Goal: Task Accomplishment & Management: Use online tool/utility

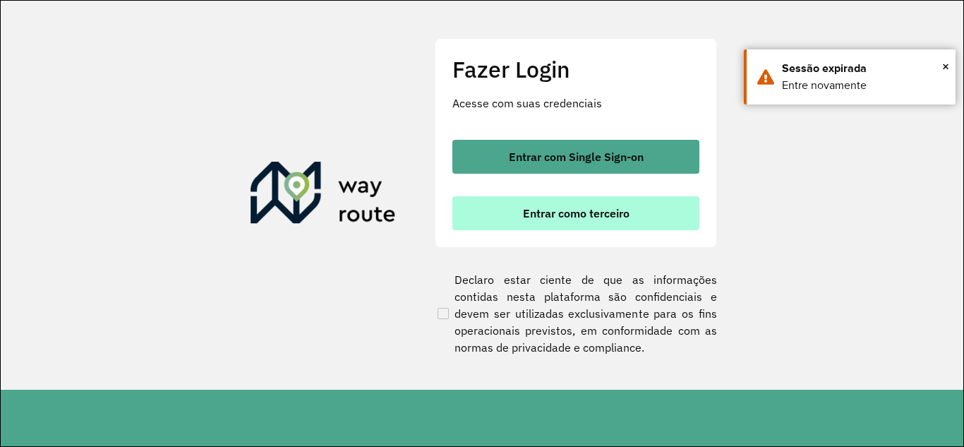
click at [476, 227] on button "Entrar como terceiro" at bounding box center [575, 213] width 247 height 34
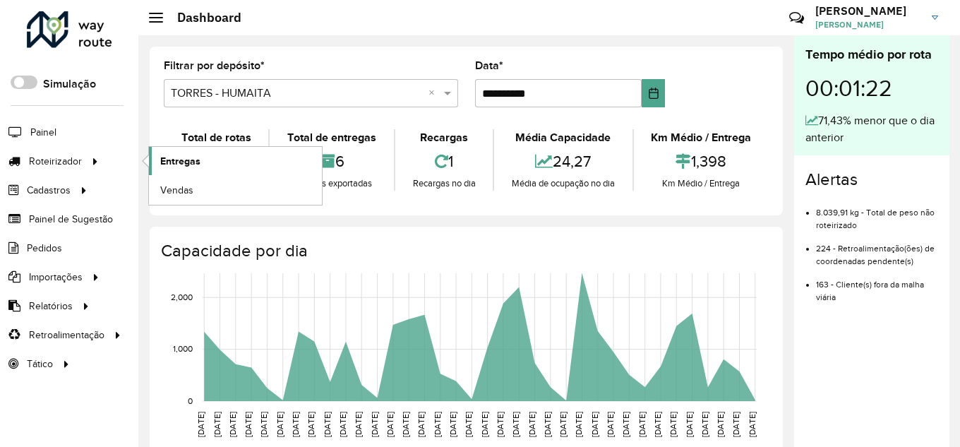
click at [227, 162] on link "Entregas" at bounding box center [235, 161] width 173 height 28
click at [213, 169] on link "Entregas" at bounding box center [235, 161] width 173 height 28
click at [174, 152] on link "Entregas" at bounding box center [235, 161] width 173 height 28
click at [189, 157] on span "Entregas" at bounding box center [180, 161] width 40 height 15
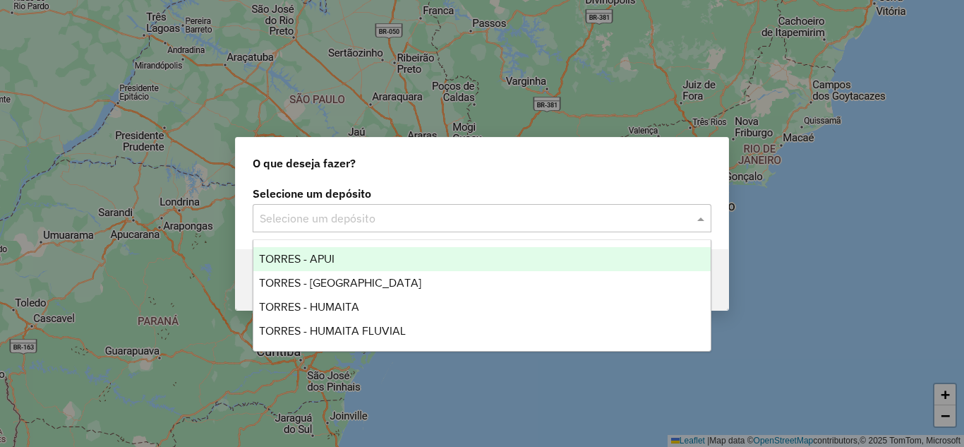
click at [396, 226] on input "text" at bounding box center [468, 218] width 416 height 17
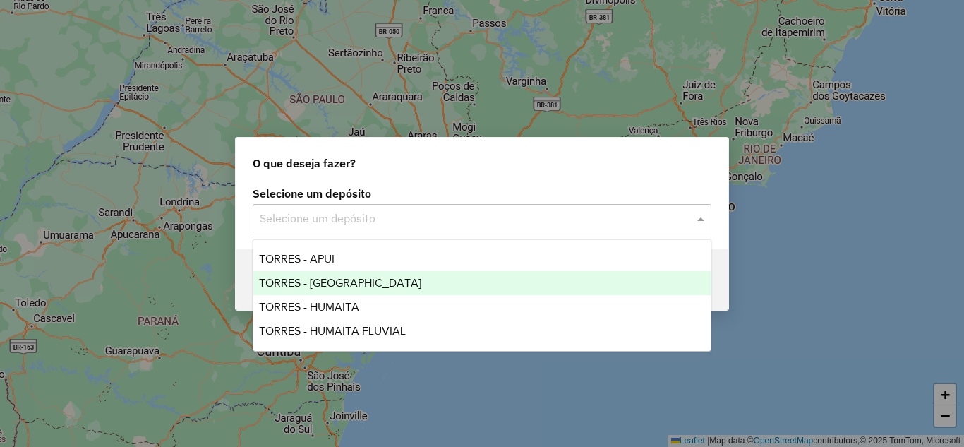
click at [330, 299] on div "TORRES - HUMAITA" at bounding box center [481, 307] width 457 height 24
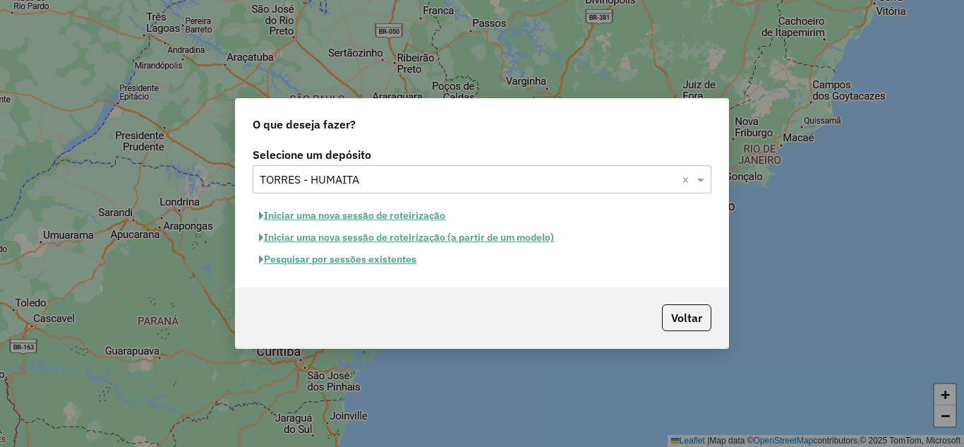
click at [411, 213] on button "Iniciar uma nova sessão de roteirização" at bounding box center [352, 216] width 199 height 22
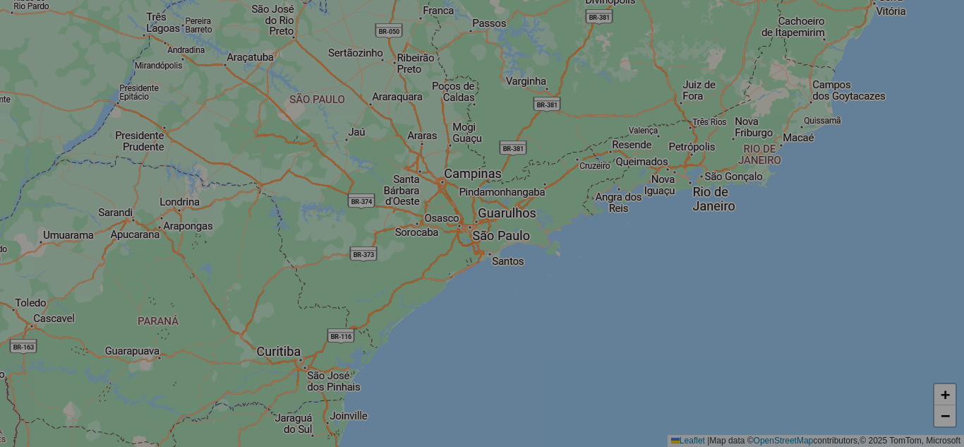
select select "*"
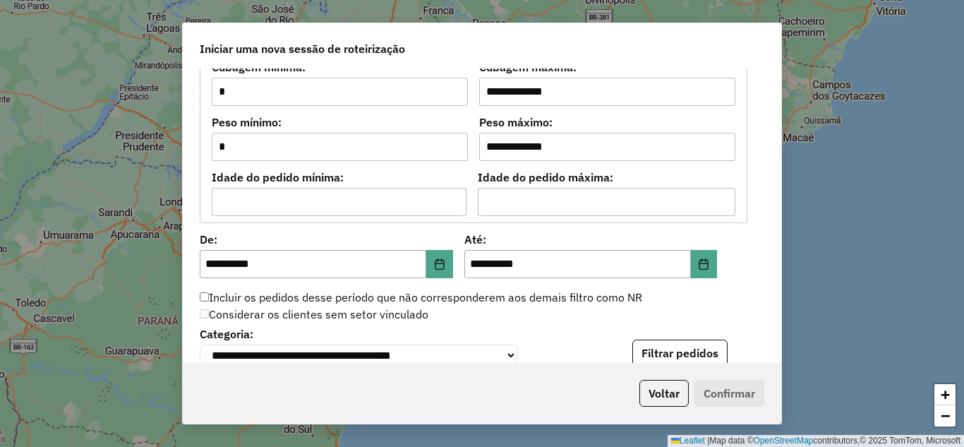
scroll to position [1270, 0]
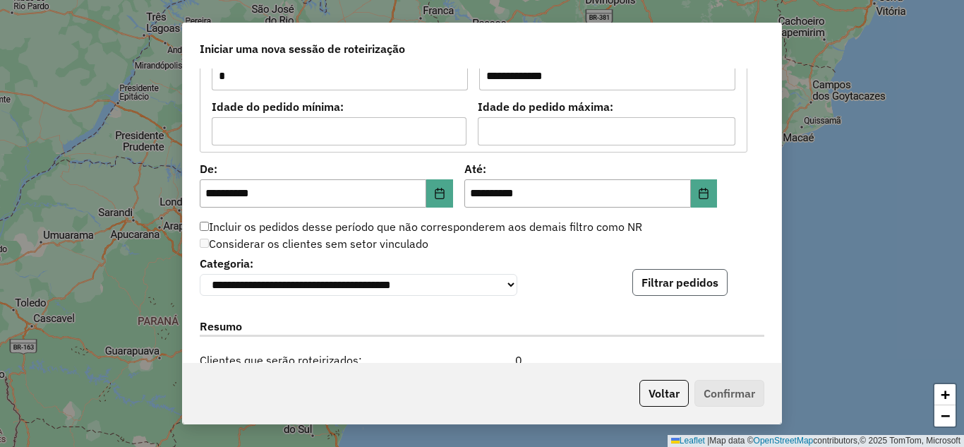
click at [714, 275] on button "Filtrar pedidos" at bounding box center [679, 282] width 95 height 27
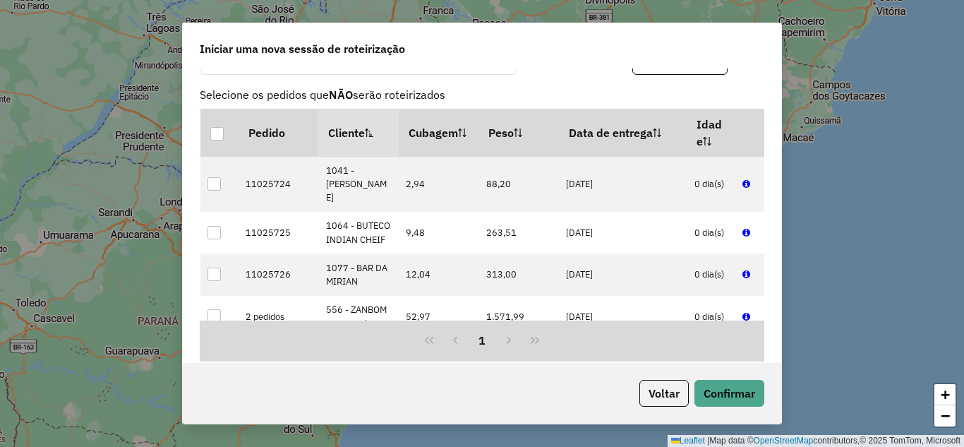
scroll to position [1786, 0]
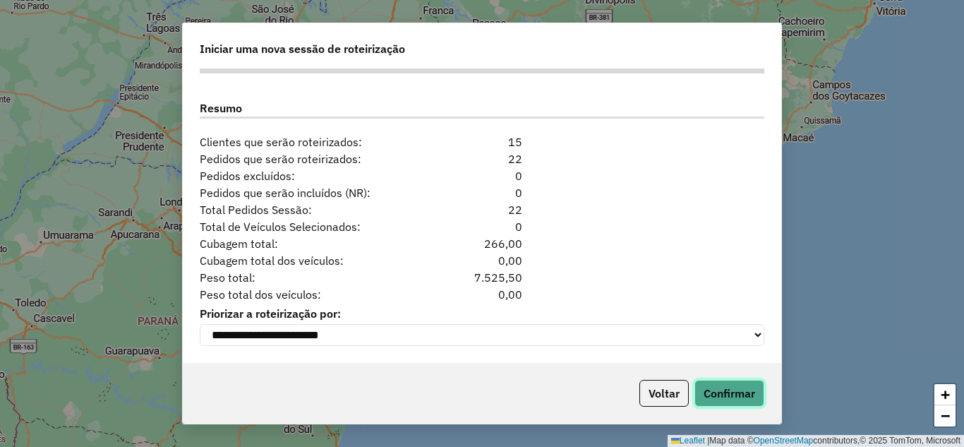
click at [730, 392] on button "Confirmar" at bounding box center [729, 393] width 70 height 27
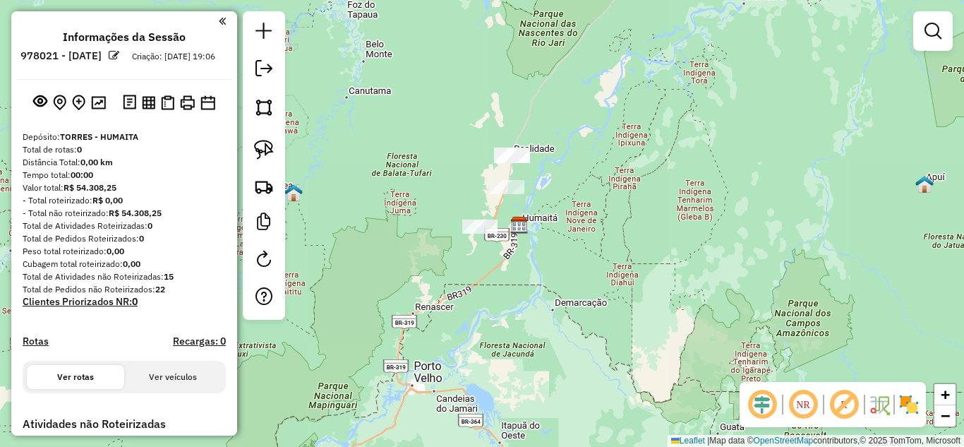
click at [482, 234] on div at bounding box center [479, 226] width 35 height 14
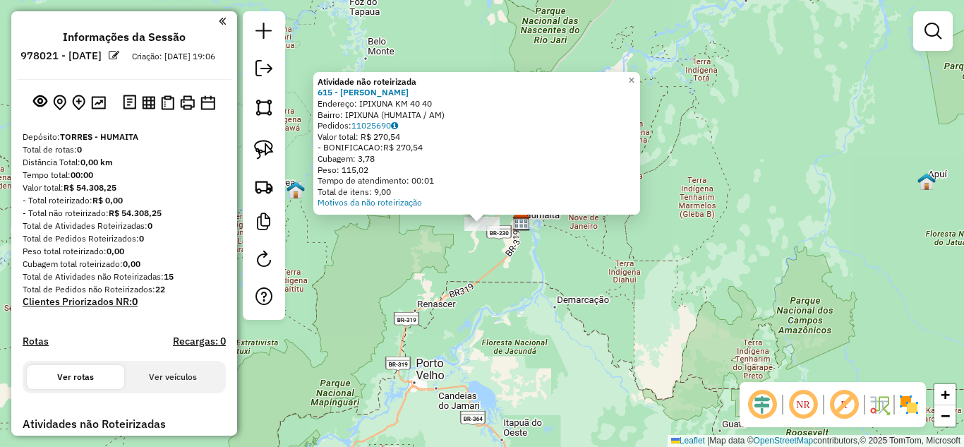
click at [494, 259] on div "Atividade não roteirizada 615 - NELSON IPIXUNA Endereço: IPIXUNA KM 40 40 Bairr…" at bounding box center [482, 223] width 964 height 447
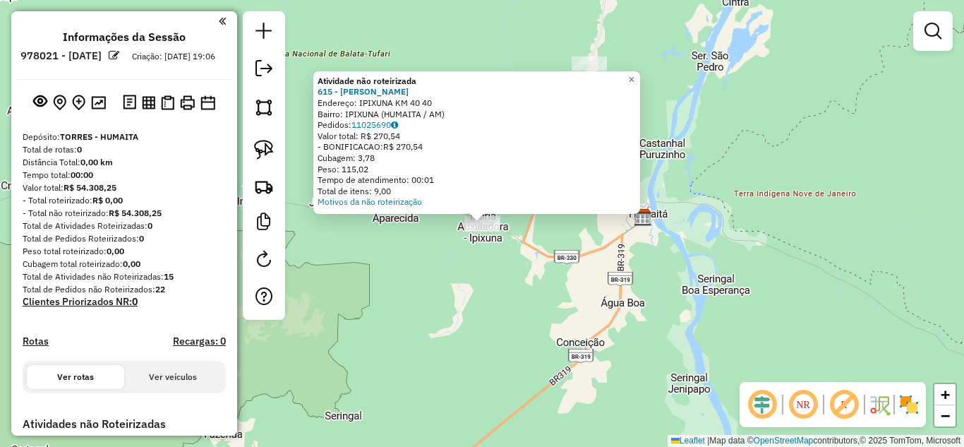
click at [515, 259] on div "Atividade não roteirizada 615 - NELSON IPIXUNA Endereço: IPIXUNA KM 40 40 Bairr…" at bounding box center [482, 223] width 964 height 447
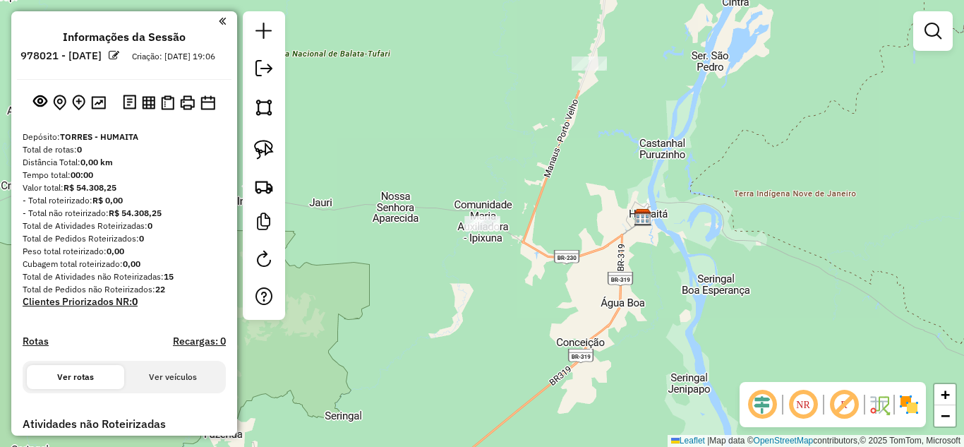
drag, startPoint x: 591, startPoint y: 181, endPoint x: 534, endPoint y: 283, distance: 117.2
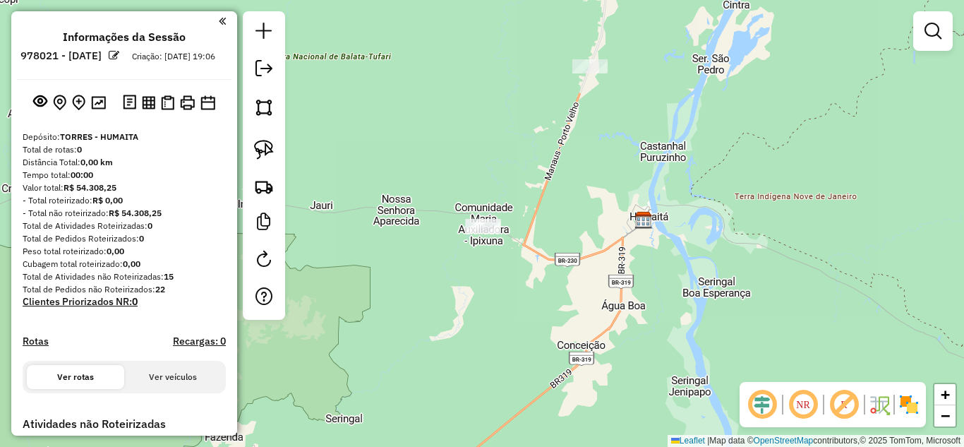
drag, startPoint x: 563, startPoint y: 151, endPoint x: 515, endPoint y: 256, distance: 115.6
click at [519, 263] on div "Janela de atendimento Grade de atendimento Capacidade Transportadoras Veículos …" at bounding box center [482, 223] width 964 height 447
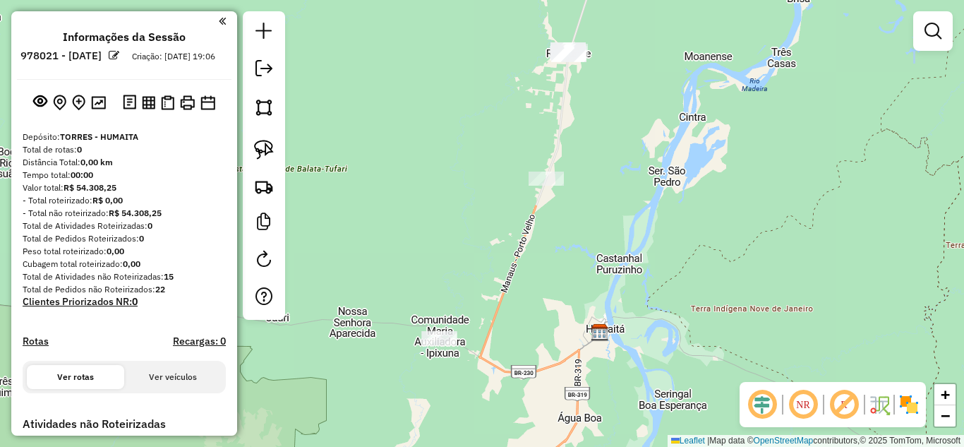
click at [557, 186] on div at bounding box center [546, 179] width 35 height 14
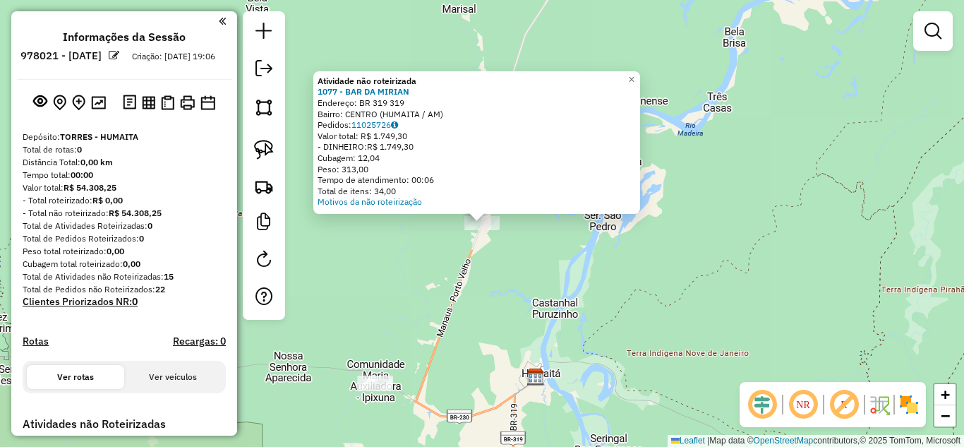
click at [532, 254] on div "Atividade não roteirizada 1077 - BAR DA MIRIAN Endereço: BR 319 319 Bairro: CEN…" at bounding box center [482, 223] width 964 height 447
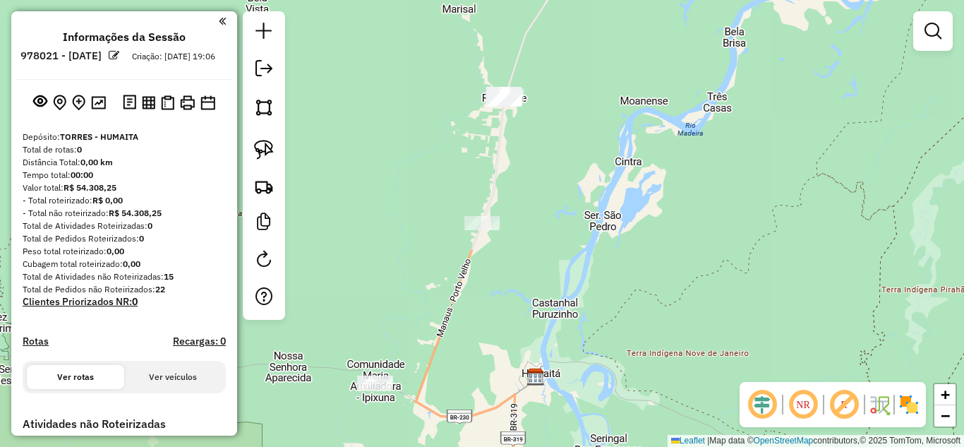
drag, startPoint x: 542, startPoint y: 170, endPoint x: 529, endPoint y: 235, distance: 66.2
click at [529, 235] on div "Janela de atendimento Grade de atendimento Capacidade Transportadoras Veículos …" at bounding box center [482, 223] width 964 height 447
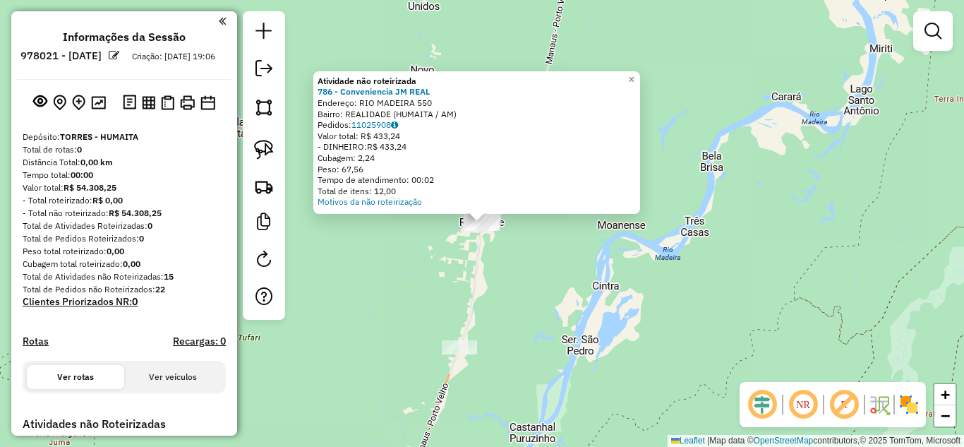
click at [466, 270] on div "Atividade não roteirizada 786 - Conveniencia JM REAL Endereço: RIO MADEIRA 550 …" at bounding box center [482, 223] width 964 height 447
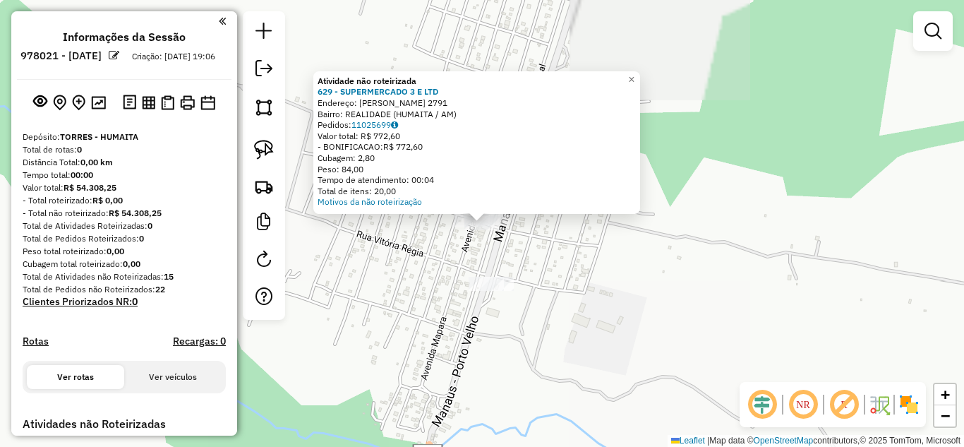
click at [438, 241] on div "Atividade não roteirizada 629 - SUPERMERCADO 3 E LTD Endereço: SANTOS DUMONT 27…" at bounding box center [482, 223] width 964 height 447
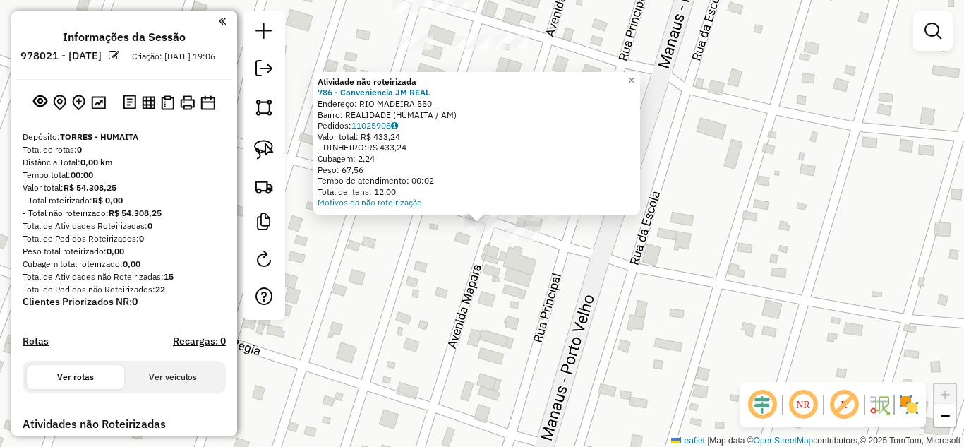
click at [481, 246] on div "Atividade não roteirizada 786 - Conveniencia JM REAL Endereço: RIO MADEIRA 550 …" at bounding box center [482, 223] width 964 height 447
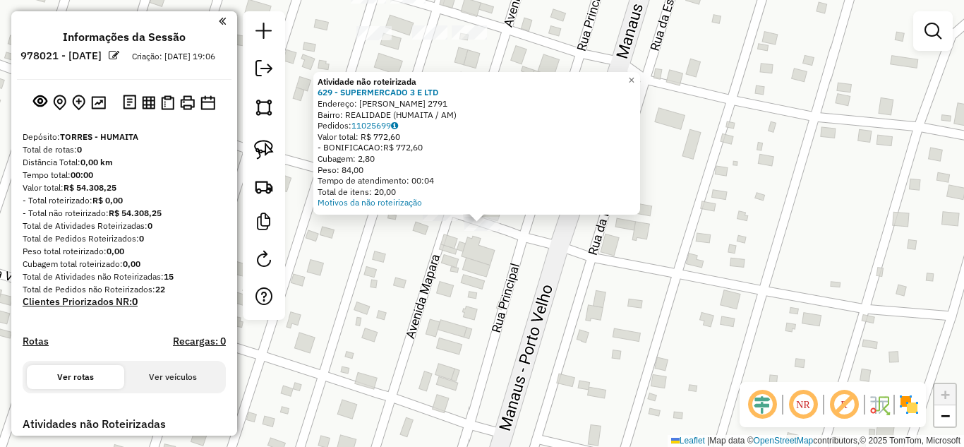
click at [484, 251] on div "Atividade não roteirizada 629 - SUPERMERCADO 3 E LTD Endereço: SANTOS DUMONT 27…" at bounding box center [482, 223] width 964 height 447
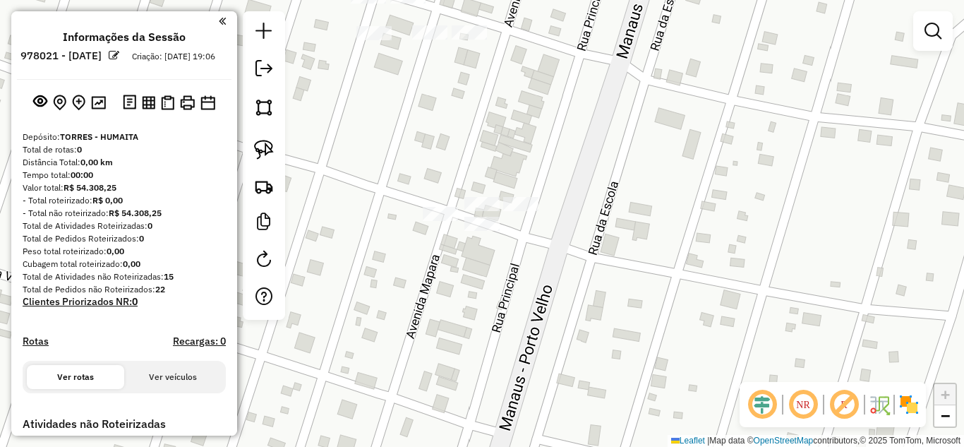
click at [519, 196] on div "Janela de atendimento Grade de atendimento Capacidade Transportadoras Veículos …" at bounding box center [482, 223] width 964 height 447
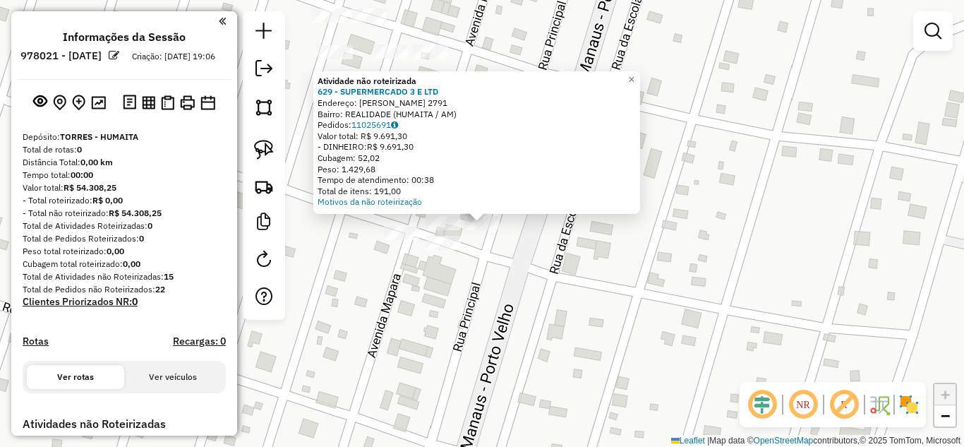
click at [522, 274] on div "Atividade não roteirizada 629 - SUPERMERCADO 3 E LTD Endereço: SANTOS DUMONT 27…" at bounding box center [482, 223] width 964 height 447
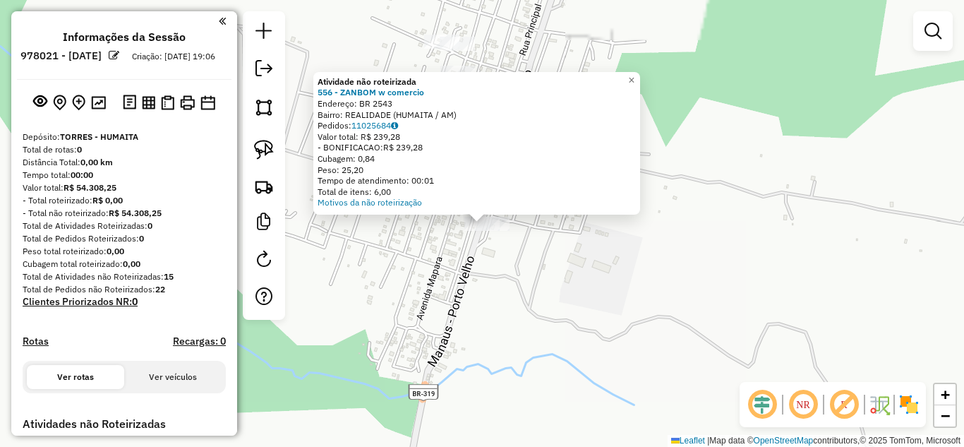
click at [503, 293] on div "Atividade não roteirizada 556 - ZANBOM w comercio Endereço: BR 2543 Bairro: REA…" at bounding box center [482, 223] width 964 height 447
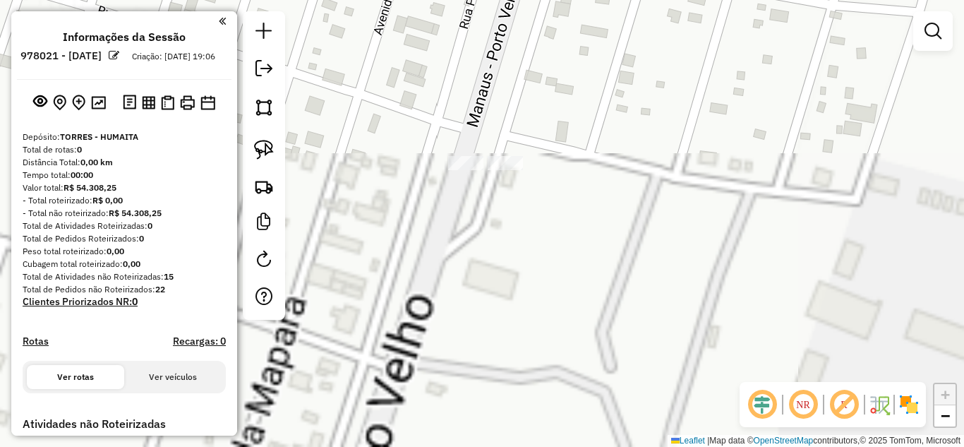
click at [515, 174] on div "Janela de atendimento Grade de atendimento Capacidade Transportadoras Veículos …" at bounding box center [482, 223] width 964 height 447
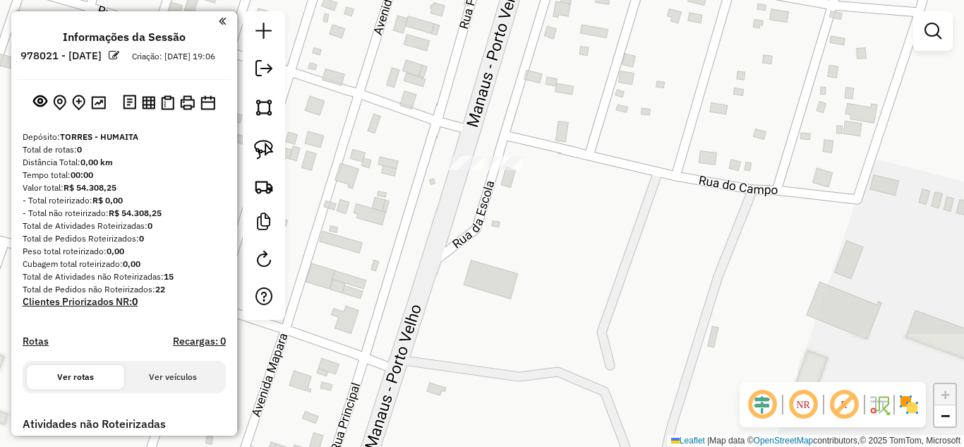
click at [514, 170] on div at bounding box center [505, 163] width 35 height 14
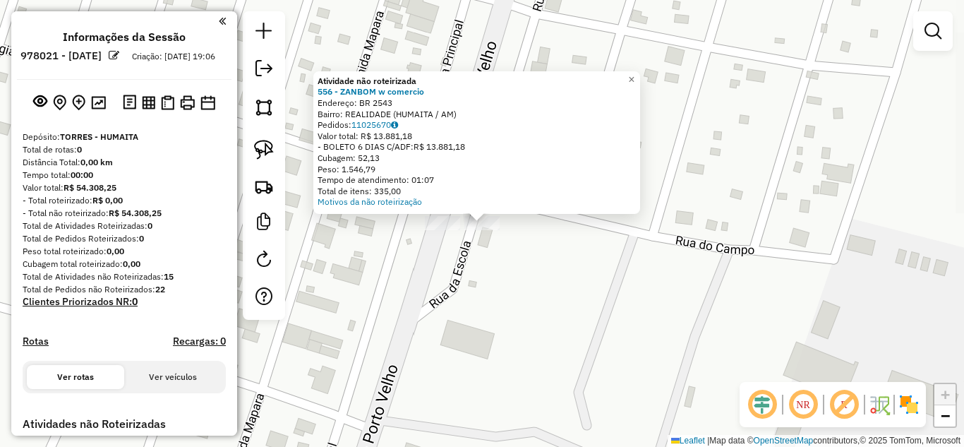
click at [509, 293] on div "Atividade não roteirizada 556 - ZANBOM w comercio Endereço: BR 2543 Bairro: REA…" at bounding box center [482, 223] width 964 height 447
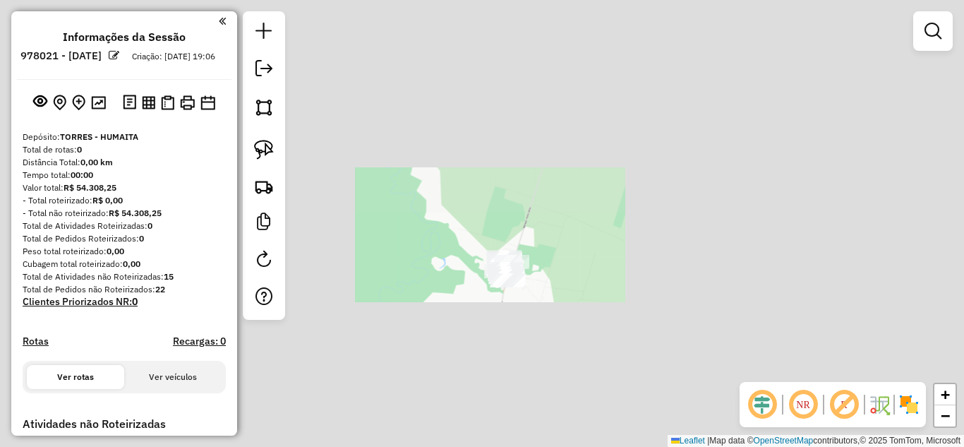
drag, startPoint x: 452, startPoint y: 265, endPoint x: 458, endPoint y: 236, distance: 28.8
click at [458, 237] on div "Janela de atendimento Grade de atendimento Capacidade Transportadoras Veículos …" at bounding box center [482, 223] width 964 height 447
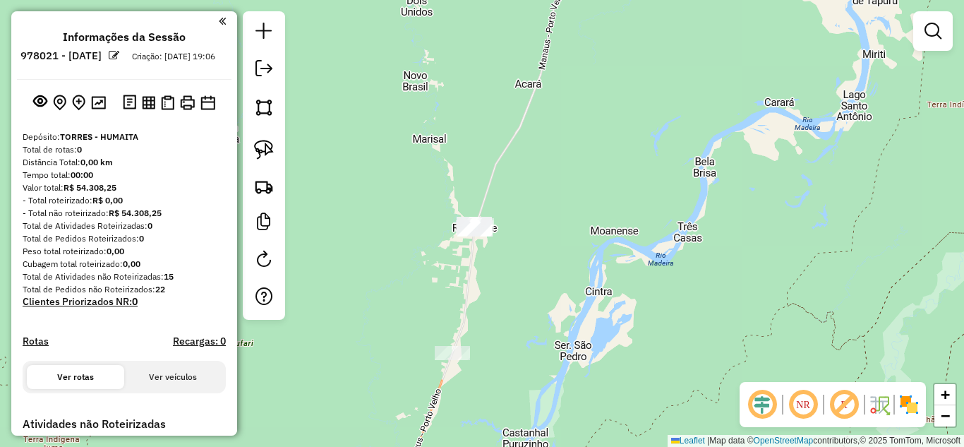
drag, startPoint x: 419, startPoint y: 301, endPoint x: 455, endPoint y: 220, distance: 88.8
click at [455, 220] on div "Janela de atendimento Grade de atendimento Capacidade Transportadoras Veículos …" at bounding box center [482, 223] width 964 height 447
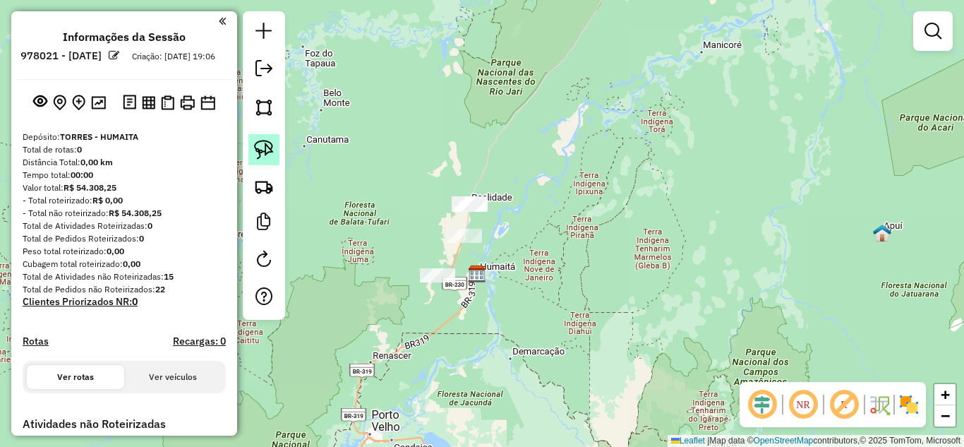
click at [268, 148] on img at bounding box center [264, 150] width 20 height 20
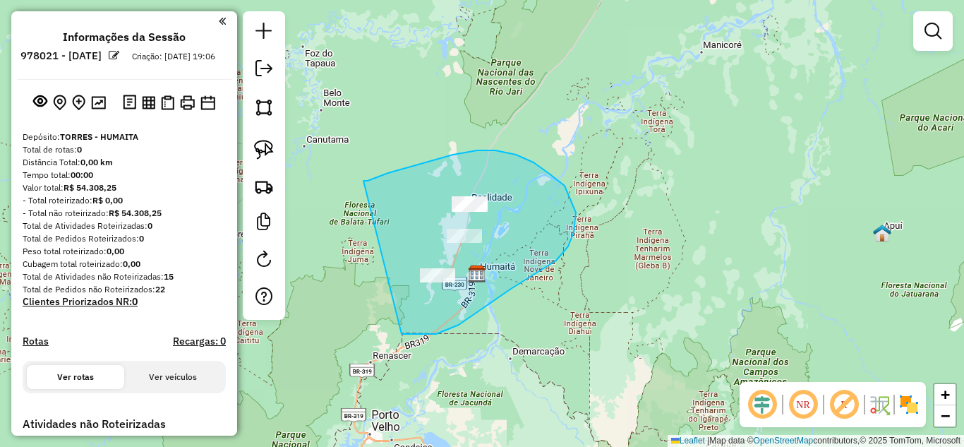
drag, startPoint x: 428, startPoint y: 162, endPoint x: 398, endPoint y: 325, distance: 166.5
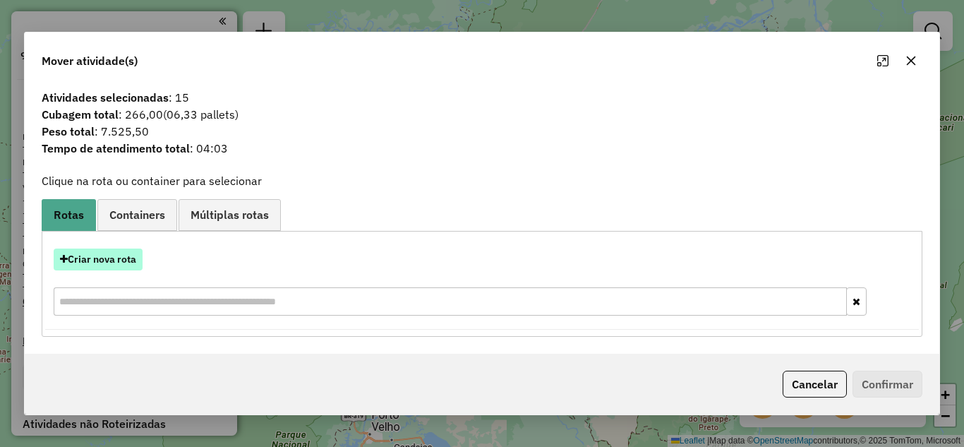
click at [112, 261] on button "Criar nova rota" at bounding box center [98, 259] width 89 height 22
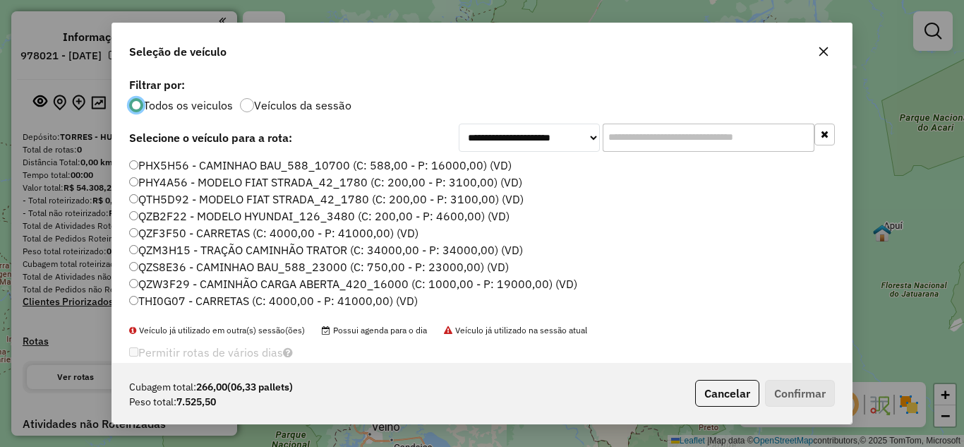
click at [200, 169] on label "PHX5H56 - CAMINHAO BAU_588_10700 (C: 588,00 - P: 16000,00) (VD)" at bounding box center [320, 165] width 383 height 17
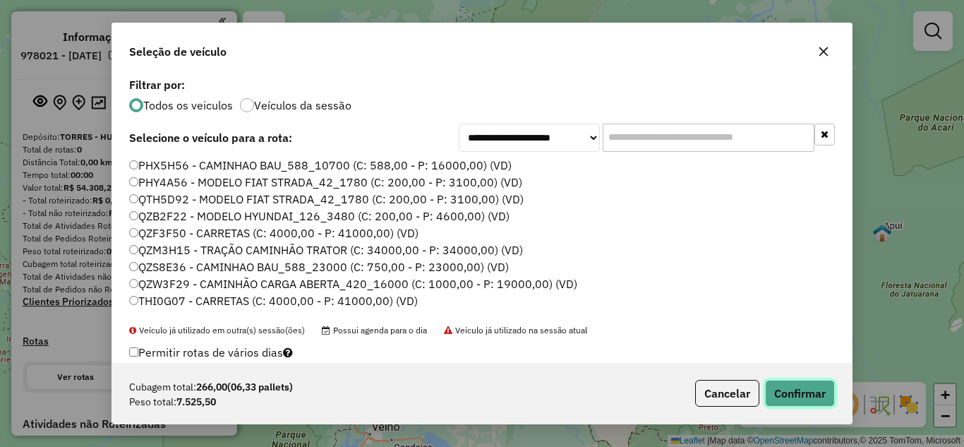
click at [794, 391] on button "Confirmar" at bounding box center [800, 393] width 70 height 27
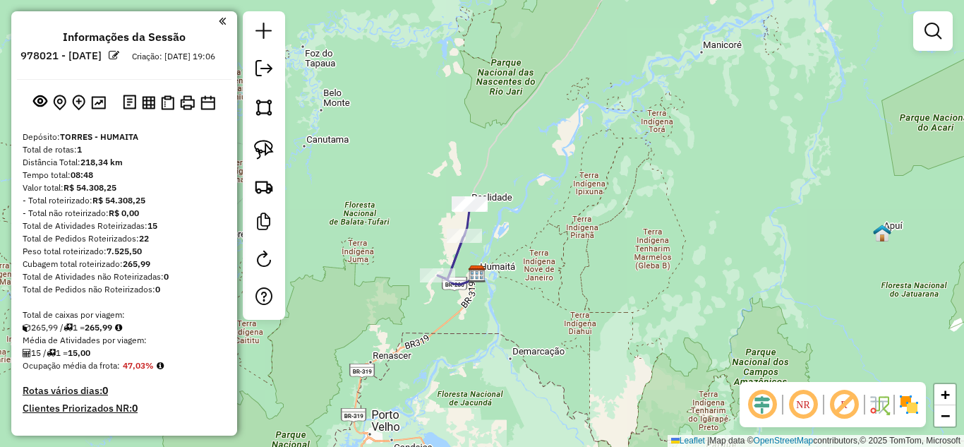
scroll to position [199, 0]
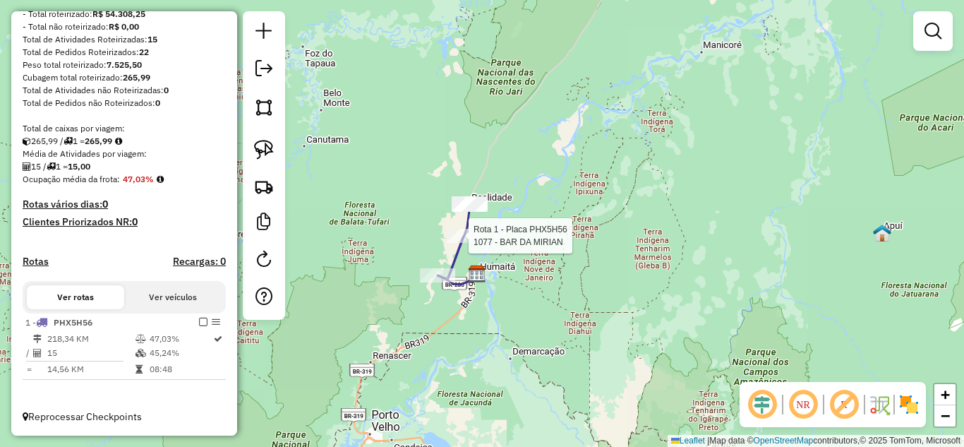
select select "**********"
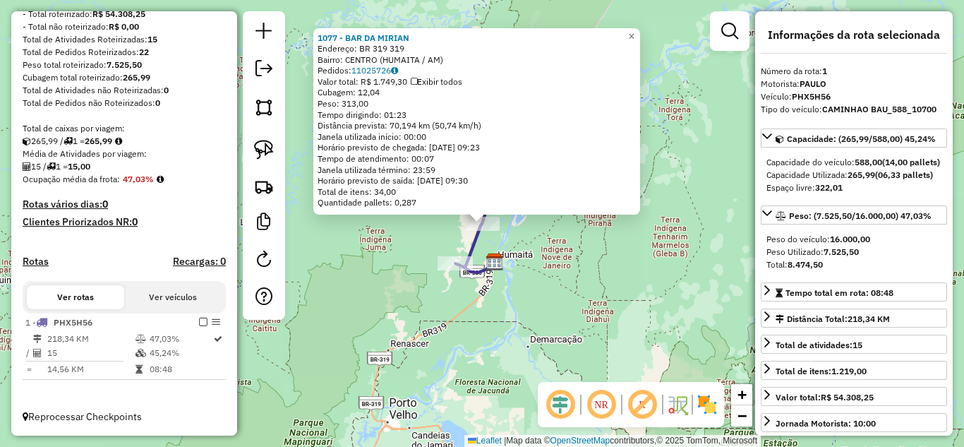
click at [574, 303] on div "1077 - BAR DA MIRIAN Endereço: BR 319 319 Bairro: CENTRO (HUMAITA / AM) Pedidos…" at bounding box center [482, 223] width 964 height 447
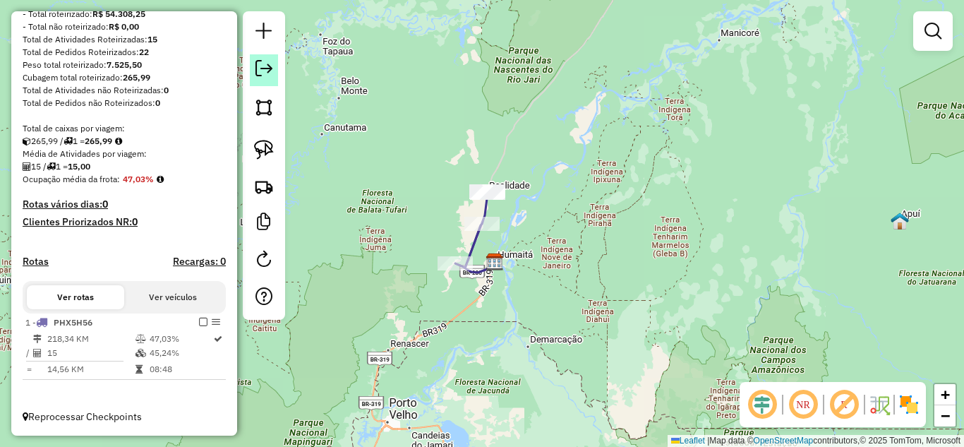
click at [263, 69] on em at bounding box center [263, 68] width 17 height 17
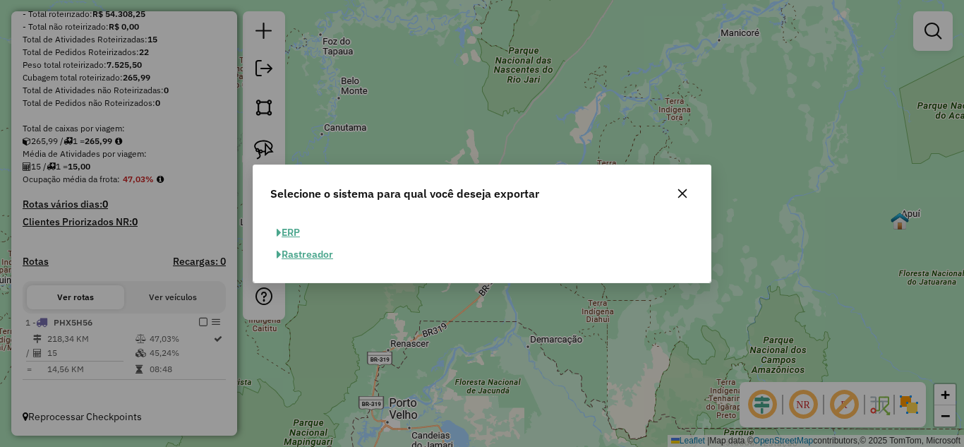
click at [291, 232] on button "ERP" at bounding box center [288, 233] width 36 height 22
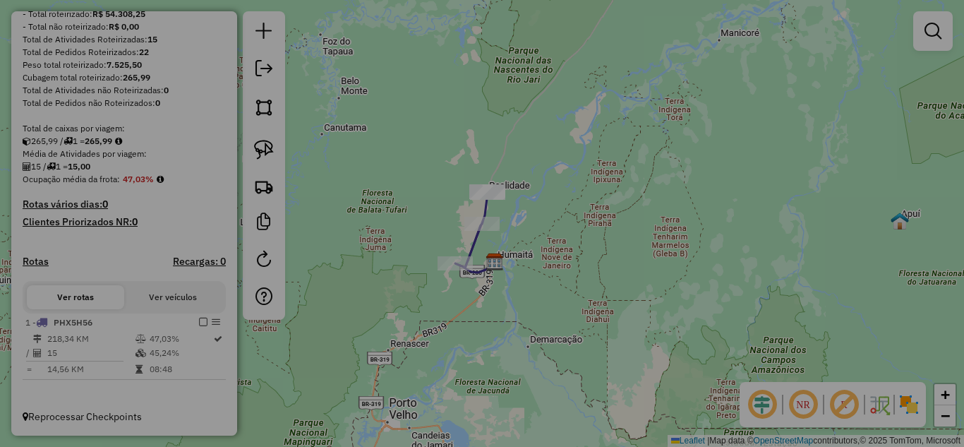
select select "**"
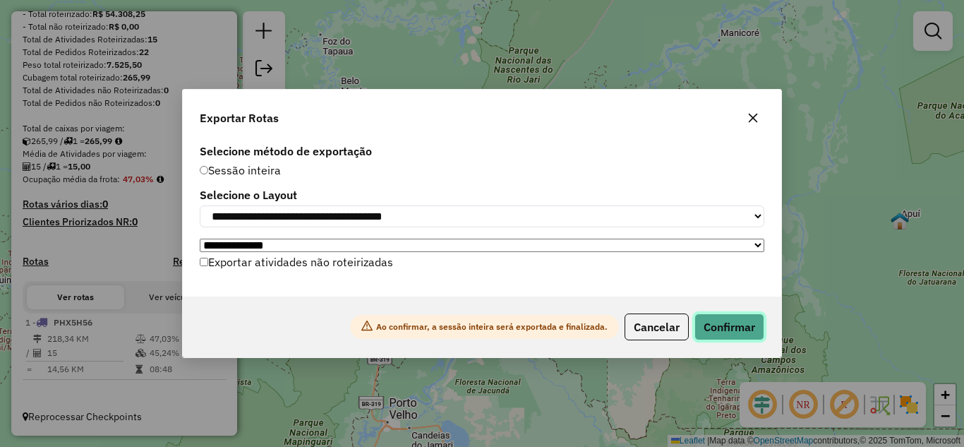
click at [731, 332] on button "Confirmar" at bounding box center [729, 326] width 70 height 27
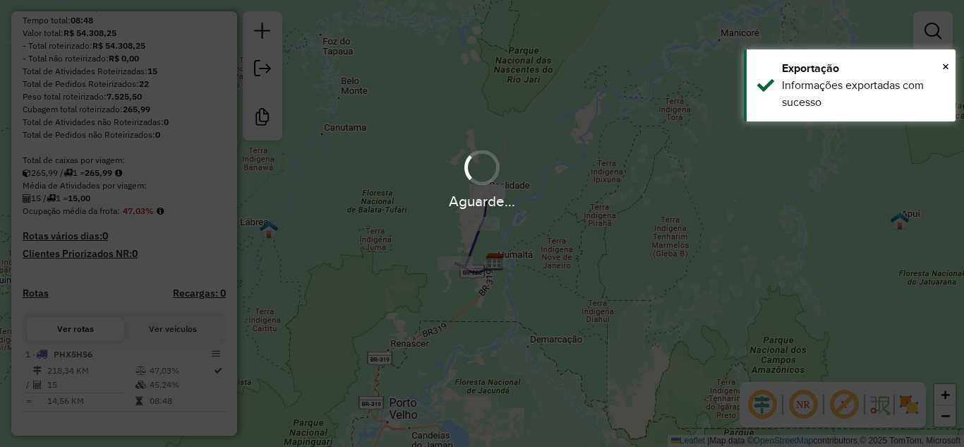
scroll to position [205, 0]
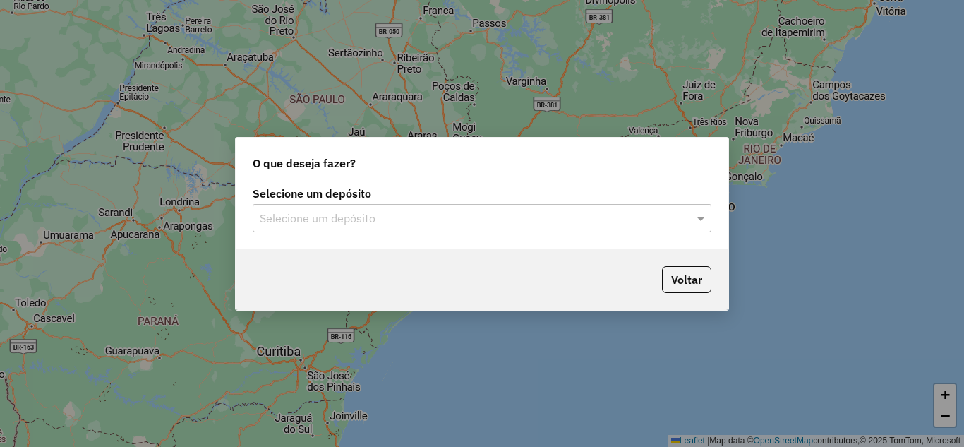
click at [342, 214] on input "text" at bounding box center [468, 218] width 416 height 17
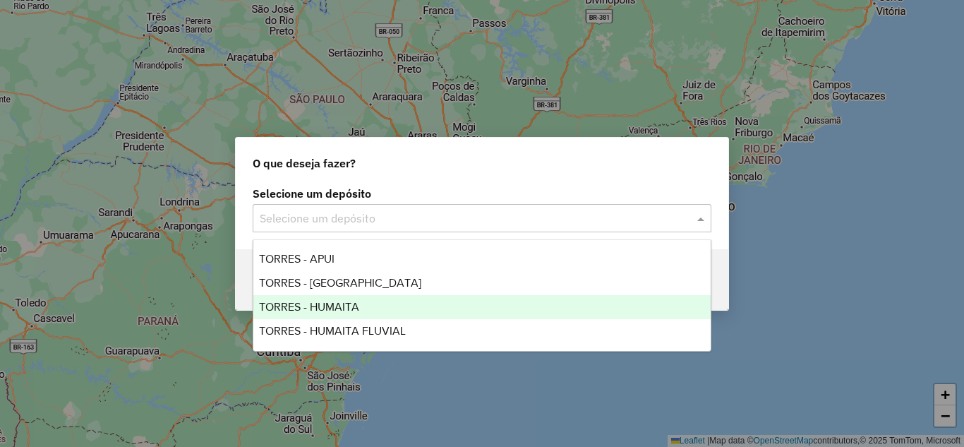
click at [327, 308] on span "TORRES - HUMAITA" at bounding box center [309, 307] width 100 height 12
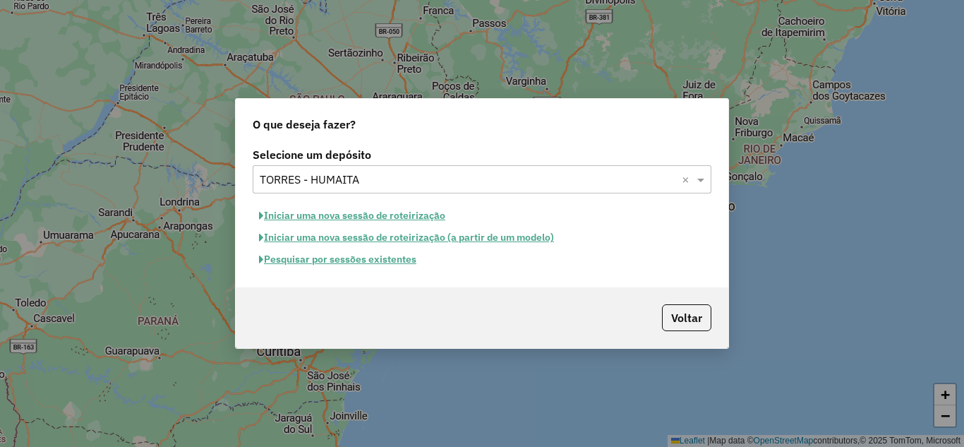
click at [368, 212] on button "Iniciar uma nova sessão de roteirização" at bounding box center [352, 216] width 199 height 22
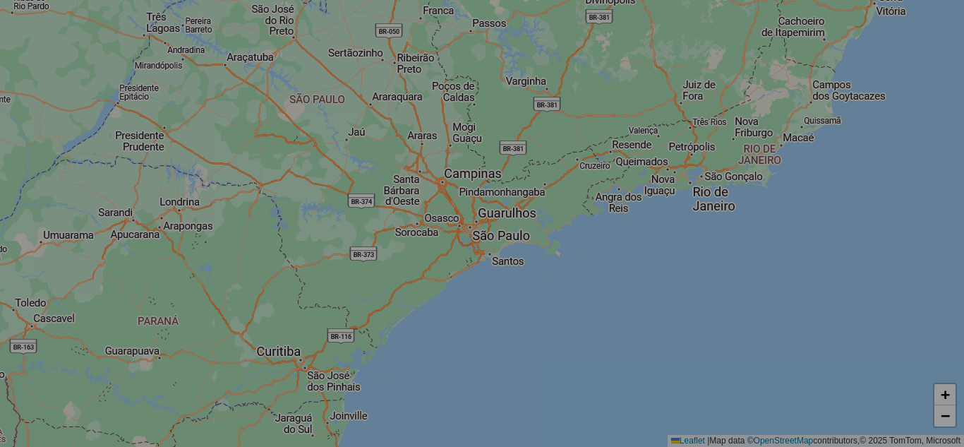
select select "*"
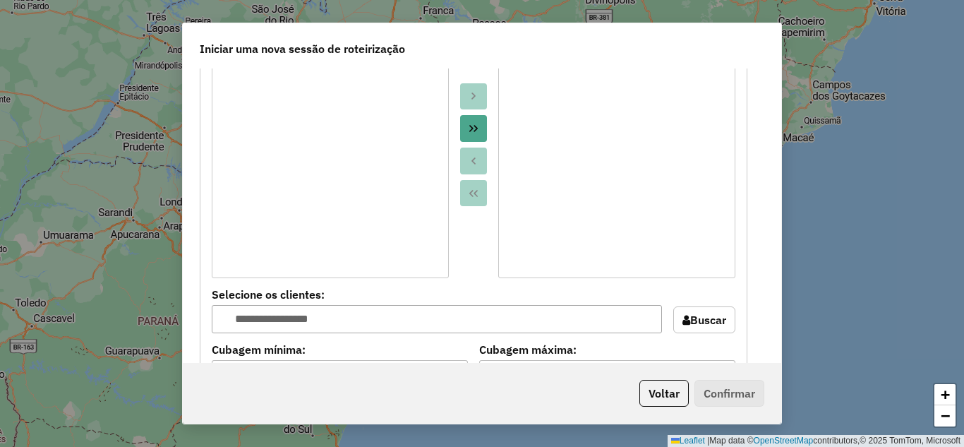
scroll to position [1270, 0]
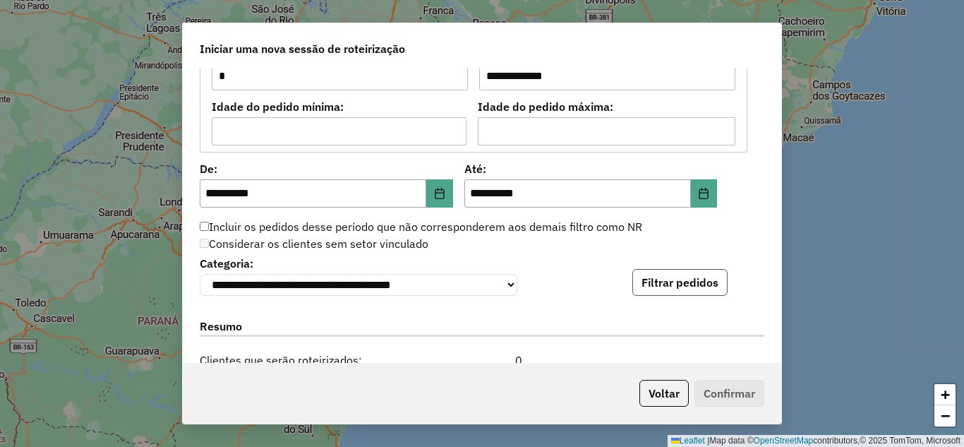
click at [662, 283] on button "Filtrar pedidos" at bounding box center [679, 282] width 95 height 27
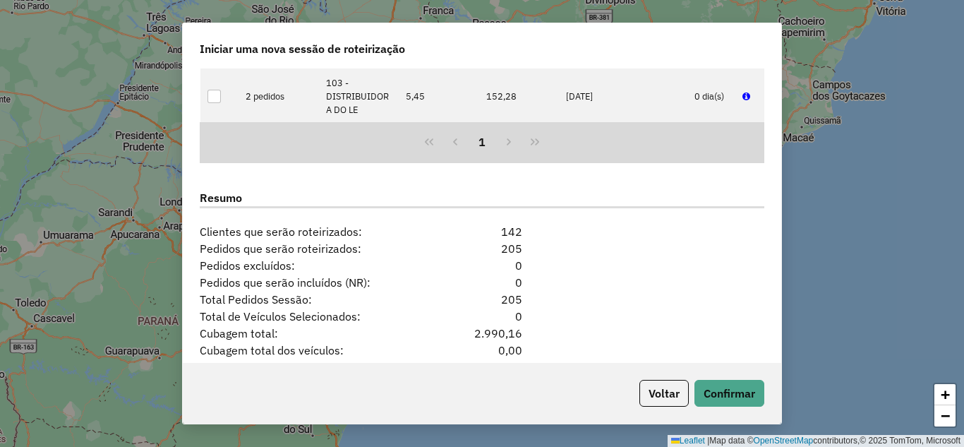
scroll to position [1786, 0]
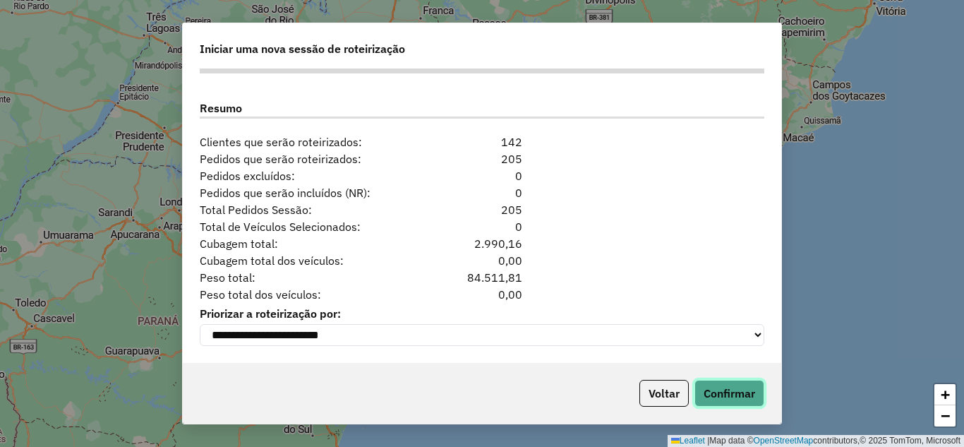
click at [706, 383] on button "Confirmar" at bounding box center [729, 393] width 70 height 27
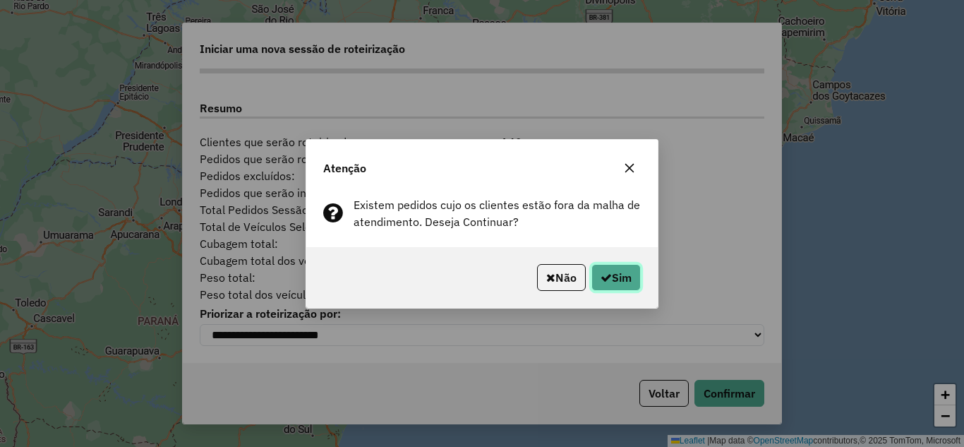
click at [627, 279] on button "Sim" at bounding box center [615, 277] width 49 height 27
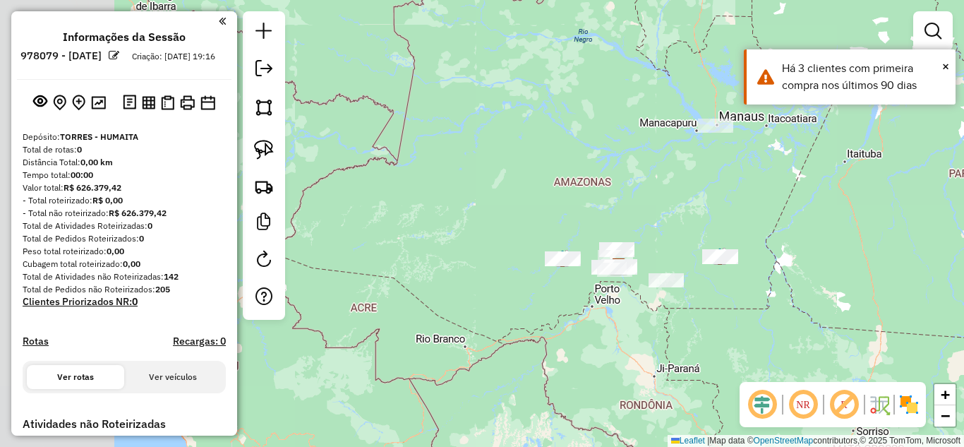
drag, startPoint x: 393, startPoint y: 292, endPoint x: 483, endPoint y: 285, distance: 90.6
click at [481, 291] on div "Janela de atendimento Grade de atendimento Capacidade Transportadoras Veículos …" at bounding box center [482, 223] width 964 height 447
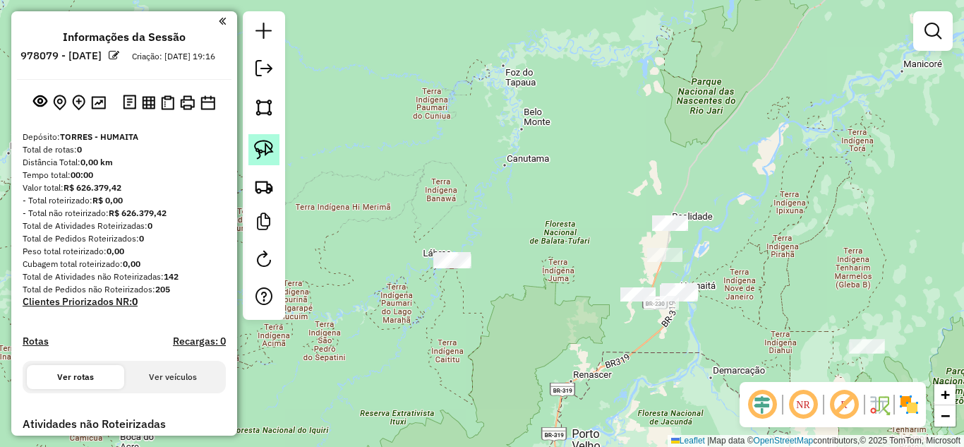
click at [255, 157] on img at bounding box center [264, 150] width 20 height 20
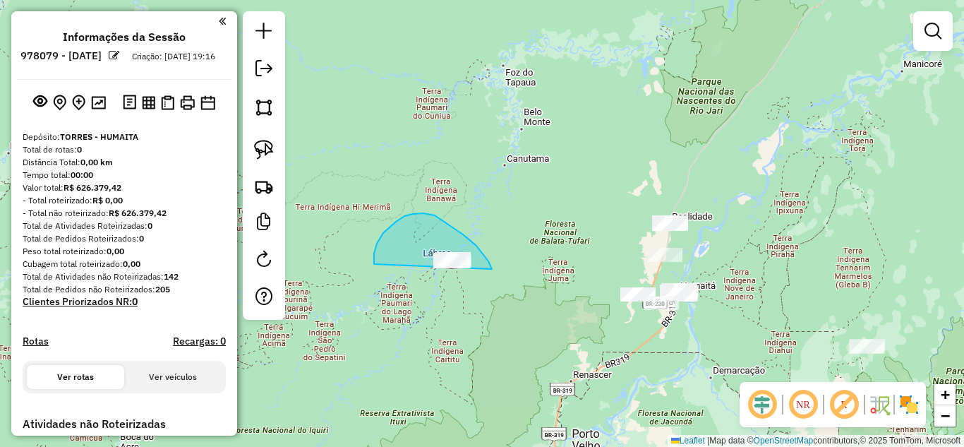
drag, startPoint x: 374, startPoint y: 264, endPoint x: 454, endPoint y: 289, distance: 83.7
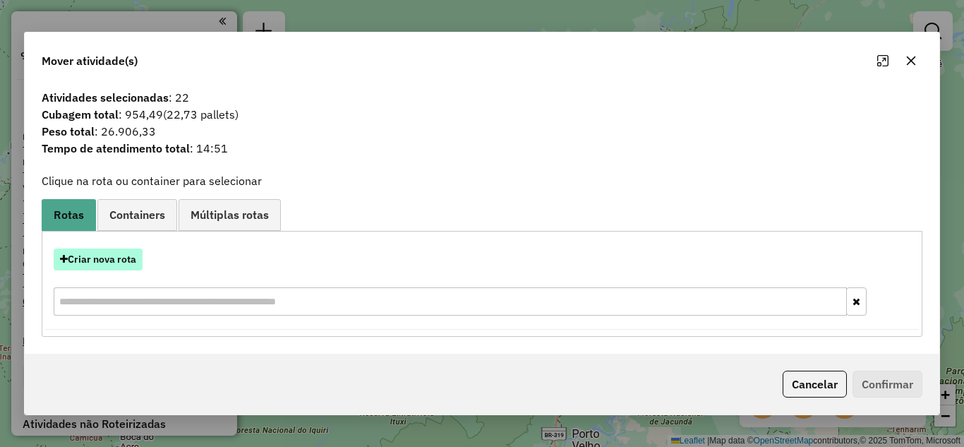
click at [126, 258] on button "Criar nova rota" at bounding box center [98, 259] width 89 height 22
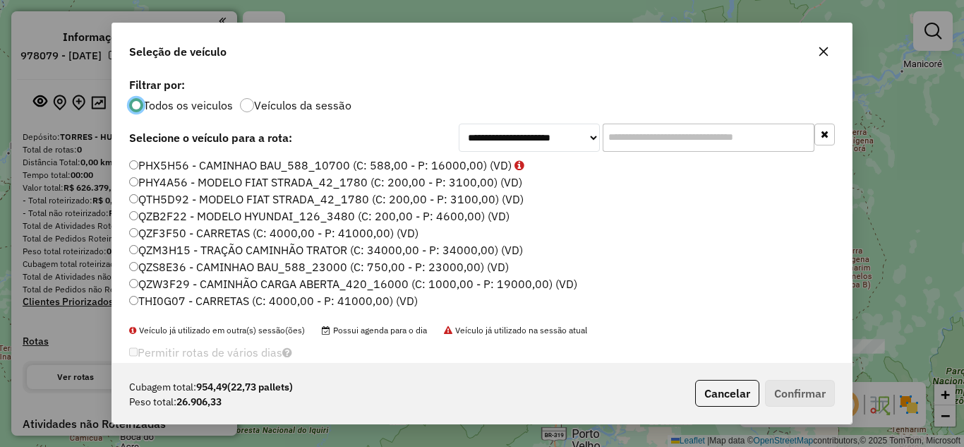
click at [220, 236] on label "QZF3F50 - CARRETAS (C: 4000,00 - P: 41000,00) (VD)" at bounding box center [273, 232] width 289 height 17
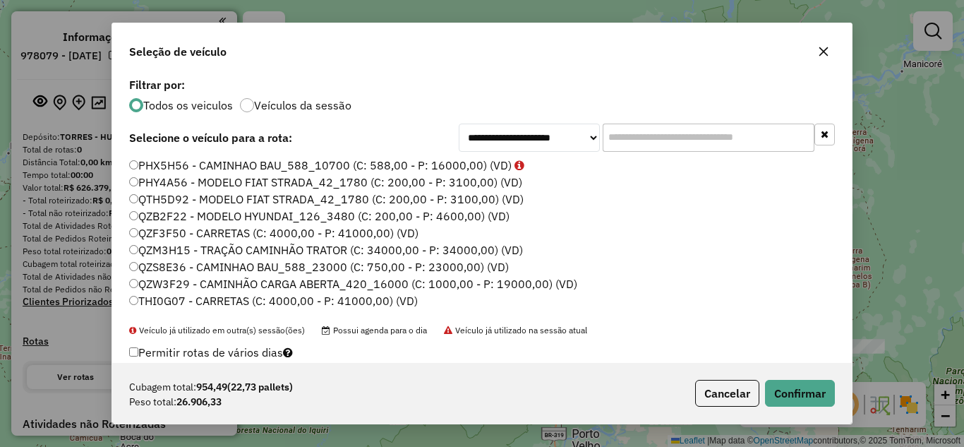
click at [200, 254] on label "QZM3H15 - TRAÇÃO CAMINHÃO TRATOR (C: 34000,00 - P: 34000,00) (VD)" at bounding box center [326, 249] width 394 height 17
click at [814, 402] on button "Confirmar" at bounding box center [800, 393] width 70 height 27
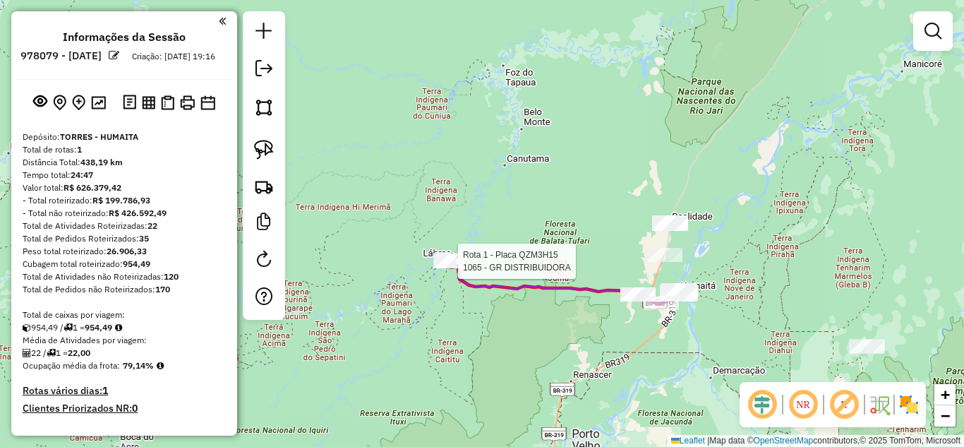
select select "**********"
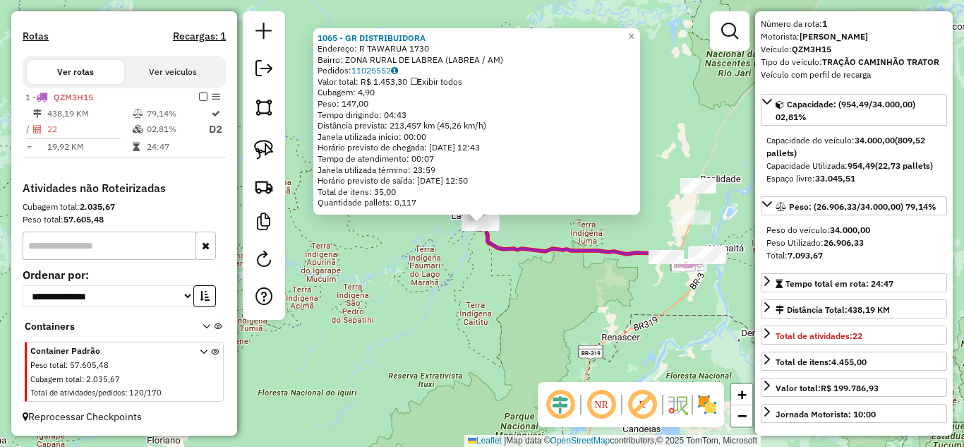
scroll to position [71, 0]
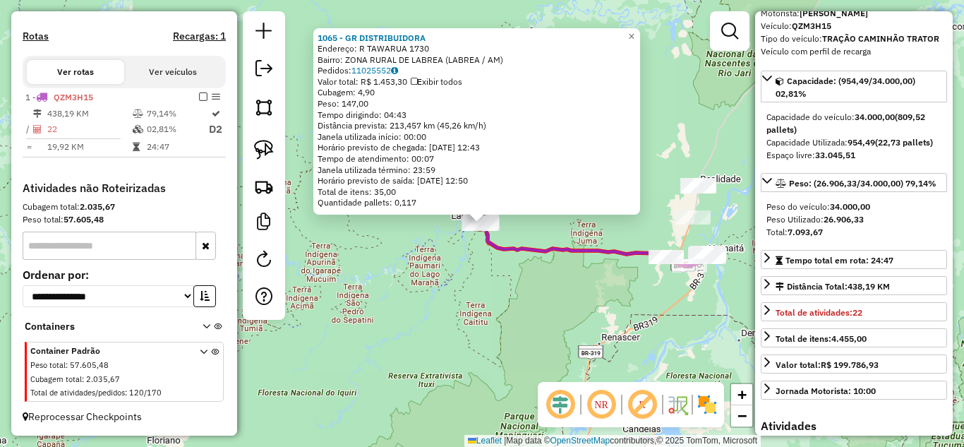
click at [531, 301] on div "1065 - GR DISTRIBUIDORA Endereço: R TAWARUA 1730 Bairro: ZONA RURAL DE LABREA (…" at bounding box center [482, 223] width 964 height 447
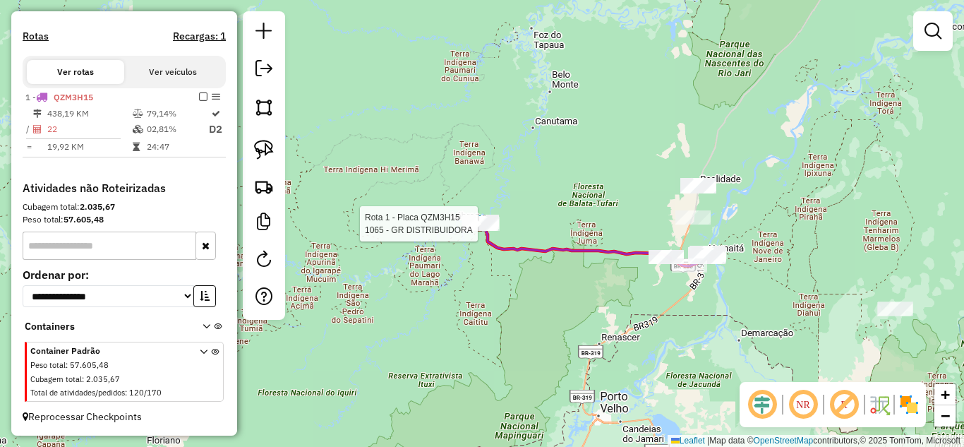
select select "**********"
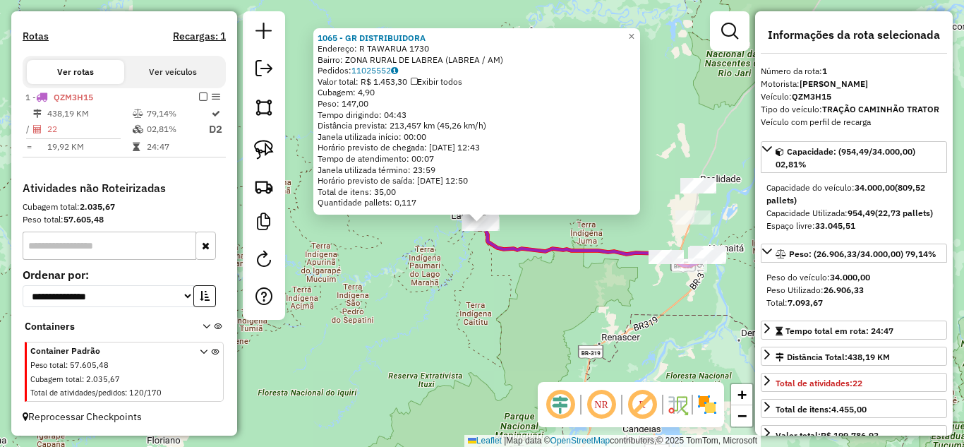
click at [440, 284] on div "Rota 1 - Placa QZM3H15 1065 - GR DISTRIBUIDORA 1065 - GR DISTRIBUIDORA Endereço…" at bounding box center [482, 223] width 964 height 447
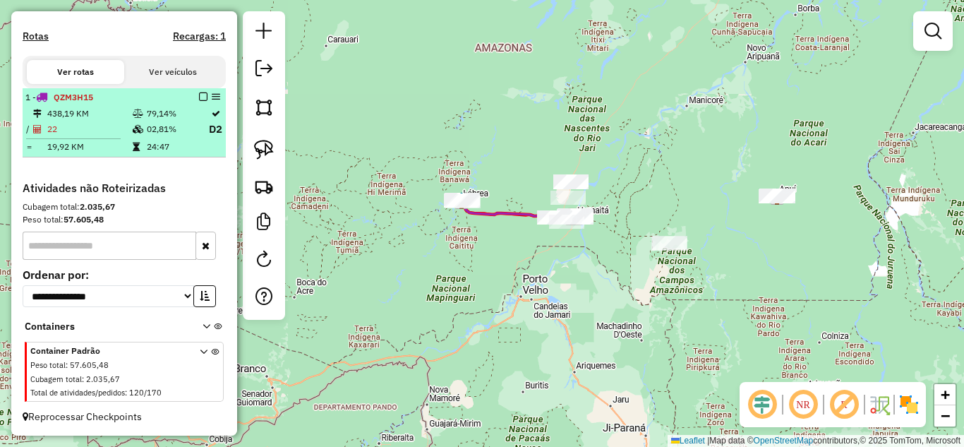
click at [199, 100] on em at bounding box center [203, 96] width 8 height 8
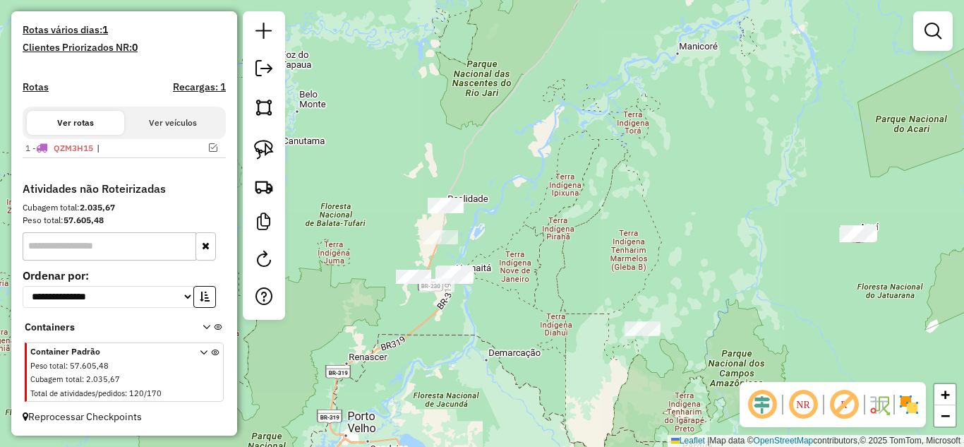
drag, startPoint x: 709, startPoint y: 315, endPoint x: 547, endPoint y: 313, distance: 162.3
click at [547, 313] on div "Janela de atendimento Grade de atendimento Capacidade Transportadoras Veículos …" at bounding box center [482, 223] width 964 height 447
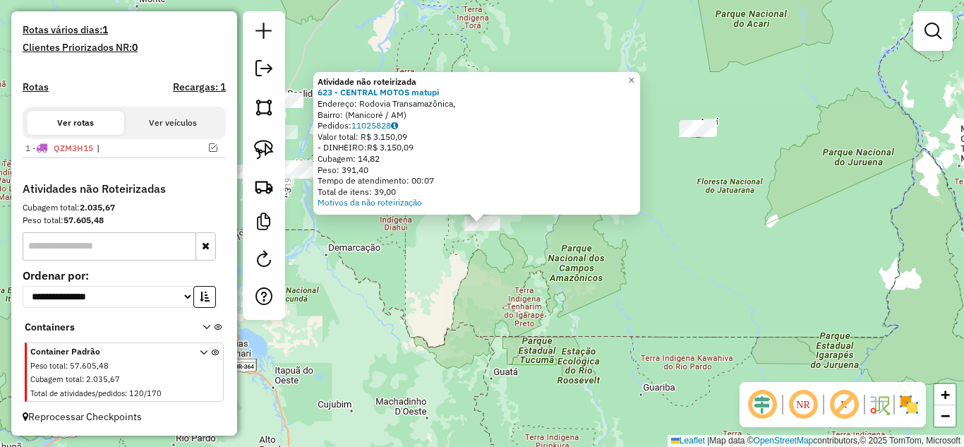
click at [546, 300] on div "Atividade não roteirizada 623 - CENTRAL MOTOS matupi Endereço: Rodovia Transama…" at bounding box center [482, 223] width 964 height 447
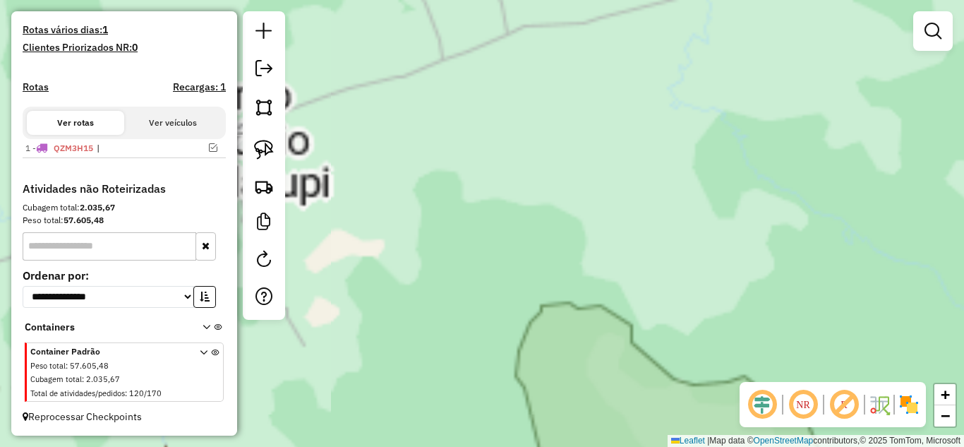
drag, startPoint x: 397, startPoint y: 191, endPoint x: 531, endPoint y: 188, distance: 134.1
click at [531, 188] on div "Janela de atendimento Grade de atendimento Capacidade Transportadoras Veículos …" at bounding box center [482, 223] width 964 height 447
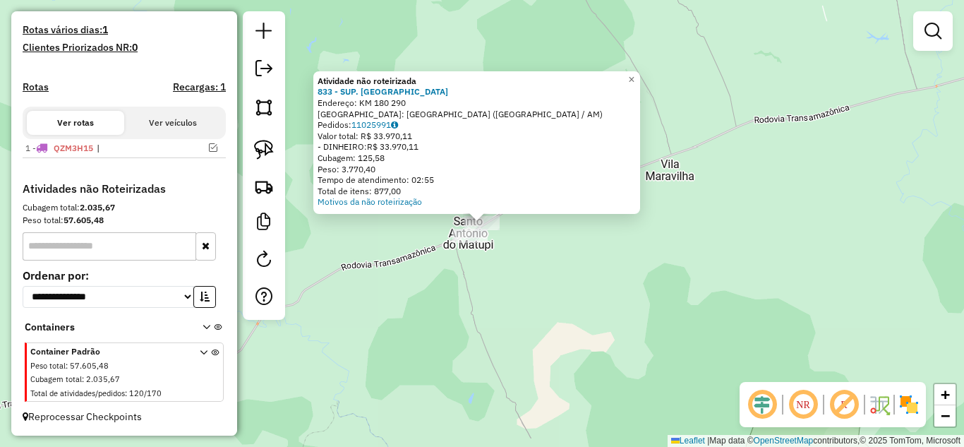
click at [572, 273] on div "Atividade não roteirizada 833 - SUP. LOS PAMPAS Endereço: KM 180 290 Bairro: [G…" at bounding box center [482, 223] width 964 height 447
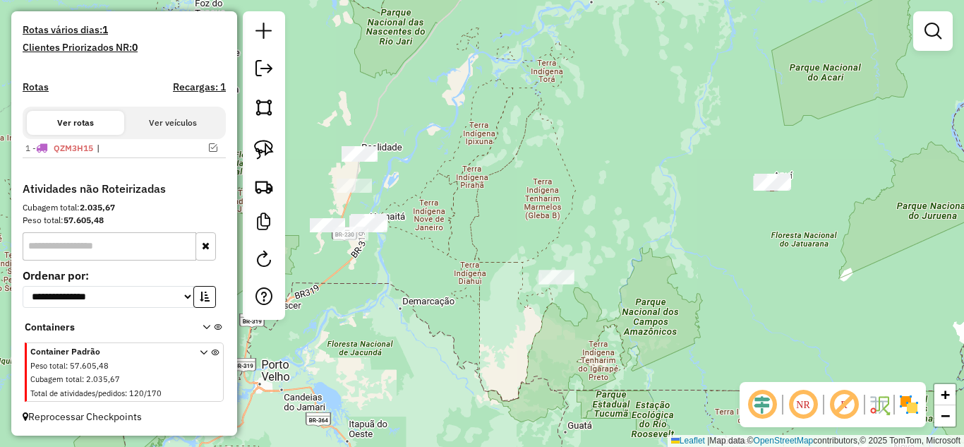
drag, startPoint x: 697, startPoint y: 274, endPoint x: 478, endPoint y: 328, distance: 226.1
click at [479, 327] on div "Janela de atendimento Grade de atendimento Capacidade Transportadoras Veículos …" at bounding box center [482, 223] width 964 height 447
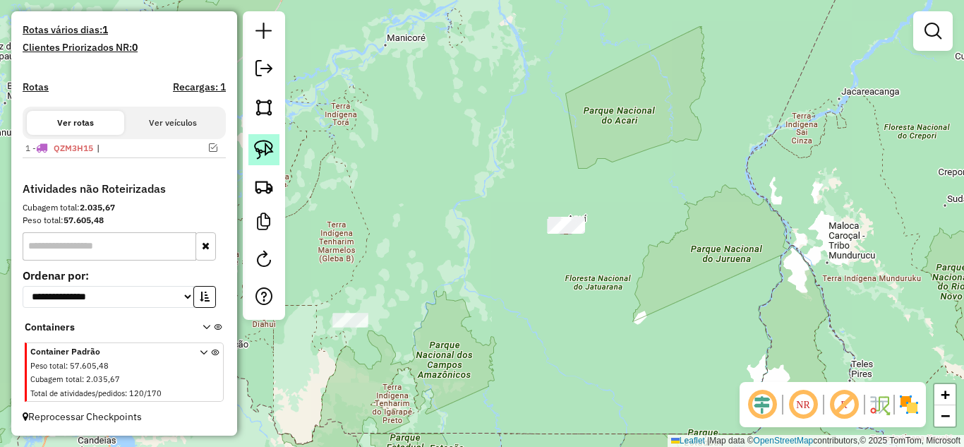
click at [266, 150] on img at bounding box center [264, 150] width 20 height 20
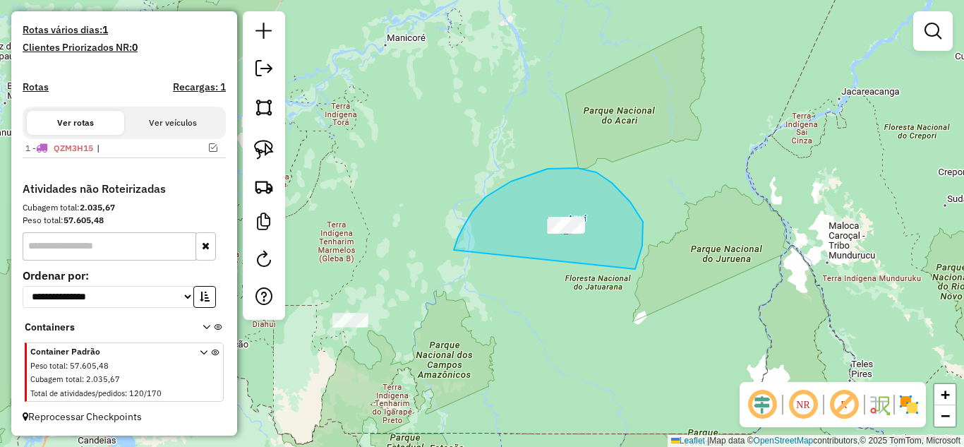
drag, startPoint x: 454, startPoint y: 250, endPoint x: 635, endPoint y: 269, distance: 182.4
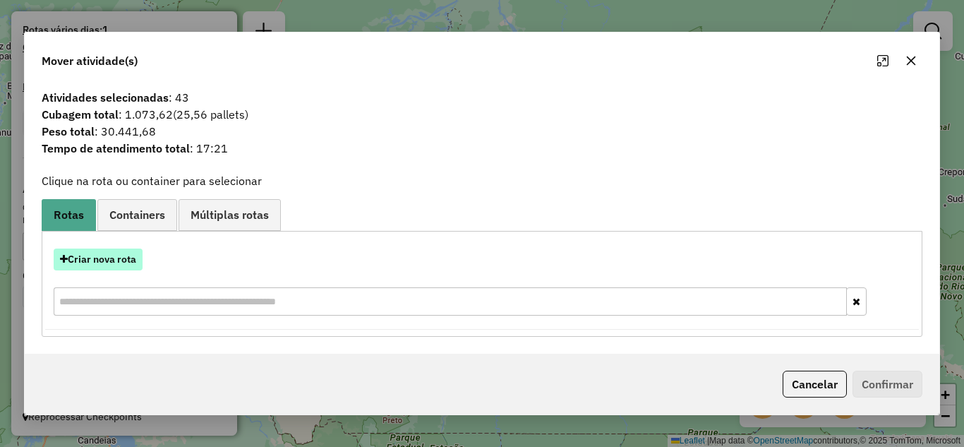
click at [136, 258] on button "Criar nova rota" at bounding box center [98, 259] width 89 height 22
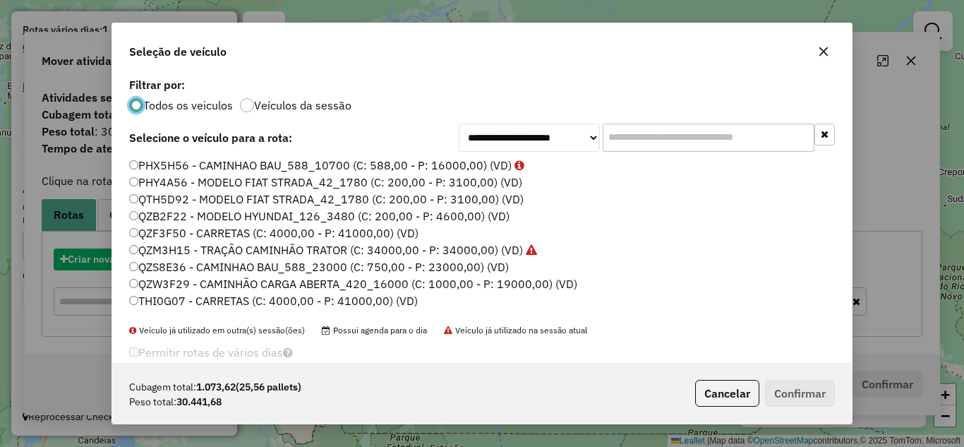
scroll to position [8, 4]
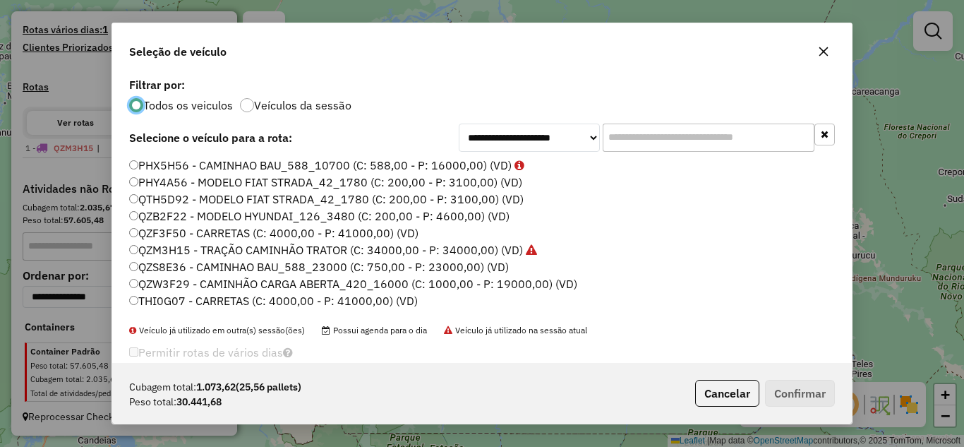
click at [205, 231] on label "QZF3F50 - CARRETAS (C: 4000,00 - P: 41000,00) (VD)" at bounding box center [273, 232] width 289 height 17
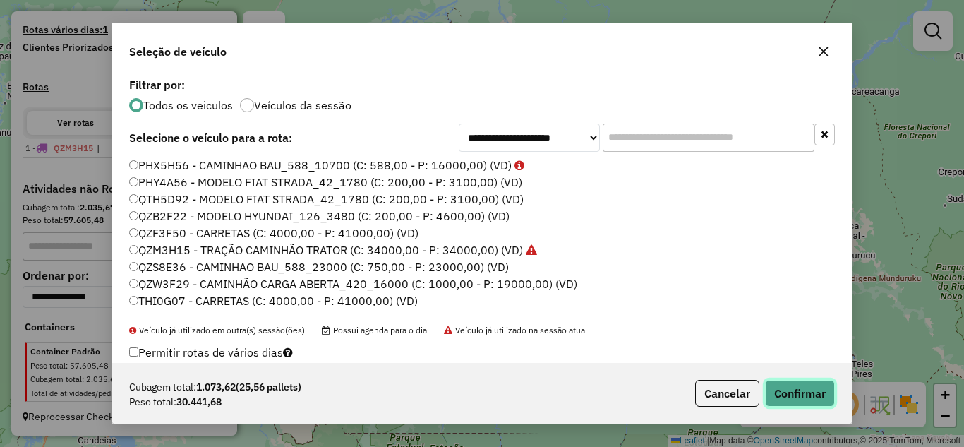
click at [776, 391] on button "Confirmar" at bounding box center [800, 393] width 70 height 27
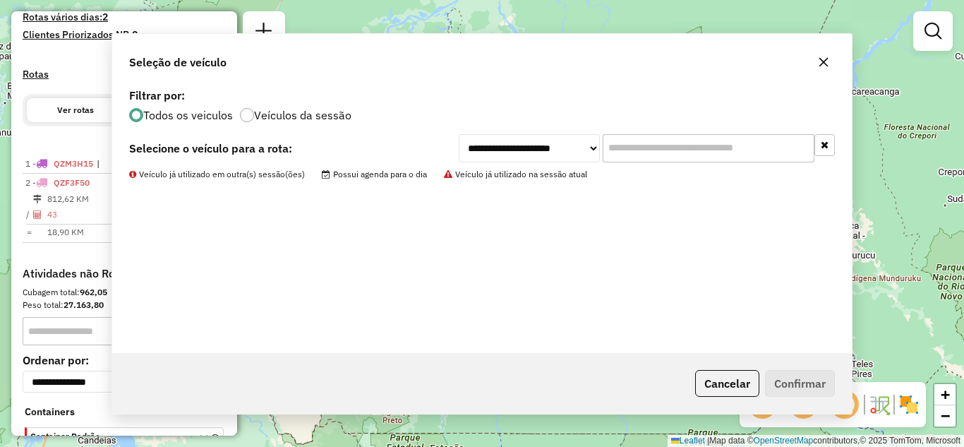
scroll to position [424, 0]
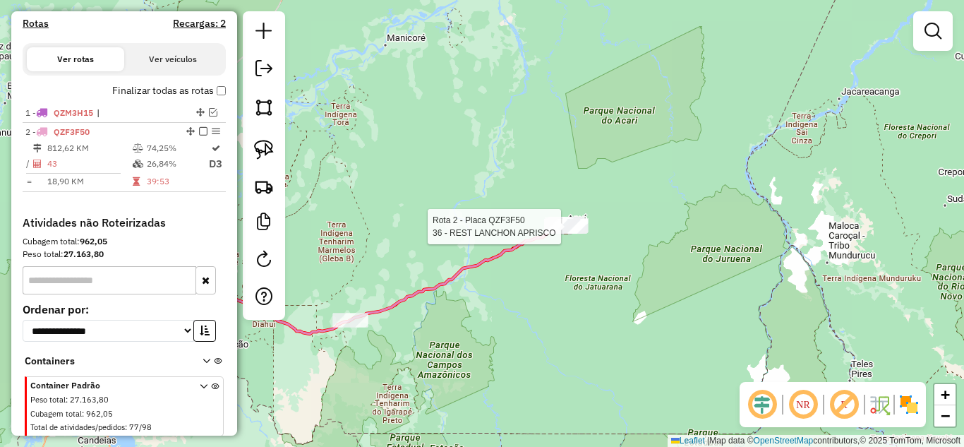
select select "**********"
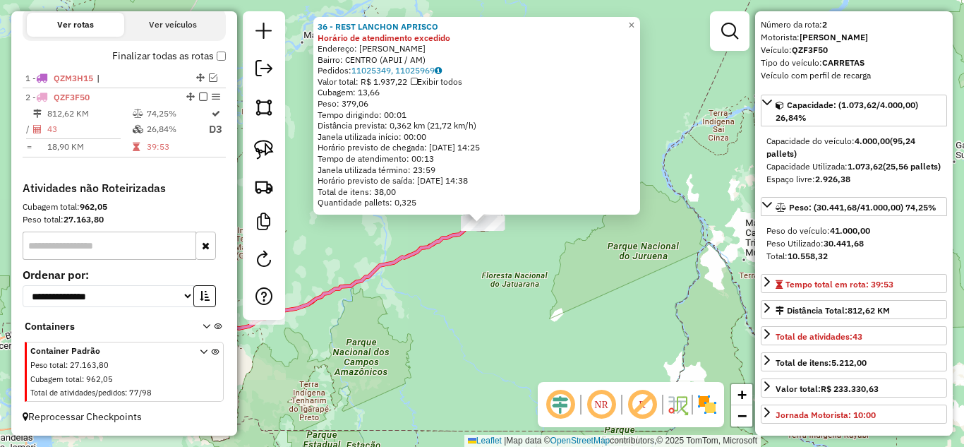
scroll to position [71, 0]
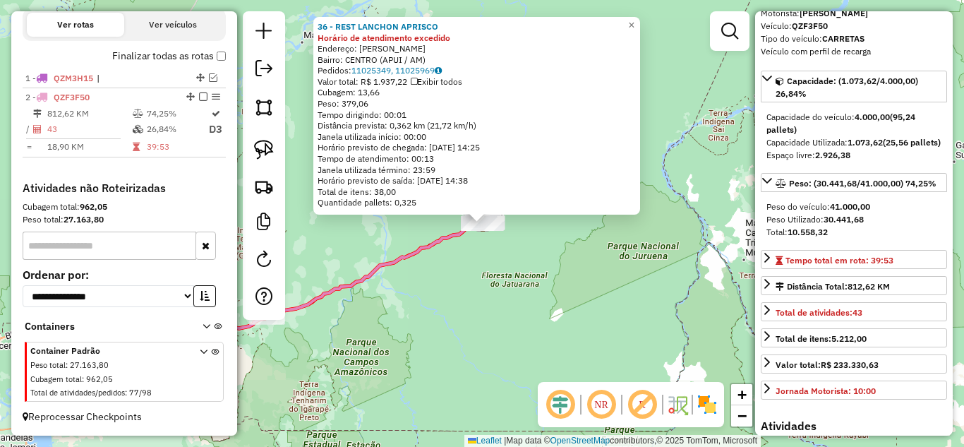
click at [626, 295] on div "36 - REST LANCHON APRISCO Horário de atendimento excedido Endereço: [PERSON_NAM…" at bounding box center [482, 223] width 964 height 447
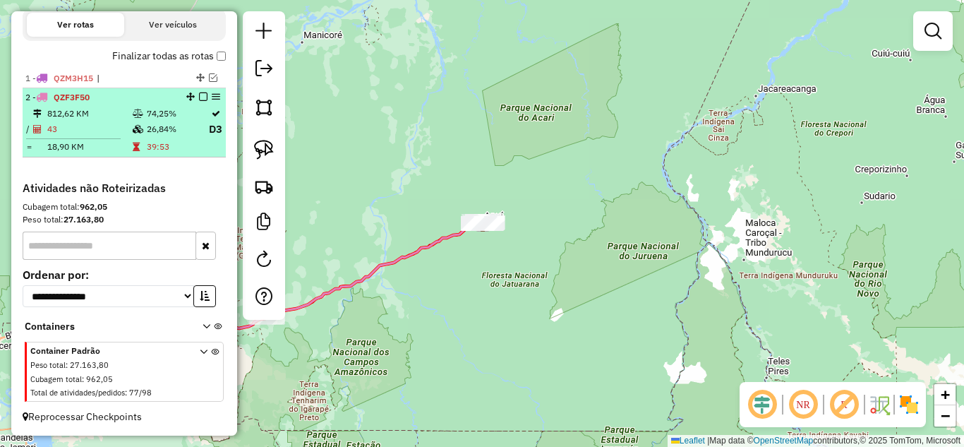
click at [199, 95] on em at bounding box center [203, 96] width 8 height 8
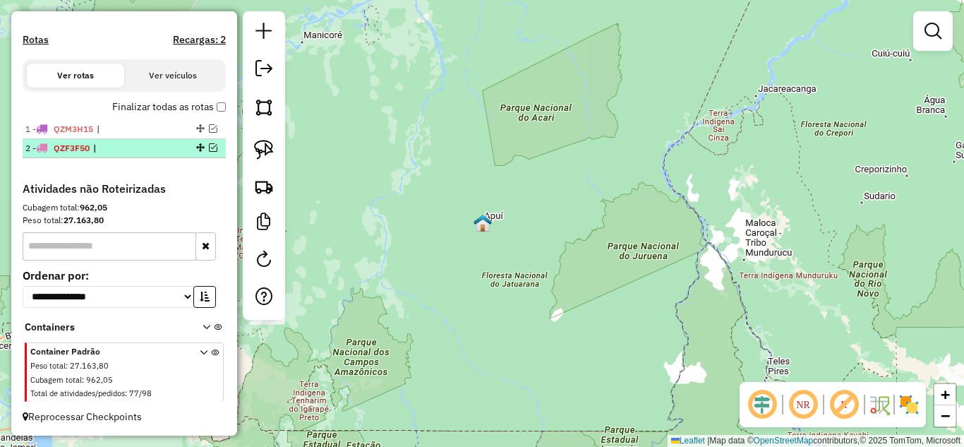
scroll to position [421, 0]
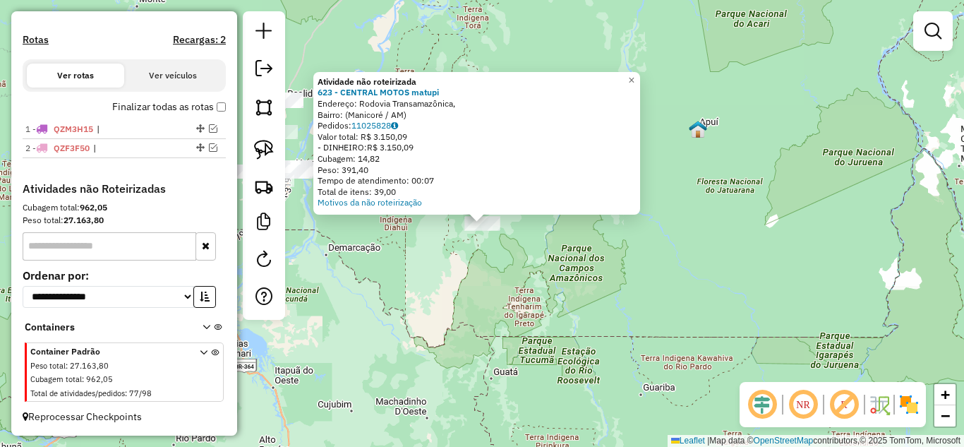
click at [450, 271] on div "Atividade não roteirizada 623 - CENTRAL MOTOS matupi Endereço: Rodovia Transama…" at bounding box center [482, 223] width 964 height 447
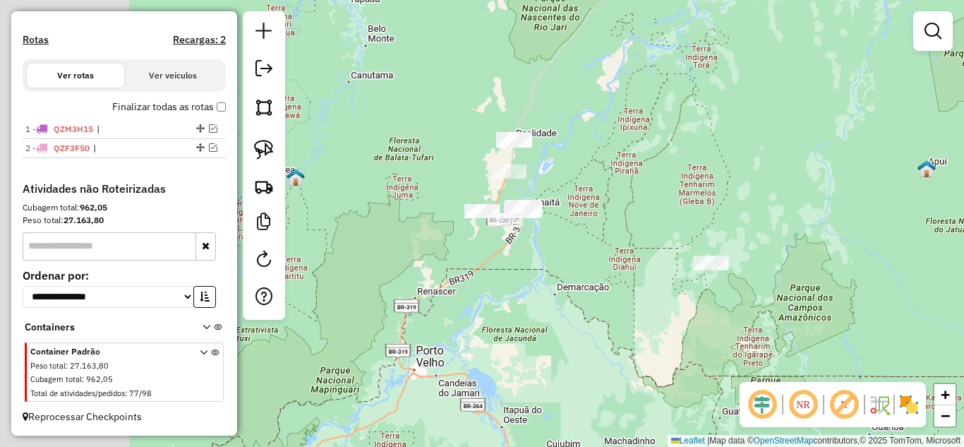
drag, startPoint x: 440, startPoint y: 280, endPoint x: 667, endPoint y: 320, distance: 230.7
click at [667, 320] on div "Janela de atendimento Grade de atendimento Capacidade Transportadoras Veículos …" at bounding box center [482, 223] width 964 height 447
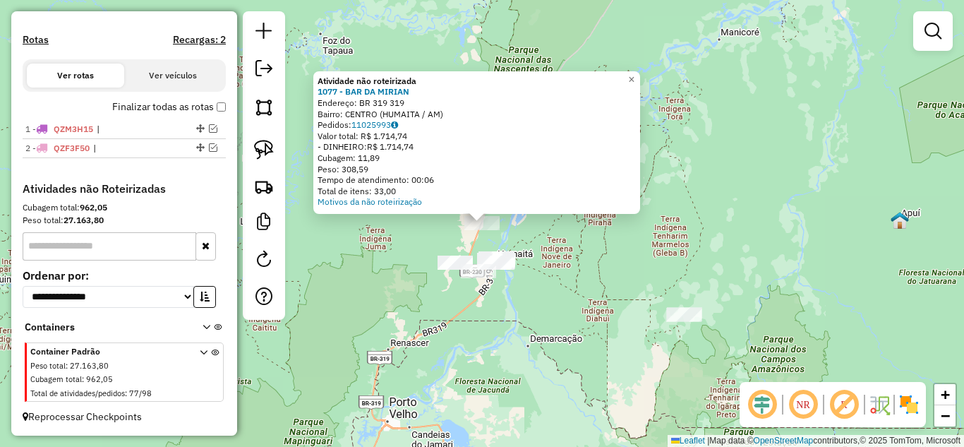
click at [570, 255] on div "Atividade não roteirizada 1077 - BAR DA MIRIAN Endereço: BR 319 319 Bairro: CEN…" at bounding box center [482, 223] width 964 height 447
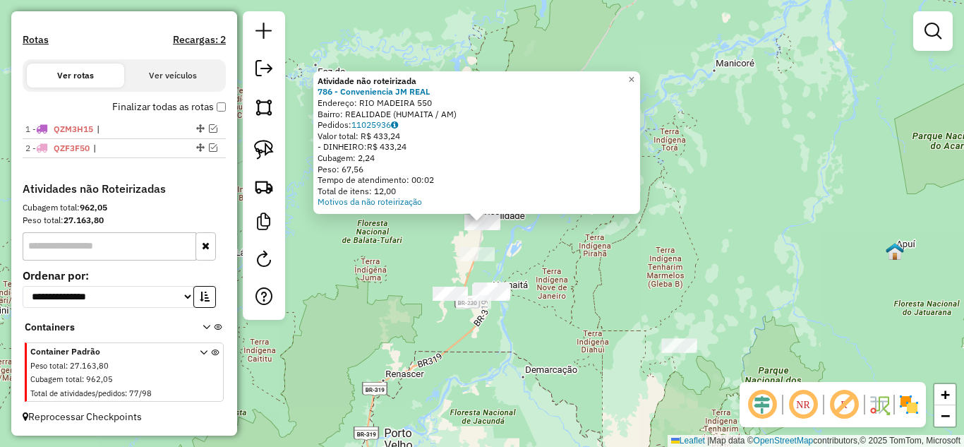
click at [570, 242] on div "Atividade não roteirizada 786 - Conveniencia JM REAL Endereço: RIO MADEIRA 550 …" at bounding box center [482, 223] width 964 height 447
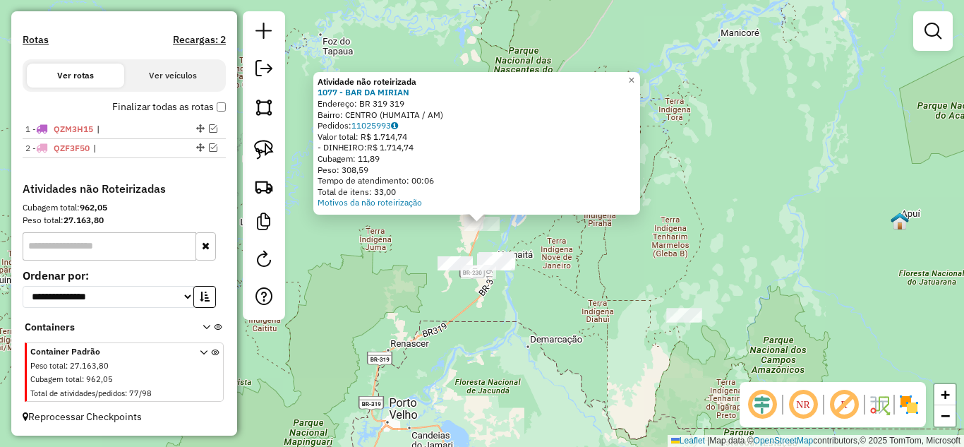
click at [569, 258] on div "Atividade não roteirizada 1077 - BAR DA MIRIAN Endereço: BR 319 319 Bairro: CEN…" at bounding box center [482, 223] width 964 height 447
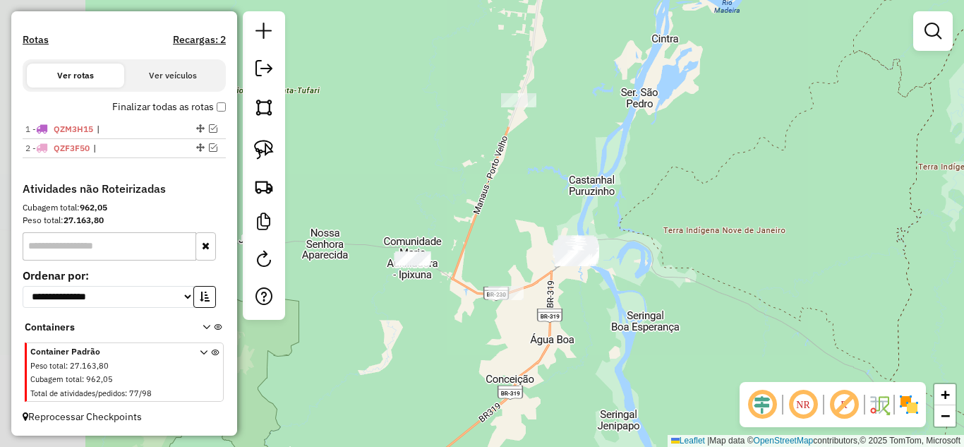
drag, startPoint x: 490, startPoint y: 292, endPoint x: 621, endPoint y: 324, distance: 135.1
click at [621, 324] on div "Janela de atendimento Grade de atendimento Capacidade Transportadoras Veículos …" at bounding box center [482, 223] width 964 height 447
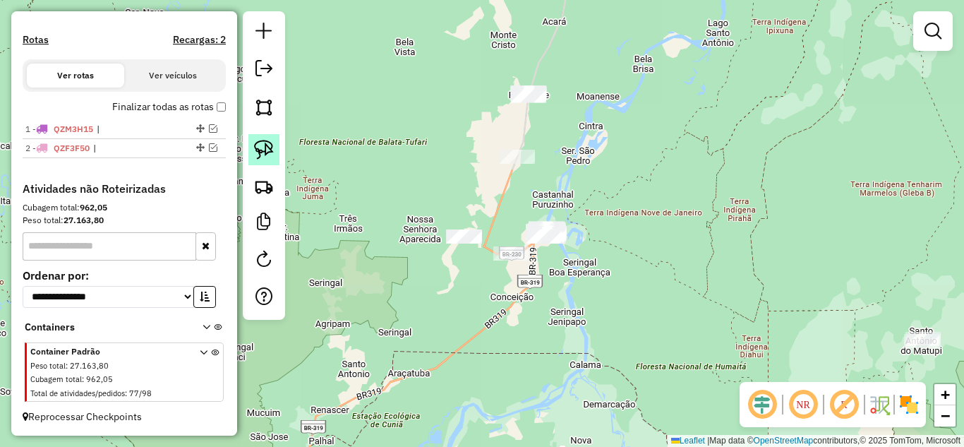
click at [268, 150] on img at bounding box center [264, 150] width 20 height 20
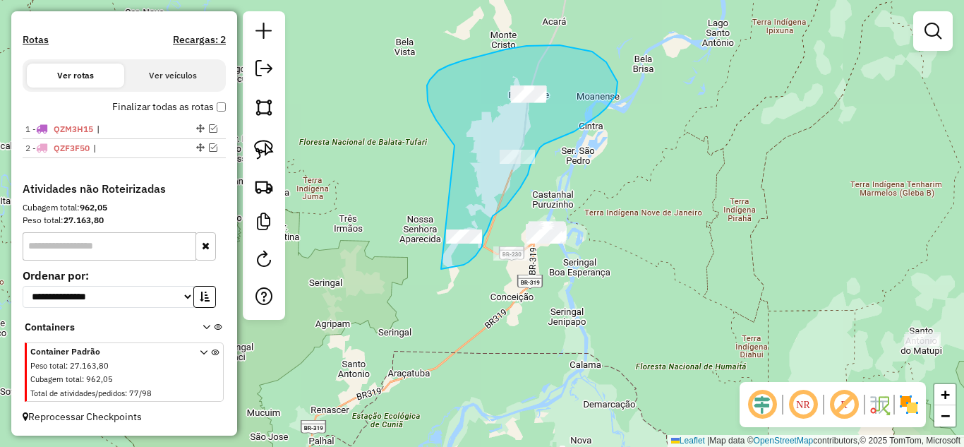
drag, startPoint x: 428, startPoint y: 101, endPoint x: 428, endPoint y: 270, distance: 168.7
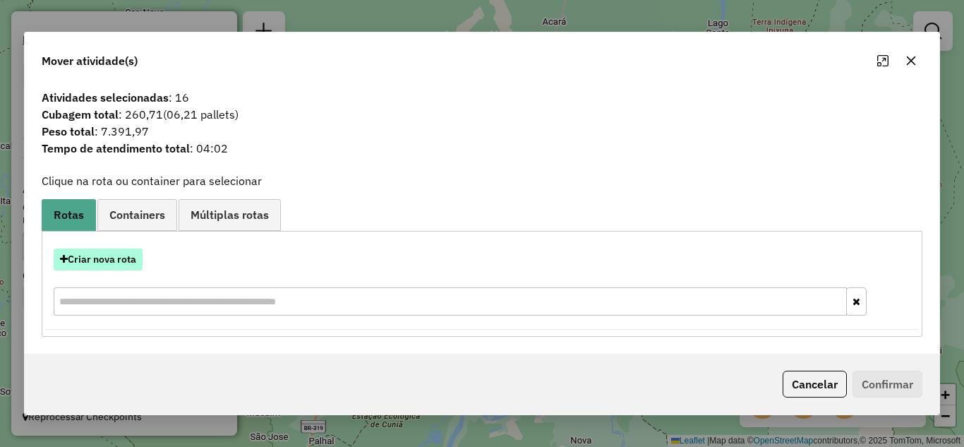
click at [111, 267] on button "Criar nova rota" at bounding box center [98, 259] width 89 height 22
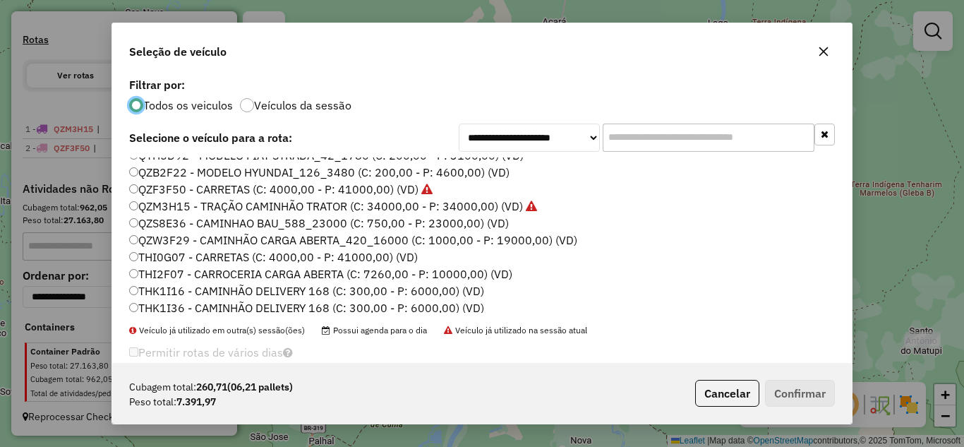
scroll to position [48, 0]
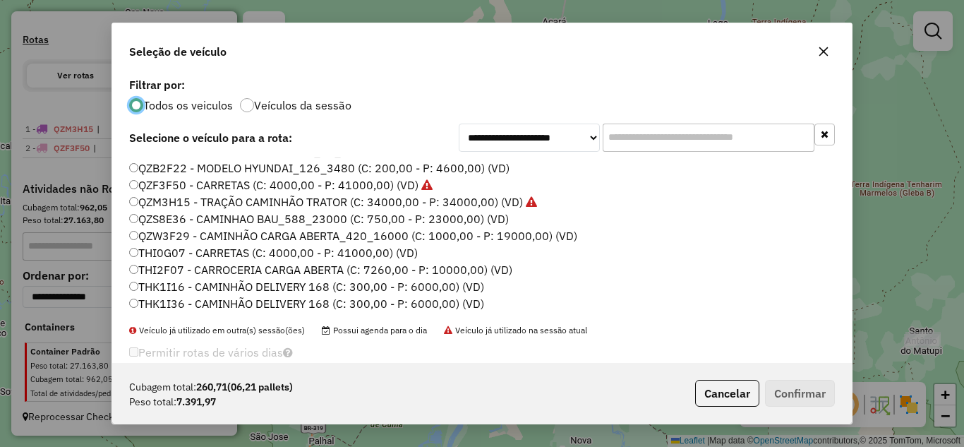
click at [183, 234] on label "QZW3F29 - CAMINHÃO CARGA ABERTA_420_16000 (C: 1000,00 - P: 19000,00) (VD)" at bounding box center [353, 235] width 448 height 17
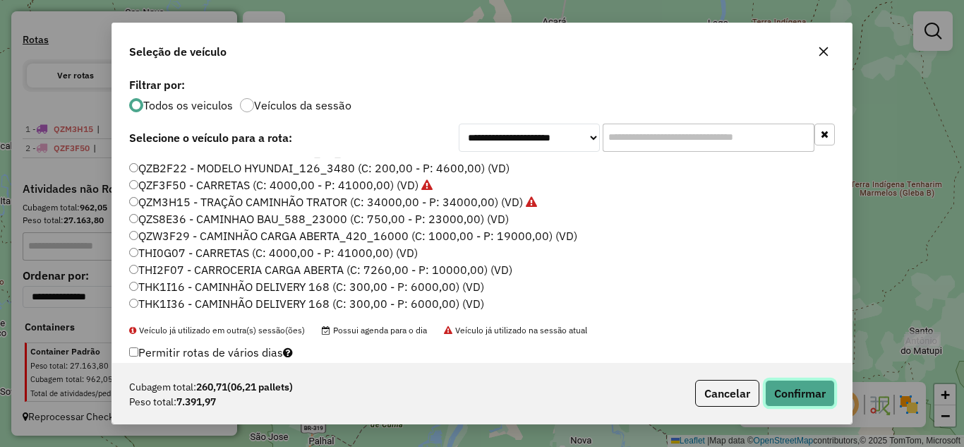
click at [776, 387] on button "Confirmar" at bounding box center [800, 393] width 70 height 27
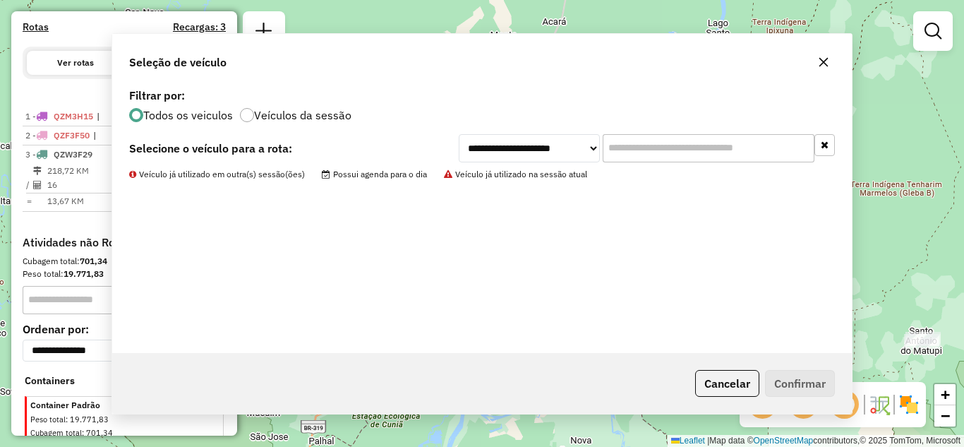
scroll to position [471, 0]
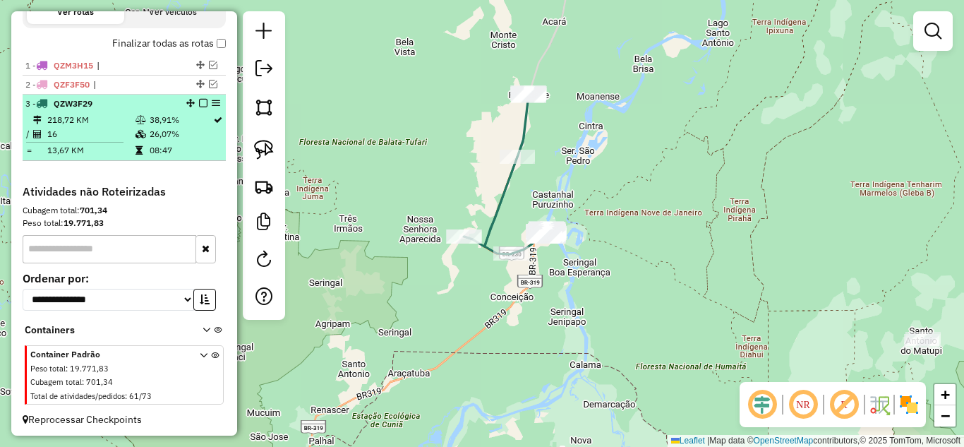
click at [199, 107] on em at bounding box center [203, 103] width 8 height 8
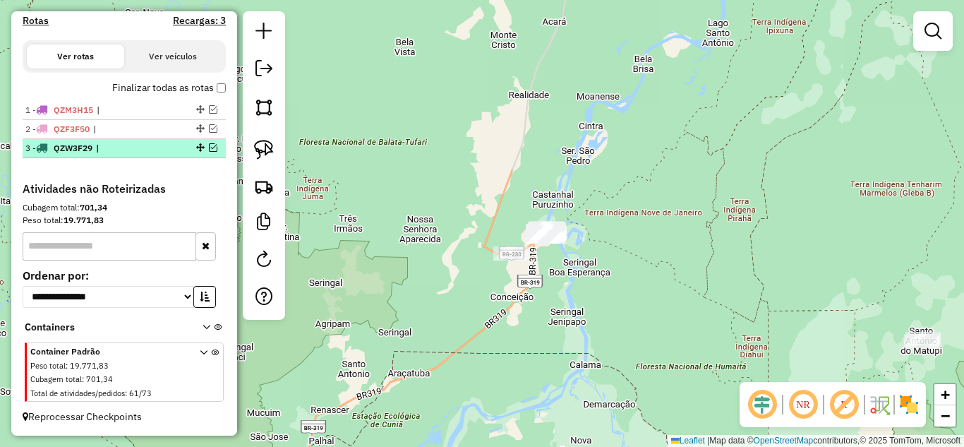
scroll to position [440, 0]
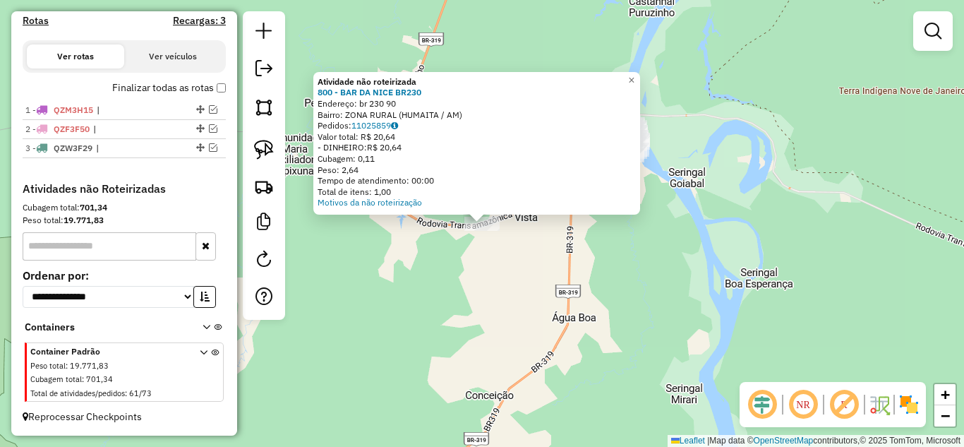
click at [579, 256] on div "Atividade não roteirizada 800 - BAR DA NICE BR230 Endereço: br 230 90 Bairro: Z…" at bounding box center [482, 223] width 964 height 447
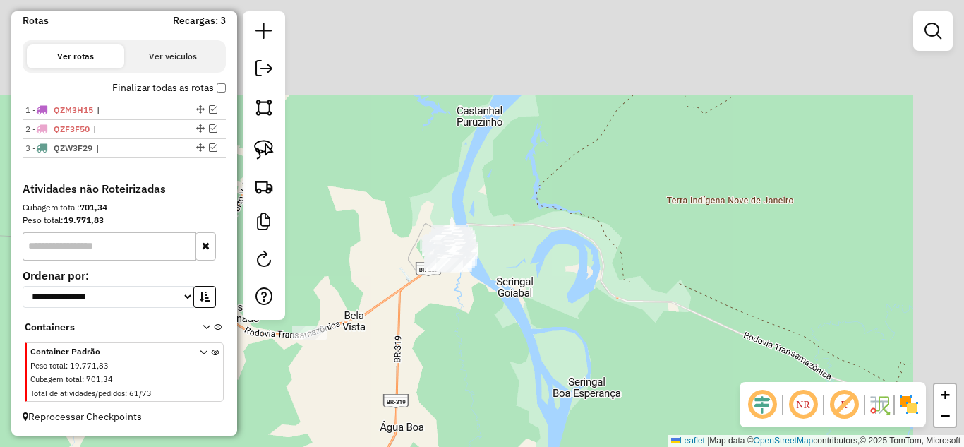
drag, startPoint x: 727, startPoint y: 210, endPoint x: 531, endPoint y: 338, distance: 233.9
click at [531, 338] on div "Janela de atendimento Grade de atendimento Capacidade Transportadoras Veículos …" at bounding box center [482, 223] width 964 height 447
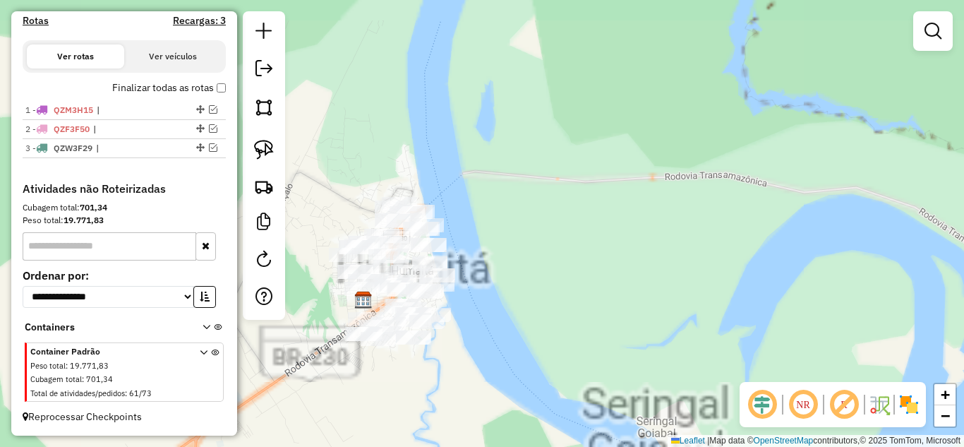
drag, startPoint x: 544, startPoint y: 328, endPoint x: 646, endPoint y: 292, distance: 108.5
click at [646, 292] on div "Janela de atendimento Grade de atendimento Capacidade Transportadoras Veículos …" at bounding box center [482, 223] width 964 height 447
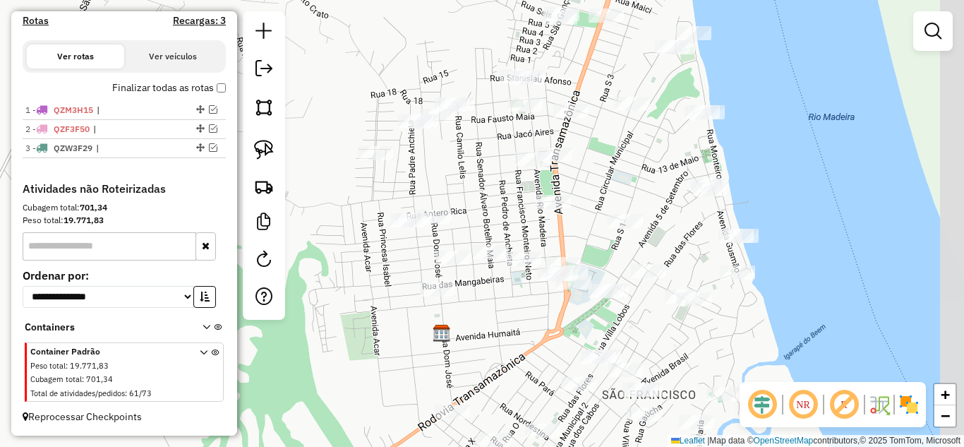
drag, startPoint x: 496, startPoint y: 284, endPoint x: 452, endPoint y: 323, distance: 59.0
click at [452, 323] on div "Janela de atendimento Grade de atendimento Capacidade Transportadoras Veículos …" at bounding box center [482, 223] width 964 height 447
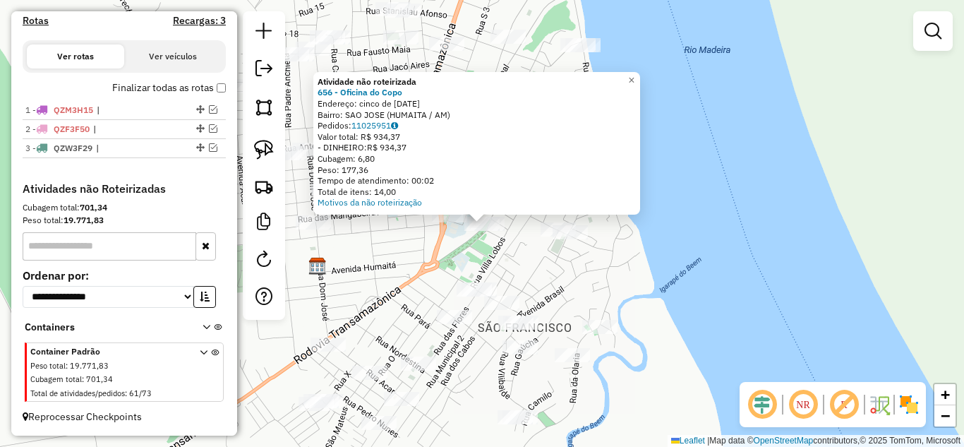
click at [527, 277] on div "Atividade não roteirizada 656 - Oficina do Copo Endereço: cinco de [DATE] Bairr…" at bounding box center [482, 223] width 964 height 447
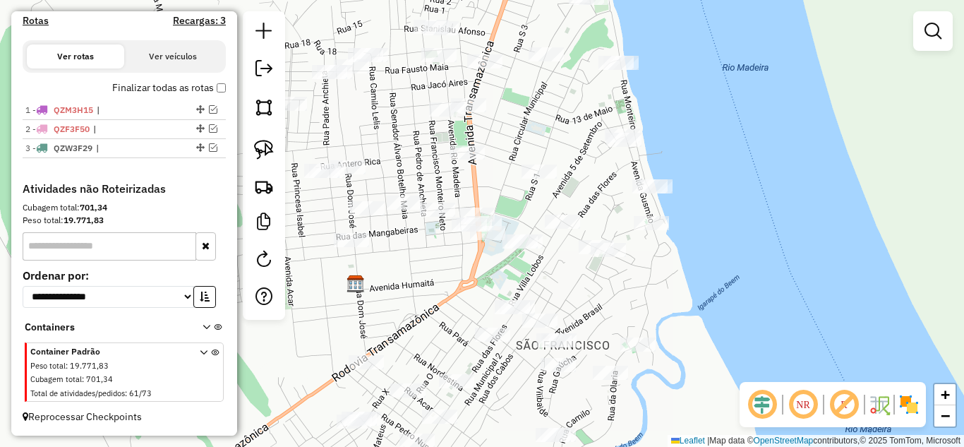
drag, startPoint x: 425, startPoint y: 312, endPoint x: 558, endPoint y: 353, distance: 138.9
click at [557, 359] on div "Janela de atendimento Grade de atendimento Capacidade Transportadoras Veículos …" at bounding box center [482, 223] width 964 height 447
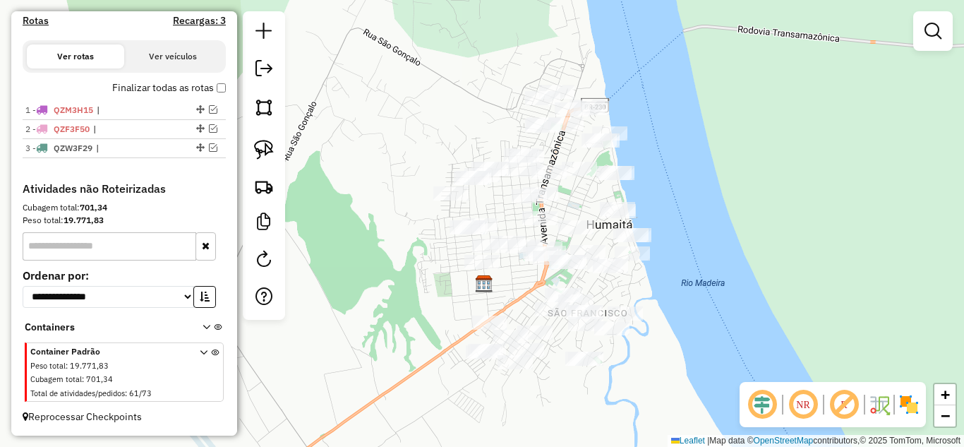
drag, startPoint x: 522, startPoint y: 167, endPoint x: 498, endPoint y: 203, distance: 42.9
click at [498, 203] on div "Janela de atendimento Grade de atendimento Capacidade Transportadoras Veículos …" at bounding box center [482, 223] width 964 height 447
click at [273, 146] on img at bounding box center [264, 150] width 20 height 20
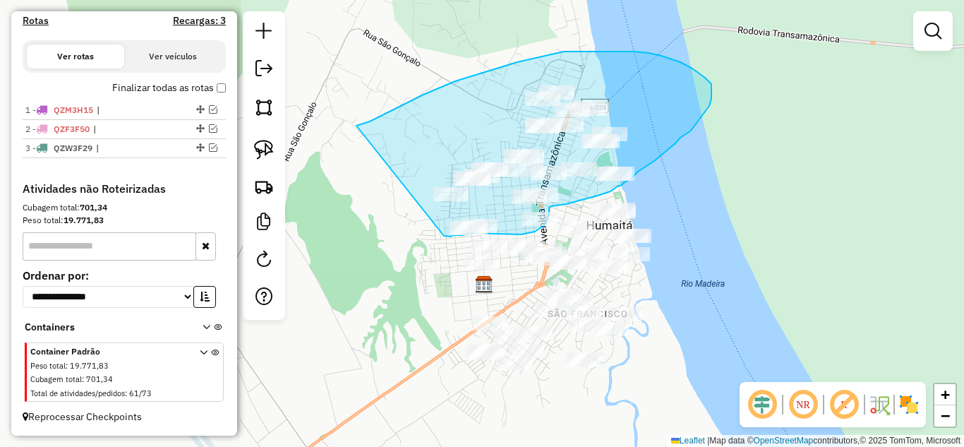
drag, startPoint x: 370, startPoint y: 121, endPoint x: 444, endPoint y: 236, distance: 136.3
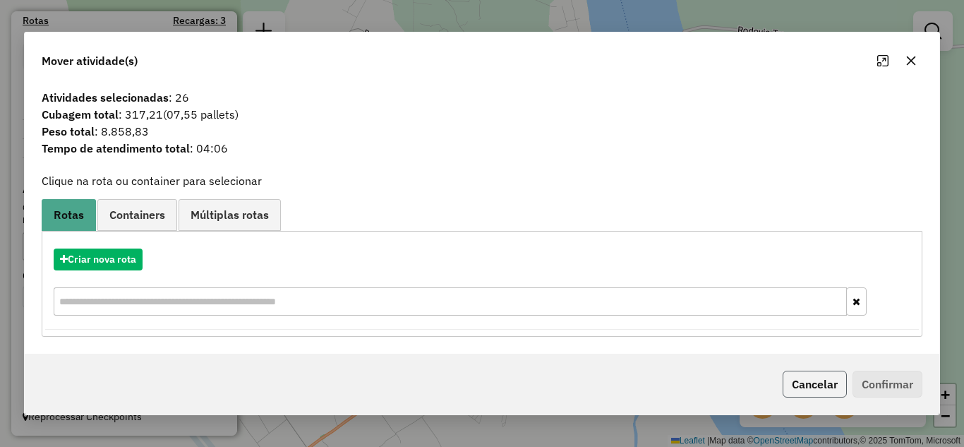
click at [824, 377] on button "Cancelar" at bounding box center [815, 384] width 64 height 27
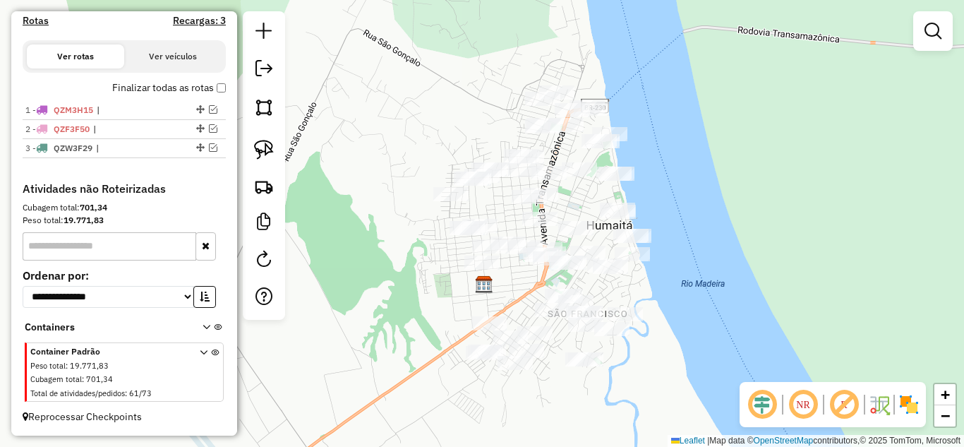
drag, startPoint x: 676, startPoint y: 311, endPoint x: 702, endPoint y: 234, distance: 81.2
click at [702, 234] on div "Janela de atendimento Grade de atendimento Capacidade Transportadoras Veículos …" at bounding box center [482, 223] width 964 height 447
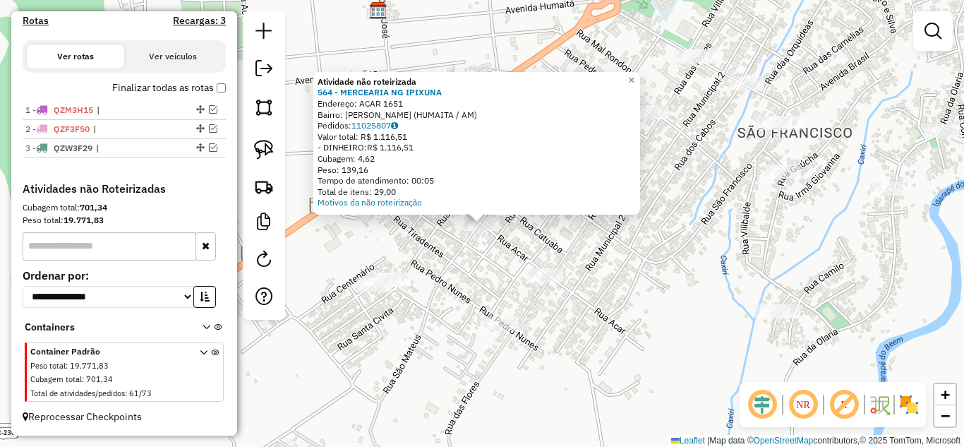
click at [495, 275] on div "Atividade não roteirizada 564 - MERCEARIA NG IPIXUNA Endereço: ACAR 1651 Bairro…" at bounding box center [482, 223] width 964 height 447
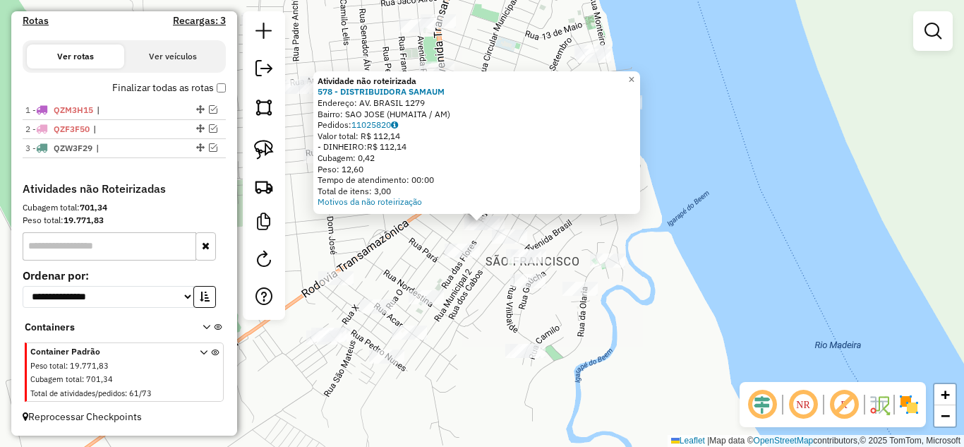
click at [464, 285] on div "Atividade não roteirizada 578 - DISTRIBUIDORA SAMAUM Endereço: AV. BRASIL 1279 …" at bounding box center [482, 223] width 964 height 447
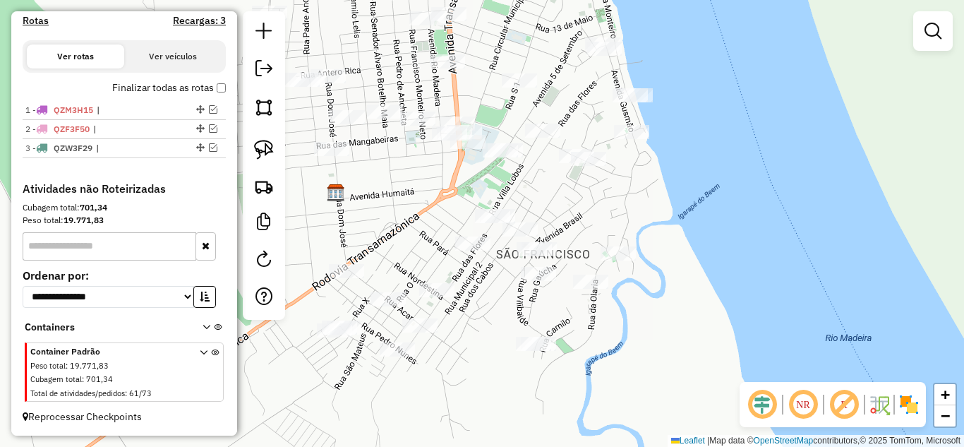
drag, startPoint x: 468, startPoint y: 311, endPoint x: 531, endPoint y: 278, distance: 70.7
click at [543, 276] on div "Janela de atendimento Grade de atendimento Capacidade Transportadoras Veículos …" at bounding box center [482, 223] width 964 height 447
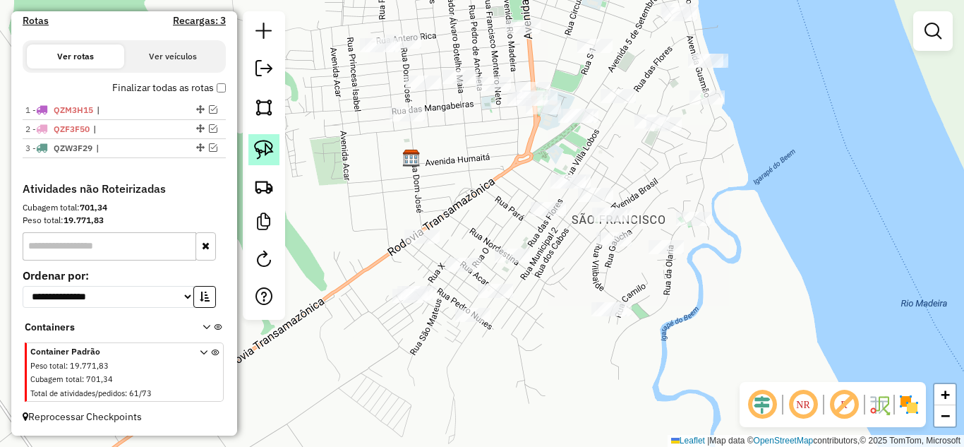
click at [269, 155] on img at bounding box center [264, 150] width 20 height 20
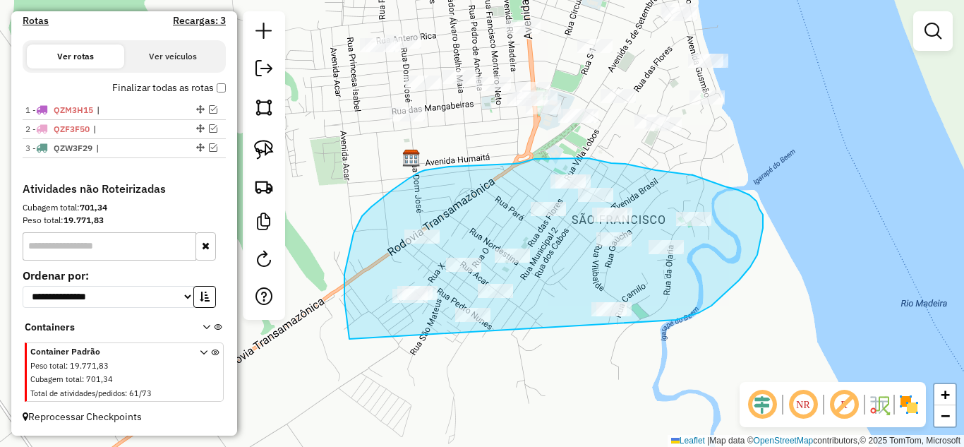
drag, startPoint x: 347, startPoint y: 321, endPoint x: 572, endPoint y: 336, distance: 225.6
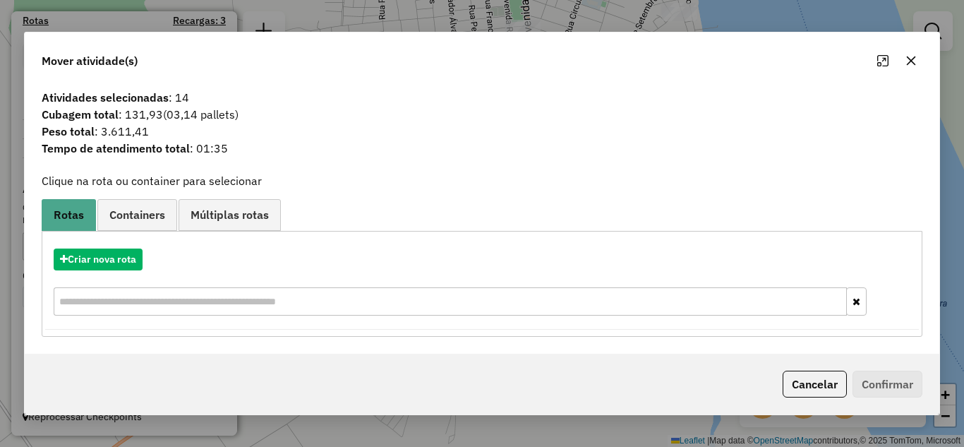
click at [126, 248] on div "Criar nova rota" at bounding box center [482, 284] width 874 height 92
click at [140, 270] on button "Criar nova rota" at bounding box center [98, 259] width 89 height 22
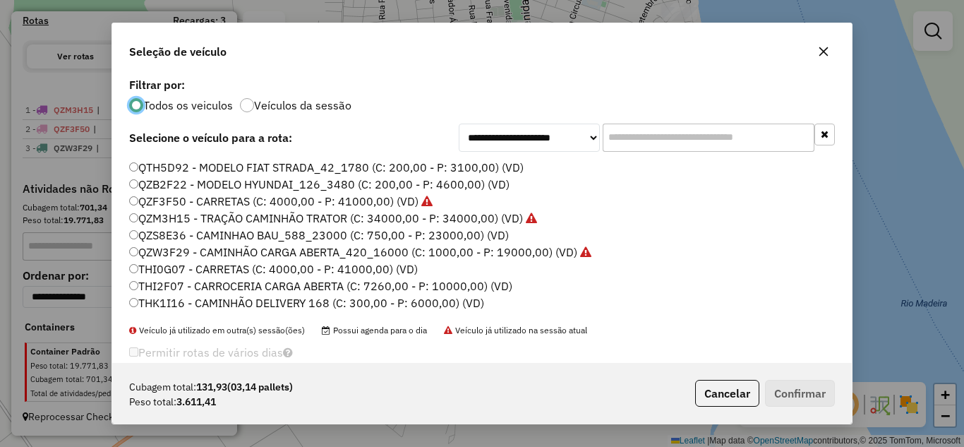
scroll to position [48, 0]
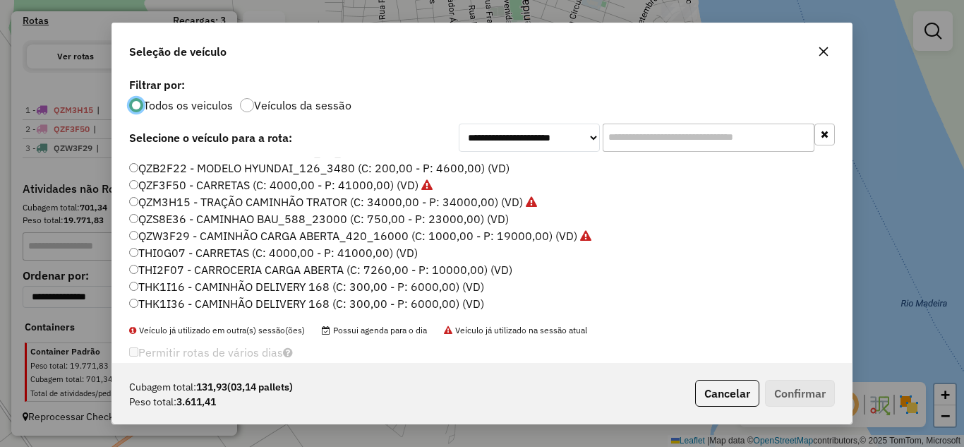
click at [180, 282] on label "THK1I16 - CAMINHÃO DELIVERY 168 (C: 300,00 - P: 6000,00) (VD)" at bounding box center [306, 286] width 355 height 17
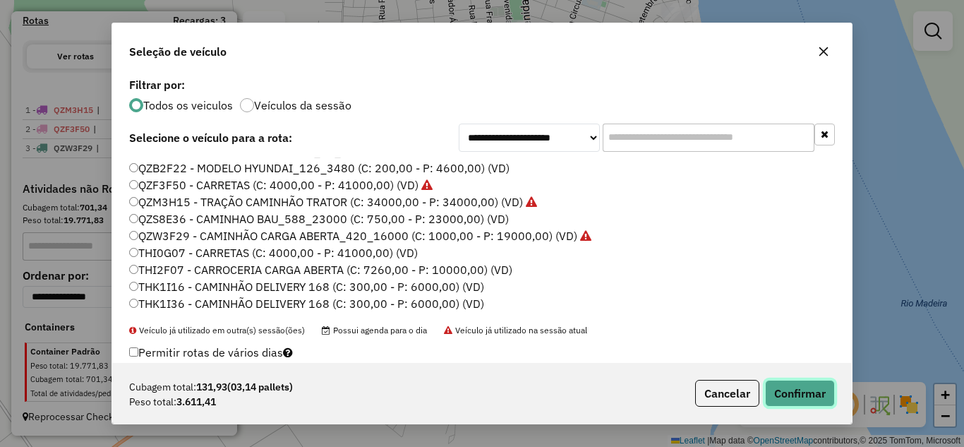
click at [782, 382] on button "Confirmar" at bounding box center [800, 393] width 70 height 27
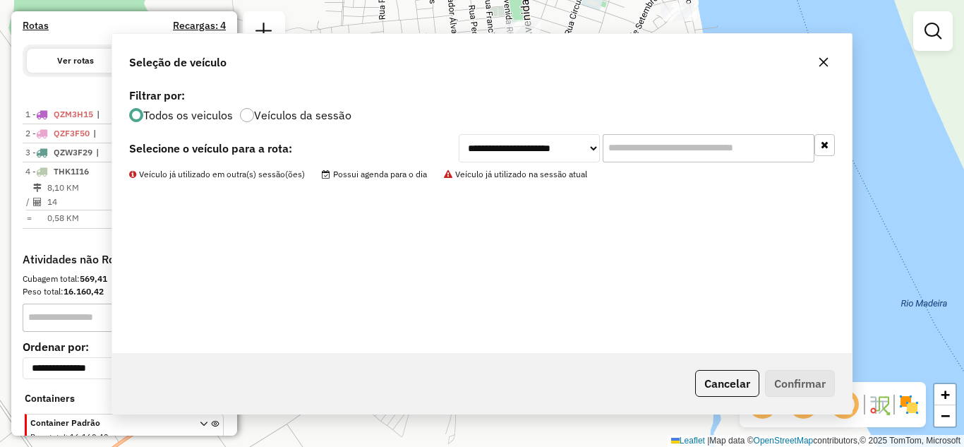
scroll to position [488, 0]
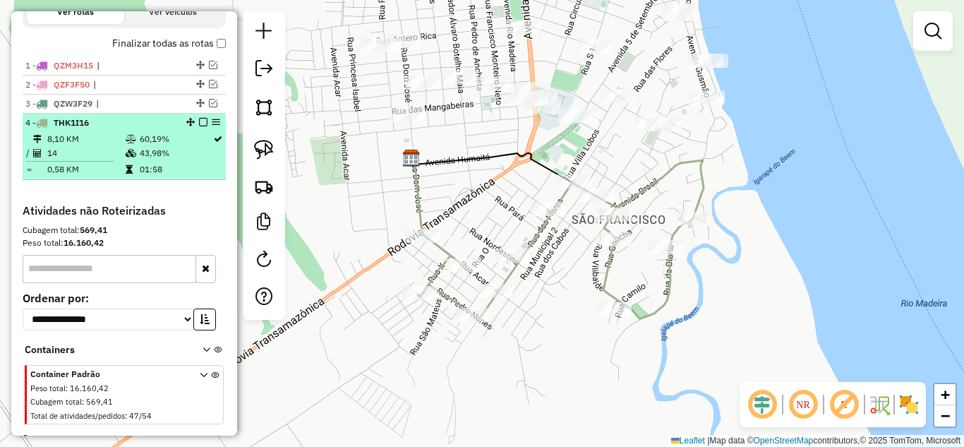
click at [199, 126] on em at bounding box center [203, 122] width 8 height 8
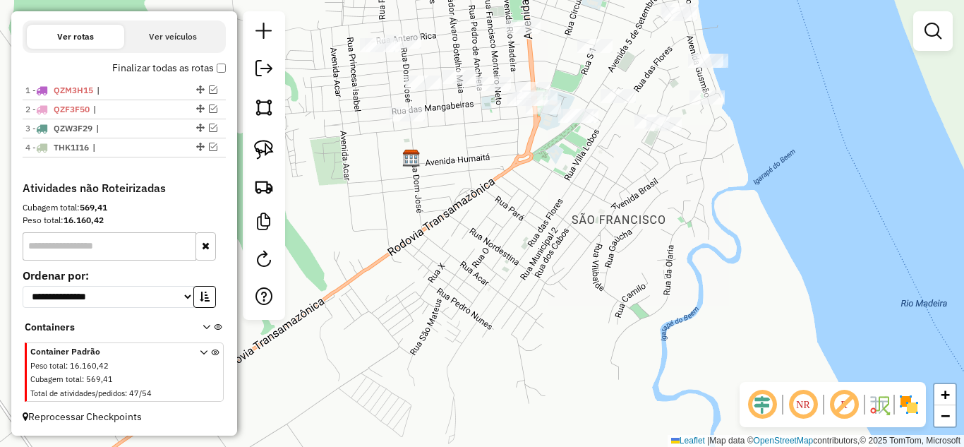
scroll to position [476, 0]
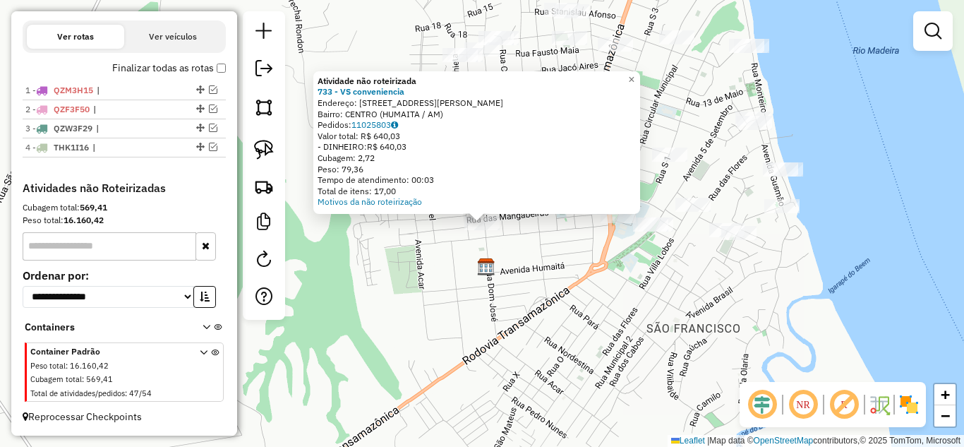
click at [505, 276] on div "Atividade não roteirizada 733 - VS conveniencia Endereço: [STREET_ADDRESS] Pedi…" at bounding box center [482, 223] width 964 height 447
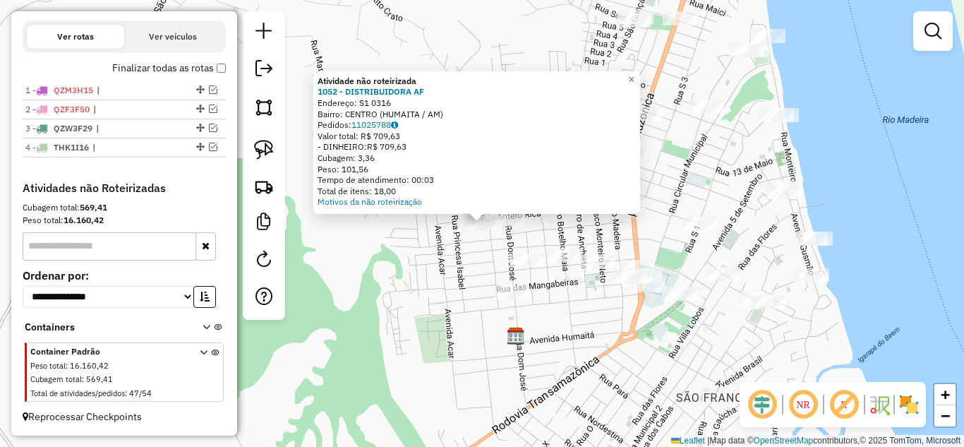
click at [450, 279] on div "Atividade não roteirizada 1052 - DISTRIBUIDORA AF Endereço: S1 0316 Bairro: CEN…" at bounding box center [482, 223] width 964 height 447
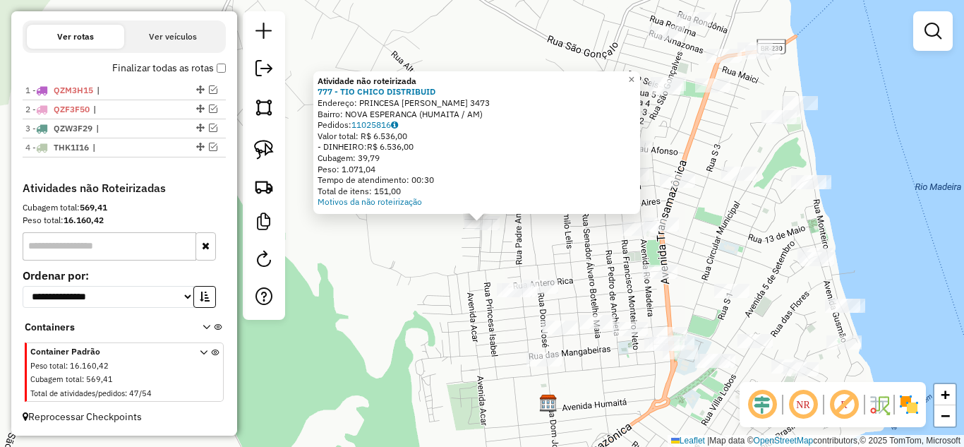
click at [483, 252] on div "Atividade não roteirizada 777 - TIO CHICO DISTRIBUID Endereço: PRINCESA [PERSON…" at bounding box center [482, 223] width 964 height 447
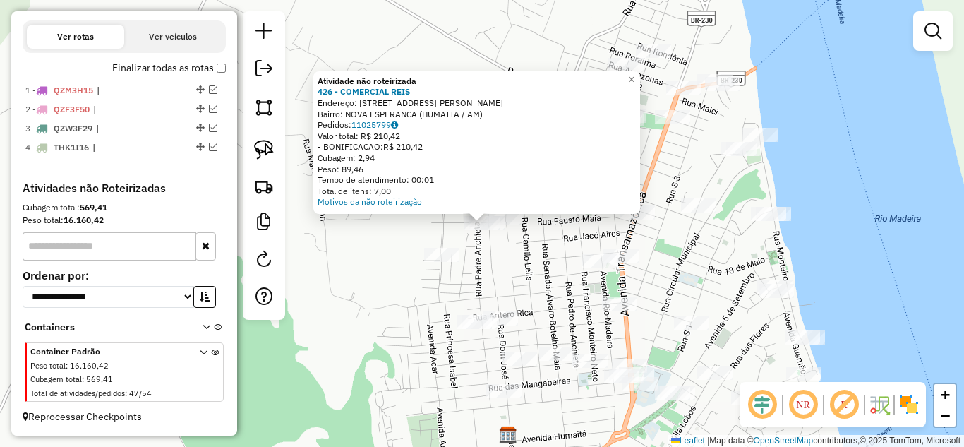
click at [538, 247] on div "Atividade não roteirizada 426 - COMERCIAL REIS Endereço: [STREET_ADDRESS][PERSO…" at bounding box center [482, 223] width 964 height 447
click at [510, 252] on div "Atividade não roteirizada 426 - COMERCIAL REIS Endereço: [STREET_ADDRESS][PERSO…" at bounding box center [482, 223] width 964 height 447
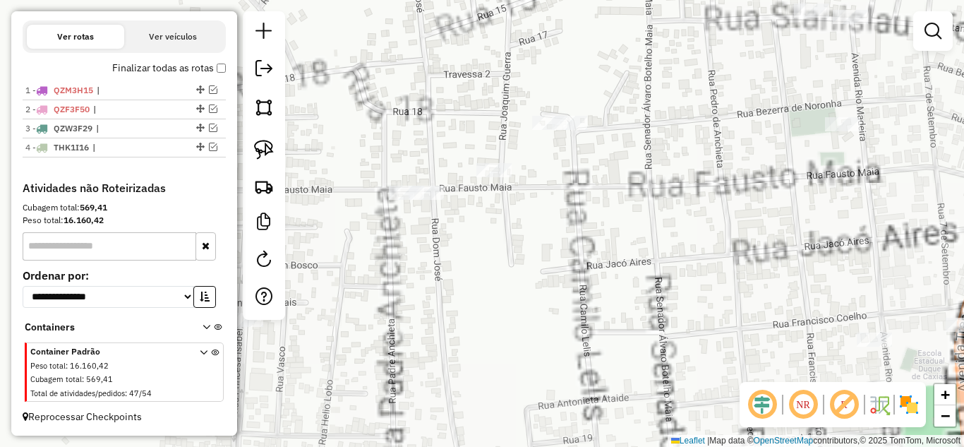
click at [493, 160] on div "Janela de atendimento Grade de atendimento Capacidade Transportadoras Veículos …" at bounding box center [482, 223] width 964 height 447
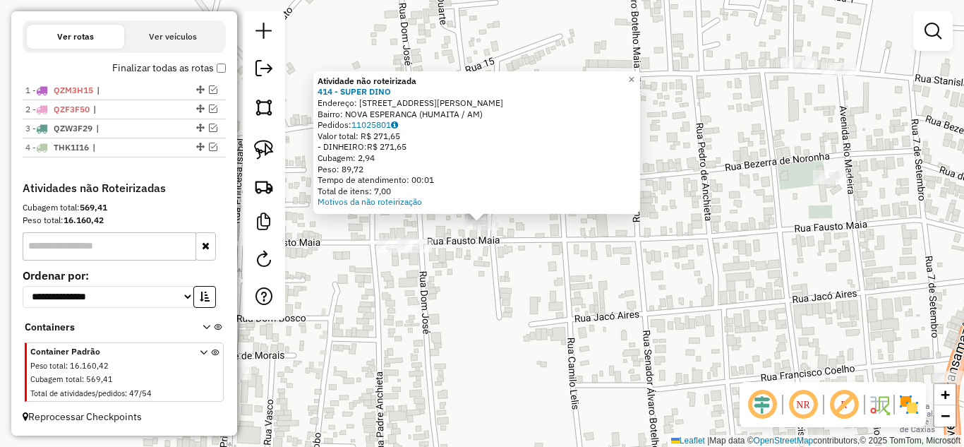
click at [466, 273] on div "Atividade não roteirizada 414 - SUPER DINO Endereço: [STREET_ADDRESS][PERSON_NA…" at bounding box center [482, 223] width 964 height 447
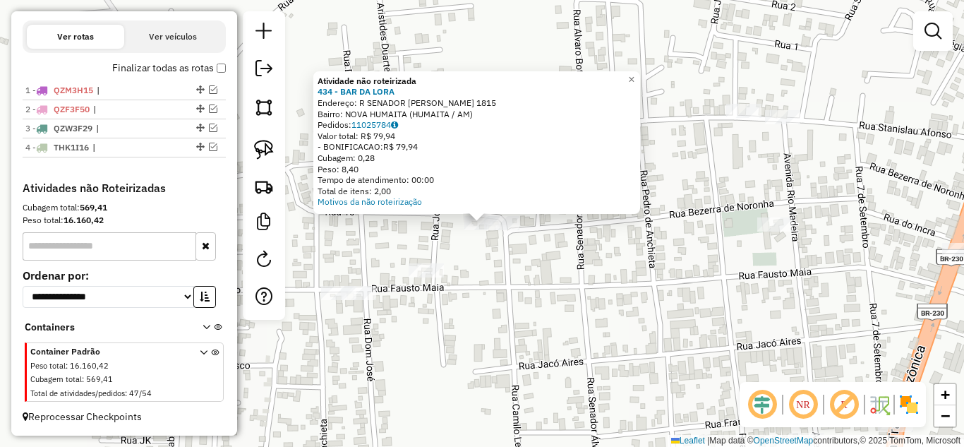
click at [524, 260] on div "Atividade não roteirizada 434 - BAR DA [PERSON_NAME]: R SENADOR LUCENA 1815 Bai…" at bounding box center [482, 223] width 964 height 447
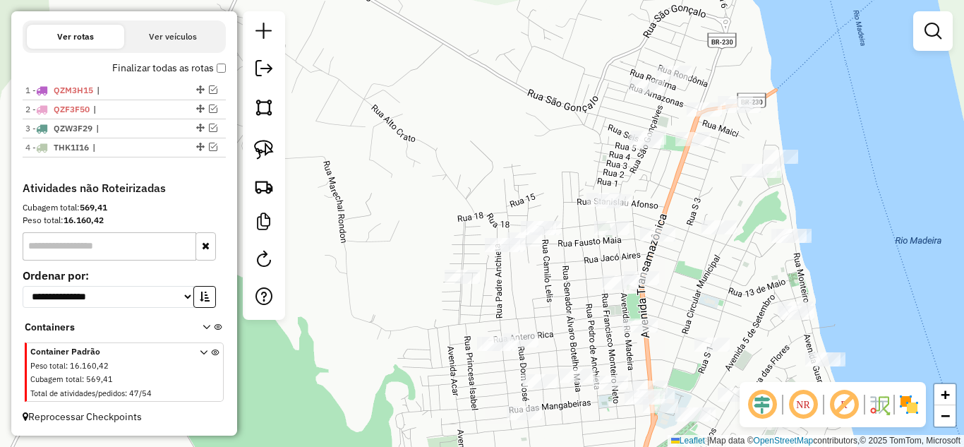
drag, startPoint x: 524, startPoint y: 265, endPoint x: 424, endPoint y: 227, distance: 106.8
click at [549, 243] on div "Janela de atendimento Grade de atendimento Capacidade Transportadoras Veículos …" at bounding box center [482, 223] width 964 height 447
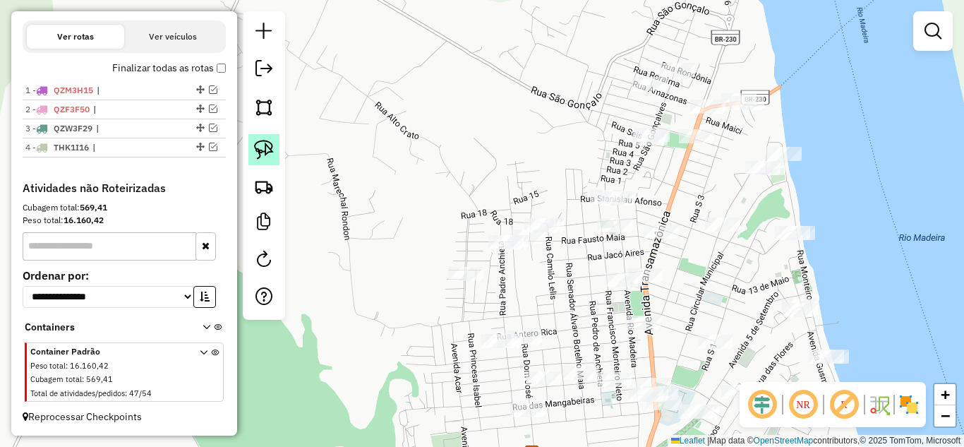
click at [278, 152] on link at bounding box center [263, 149] width 31 height 31
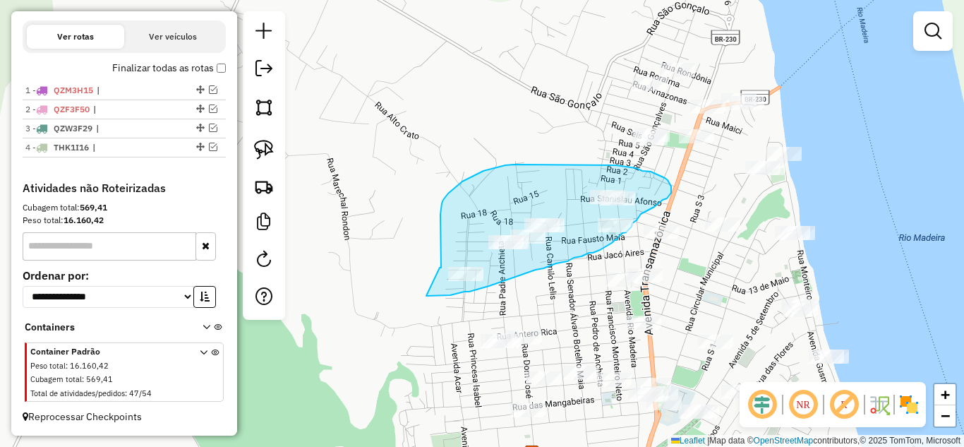
drag, startPoint x: 441, startPoint y: 264, endPoint x: 422, endPoint y: 295, distance: 36.4
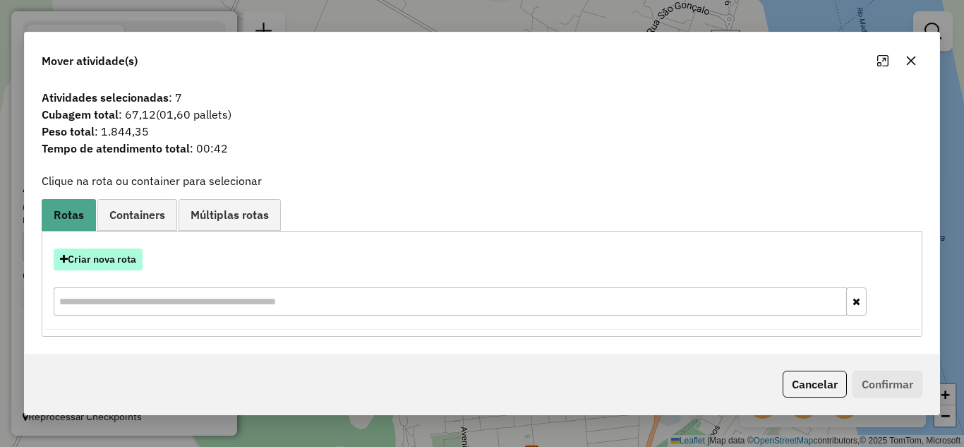
click at [129, 259] on button "Criar nova rota" at bounding box center [98, 259] width 89 height 22
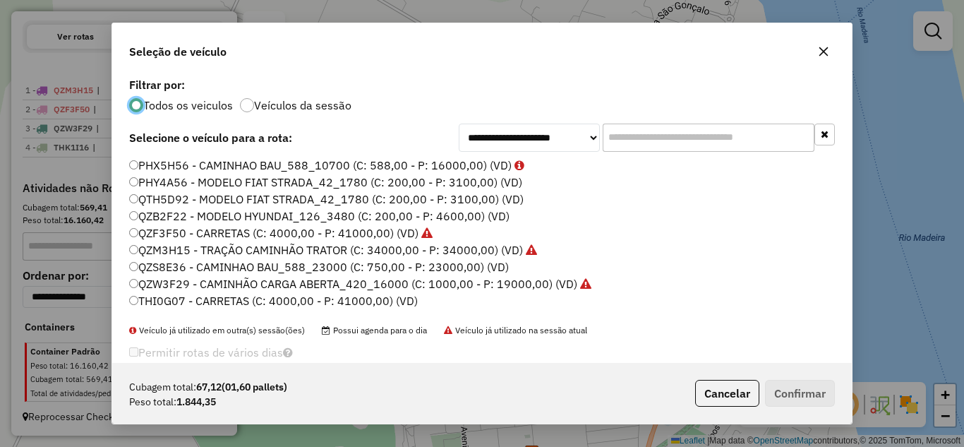
scroll to position [48, 0]
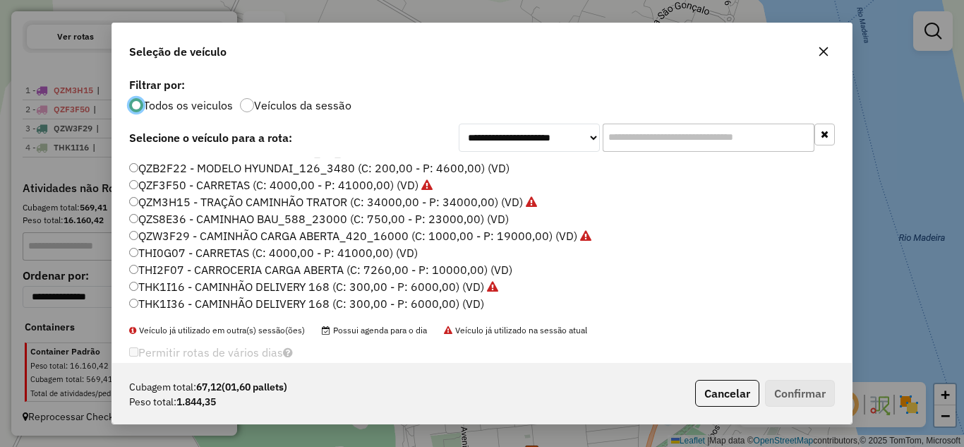
click at [176, 299] on label "THK1I36 - CAMINHÃO DELIVERY 168 (C: 300,00 - P: 6000,00) (VD)" at bounding box center [306, 303] width 355 height 17
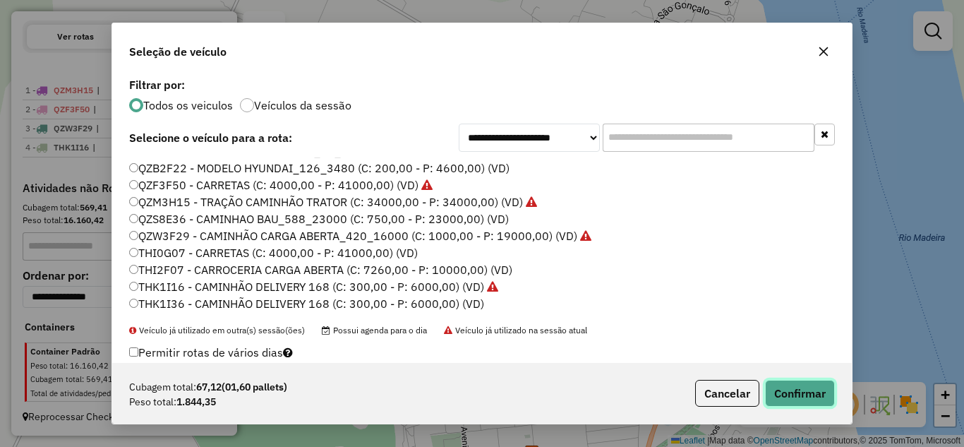
click at [803, 391] on button "Confirmar" at bounding box center [800, 393] width 70 height 27
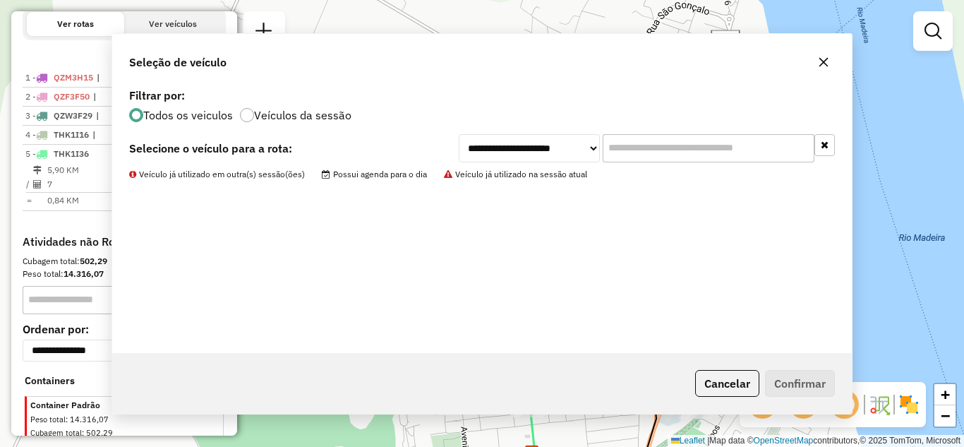
scroll to position [488, 0]
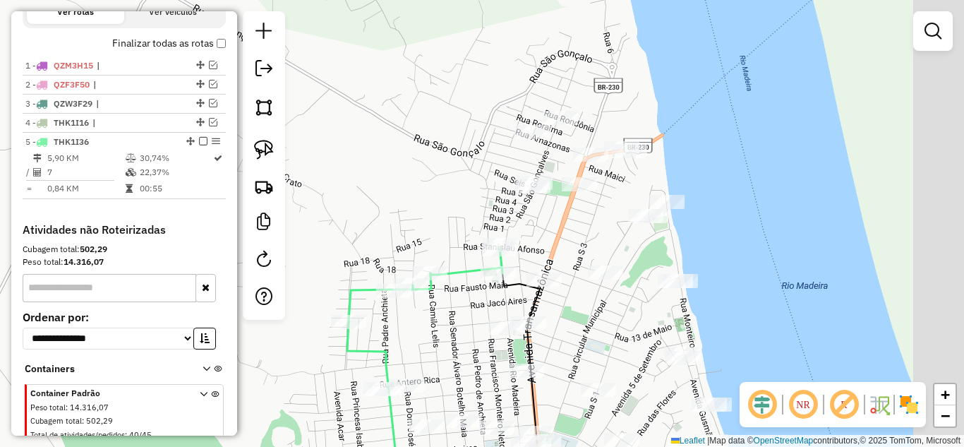
drag, startPoint x: 426, startPoint y: 198, endPoint x: 409, endPoint y: 203, distance: 17.2
click at [409, 203] on div "Janela de atendimento Grade de atendimento Capacidade Transportadoras Veículos …" at bounding box center [482, 223] width 964 height 447
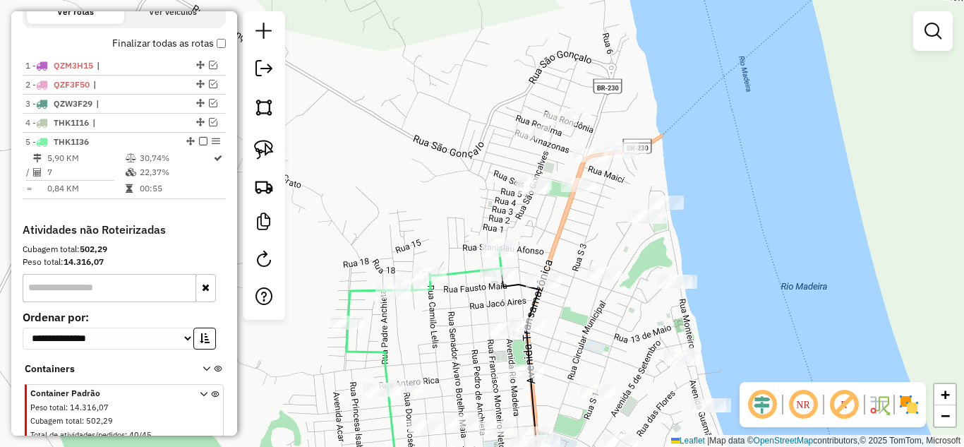
click at [528, 198] on div "Janela de atendimento Grade de atendimento Capacidade Transportadoras Veículos …" at bounding box center [482, 223] width 964 height 447
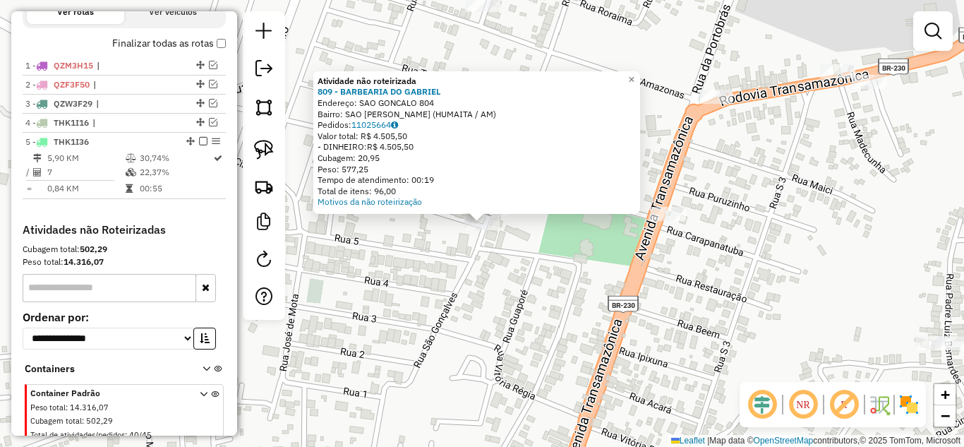
click at [507, 262] on div "Atividade não roteirizada 809 - BARBEARIA DO [PERSON_NAME]: SAO GONCALO 804 Bai…" at bounding box center [482, 223] width 964 height 447
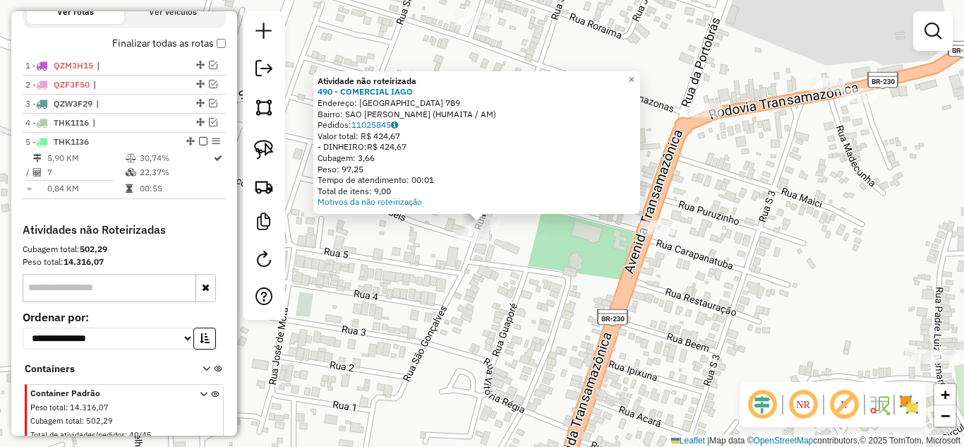
click at [503, 244] on div "Atividade não roteirizada 490 - COMERCIAL IAGO Endereço: [GEOGRAPHIC_DATA] 789 …" at bounding box center [482, 223] width 964 height 447
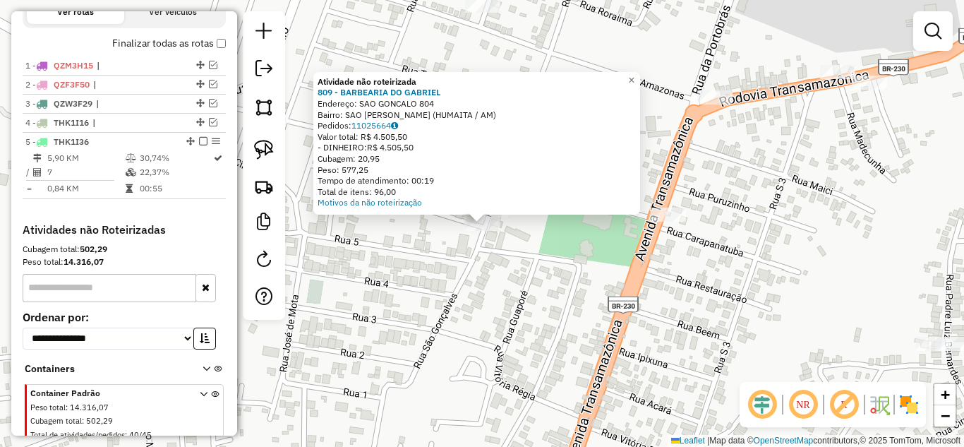
drag, startPoint x: 512, startPoint y: 257, endPoint x: 533, endPoint y: 257, distance: 21.2
click at [512, 257] on div "Atividade não roteirizada 809 - BARBEARIA DO [PERSON_NAME]: SAO GONCALO 804 Bai…" at bounding box center [482, 223] width 964 height 447
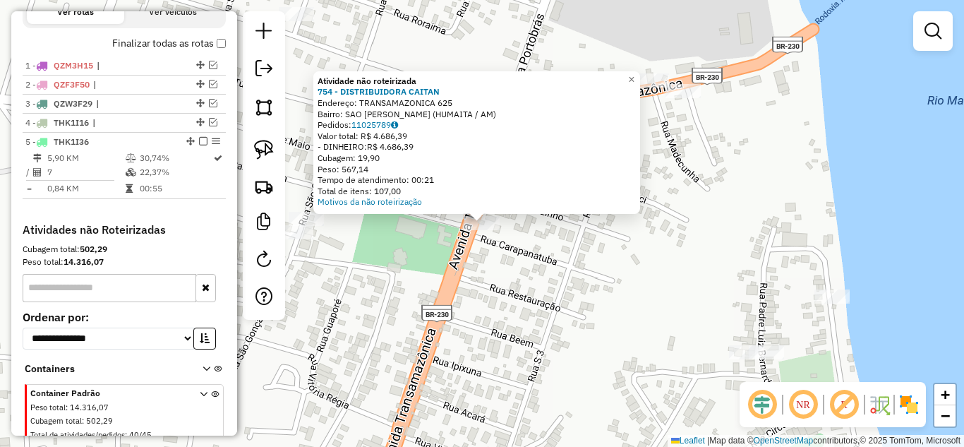
click at [557, 247] on div "Atividade não roteirizada 754 - DISTRIBUIDORA CAITAN Endereço: TRANSAMAZONICA 6…" at bounding box center [482, 223] width 964 height 447
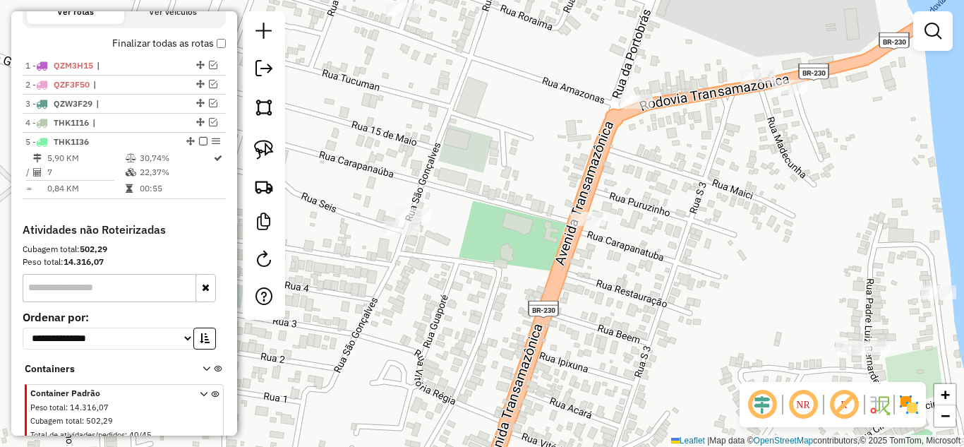
drag, startPoint x: 441, startPoint y: 212, endPoint x: 498, endPoint y: 211, distance: 57.2
click at [498, 211] on div "Janela de atendimento Grade de atendimento Capacidade Transportadoras Veículos …" at bounding box center [482, 223] width 964 height 447
click at [270, 147] on img at bounding box center [264, 150] width 20 height 20
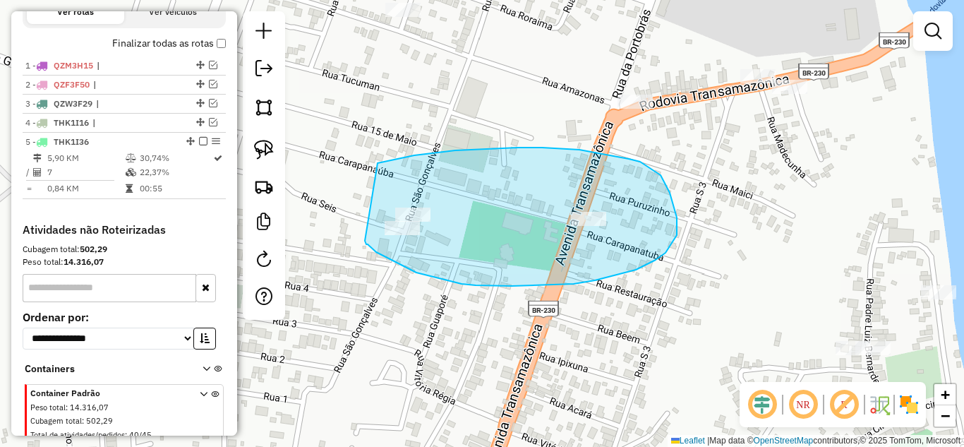
drag, startPoint x: 518, startPoint y: 148, endPoint x: 368, endPoint y: 235, distance: 173.3
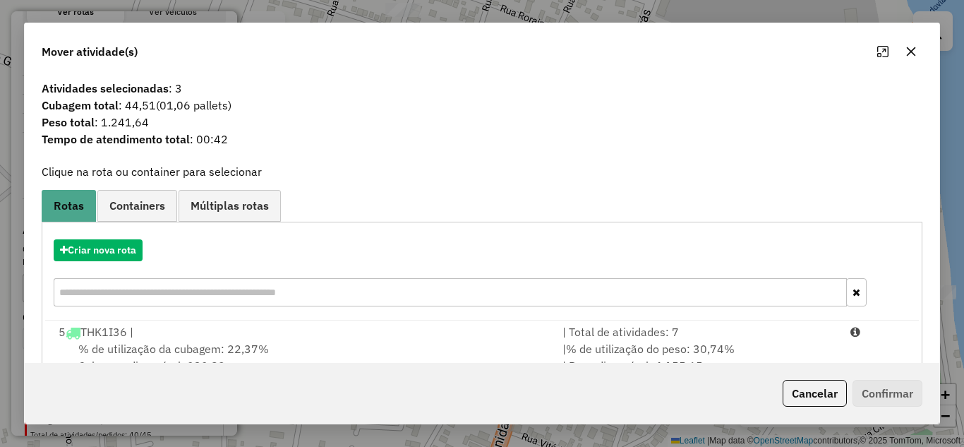
click at [641, 332] on div "| Total de atividades: 7" at bounding box center [698, 331] width 288 height 17
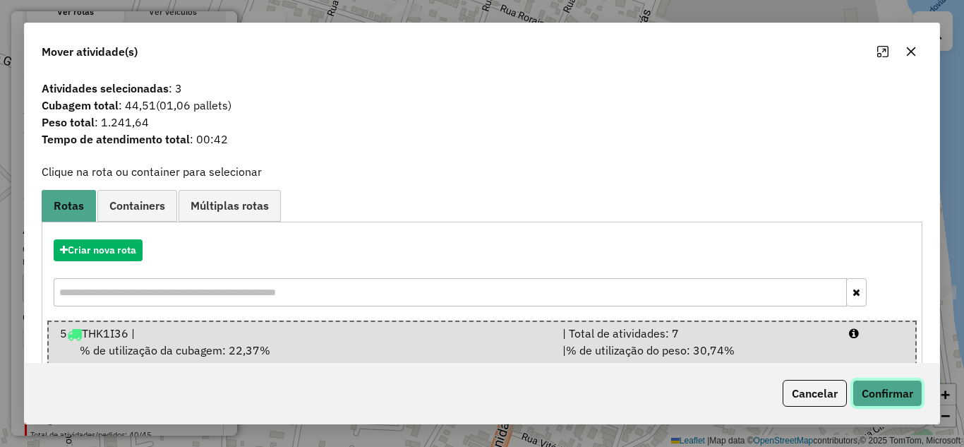
click at [879, 385] on button "Confirmar" at bounding box center [888, 393] width 70 height 27
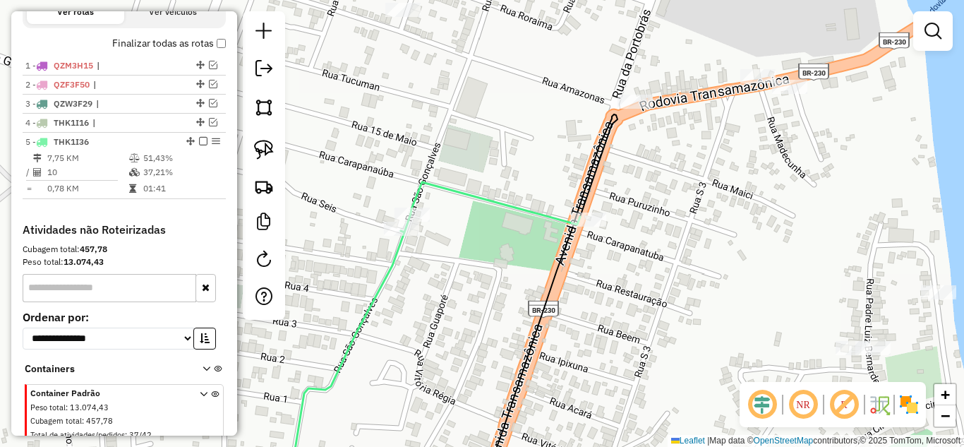
drag, startPoint x: 605, startPoint y: 210, endPoint x: 702, endPoint y: 335, distance: 159.0
click at [702, 335] on div "Janela de atendimento Grade de atendimento Capacidade Transportadoras Veículos …" at bounding box center [482, 223] width 964 height 447
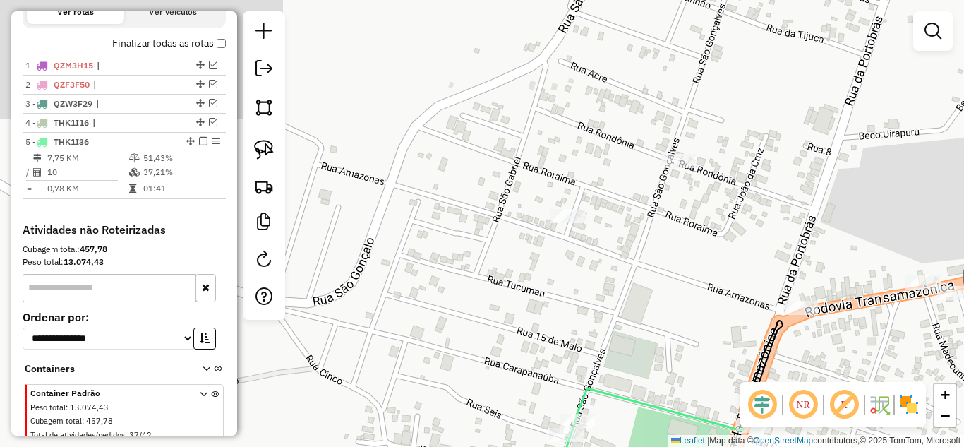
click at [570, 228] on div "Janela de atendimento Grade de atendimento Capacidade Transportadoras Veículos …" at bounding box center [482, 223] width 964 height 447
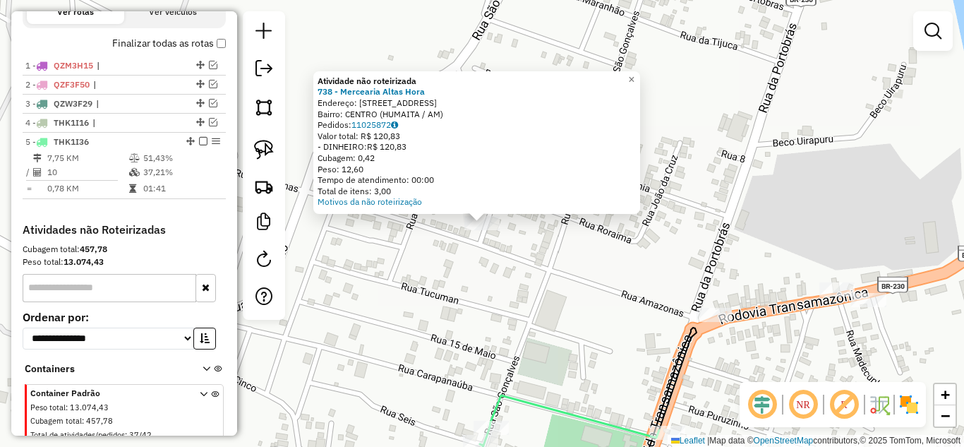
click at [554, 283] on div "Atividade não roteirizada 738 - Mercearia Altas Hora Endereço: [STREET_ADDRESS]…" at bounding box center [482, 223] width 964 height 447
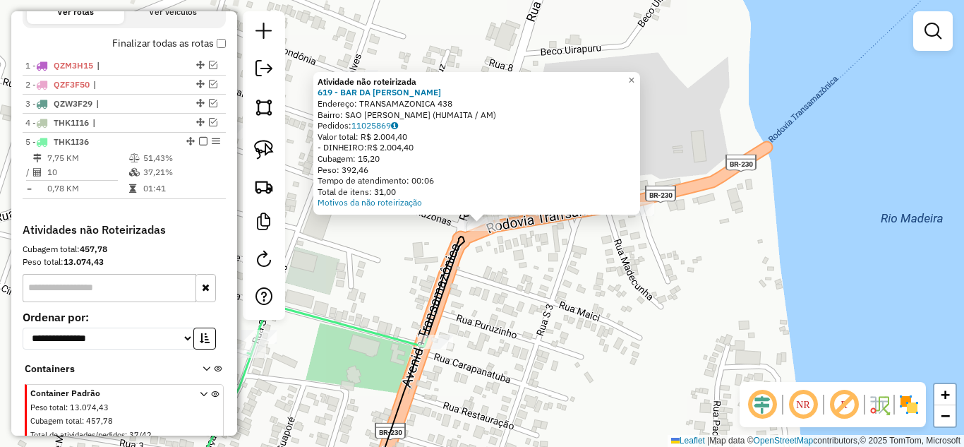
click at [562, 289] on div "Atividade não roteirizada 619 - BAR DA [PERSON_NAME]: TRANSAMAZONICA 438 Bairro…" at bounding box center [482, 223] width 964 height 447
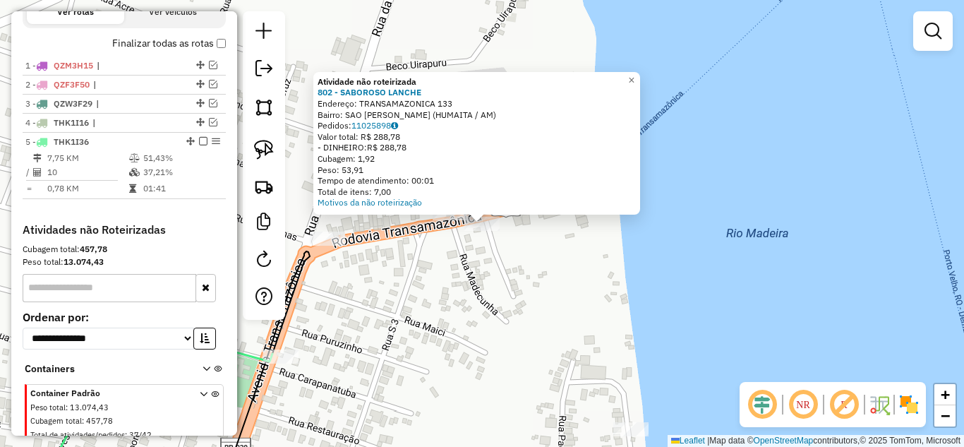
click at [422, 266] on div "Atividade não roteirizada 802 - SABOROSO LANCHE Endereço: TRANSAMAZONICA 133 Ba…" at bounding box center [482, 223] width 964 height 447
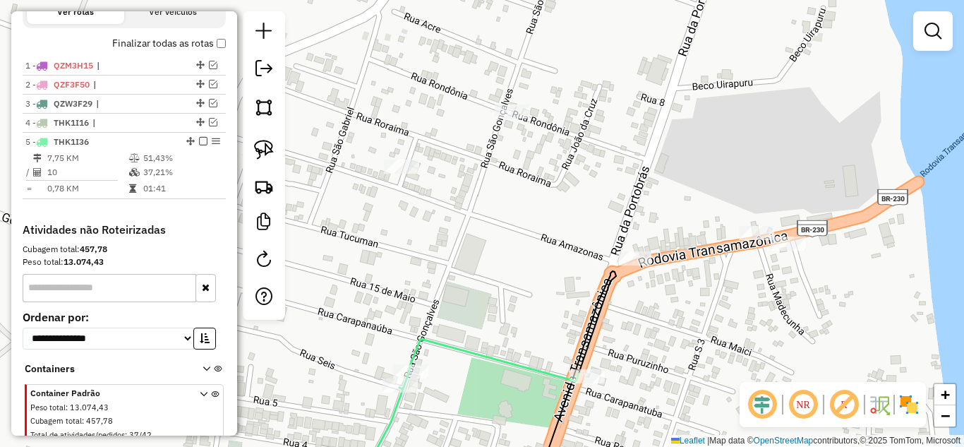
drag, startPoint x: 421, startPoint y: 283, endPoint x: 719, endPoint y: 301, distance: 298.4
click at [719, 301] on div "Janela de atendimento Grade de atendimento Capacidade Transportadoras Veículos …" at bounding box center [482, 223] width 964 height 447
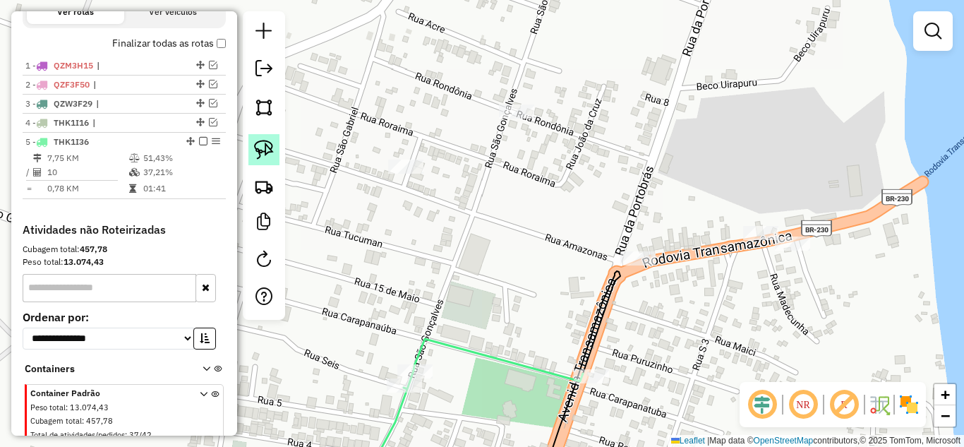
click at [267, 152] on img at bounding box center [264, 150] width 20 height 20
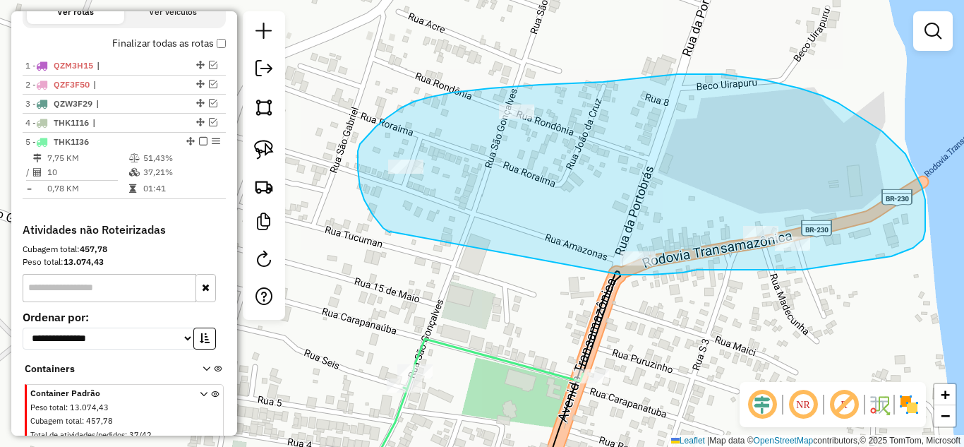
drag, startPoint x: 390, startPoint y: 231, endPoint x: 618, endPoint y: 276, distance: 232.3
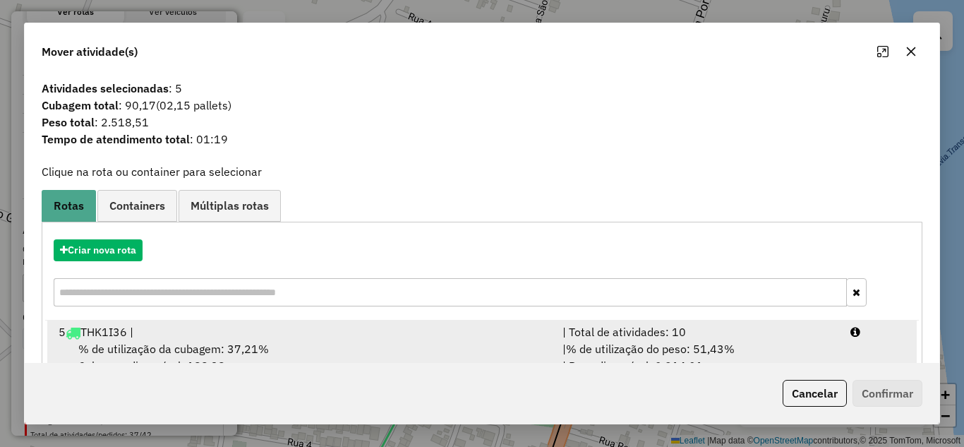
click at [644, 337] on div "| Total de atividades: 10" at bounding box center [698, 331] width 288 height 17
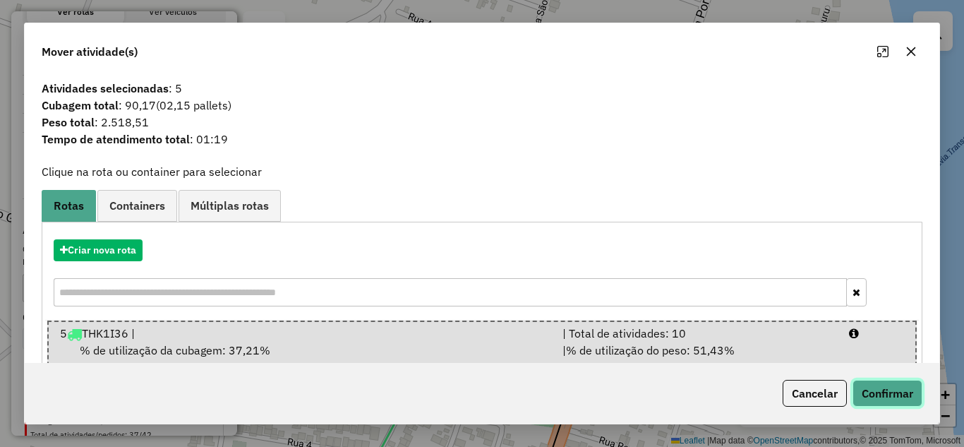
click at [870, 392] on button "Confirmar" at bounding box center [888, 393] width 70 height 27
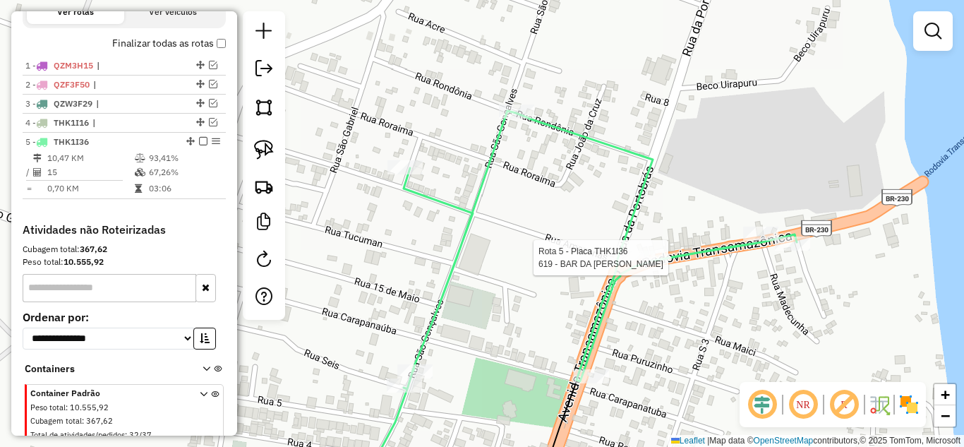
select select "**********"
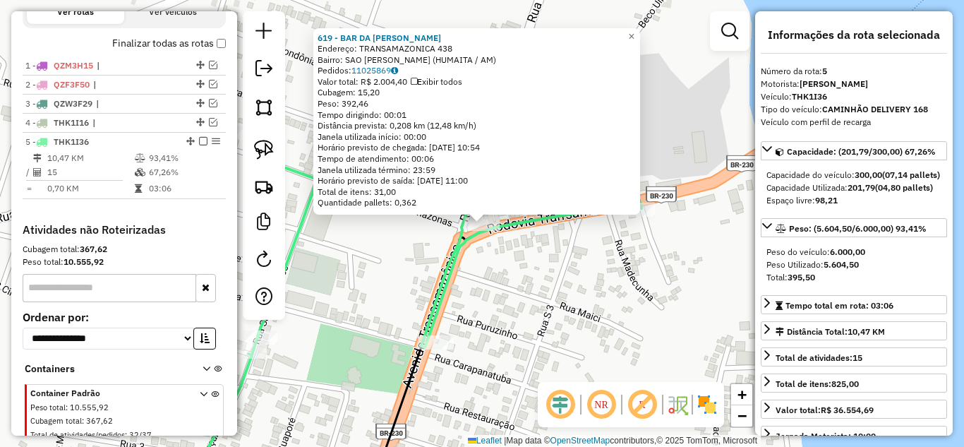
scroll to position [543, 0]
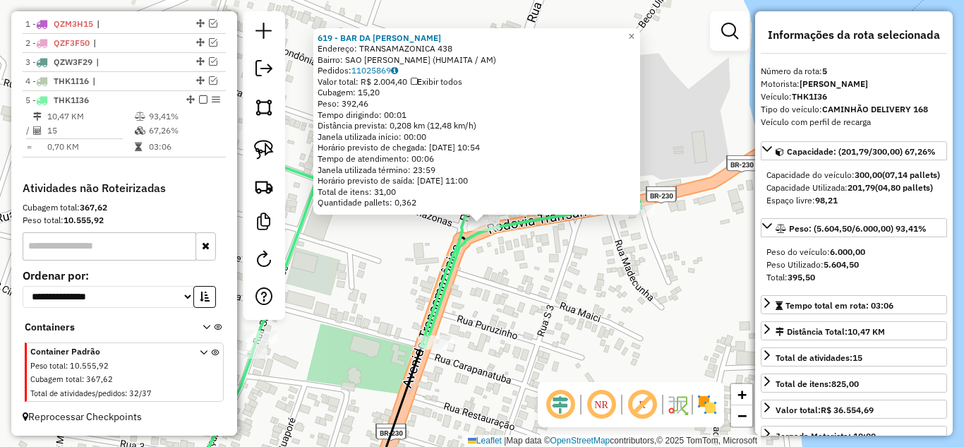
click at [642, 300] on div "619 - BAR DA [PERSON_NAME]: TRANSAMAZONICA 438 Bairro: [GEOGRAPHIC_DATA][PERSON…" at bounding box center [482, 223] width 964 height 447
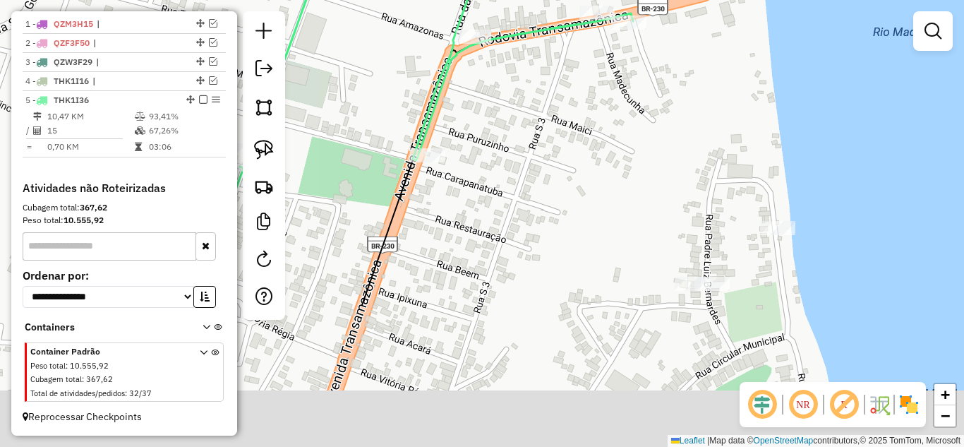
drag, startPoint x: 616, startPoint y: 177, endPoint x: 621, endPoint y: 105, distance: 72.2
click at [621, 105] on div "Janela de atendimento Grade de atendimento Capacidade Transportadoras Veículos …" at bounding box center [482, 223] width 964 height 447
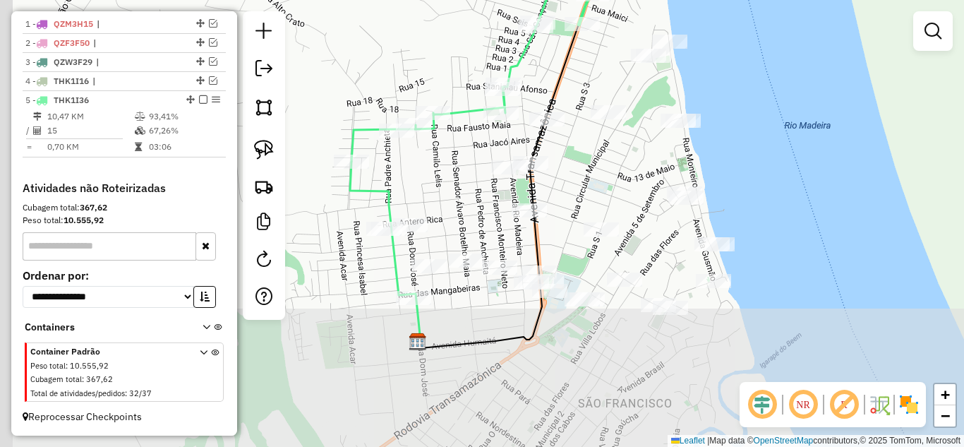
drag, startPoint x: 546, startPoint y: 172, endPoint x: 593, endPoint y: 73, distance: 108.6
click at [593, 73] on div "Janela de atendimento Grade de atendimento Capacidade Transportadoras Veículos …" at bounding box center [482, 223] width 964 height 447
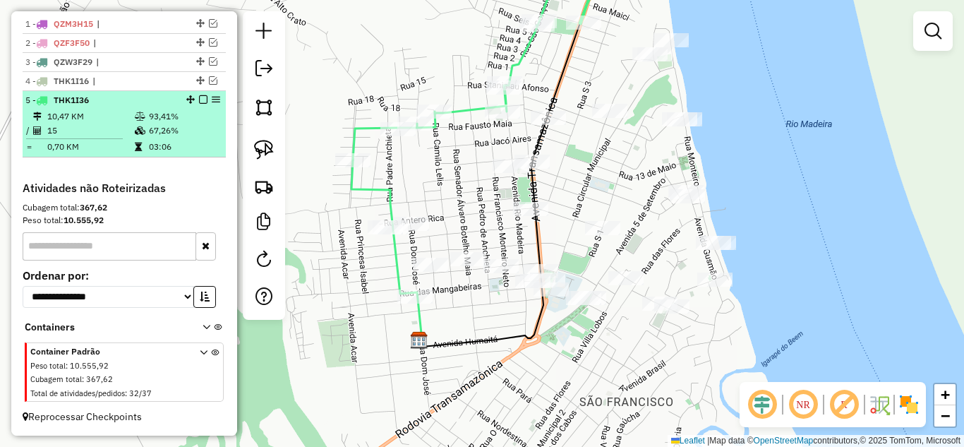
click at [199, 103] on em at bounding box center [203, 99] width 8 height 8
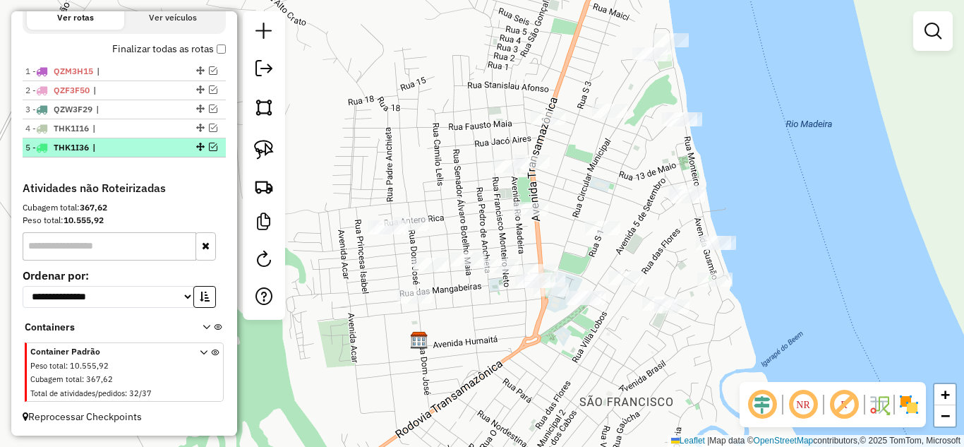
scroll to position [495, 0]
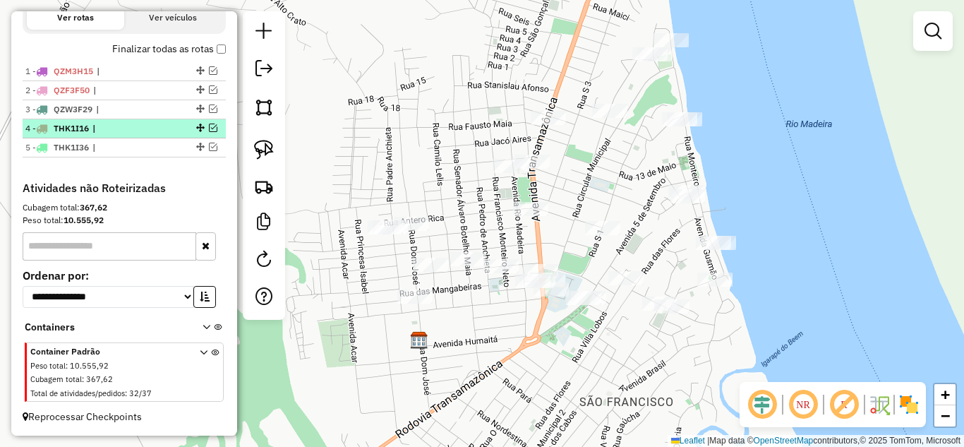
click at [209, 126] on em at bounding box center [213, 128] width 8 height 8
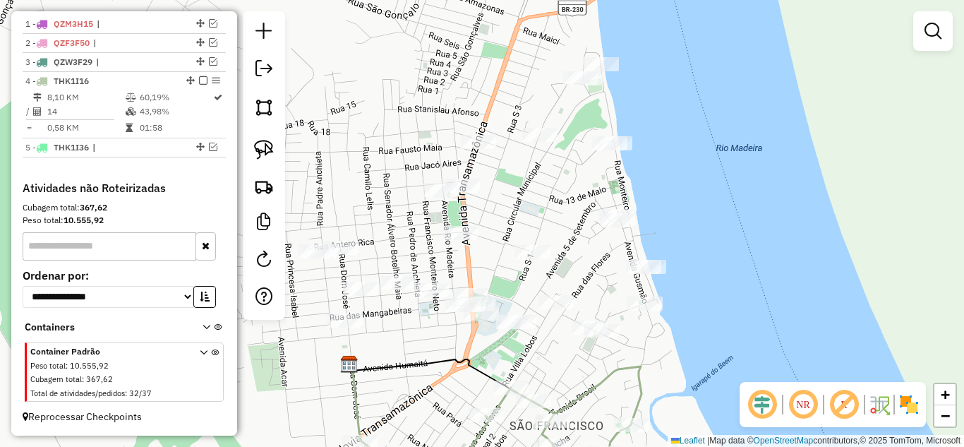
drag, startPoint x: 586, startPoint y: 196, endPoint x: 578, endPoint y: 200, distance: 8.8
click at [578, 200] on div "Janela de atendimento Grade de atendimento Capacidade Transportadoras Veículos …" at bounding box center [482, 223] width 964 height 447
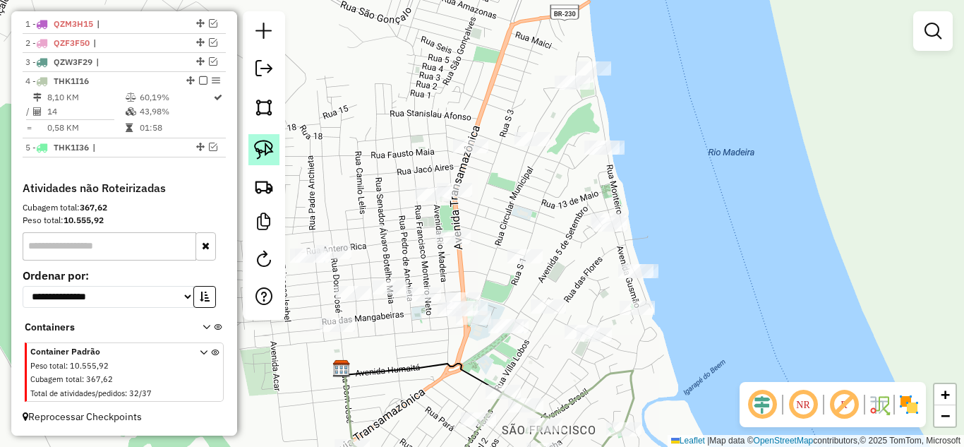
click at [255, 148] on img at bounding box center [264, 150] width 20 height 20
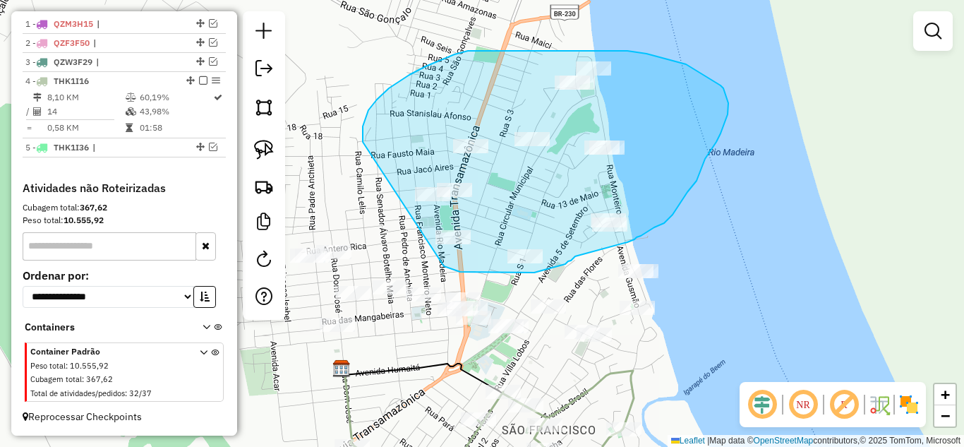
drag, startPoint x: 363, startPoint y: 140, endPoint x: 444, endPoint y: 265, distance: 148.4
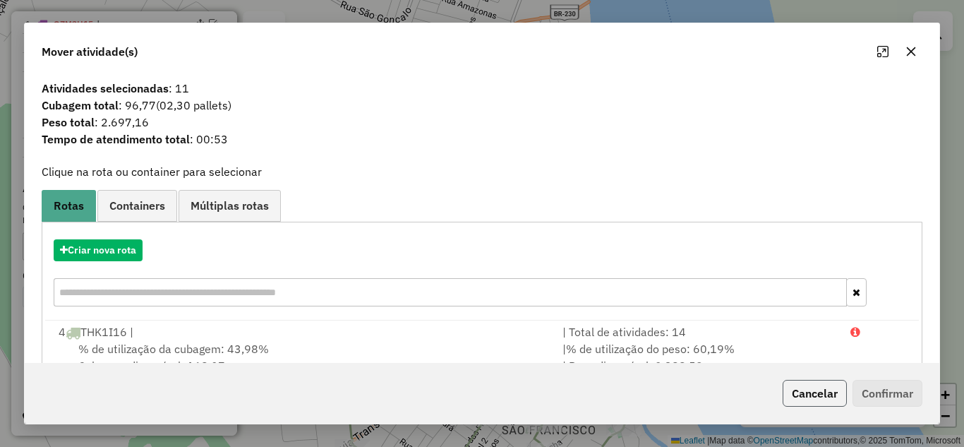
click at [803, 387] on button "Cancelar" at bounding box center [815, 393] width 64 height 27
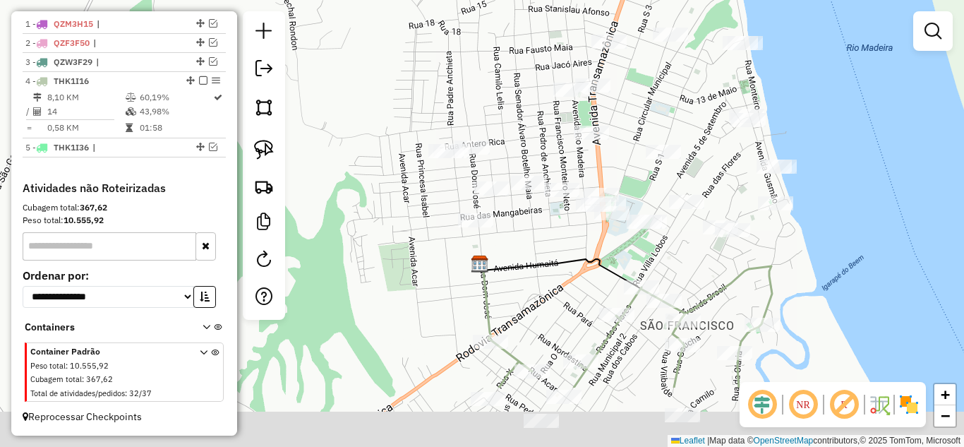
drag, startPoint x: 497, startPoint y: 206, endPoint x: 637, endPoint y: 100, distance: 175.3
click at [638, 100] on div "Janela de atendimento Grade de atendimento Capacidade Transportadoras Veículos …" at bounding box center [482, 223] width 964 height 447
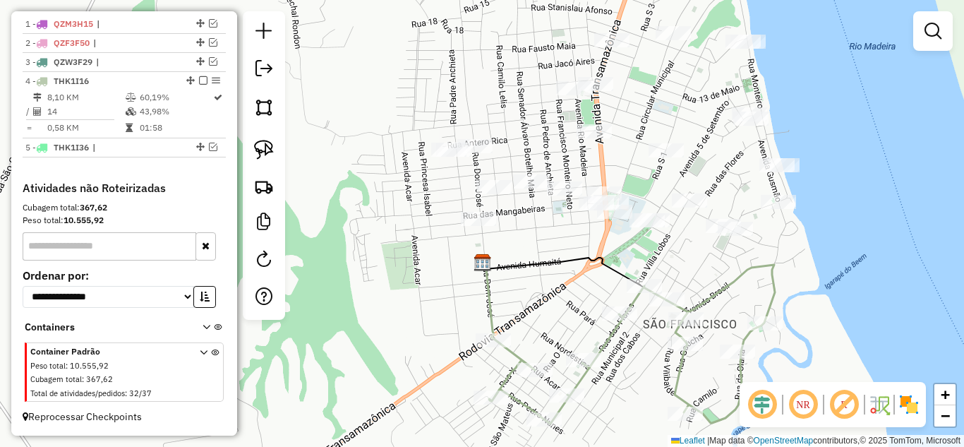
click at [450, 160] on div "Janela de atendimento Grade de atendimento Capacidade Transportadoras Veículos …" at bounding box center [482, 223] width 964 height 447
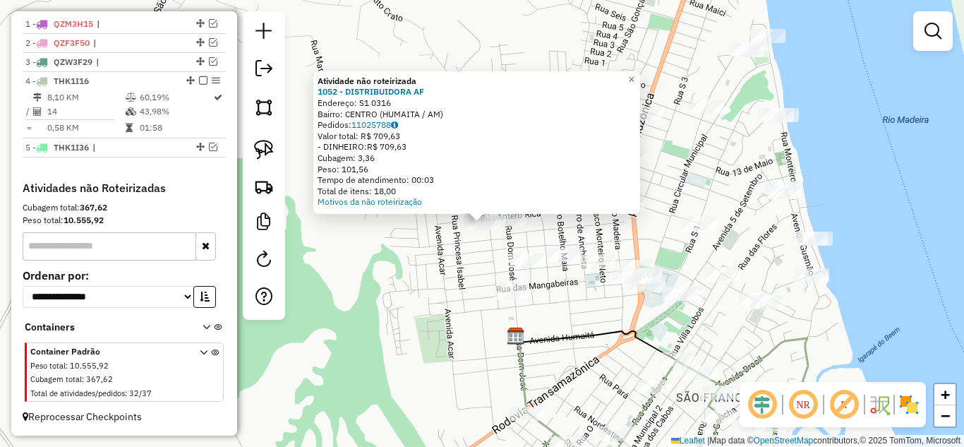
click at [442, 246] on div "Atividade não roteirizada 1052 - DISTRIBUIDORA AF Endereço: S1 0316 Bairro: CEN…" at bounding box center [482, 223] width 964 height 447
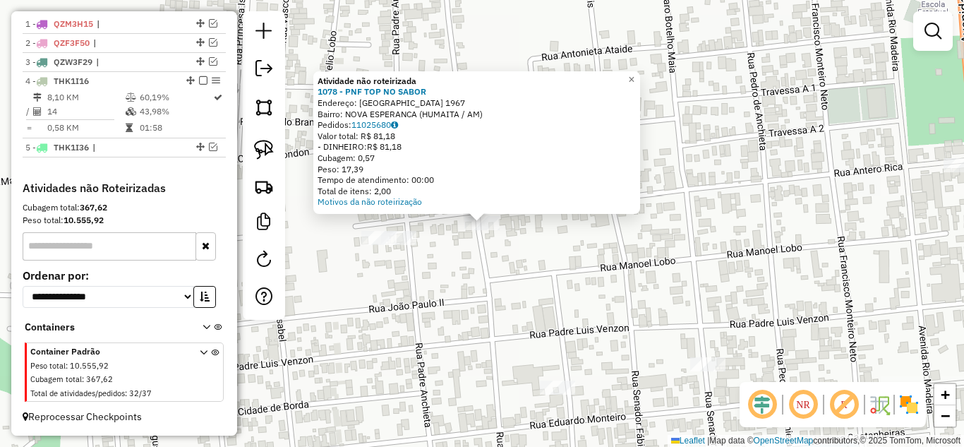
click at [409, 223] on div "Atividade não roteirizada 1078 - PNF TOP NO SABOR Endereço: Rua Antero Rica 196…" at bounding box center [482, 223] width 964 height 447
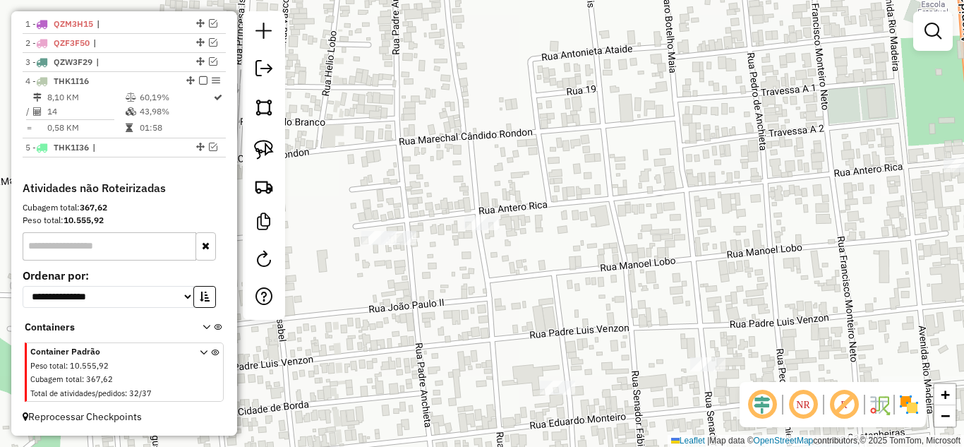
click at [409, 229] on div "Janela de atendimento Grade de atendimento Capacidade Transportadoras Veículos …" at bounding box center [482, 223] width 964 height 447
click at [406, 229] on div "Janela de atendimento Grade de atendimento Capacidade Transportadoras Veículos …" at bounding box center [482, 223] width 964 height 447
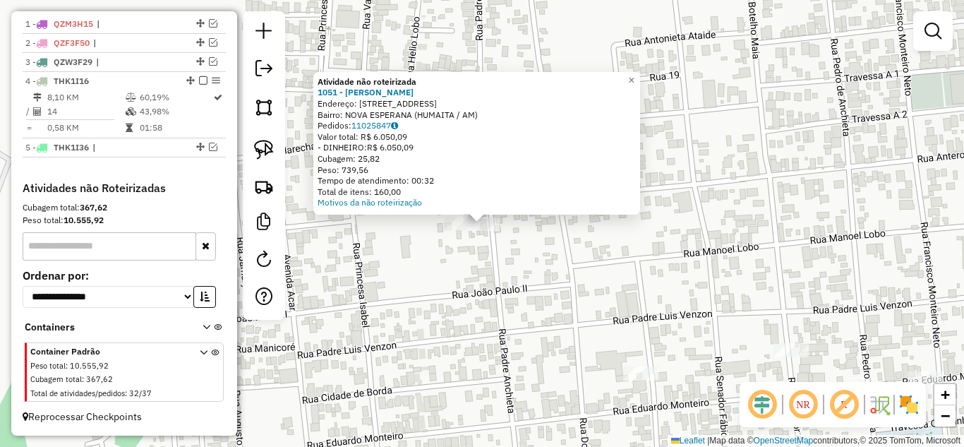
click at [457, 231] on div at bounding box center [462, 224] width 35 height 14
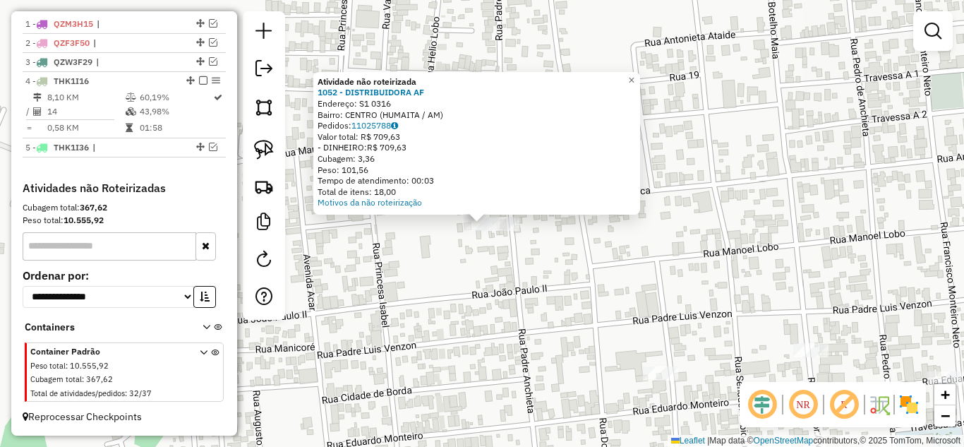
click at [464, 258] on div "Atividade não roteirizada 1052 - DISTRIBUIDORA AF Endereço: S1 0316 Bairro: CEN…" at bounding box center [482, 223] width 964 height 447
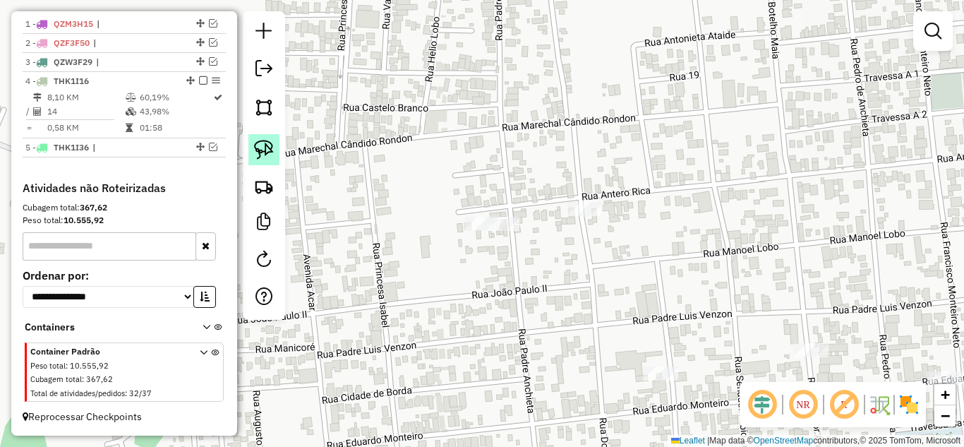
click at [265, 156] on img at bounding box center [264, 150] width 20 height 20
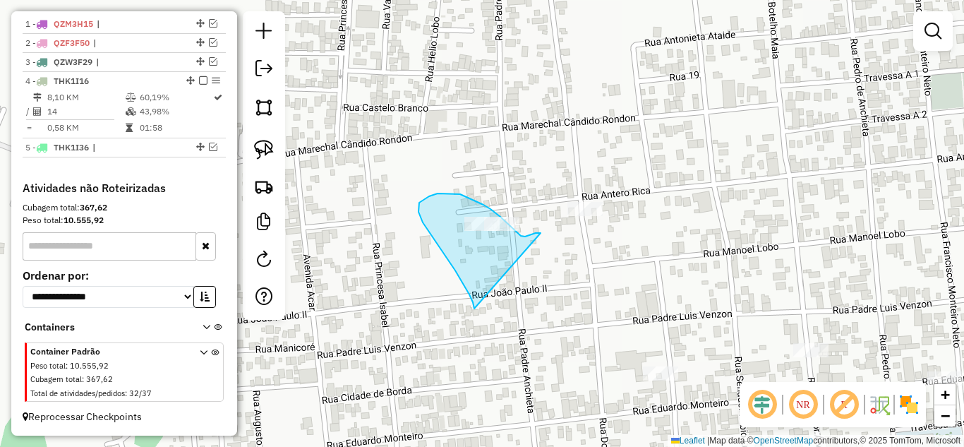
drag, startPoint x: 474, startPoint y: 307, endPoint x: 558, endPoint y: 247, distance: 103.8
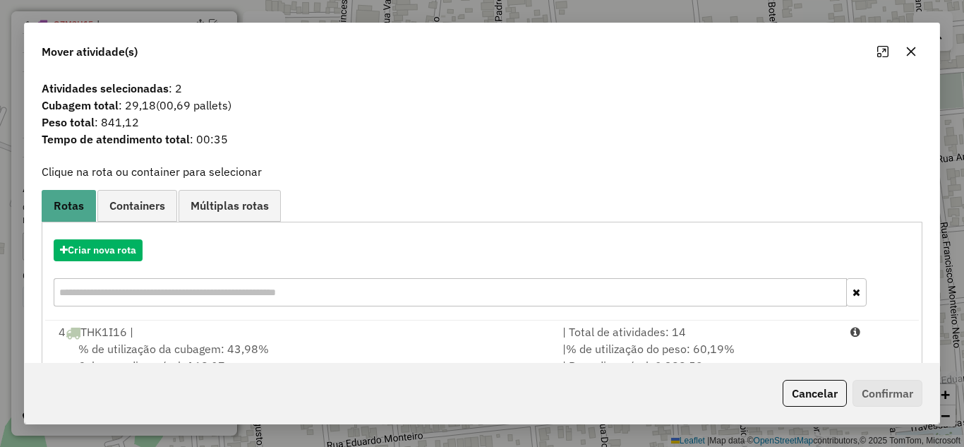
click at [735, 341] on div "| % de utilização do peso: 60,19% | Peso disponível: 2.388,59" at bounding box center [698, 357] width 288 height 34
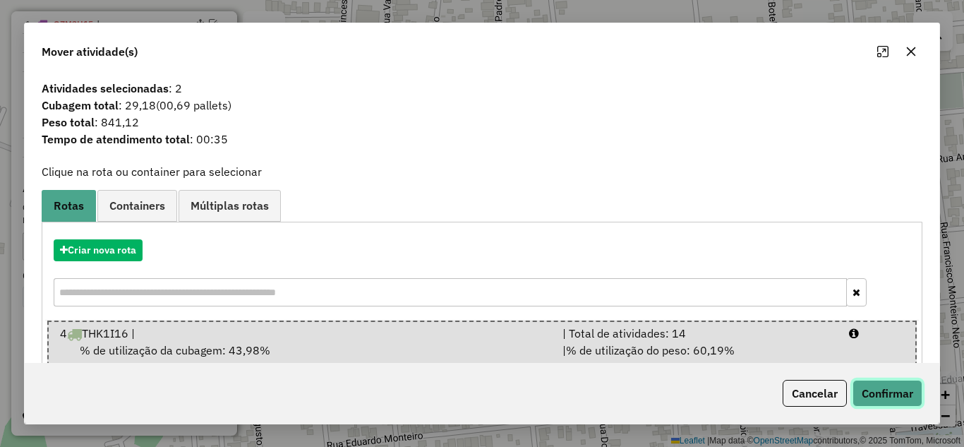
click at [891, 392] on button "Confirmar" at bounding box center [888, 393] width 70 height 27
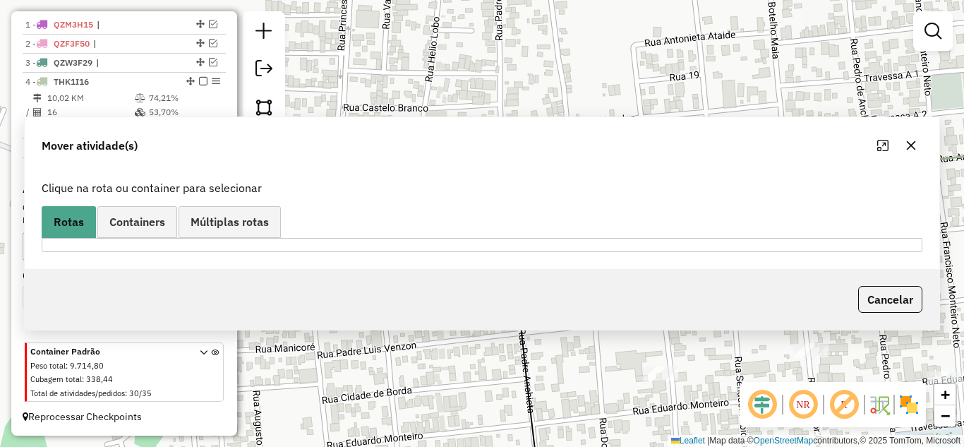
scroll to position [525, 0]
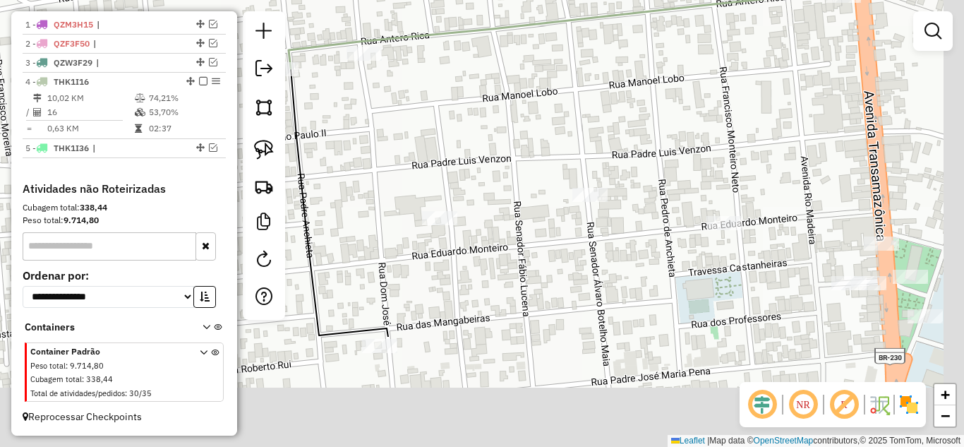
drag, startPoint x: 475, startPoint y: 151, endPoint x: 431, endPoint y: 123, distance: 52.1
click at [431, 123] on div "Janela de atendimento Grade de atendimento Capacidade Transportadoras Veículos …" at bounding box center [482, 223] width 964 height 447
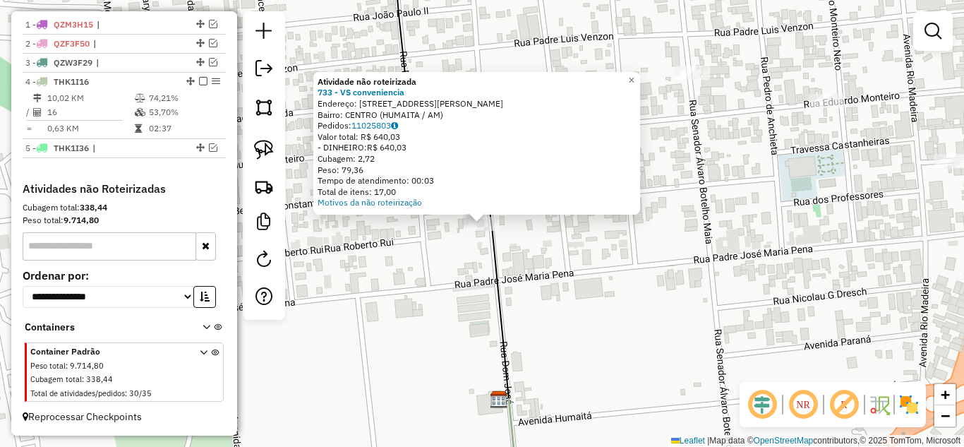
click at [544, 291] on div "Atividade não roteirizada 733 - VS conveniencia Endereço: [STREET_ADDRESS] Pedi…" at bounding box center [482, 223] width 964 height 447
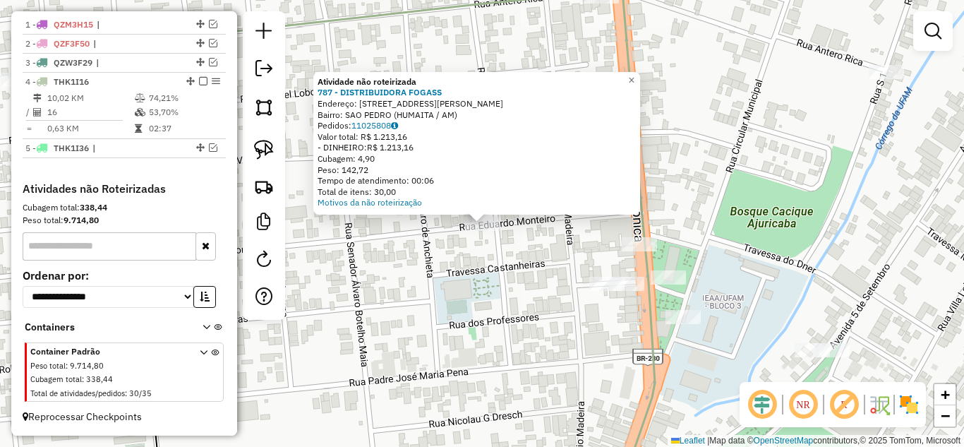
click at [536, 277] on div "Atividade não roteirizada 787 - DISTRIBUIDORA FOGASS Endereço: [STREET_ADDRESS]…" at bounding box center [482, 223] width 964 height 447
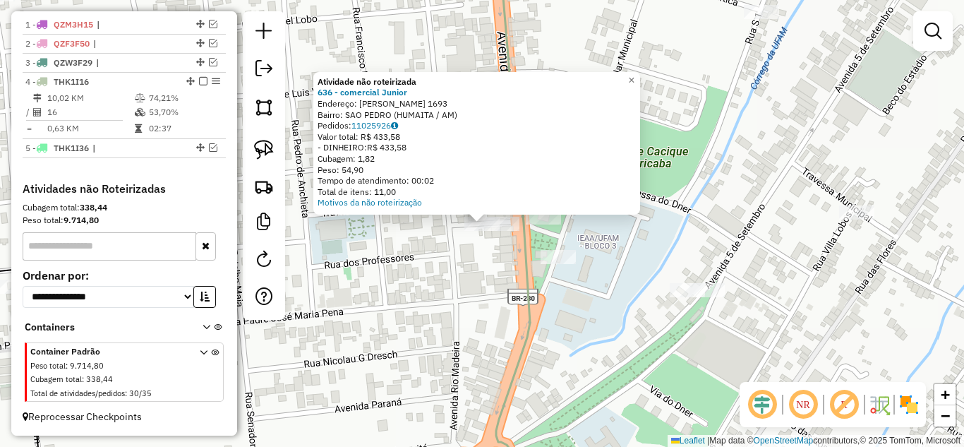
click at [483, 257] on div "Atividade não roteirizada 636 - comercial Junior Endereço: [PERSON_NAME] 1693 B…" at bounding box center [482, 223] width 964 height 447
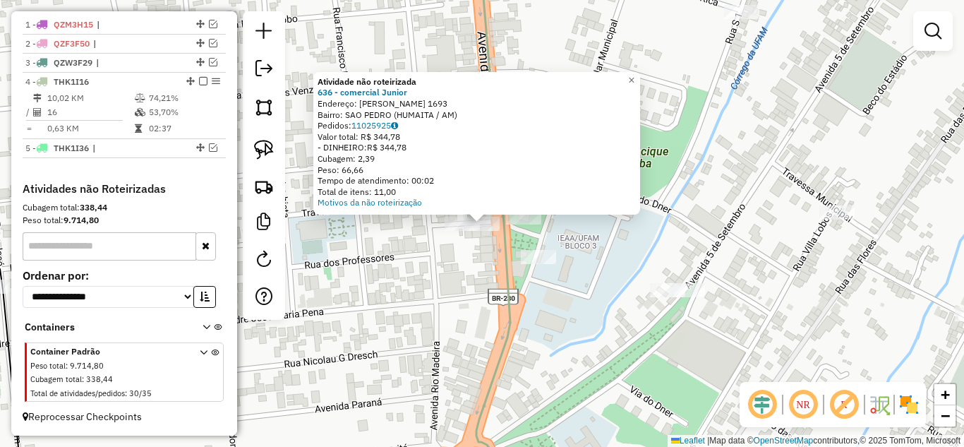
click at [482, 258] on div "Atividade não roteirizada 636 - comercial Junior Endereço: [PERSON_NAME] 1693 B…" at bounding box center [482, 223] width 964 height 447
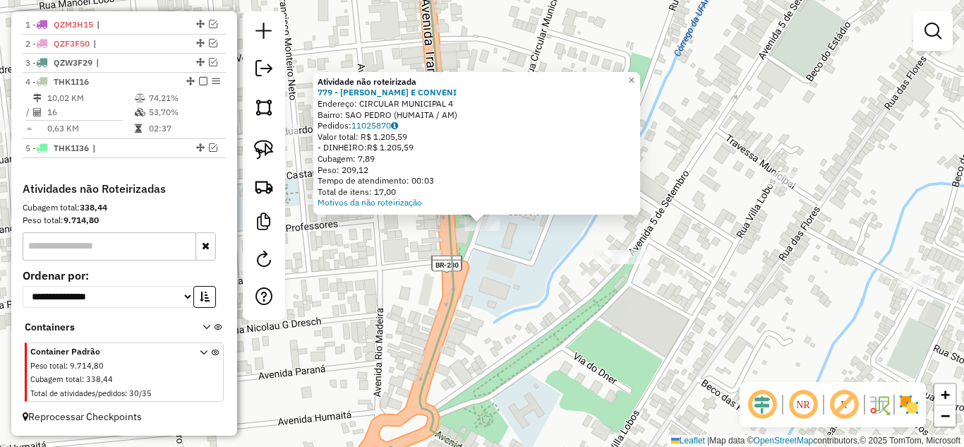
click at [485, 273] on div "Atividade não roteirizada 779 - LANCHONETE E CONVENI Endereço: CIRCULAR MUNICIP…" at bounding box center [482, 223] width 964 height 447
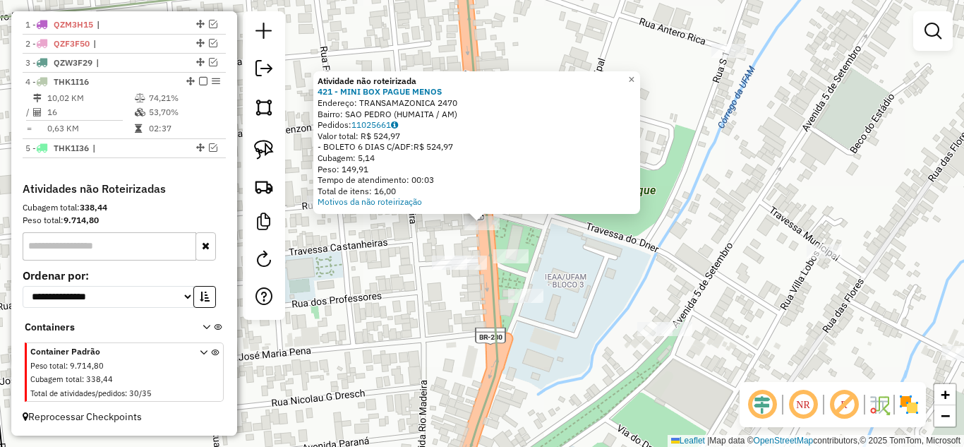
click at [390, 239] on div "Atividade não roteirizada 421 - MINI BOX PAGUE MENOS Endereço: TRANSAMAZONICA 2…" at bounding box center [482, 223] width 964 height 447
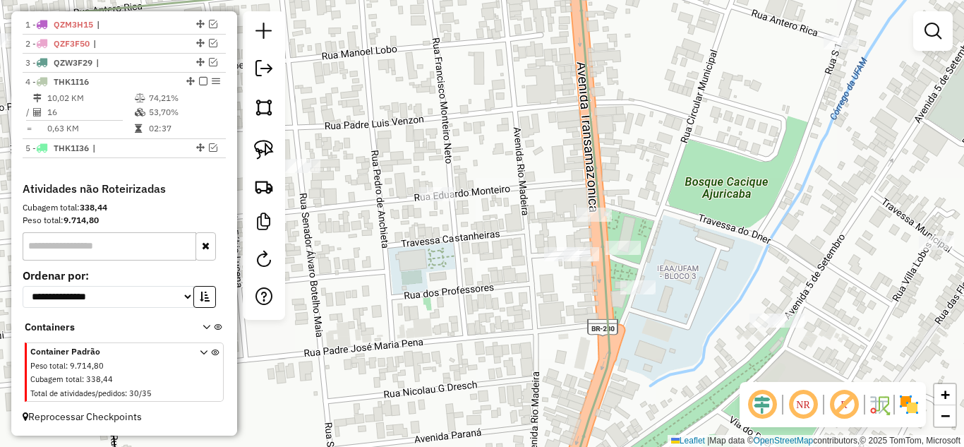
drag, startPoint x: 487, startPoint y: 249, endPoint x: 524, endPoint y: 249, distance: 36.7
click at [524, 249] on div "Janela de atendimento Grade de atendimento Capacidade Transportadoras Veículos …" at bounding box center [482, 223] width 964 height 447
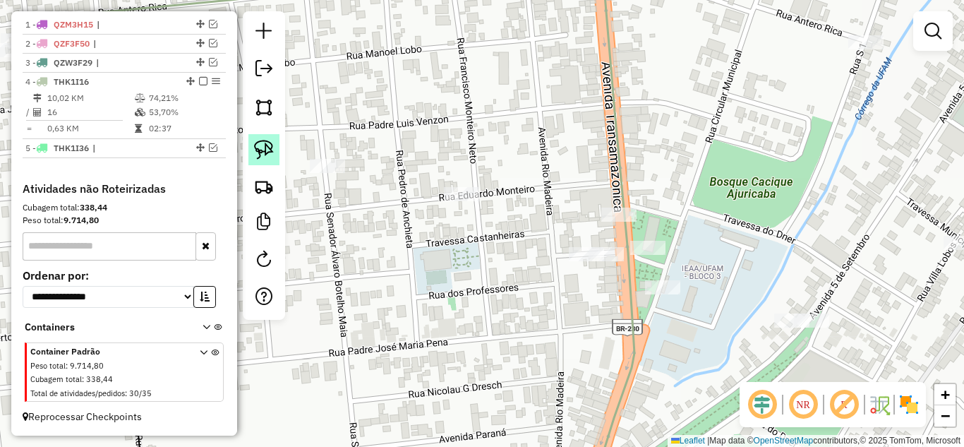
click at [265, 140] on img at bounding box center [264, 150] width 20 height 20
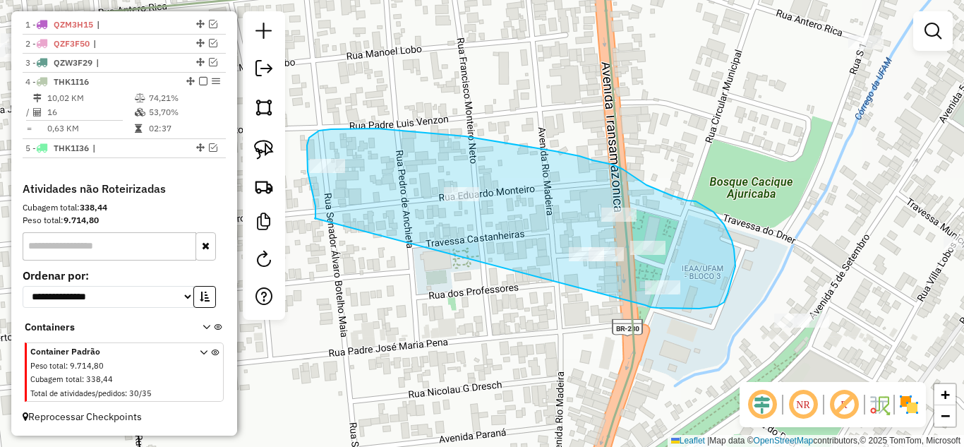
drag, startPoint x: 315, startPoint y: 214, endPoint x: 645, endPoint y: 305, distance: 341.9
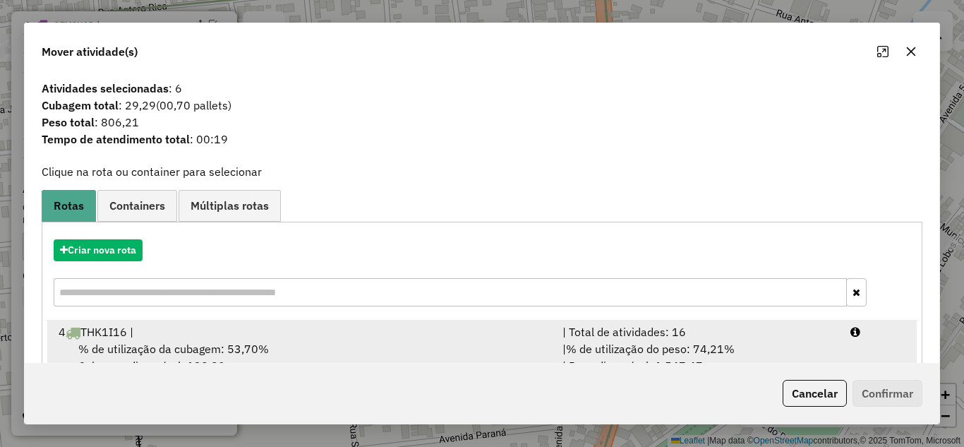
click at [670, 335] on div "| Total de atividades: 16" at bounding box center [698, 331] width 288 height 17
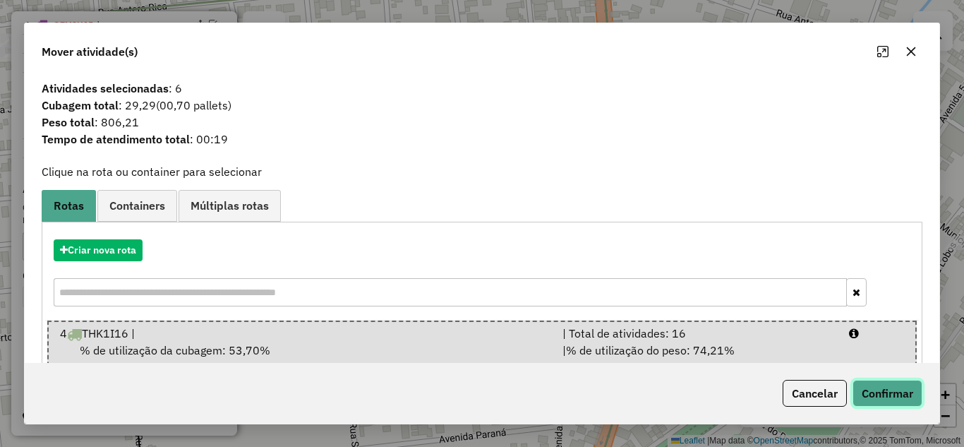
click at [870, 384] on button "Confirmar" at bounding box center [888, 393] width 70 height 27
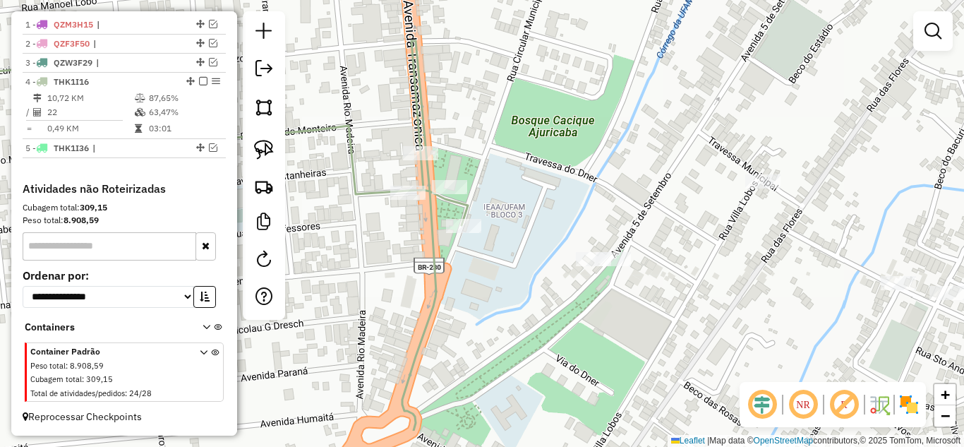
drag, startPoint x: 506, startPoint y: 264, endPoint x: 431, endPoint y: 236, distance: 80.0
click at [431, 236] on icon at bounding box center [149, 204] width 638 height 452
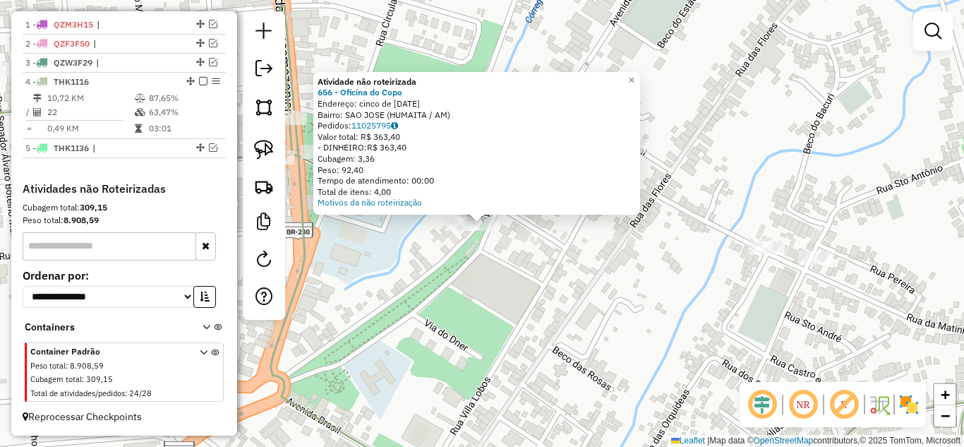
click at [551, 264] on div "Atividade não roteirizada 656 - Oficina do Copo Endereço: cinco de [DATE] Bairr…" at bounding box center [482, 223] width 964 height 447
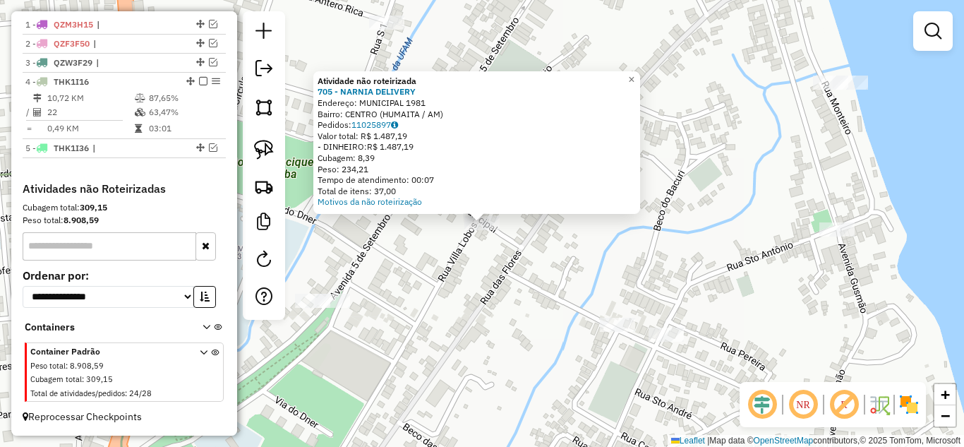
click at [601, 315] on div "Atividade não roteirizada 705 - NARNIA DELIVERY Endereço: MUNICIPAL 1981 Bairro…" at bounding box center [482, 223] width 964 height 447
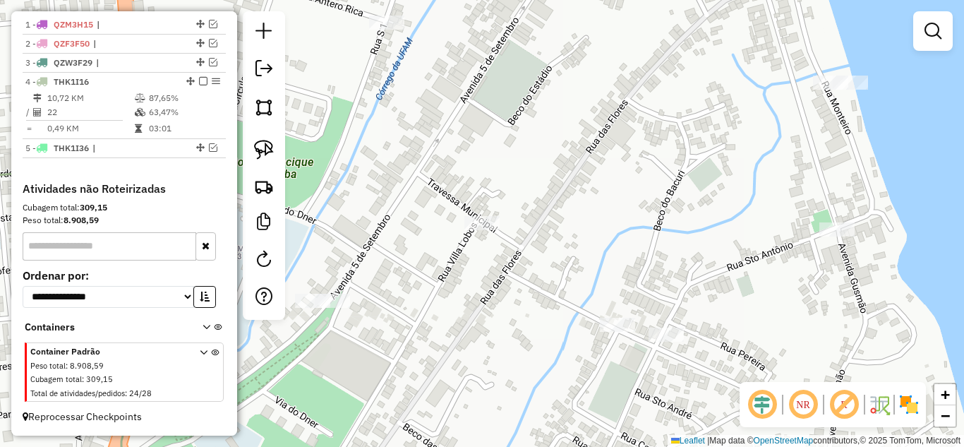
click at [601, 315] on div "Janela de atendimento Grade de atendimento Capacidade Transportadoras Veículos …" at bounding box center [482, 223] width 964 height 447
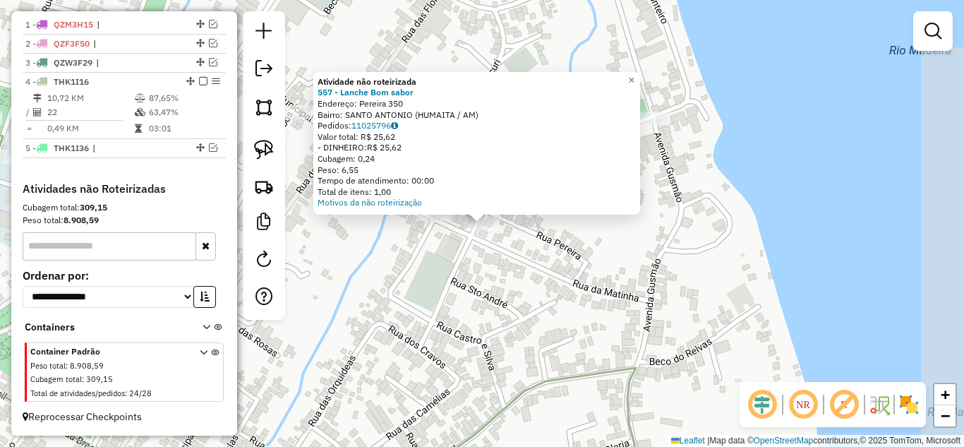
click at [505, 291] on div "Atividade não roteirizada 557 - Lanche Bom sabor Endereço: Pereira 350 Bairro: …" at bounding box center [482, 223] width 964 height 447
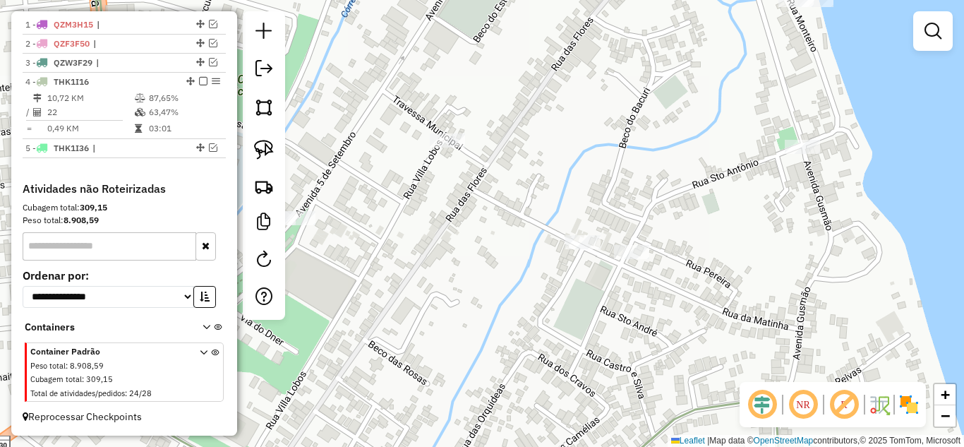
drag, startPoint x: 579, startPoint y: 316, endPoint x: 619, endPoint y: 321, distance: 40.5
click at [619, 321] on div "Janela de atendimento Grade de atendimento Capacidade Transportadoras Veículos …" at bounding box center [482, 223] width 964 height 447
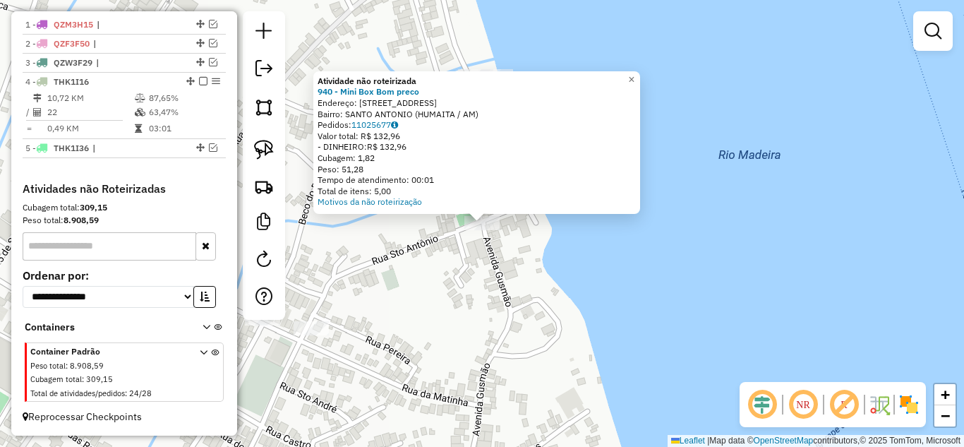
click at [486, 276] on div "Atividade não roteirizada 940 - Mini Box Bom preco Endereço: [STREET_ADDRESS] P…" at bounding box center [482, 223] width 964 height 447
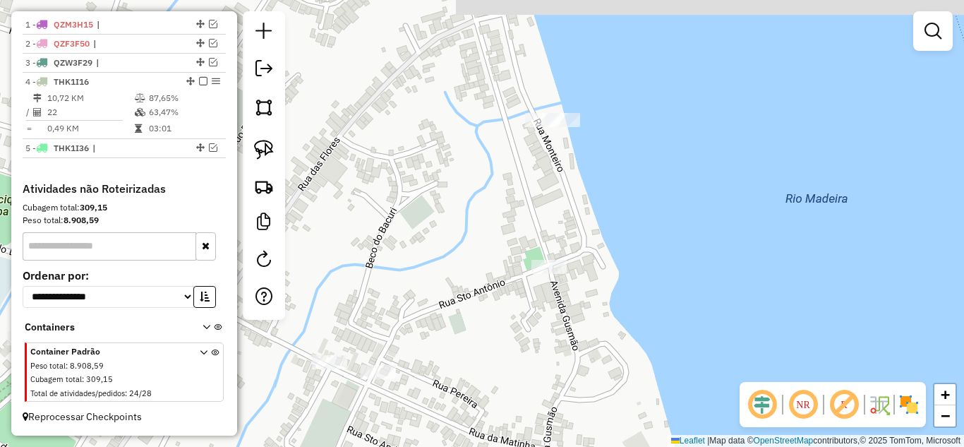
drag, startPoint x: 543, startPoint y: 189, endPoint x: 549, endPoint y: 158, distance: 31.7
click at [546, 191] on div "Janela de atendimento Grade de atendimento Capacidade Transportadoras Veículos …" at bounding box center [482, 223] width 964 height 447
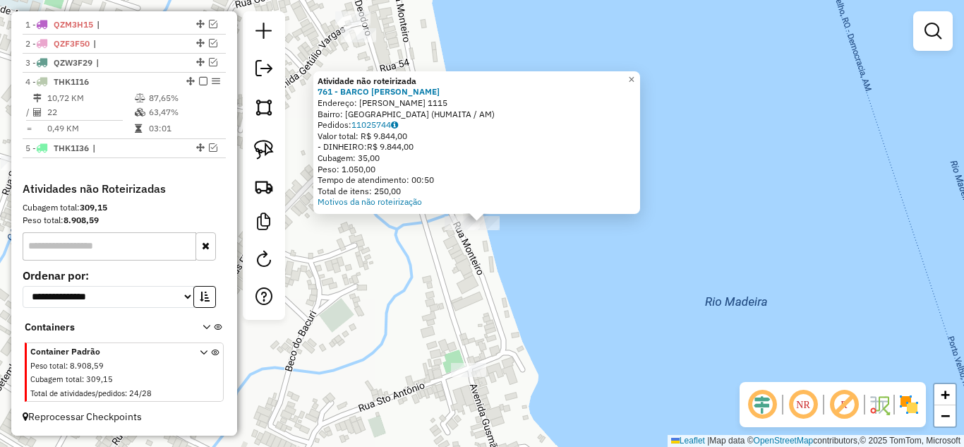
click at [477, 246] on div "Atividade não roteirizada 761 - BARCO [PERSON_NAME] Endereço: [PERSON_NAME] 111…" at bounding box center [482, 223] width 964 height 447
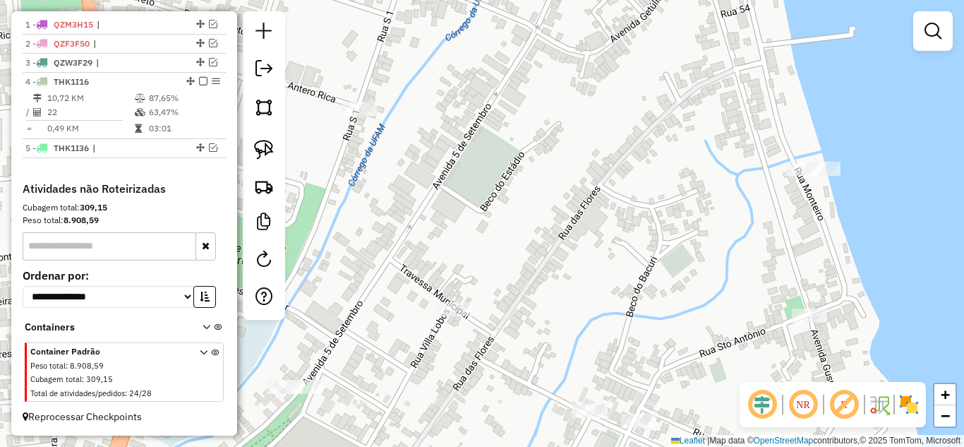
drag, startPoint x: 566, startPoint y: 277, endPoint x: 762, endPoint y: 229, distance: 201.3
click at [762, 229] on div "Janela de atendimento Grade de atendimento Capacidade Transportadoras Veículos …" at bounding box center [482, 223] width 964 height 447
click at [263, 160] on link at bounding box center [263, 149] width 31 height 31
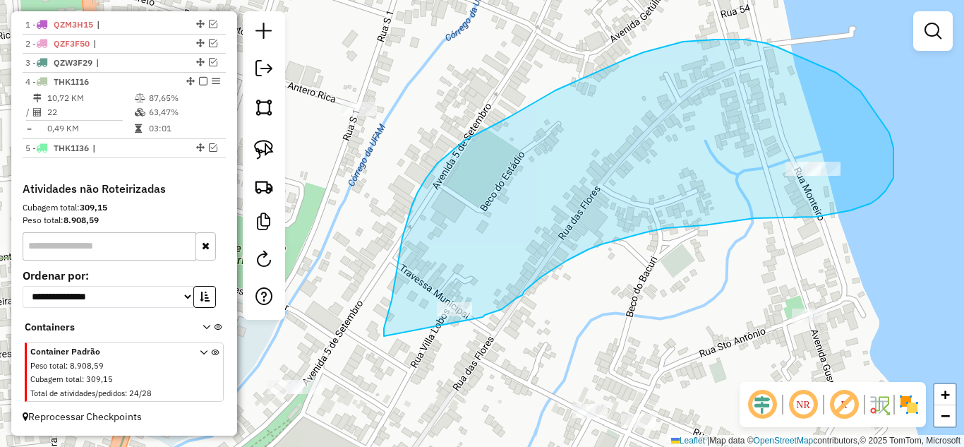
drag, startPoint x: 384, startPoint y: 328, endPoint x: 483, endPoint y: 317, distance: 99.5
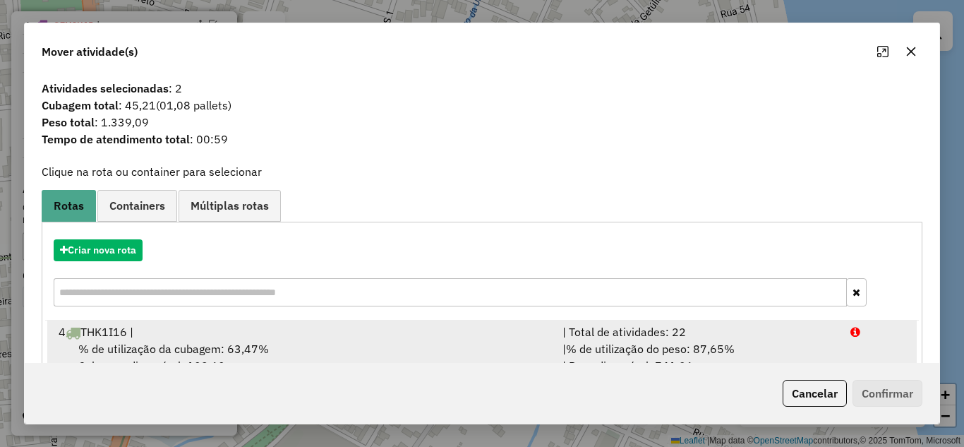
click at [656, 335] on div "| Total de atividades: 22" at bounding box center [698, 331] width 288 height 17
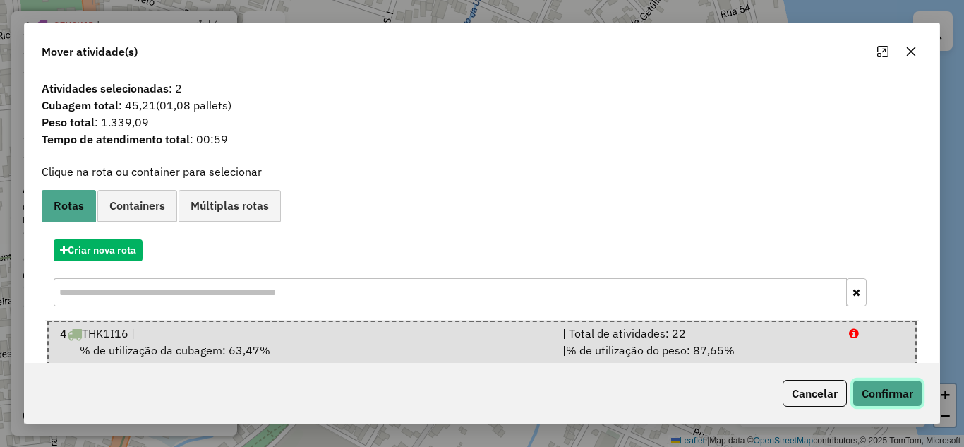
click at [876, 390] on button "Confirmar" at bounding box center [888, 393] width 70 height 27
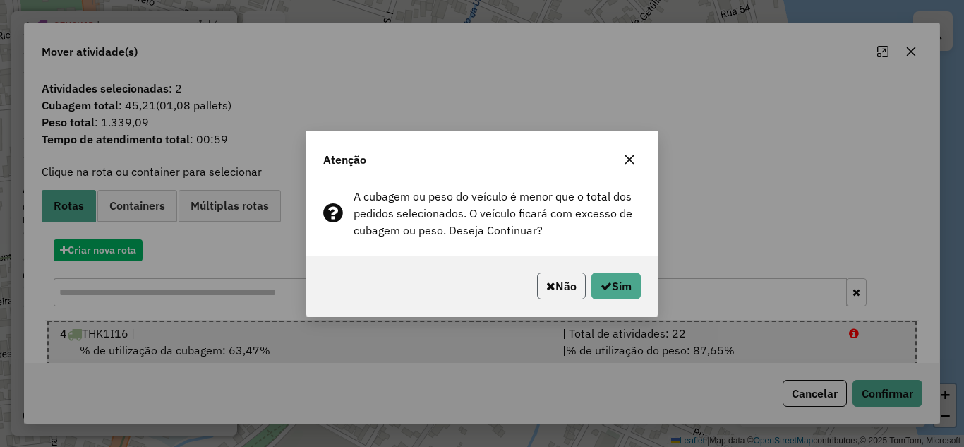
click at [579, 284] on button "Não" at bounding box center [561, 285] width 49 height 27
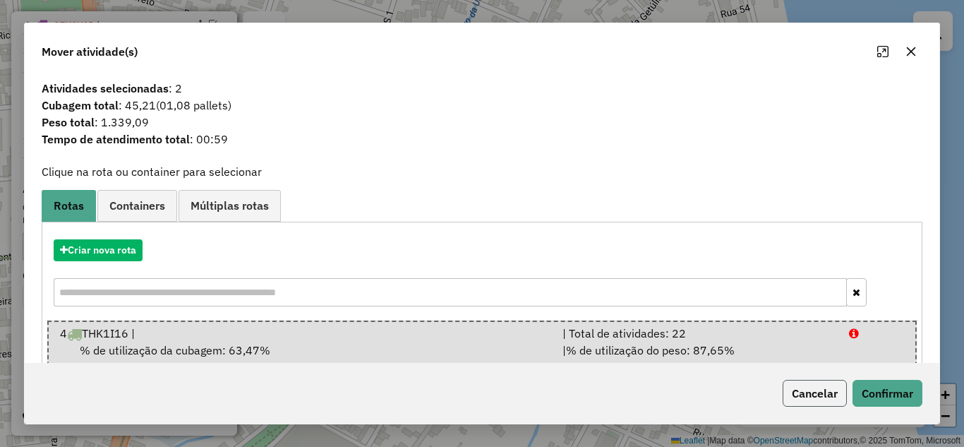
click at [798, 393] on button "Cancelar" at bounding box center [815, 393] width 64 height 27
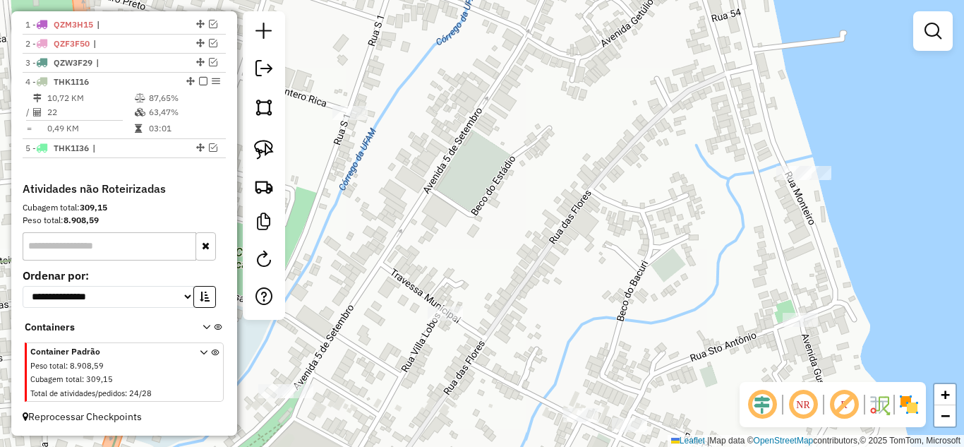
drag, startPoint x: 685, startPoint y: 260, endPoint x: 623, endPoint y: 272, distance: 62.6
click at [625, 272] on div "Janela de atendimento Grade de atendimento Capacidade Transportadoras Veículos …" at bounding box center [482, 223] width 964 height 447
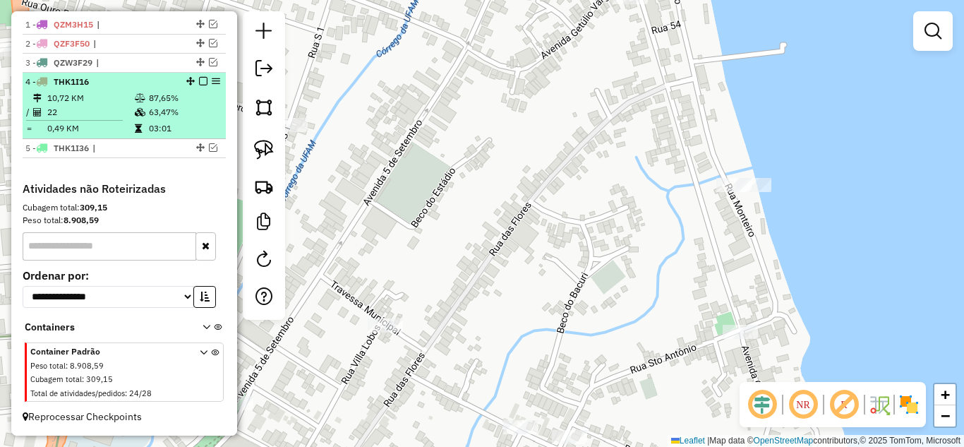
click at [194, 82] on div at bounding box center [199, 81] width 42 height 8
select select "**********"
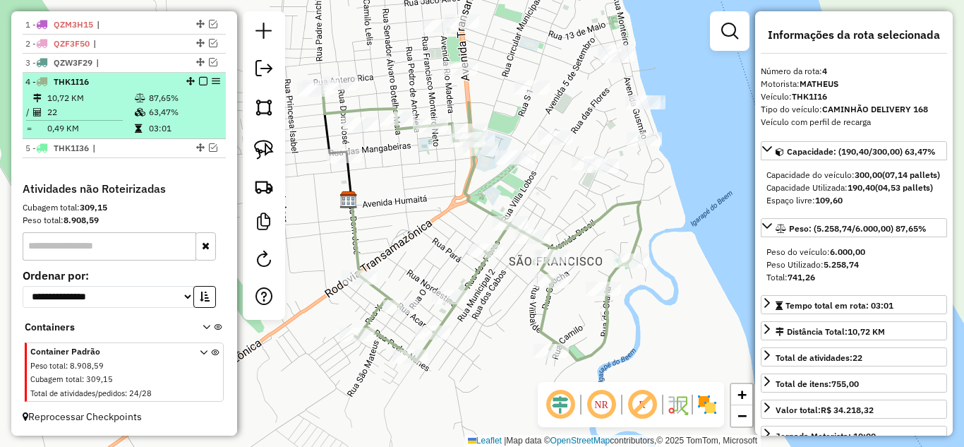
click at [200, 83] on em at bounding box center [203, 81] width 8 height 8
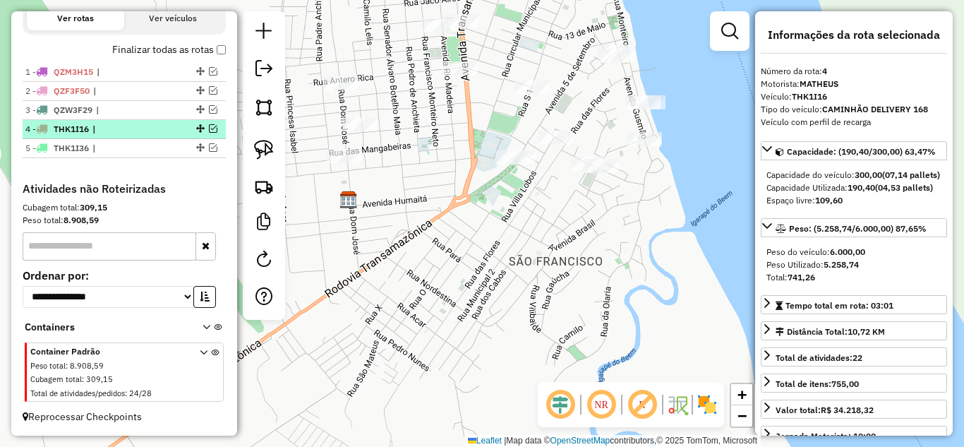
scroll to position [478, 0]
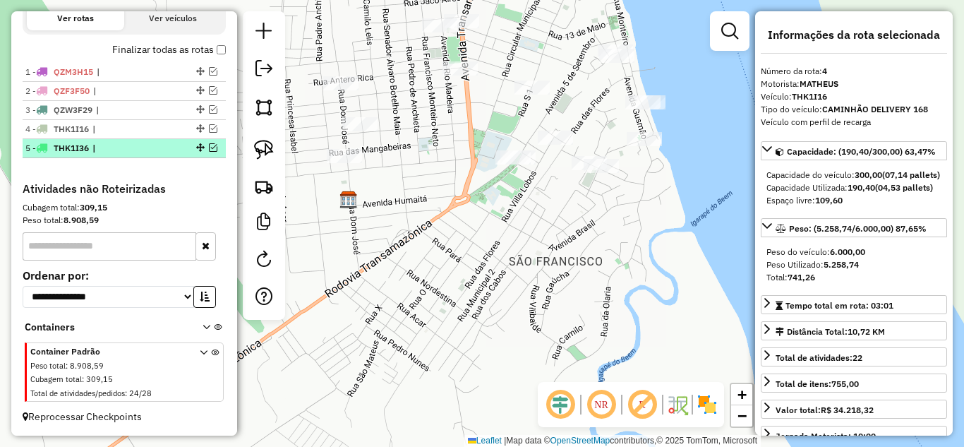
click at [209, 145] on em at bounding box center [213, 147] width 8 height 8
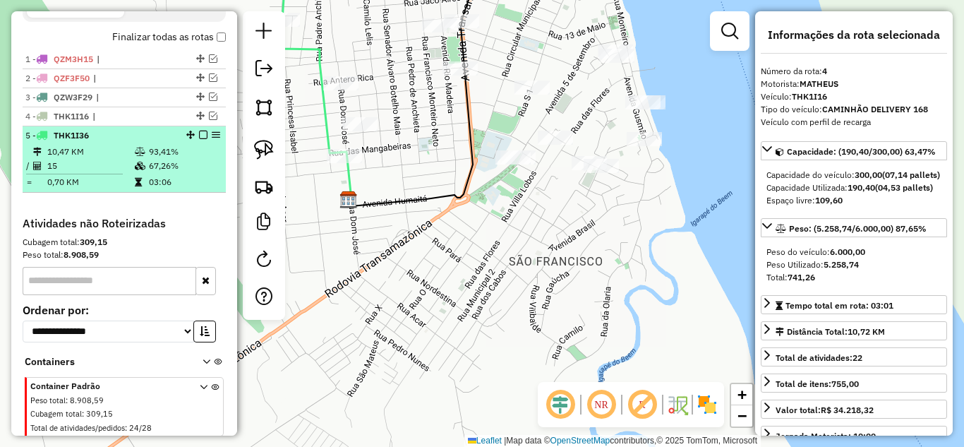
scroll to position [525, 0]
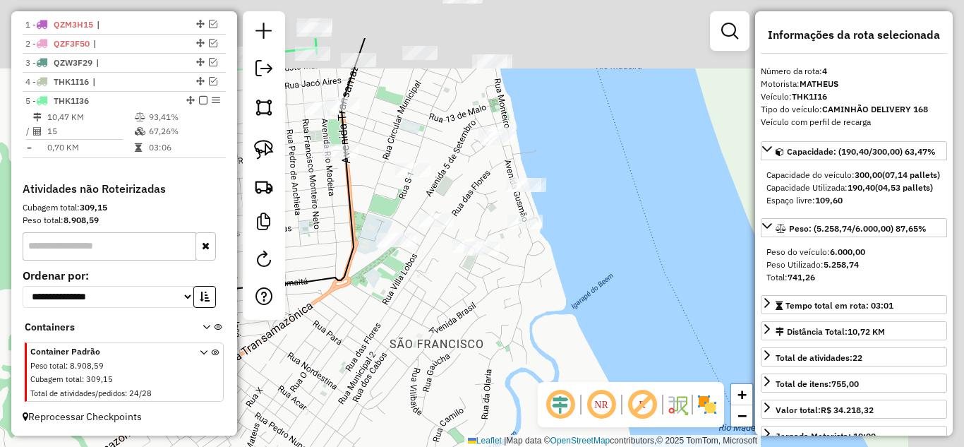
drag, startPoint x: 422, startPoint y: 294, endPoint x: 431, endPoint y: 300, distance: 10.8
click at [403, 313] on div "Janela de atendimento Grade de atendimento Capacidade Transportadoras Veículos …" at bounding box center [482, 223] width 964 height 447
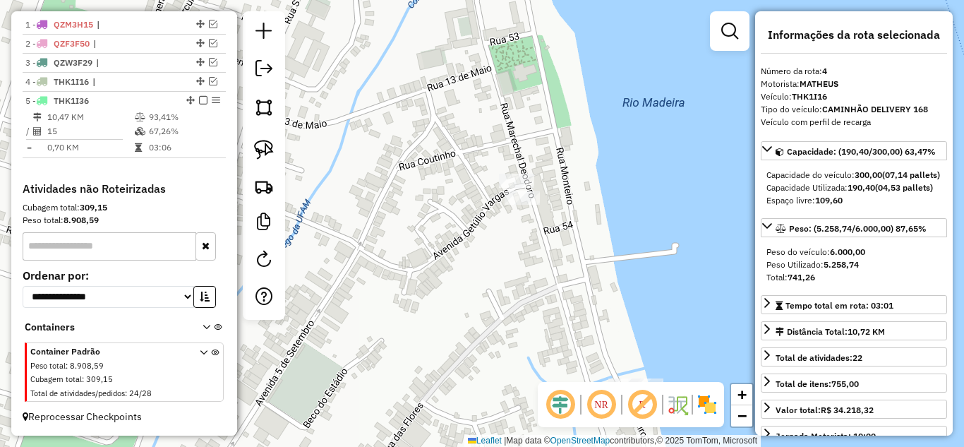
click at [526, 188] on div at bounding box center [516, 181] width 35 height 14
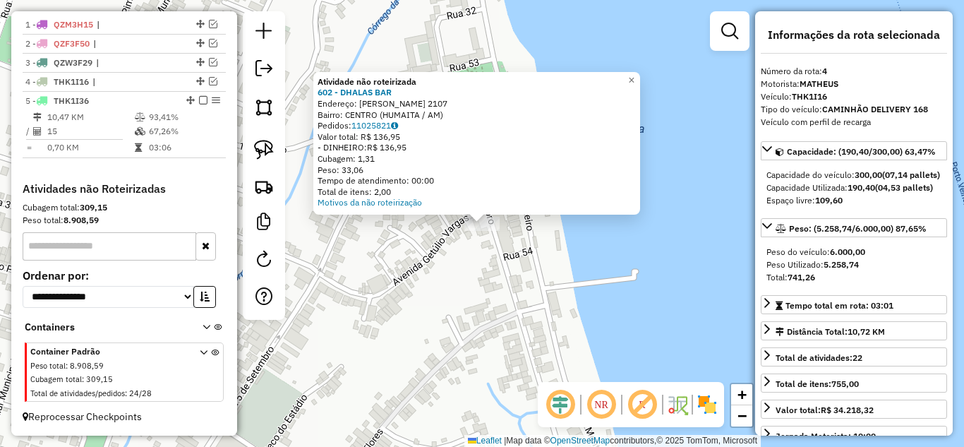
click at [522, 308] on div "Atividade não roteirizada 602 - DHALAS BAR Endereço: [PERSON_NAME] 2107 Bairro:…" at bounding box center [482, 223] width 964 height 447
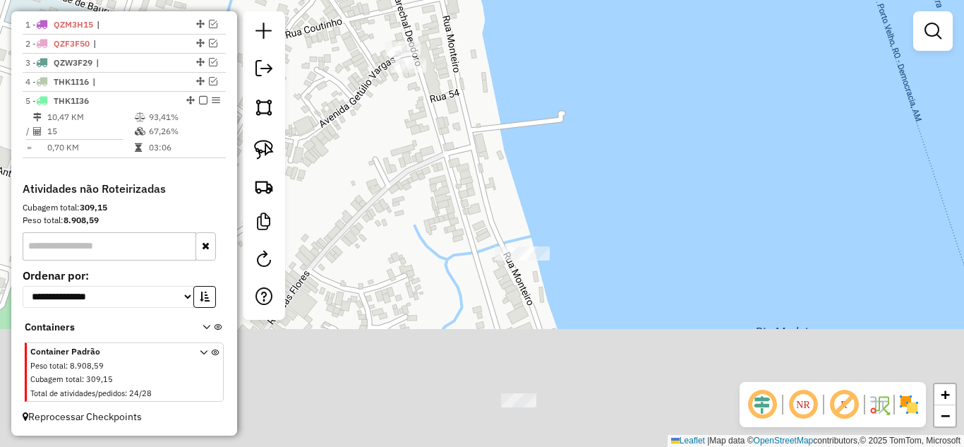
drag, startPoint x: 517, startPoint y: 312, endPoint x: 456, endPoint y: 160, distance: 163.7
click at [443, 140] on div "Janela de atendimento Grade de atendimento Capacidade Transportadoras Veículos …" at bounding box center [482, 223] width 964 height 447
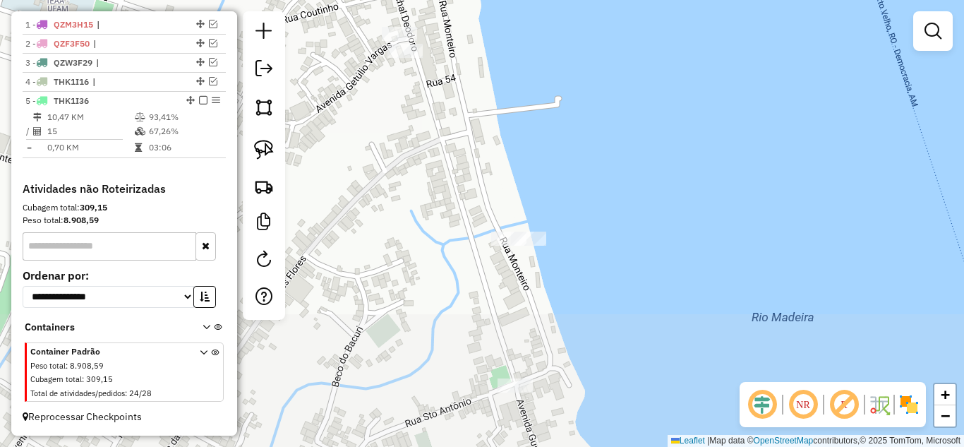
click at [517, 230] on div "Janela de atendimento Grade de atendimento Capacidade Transportadoras Veículos …" at bounding box center [482, 223] width 964 height 447
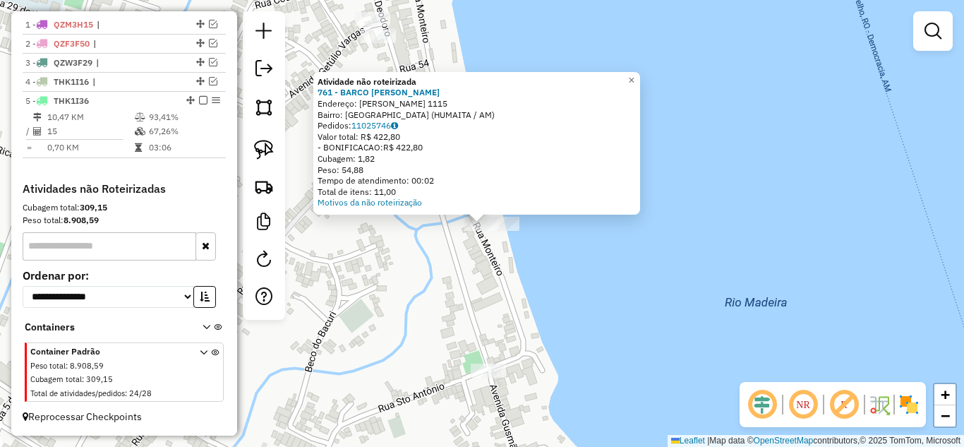
drag, startPoint x: 460, startPoint y: 246, endPoint x: 383, endPoint y: 219, distance: 82.1
click at [460, 247] on div "Atividade não roteirizada 761 - BARCO [PERSON_NAME] Endereço: [PERSON_NAME] 111…" at bounding box center [482, 223] width 964 height 447
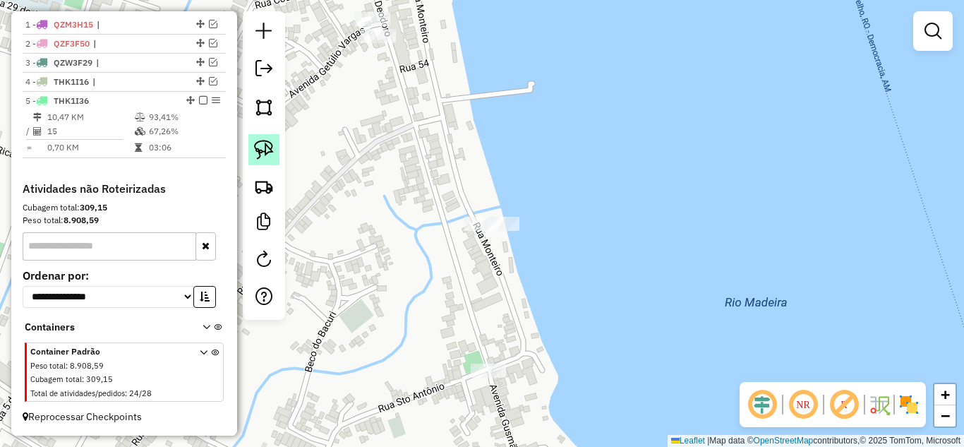
click at [271, 151] on img at bounding box center [264, 150] width 20 height 20
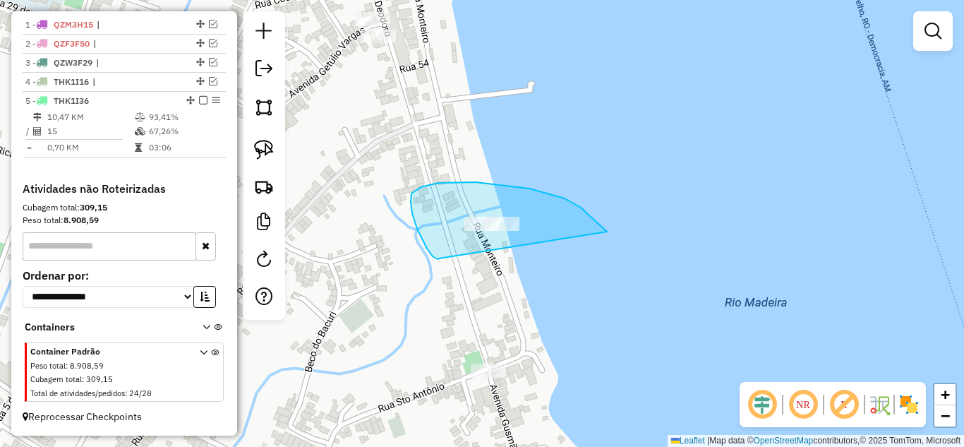
drag, startPoint x: 427, startPoint y: 248, endPoint x: 608, endPoint y: 234, distance: 181.2
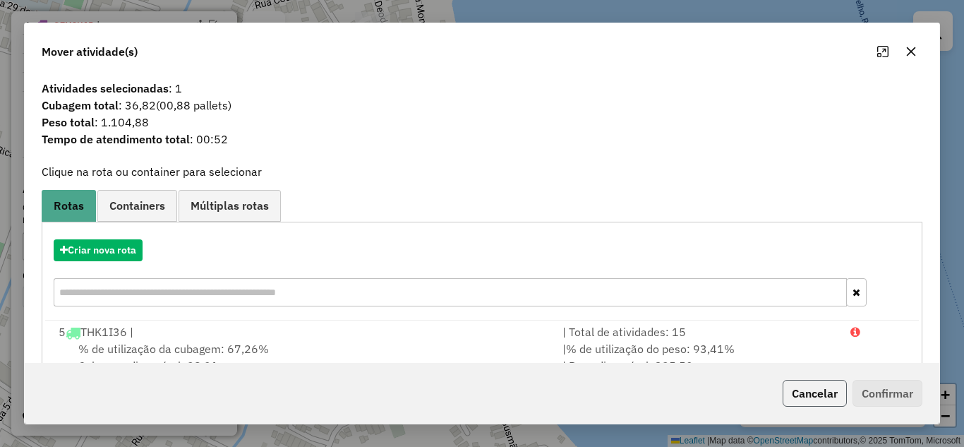
click at [834, 399] on button "Cancelar" at bounding box center [815, 393] width 64 height 27
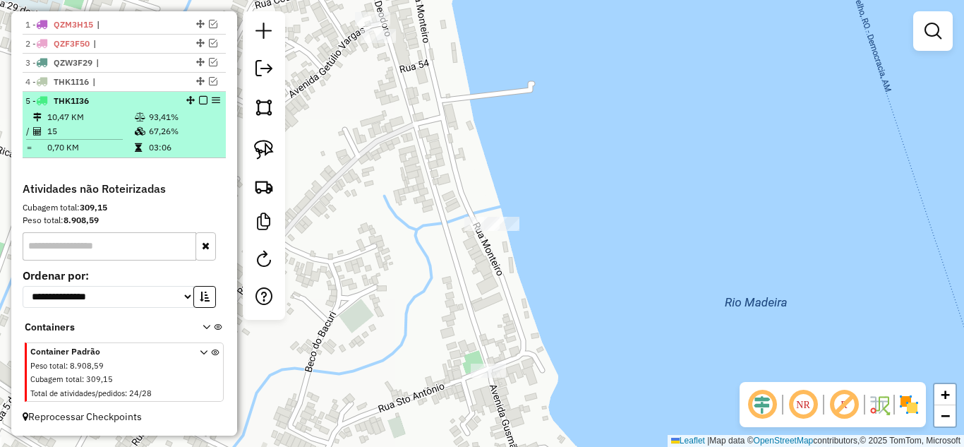
click at [198, 104] on div "5 - THK1I36" at bounding box center [124, 101] width 198 height 13
select select "**********"
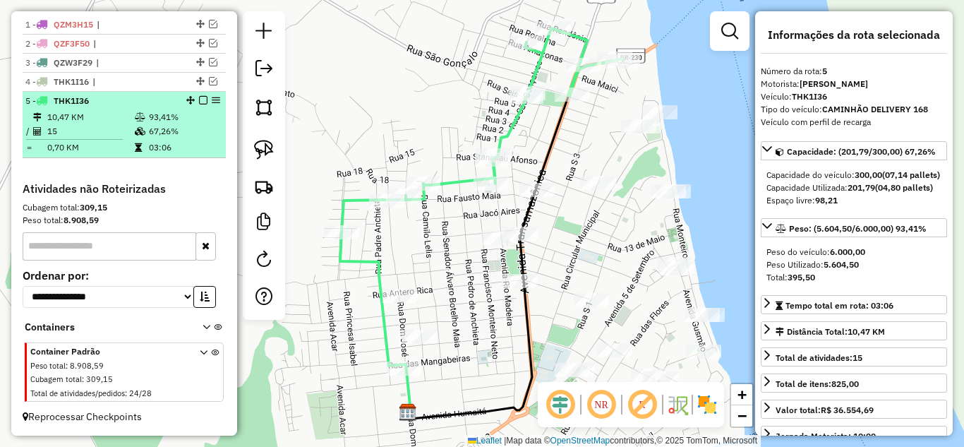
click at [199, 100] on em at bounding box center [203, 100] width 8 height 8
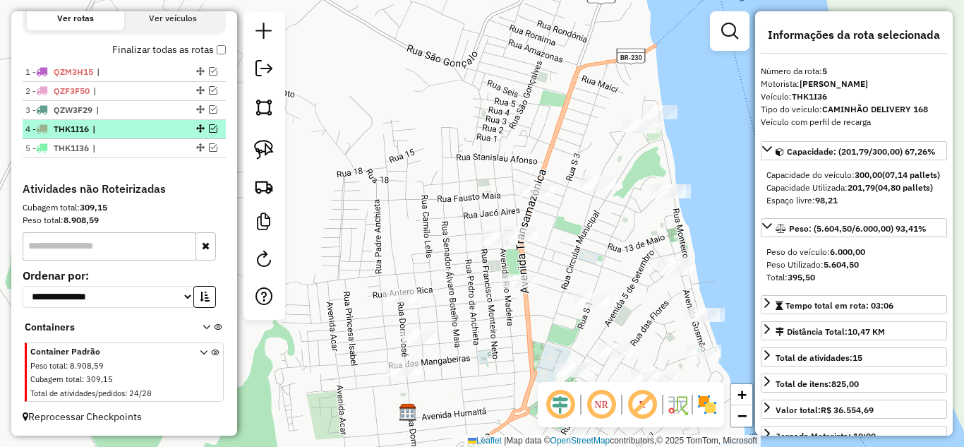
click at [209, 129] on em at bounding box center [213, 128] width 8 height 8
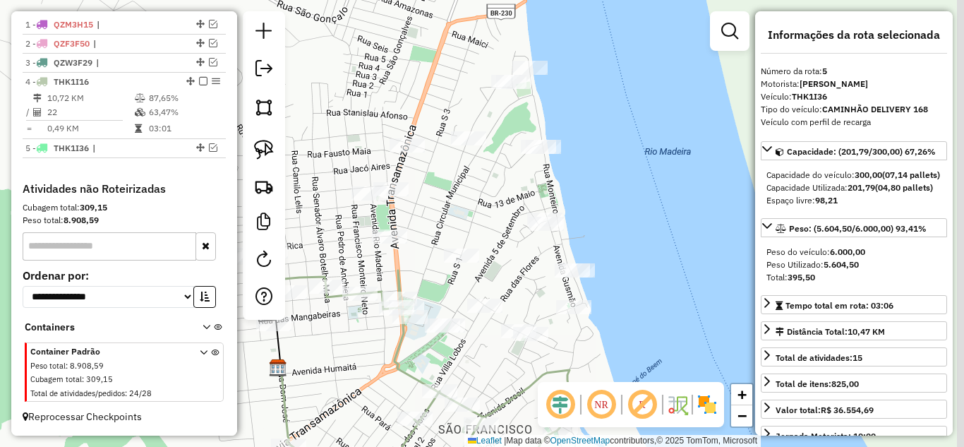
drag, startPoint x: 345, startPoint y: 243, endPoint x: 231, endPoint y: 178, distance: 131.2
click at [232, 178] on hb-router-mapa "Informações da Sessão 978079 - [DATE] Criação: [DATE] 19:16 Depósito: TORRES - …" at bounding box center [482, 223] width 964 height 447
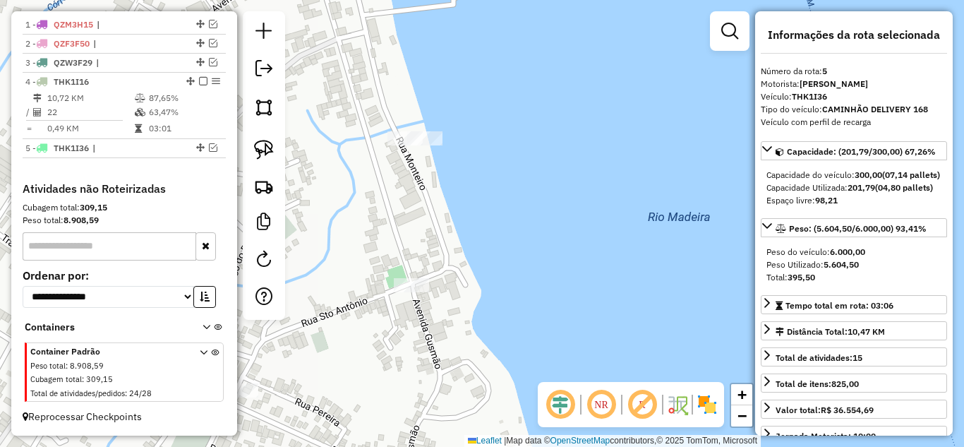
click at [424, 145] on div at bounding box center [424, 138] width 35 height 14
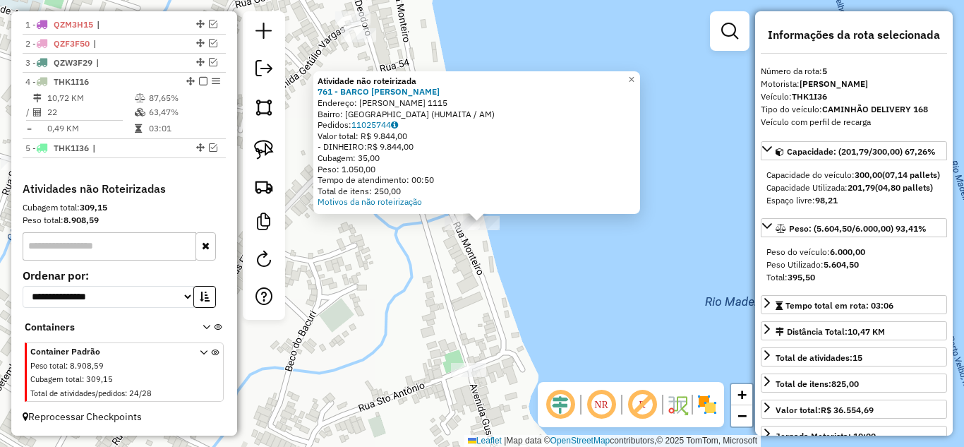
click at [380, 271] on div "Atividade não roteirizada 761 - BARCO [PERSON_NAME] Endereço: [PERSON_NAME] 111…" at bounding box center [482, 223] width 964 height 447
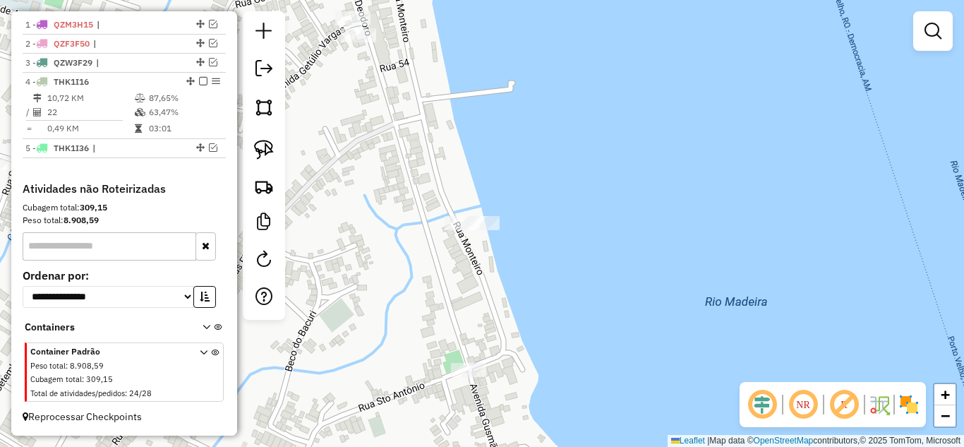
drag, startPoint x: 253, startPoint y: 139, endPoint x: 320, endPoint y: 183, distance: 80.1
click at [253, 138] on link at bounding box center [263, 149] width 31 height 31
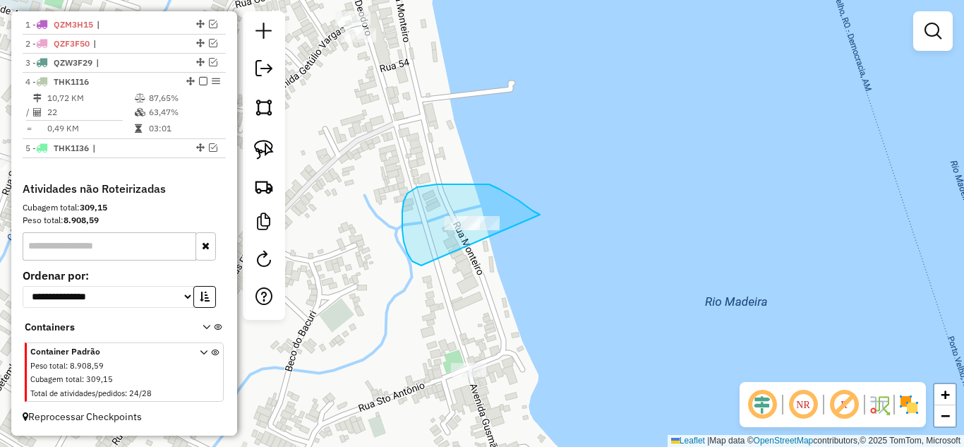
drag, startPoint x: 423, startPoint y: 265, endPoint x: 541, endPoint y: 220, distance: 126.6
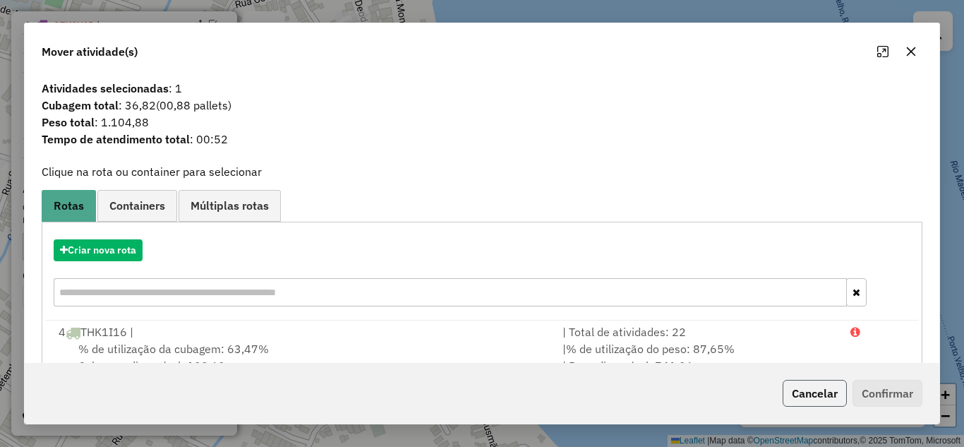
click at [795, 400] on button "Cancelar" at bounding box center [815, 393] width 64 height 27
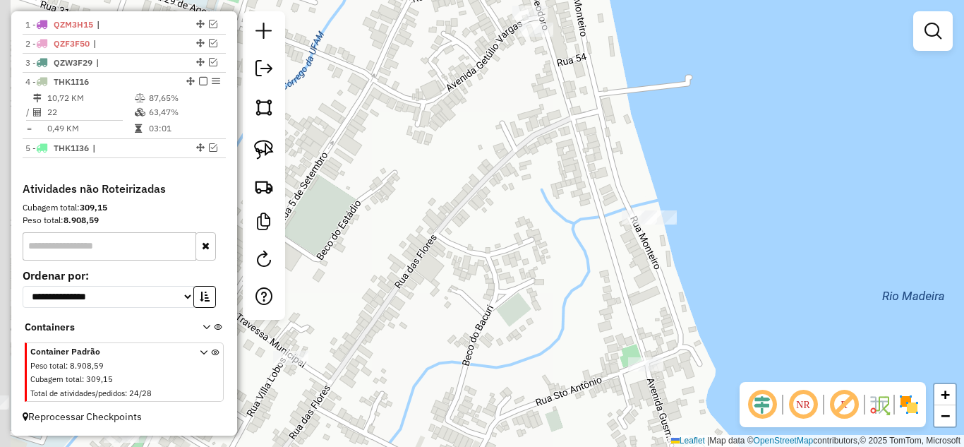
drag, startPoint x: 649, startPoint y: 281, endPoint x: 659, endPoint y: 281, distance: 9.9
click at [659, 281] on div "Janela de atendimento Grade de atendimento Capacidade Transportadoras Veículos …" at bounding box center [482, 223] width 964 height 447
click at [262, 153] on img at bounding box center [264, 150] width 20 height 20
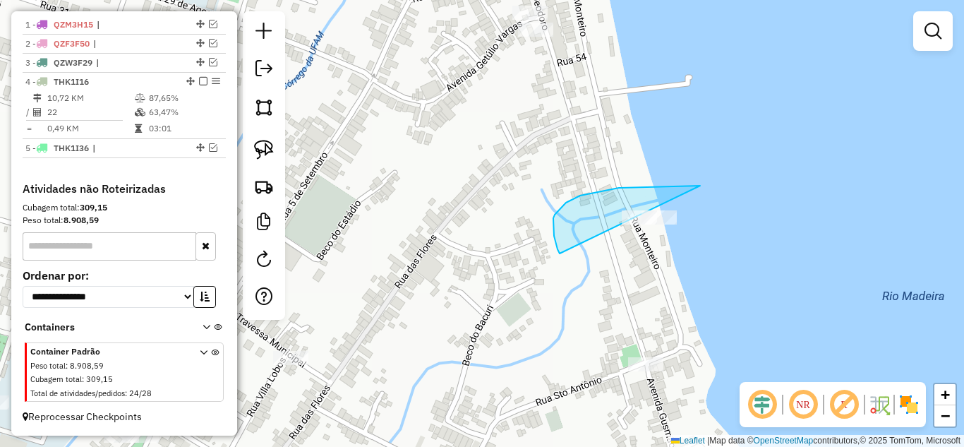
drag, startPoint x: 560, startPoint y: 253, endPoint x: 815, endPoint y: 240, distance: 255.8
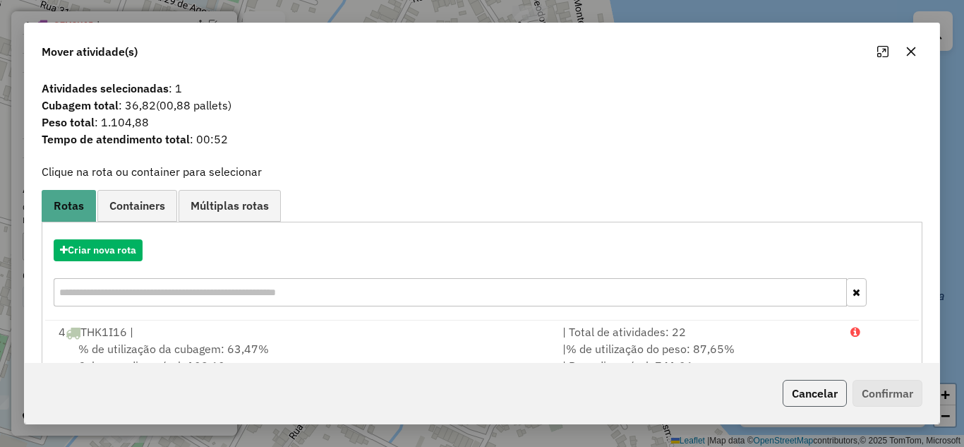
click at [838, 401] on button "Cancelar" at bounding box center [815, 393] width 64 height 27
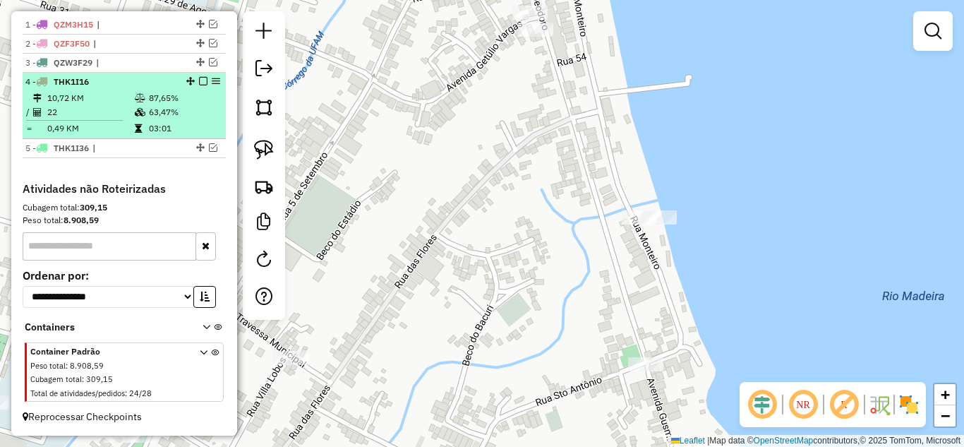
click at [199, 78] on em at bounding box center [203, 81] width 8 height 8
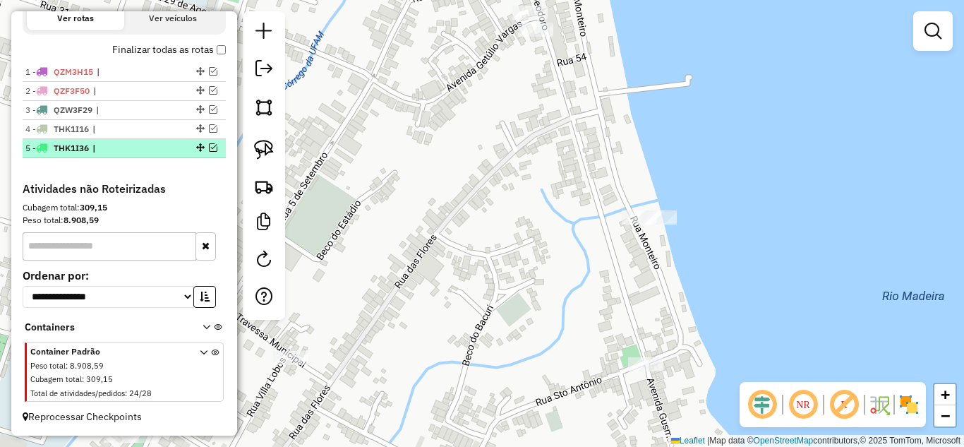
click at [209, 148] on em at bounding box center [213, 147] width 8 height 8
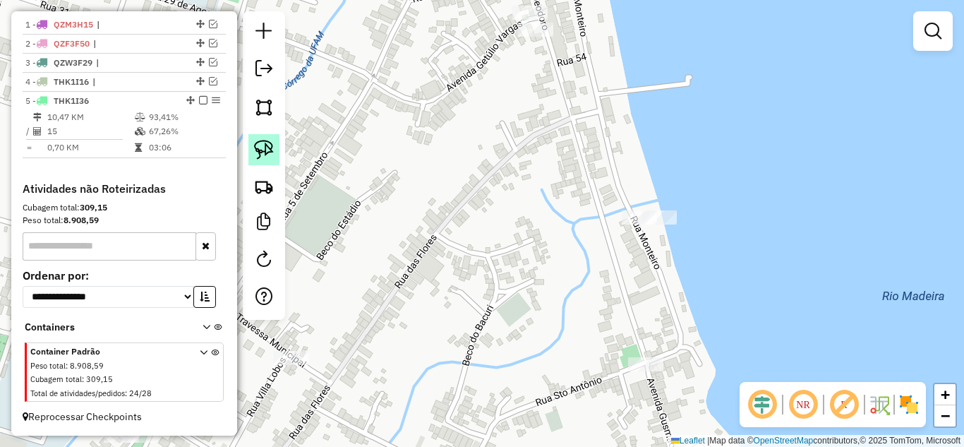
click at [257, 153] on img at bounding box center [264, 150] width 20 height 20
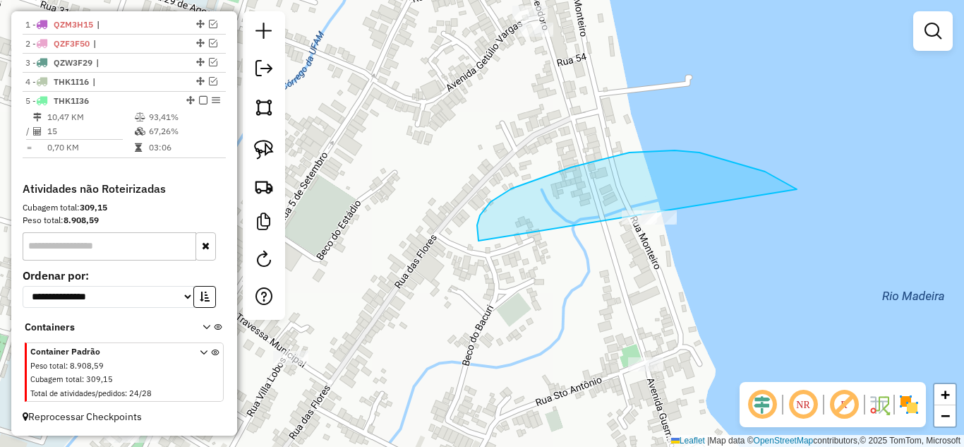
drag, startPoint x: 479, startPoint y: 241, endPoint x: 826, endPoint y: 231, distance: 348.1
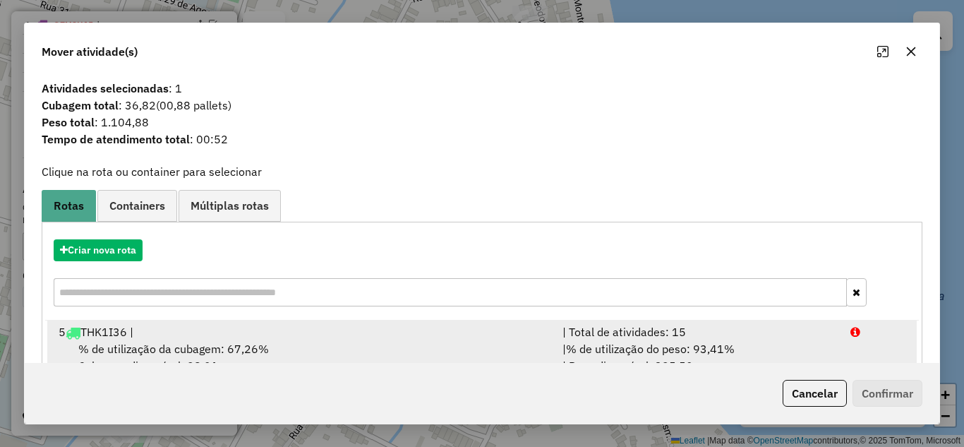
click at [765, 335] on div "| Total de atividades: 15" at bounding box center [698, 331] width 288 height 17
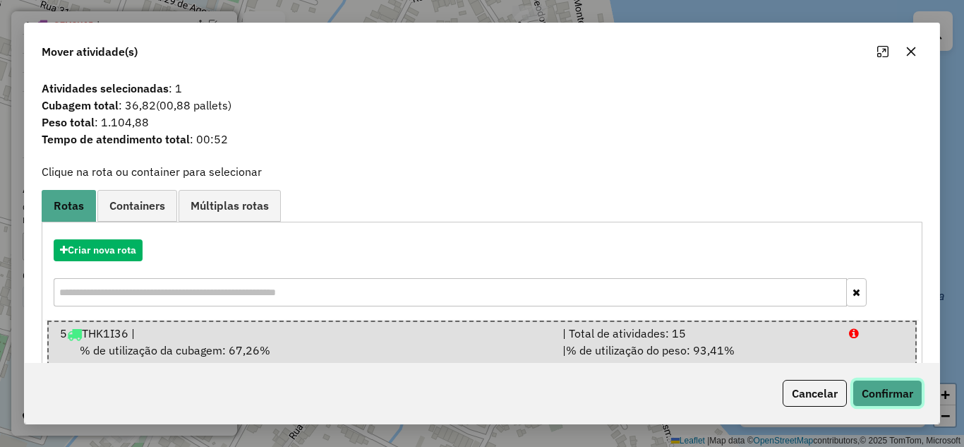
click at [881, 400] on button "Confirmar" at bounding box center [888, 393] width 70 height 27
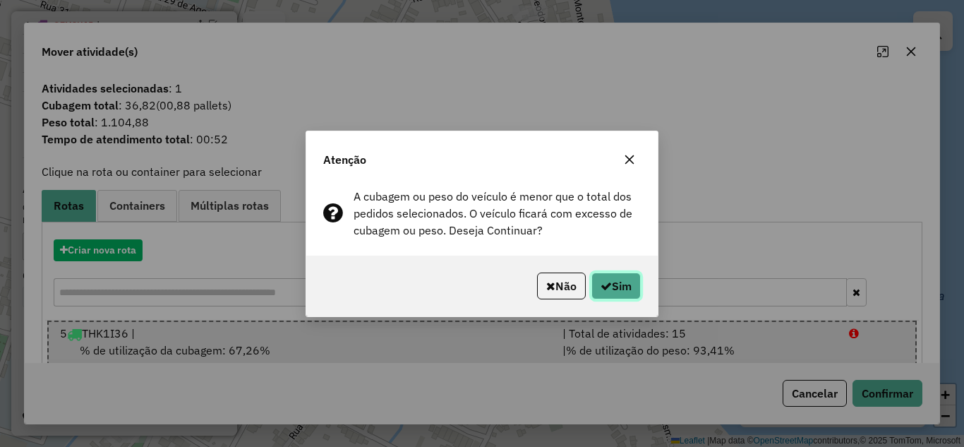
click at [623, 283] on button "Sim" at bounding box center [615, 285] width 49 height 27
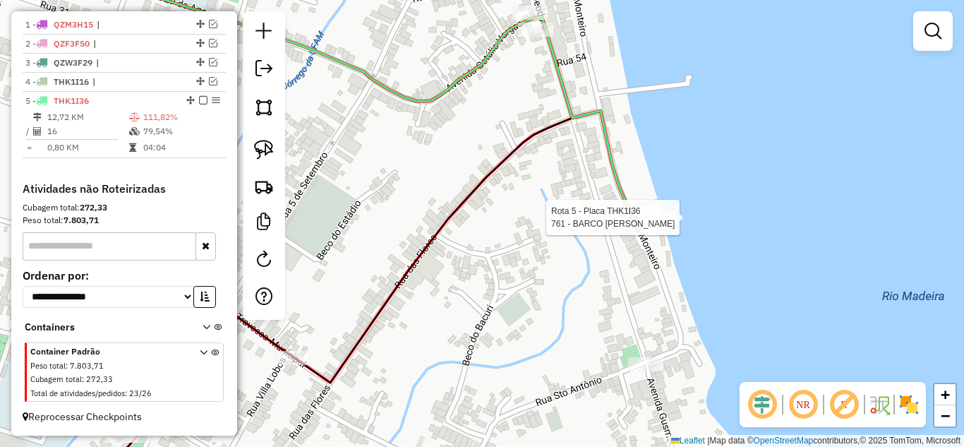
select select "**********"
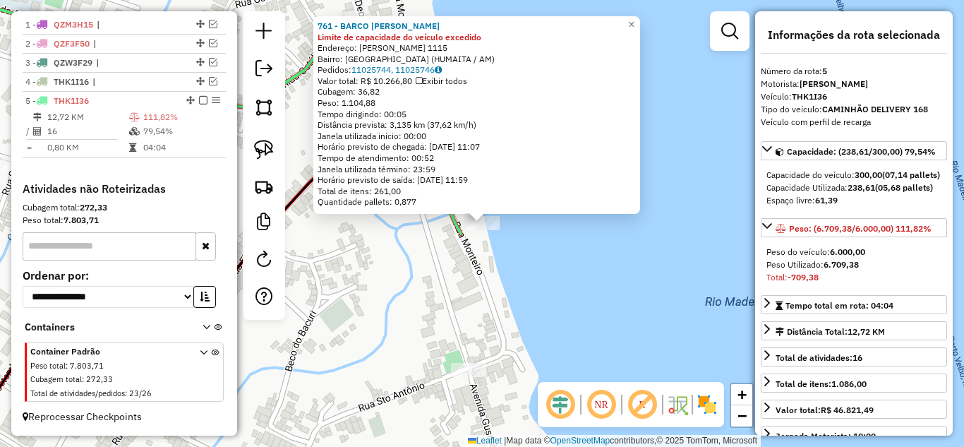
click at [617, 318] on div "761 - BARCO ADRIANA V Limite de capacidade do veículo excedido Endereço: [PERSO…" at bounding box center [482, 223] width 964 height 447
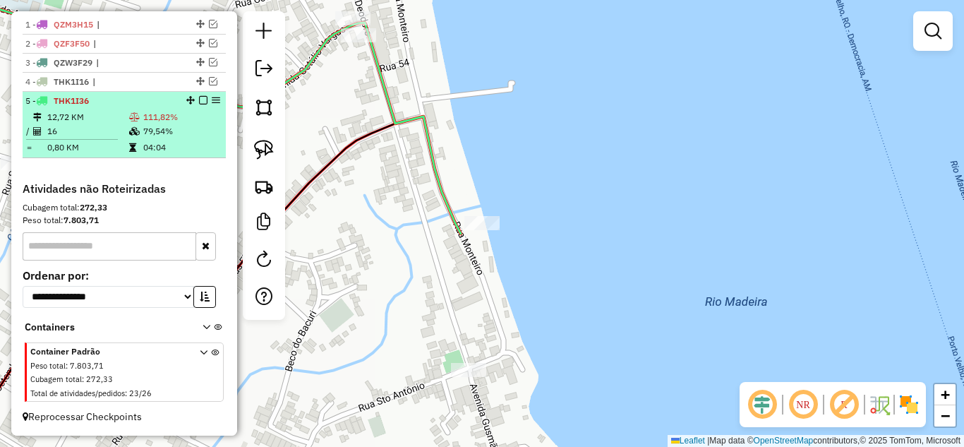
click at [200, 102] on em at bounding box center [203, 100] width 8 height 8
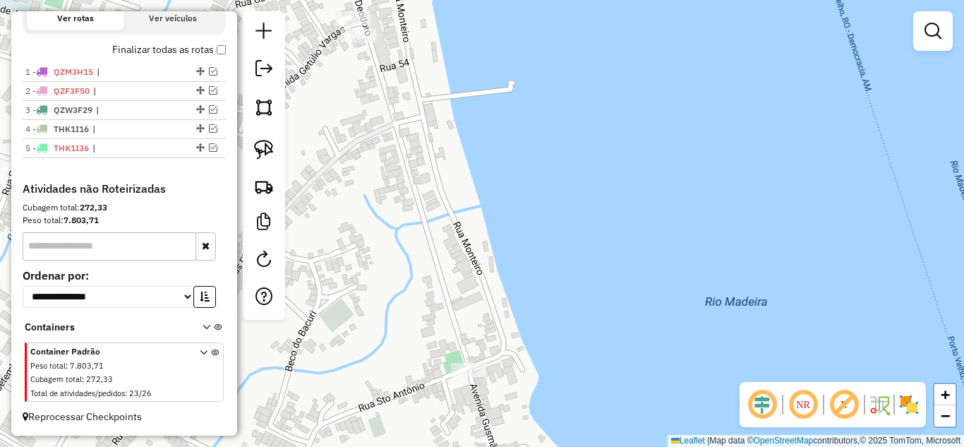
scroll to position [478, 0]
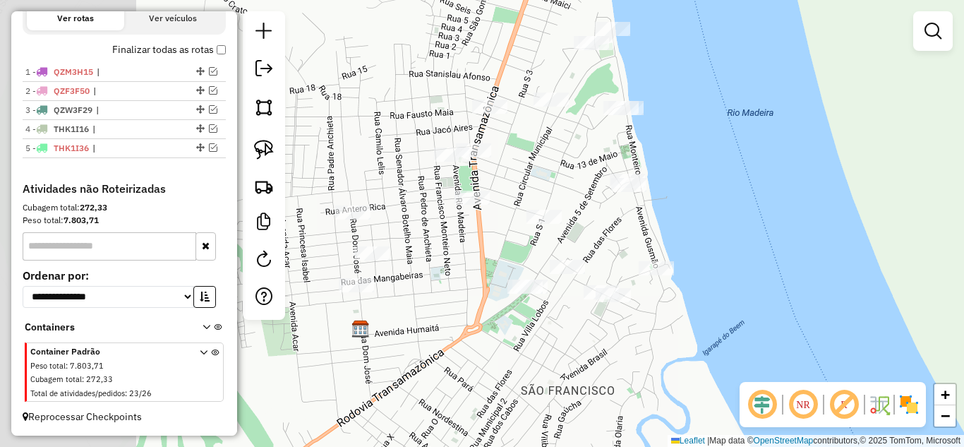
drag, startPoint x: 378, startPoint y: 246, endPoint x: 617, endPoint y: 244, distance: 238.6
click at [617, 244] on div "Janela de atendimento Grade de atendimento Capacidade Transportadoras Veículos …" at bounding box center [482, 223] width 964 height 447
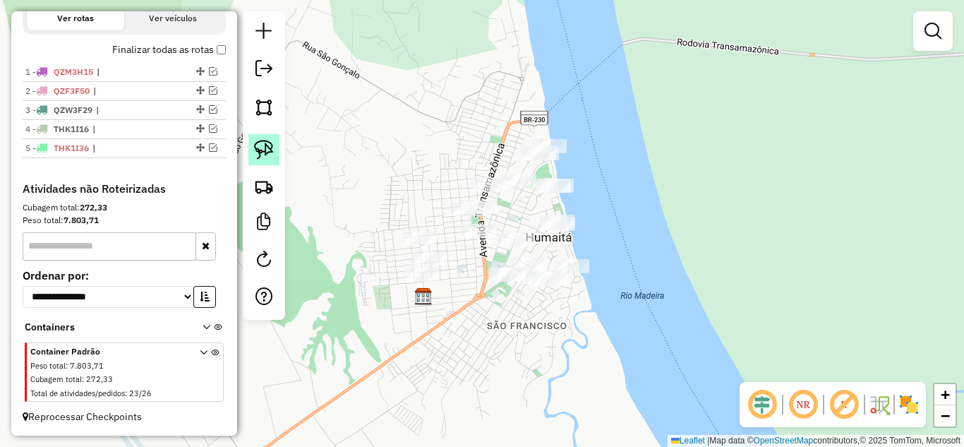
click at [276, 149] on link at bounding box center [263, 149] width 31 height 31
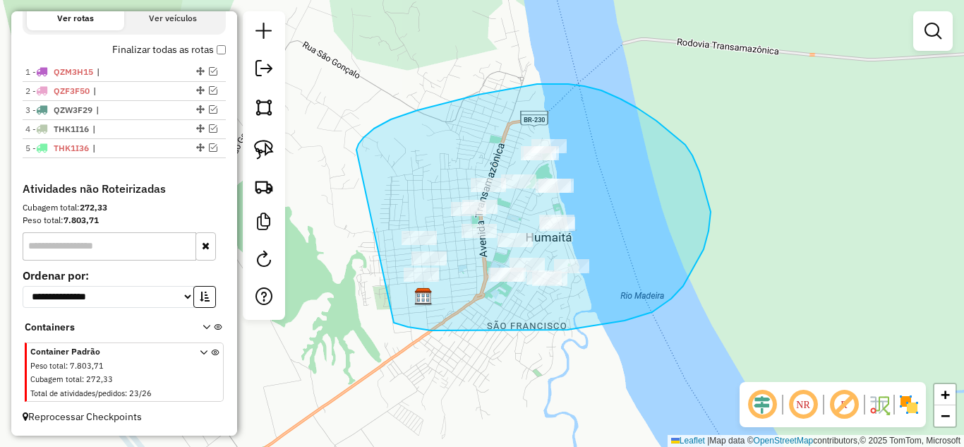
drag, startPoint x: 356, startPoint y: 150, endPoint x: 394, endPoint y: 323, distance: 176.9
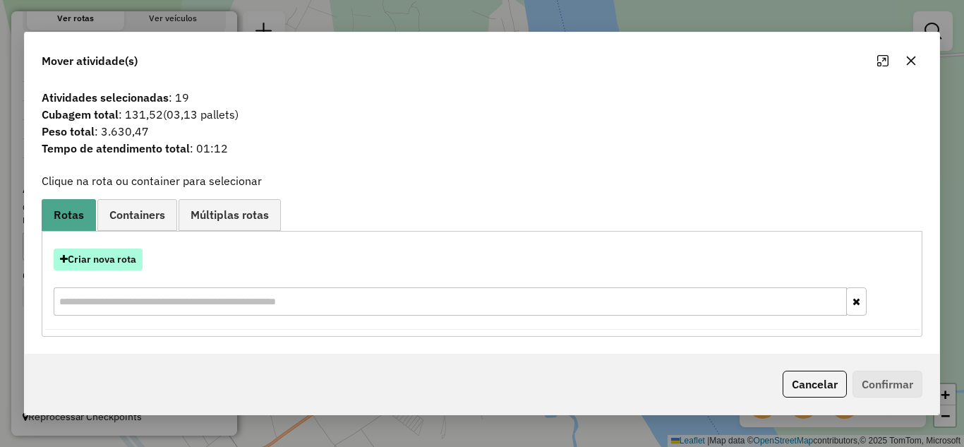
click at [143, 264] on button "Criar nova rota" at bounding box center [98, 259] width 89 height 22
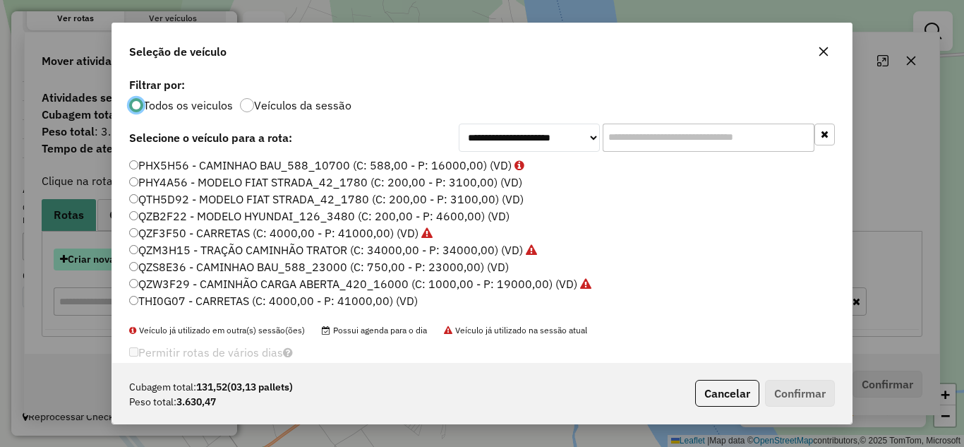
scroll to position [8, 4]
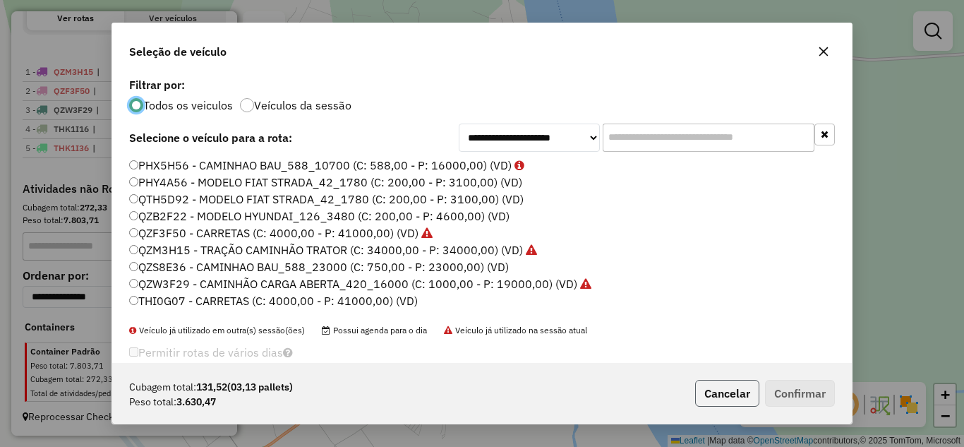
click at [714, 381] on button "Cancelar" at bounding box center [727, 393] width 64 height 27
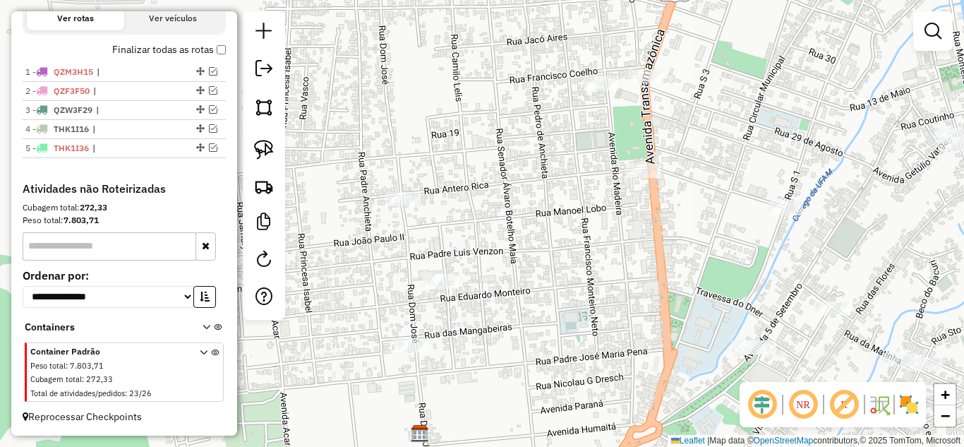
click at [409, 210] on div "Janela de atendimento Grade de atendimento Capacidade Transportadoras Veículos …" at bounding box center [482, 223] width 964 height 447
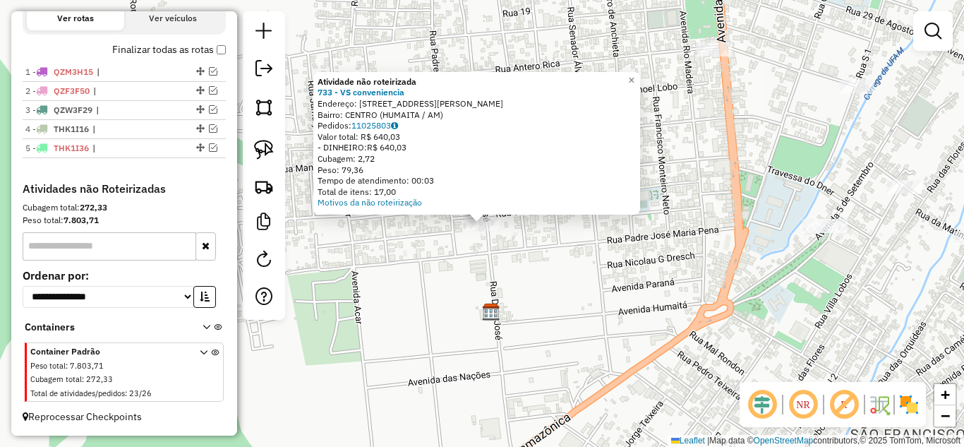
click at [608, 313] on div "Atividade não roteirizada 733 - VS conveniencia Endereço: [STREET_ADDRESS] Pedi…" at bounding box center [482, 223] width 964 height 447
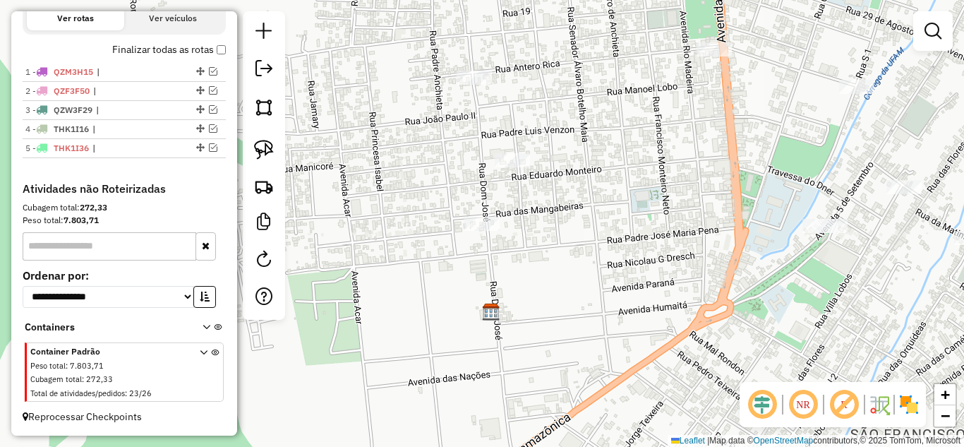
drag, startPoint x: 705, startPoint y: 315, endPoint x: 505, endPoint y: 334, distance: 201.3
click at [505, 334] on div "Atividade não roteirizada 733 - VS conveniencia Endereço: [STREET_ADDRESS] Pedi…" at bounding box center [482, 223] width 964 height 447
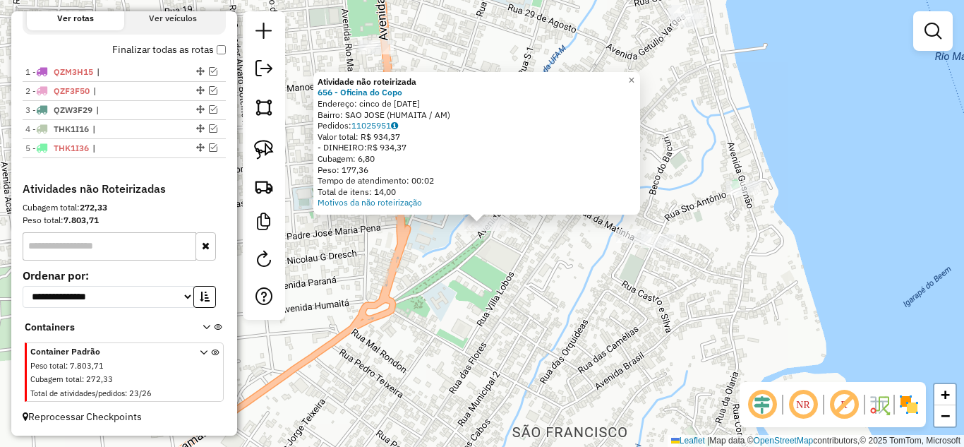
click at [551, 270] on div "Atividade não roteirizada 656 - Oficina do Copo Endereço: cinco de [DATE] Bairr…" at bounding box center [482, 223] width 964 height 447
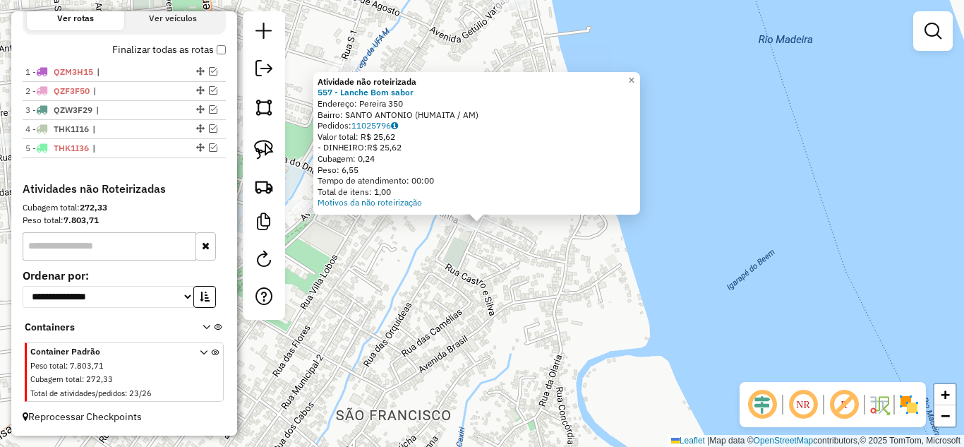
click at [490, 273] on div "Atividade não roteirizada 557 - Lanche Bom sabor Endereço: Pereira 350 Bairro: …" at bounding box center [482, 223] width 964 height 447
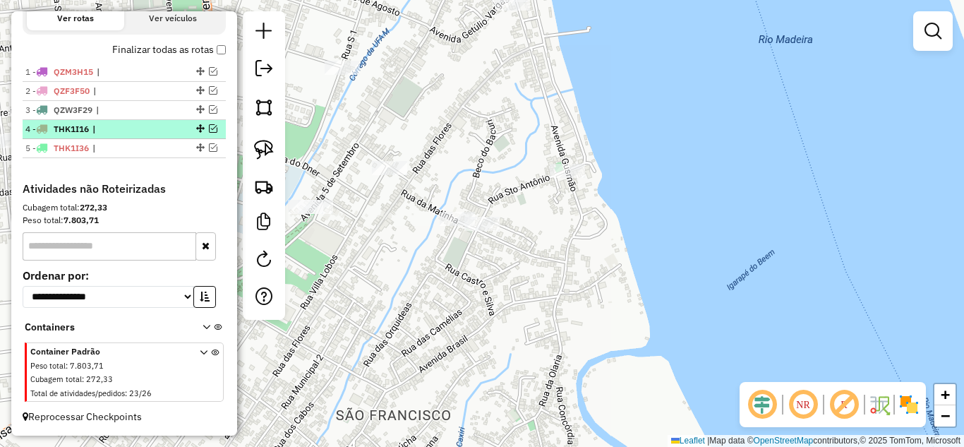
click at [210, 128] on em at bounding box center [213, 128] width 8 height 8
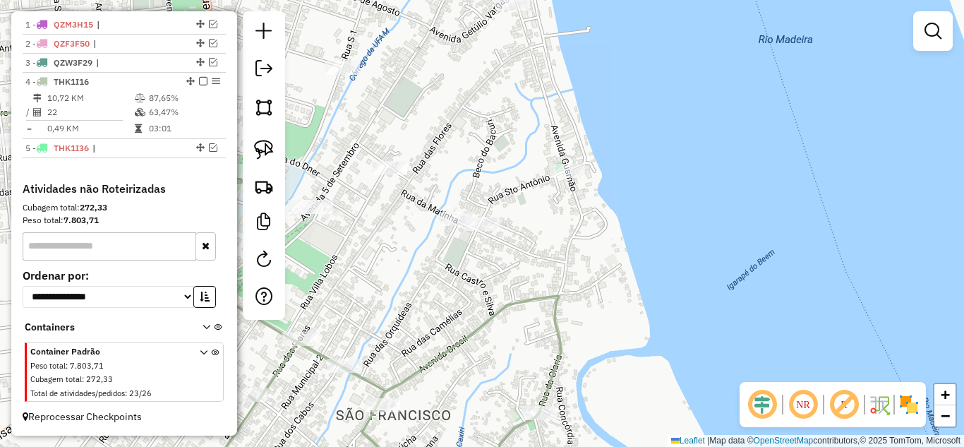
drag, startPoint x: 406, startPoint y: 298, endPoint x: 510, endPoint y: 335, distance: 111.0
click at [510, 335] on div "Janela de atendimento Grade de atendimento Capacidade Transportadoras Veículos …" at bounding box center [482, 223] width 964 height 447
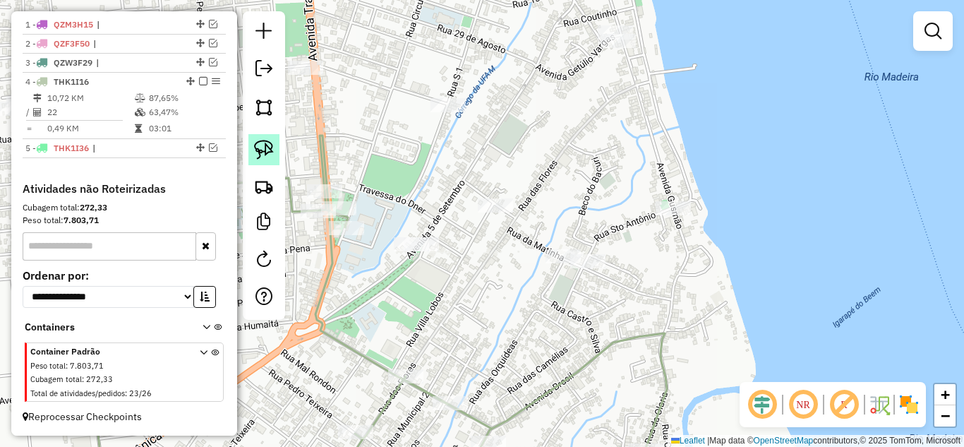
click at [266, 153] on img at bounding box center [264, 150] width 20 height 20
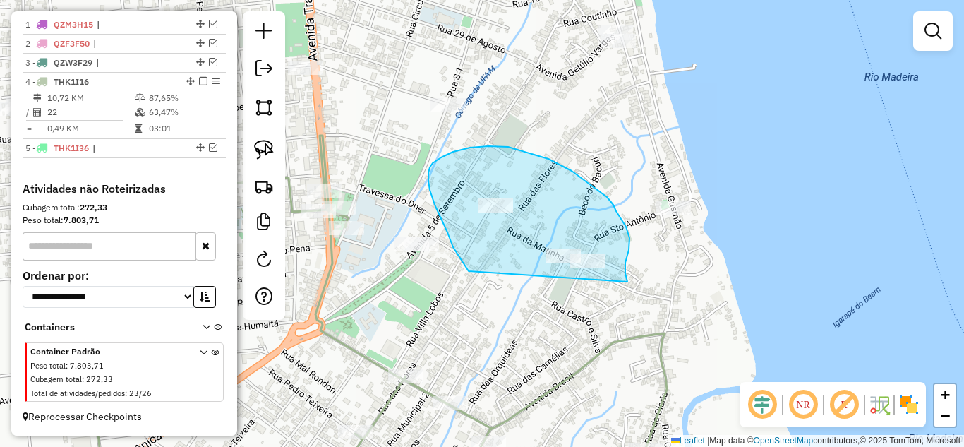
drag, startPoint x: 469, startPoint y: 271, endPoint x: 625, endPoint y: 294, distance: 157.6
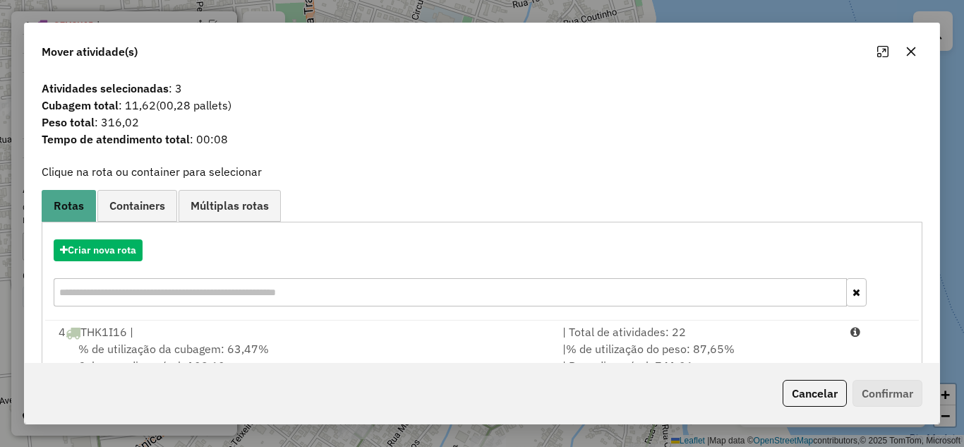
click at [685, 336] on div "| Total de atividades: 22" at bounding box center [698, 331] width 288 height 17
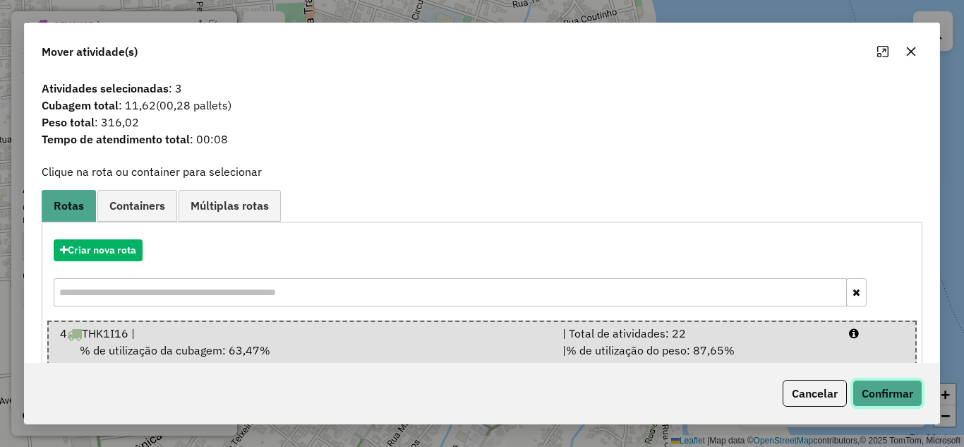
click at [872, 387] on button "Confirmar" at bounding box center [888, 393] width 70 height 27
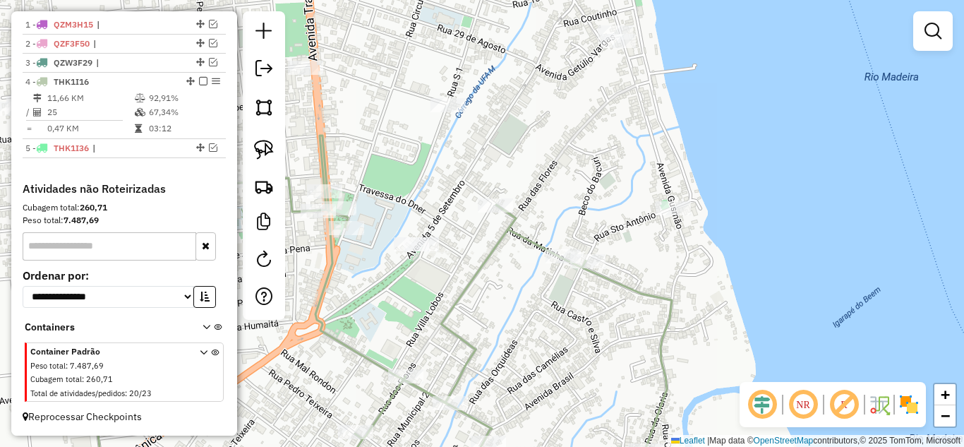
click at [671, 215] on div at bounding box center [673, 208] width 35 height 14
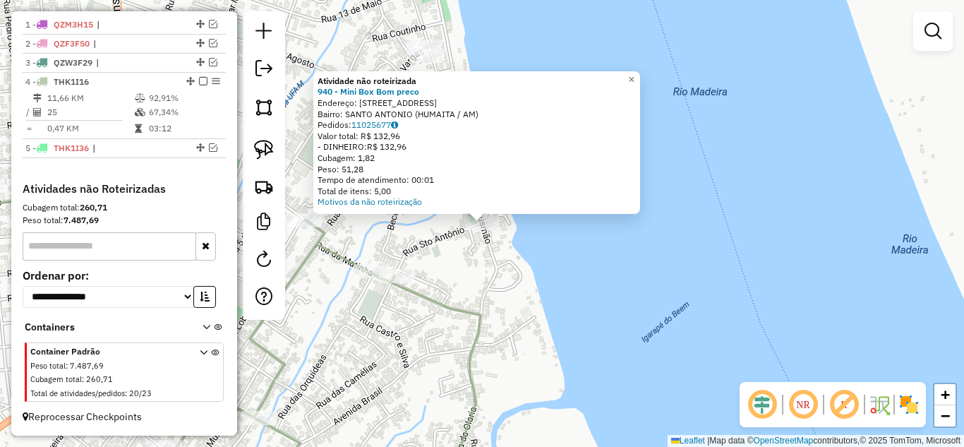
click at [572, 280] on div "Atividade não roteirizada 940 - Mini Box Bom preco Endereço: [STREET_ADDRESS] P…" at bounding box center [482, 223] width 964 height 447
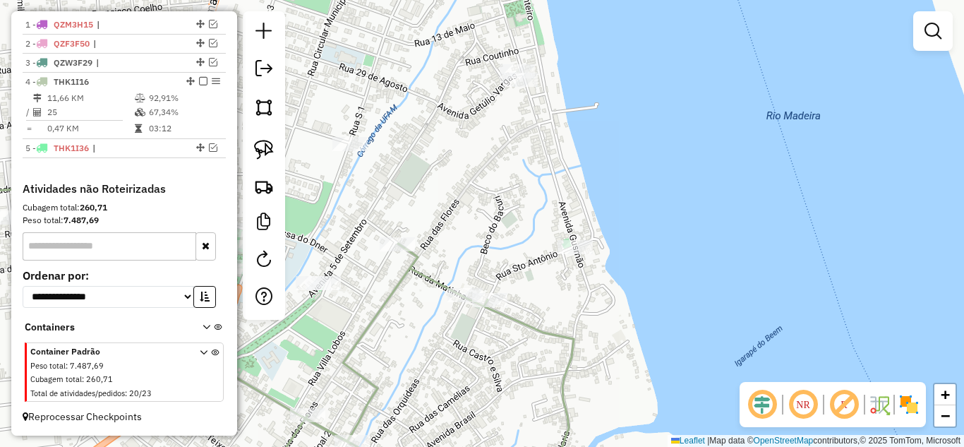
drag, startPoint x: 632, startPoint y: 211, endPoint x: 706, endPoint y: 228, distance: 75.3
click at [706, 228] on div "Janela de atendimento Grade de atendimento Capacidade Transportadoras Veículos …" at bounding box center [482, 223] width 964 height 447
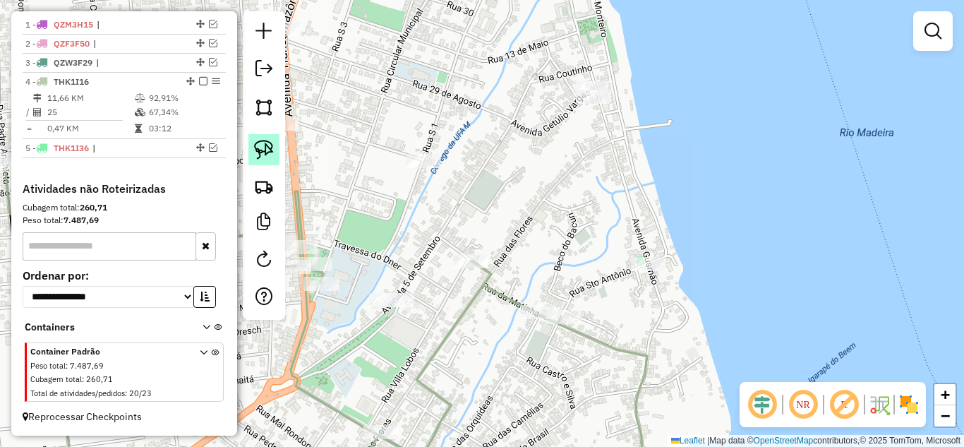
click at [264, 138] on link at bounding box center [263, 149] width 31 height 31
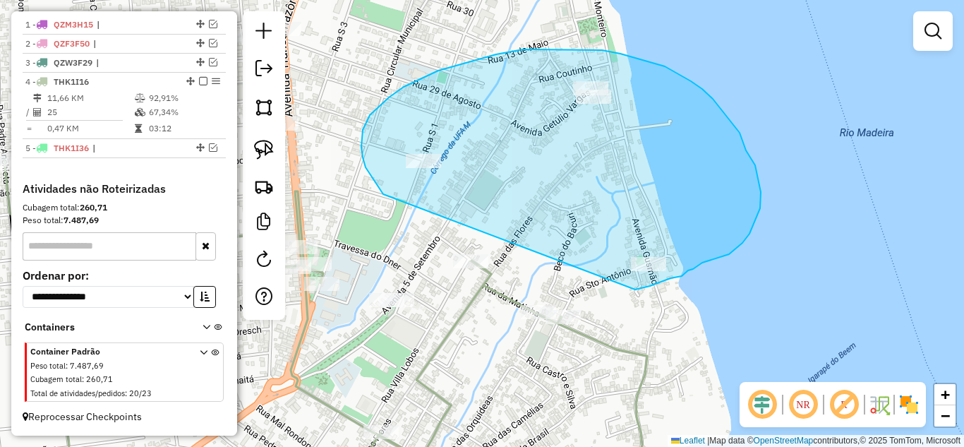
drag, startPoint x: 363, startPoint y: 157, endPoint x: 622, endPoint y: 271, distance: 282.8
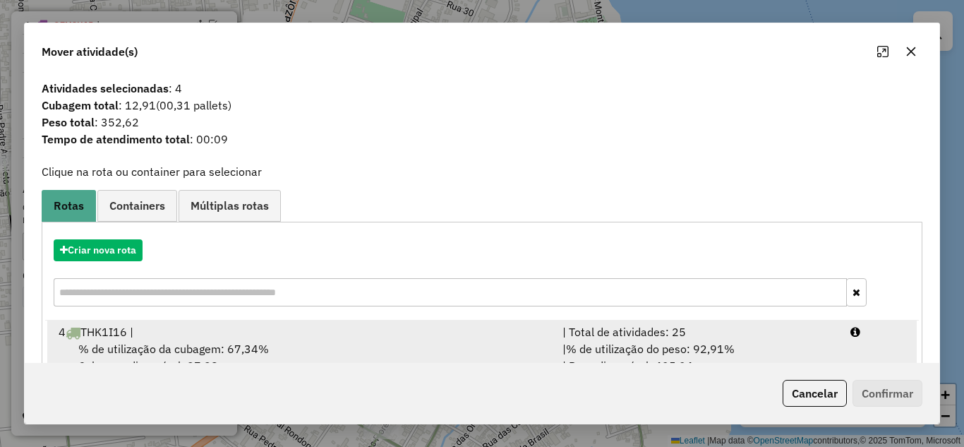
click at [698, 339] on div "| Total de atividades: 25" at bounding box center [698, 331] width 288 height 17
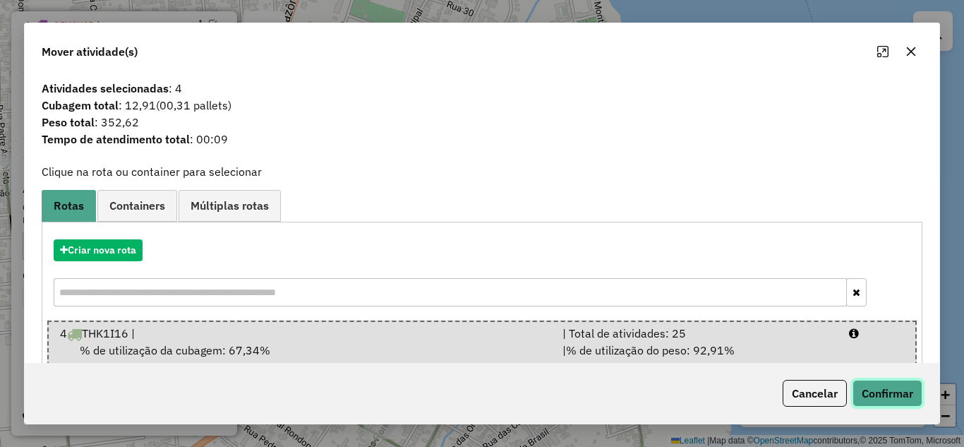
click at [908, 395] on button "Confirmar" at bounding box center [888, 393] width 70 height 27
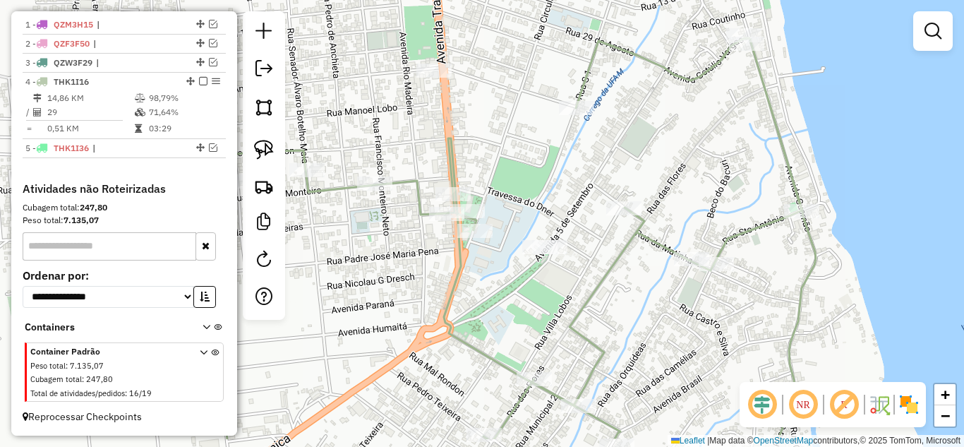
drag, startPoint x: 607, startPoint y: 170, endPoint x: 639, endPoint y: 143, distance: 41.6
click at [639, 143] on div "Janela de atendimento Grade de atendimento Capacidade Transportadoras Veículos …" at bounding box center [482, 223] width 964 height 447
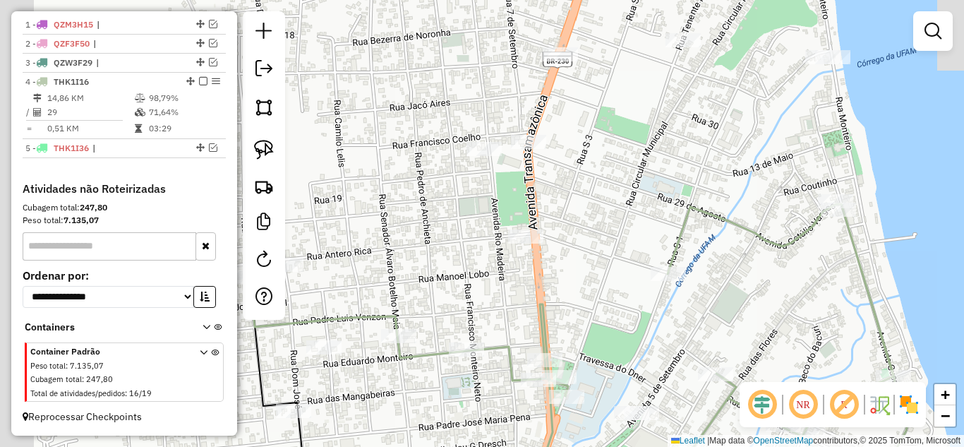
drag, startPoint x: 539, startPoint y: 217, endPoint x: 584, endPoint y: 323, distance: 115.8
click at [590, 325] on div "Janela de atendimento Grade de atendimento Capacidade Transportadoras Veículos …" at bounding box center [482, 223] width 964 height 447
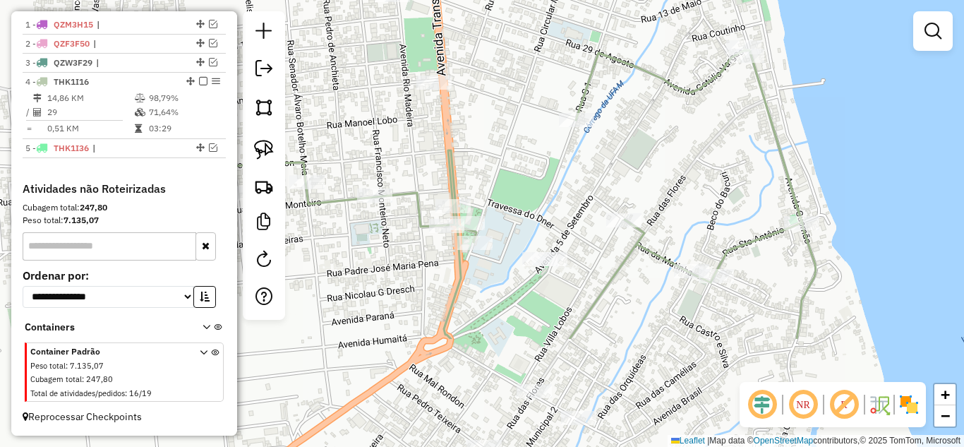
drag, startPoint x: 479, startPoint y: 139, endPoint x: 472, endPoint y: 149, distance: 11.7
click at [476, 133] on div "Janela de atendimento Grade de atendimento Capacidade Transportadoras Veículos …" at bounding box center [482, 223] width 964 height 447
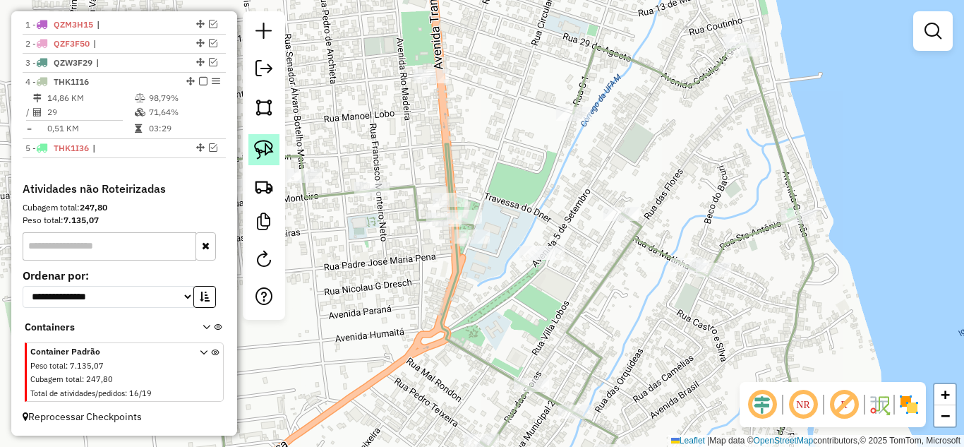
click at [265, 148] on img at bounding box center [264, 150] width 20 height 20
drag, startPoint x: 499, startPoint y: 288, endPoint x: 601, endPoint y: 279, distance: 102.0
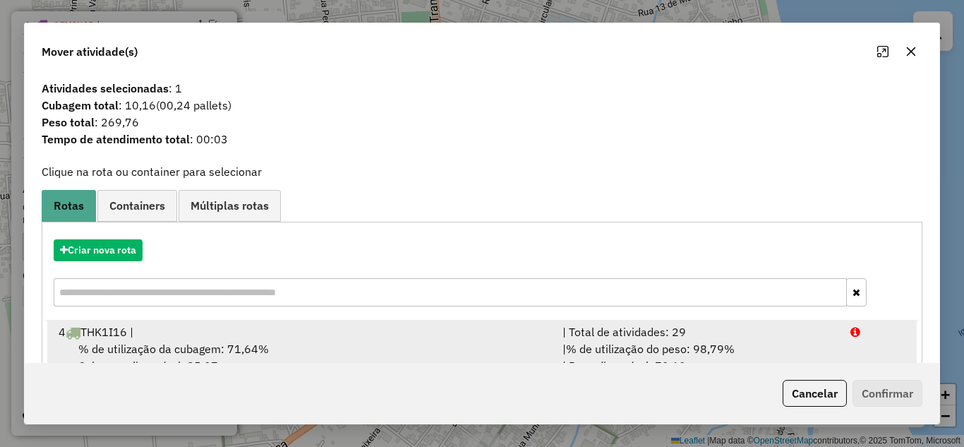
click at [690, 340] on div "| % de utilização do peso: 98,79% | Peso disponível: 72,62" at bounding box center [698, 357] width 288 height 34
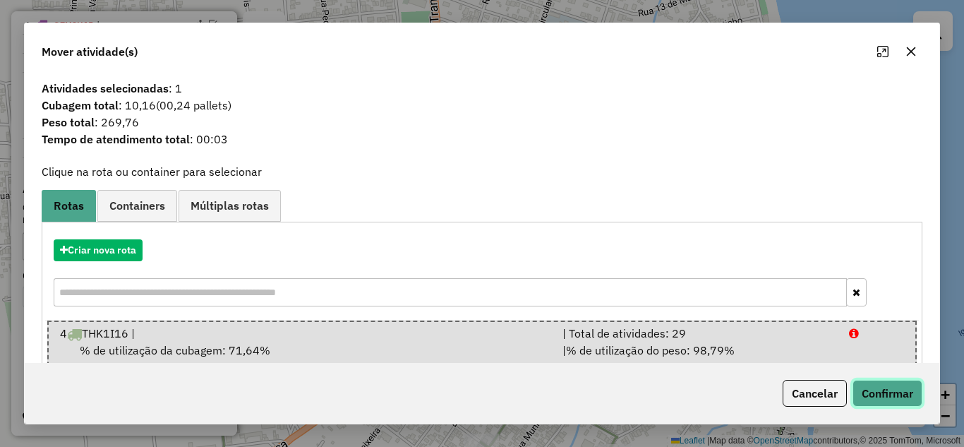
click at [881, 391] on button "Confirmar" at bounding box center [888, 393] width 70 height 27
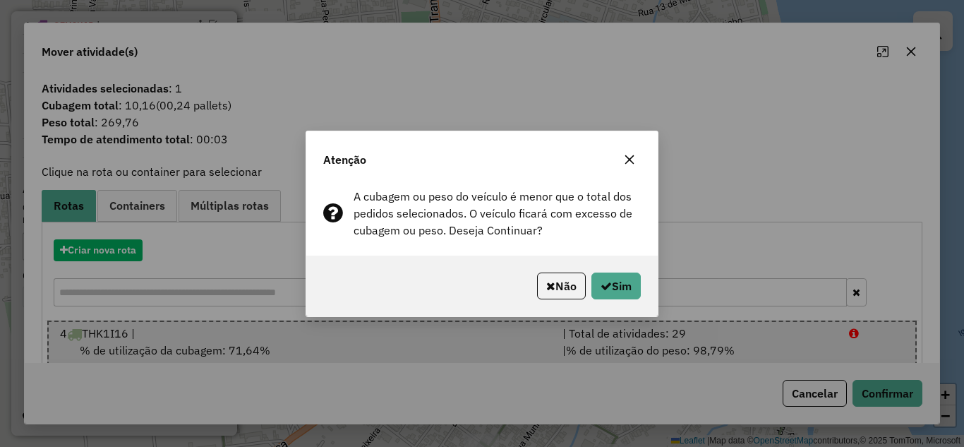
click at [621, 270] on div "Não Sim" at bounding box center [481, 285] width 351 height 61
click at [620, 279] on button "Sim" at bounding box center [615, 285] width 49 height 27
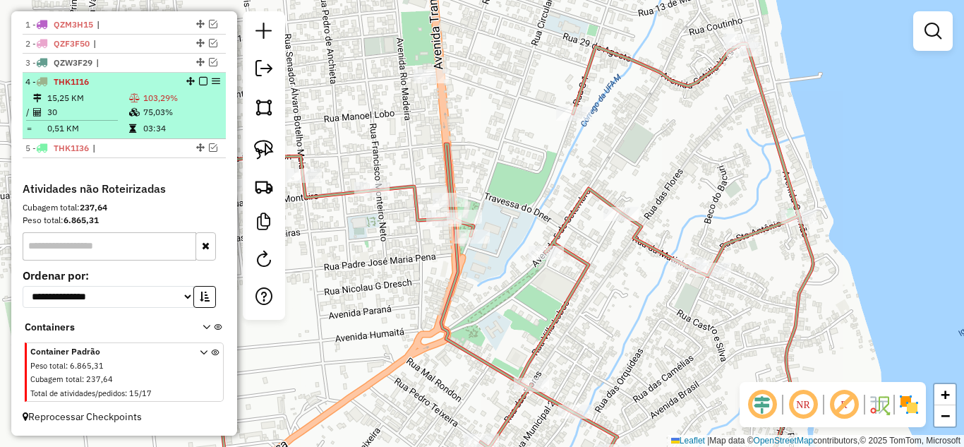
click at [199, 81] on em at bounding box center [203, 81] width 8 height 8
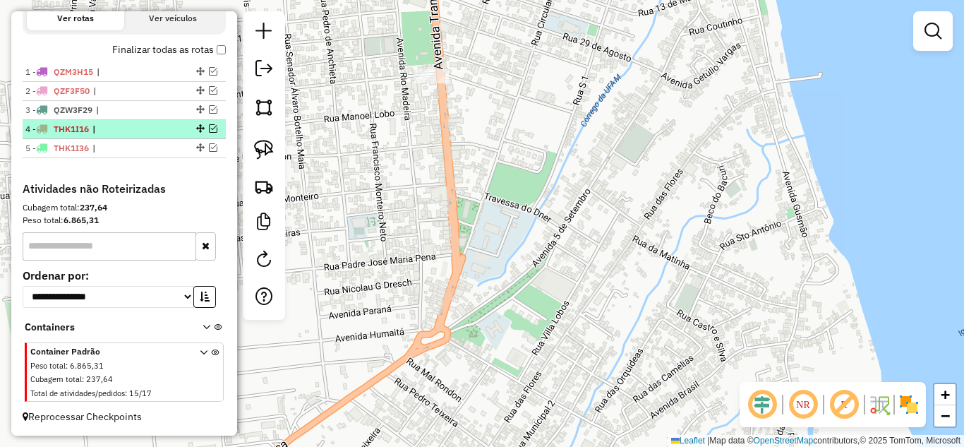
scroll to position [478, 0]
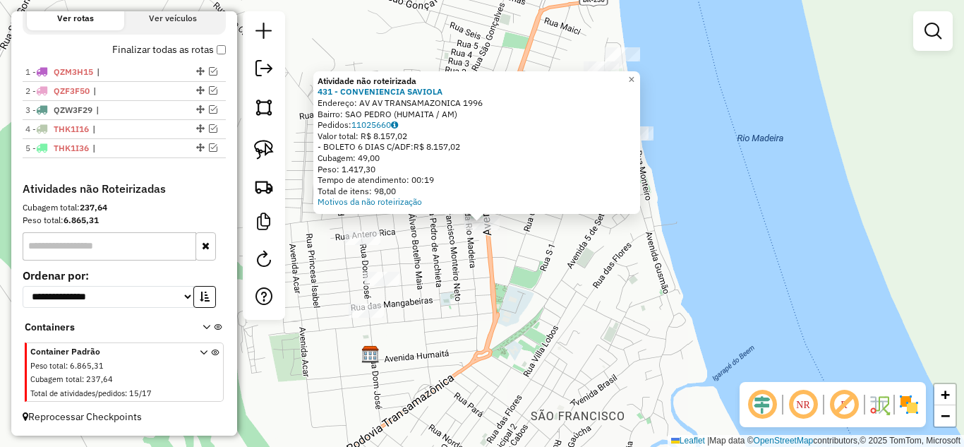
click at [469, 261] on div "Atividade não roteirizada 431 - CONVENIENCIA SAVIOLA Endereço: AV AV TRANSAMAZO…" at bounding box center [482, 223] width 964 height 447
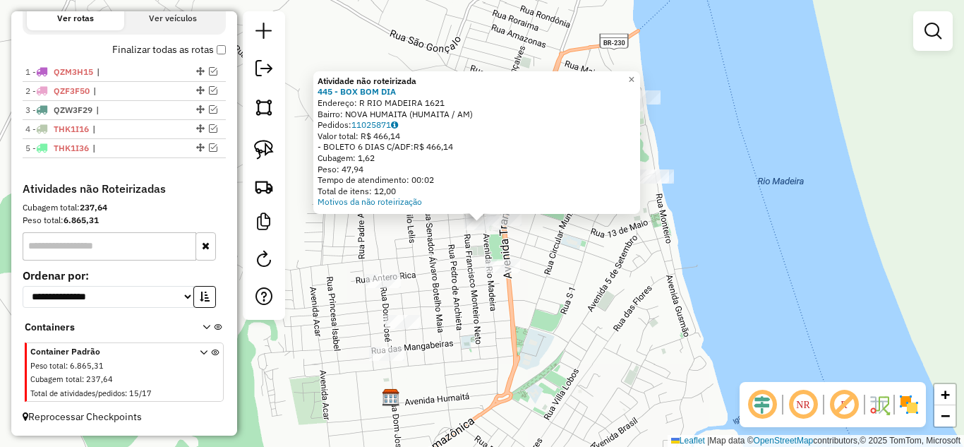
click at [454, 257] on div "Atividade não roteirizada 445 - BOX BOM DIA Endereço: R RIO MADEIRA 1621 Bairro…" at bounding box center [482, 223] width 964 height 447
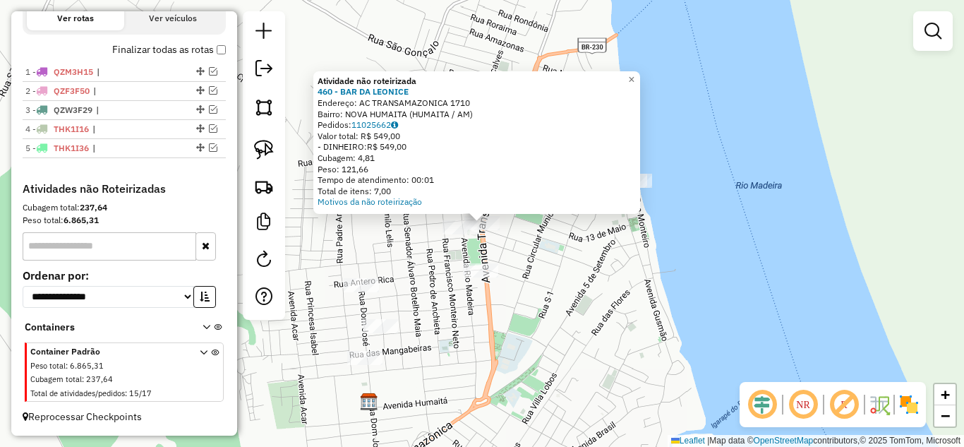
click at [551, 267] on div "Atividade não roteirizada 460 - BAR DA [PERSON_NAME]: AC TRANSAMAZONICA 1710 Ba…" at bounding box center [482, 223] width 964 height 447
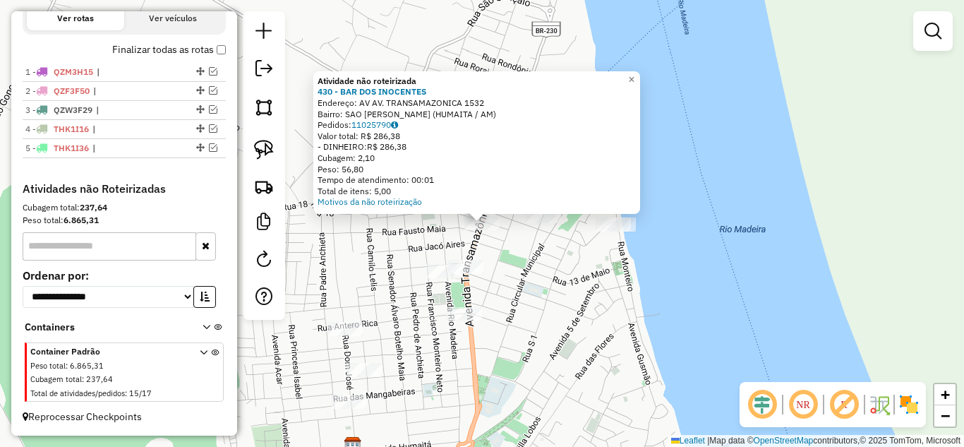
click at [517, 241] on div "Atividade não roteirizada 430 - BAR DOS INOCENTES Endereço: AV AV. TRANSAMAZONI…" at bounding box center [482, 223] width 964 height 447
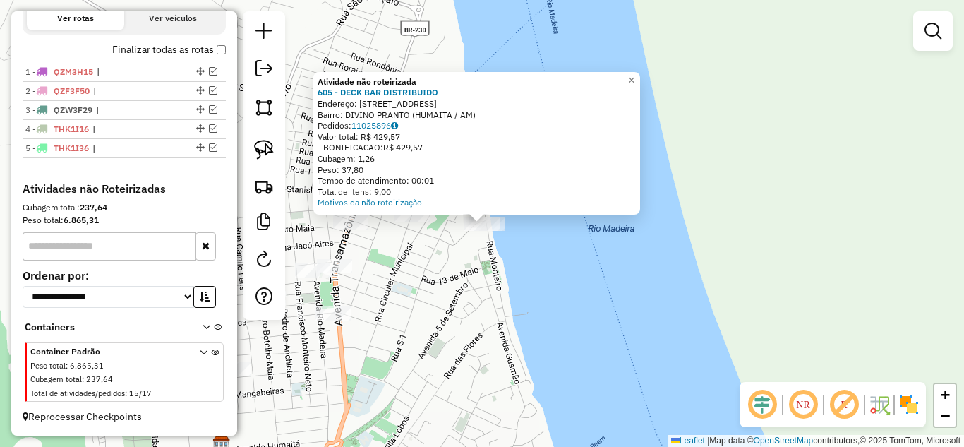
click at [525, 265] on div "Atividade não roteirizada 605 - DECK BAR DISTRIBUIDO Endereço: [STREET_ADDRESS]…" at bounding box center [482, 223] width 964 height 447
click at [451, 251] on div "Atividade não roteirizada 605 - DECK BAR DISTRIBUIDO Endereço: [STREET_ADDRESS]…" at bounding box center [482, 223] width 964 height 447
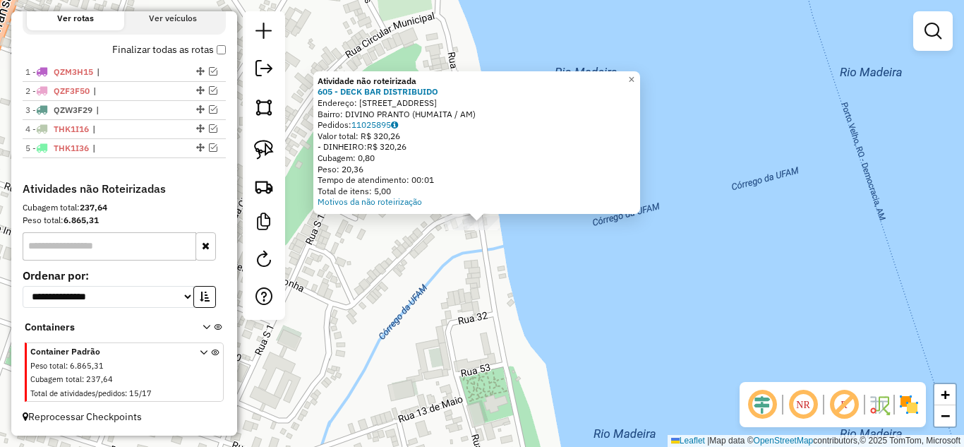
click at [450, 256] on div "Atividade não roteirizada 605 - DECK BAR DISTRIBUIDO Endereço: [STREET_ADDRESS]…" at bounding box center [482, 223] width 964 height 447
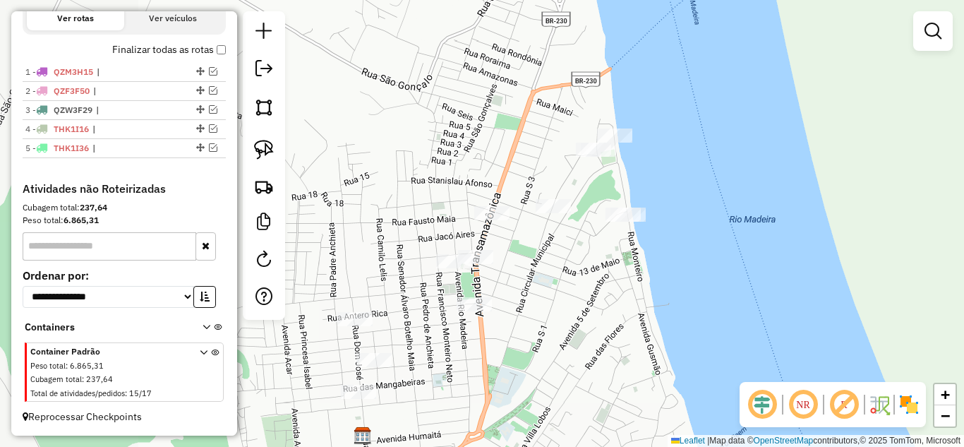
drag, startPoint x: 407, startPoint y: 255, endPoint x: 593, endPoint y: 223, distance: 188.4
click at [593, 223] on div "Janela de atendimento Grade de atendimento Capacidade Transportadoras Veículos …" at bounding box center [482, 223] width 964 height 447
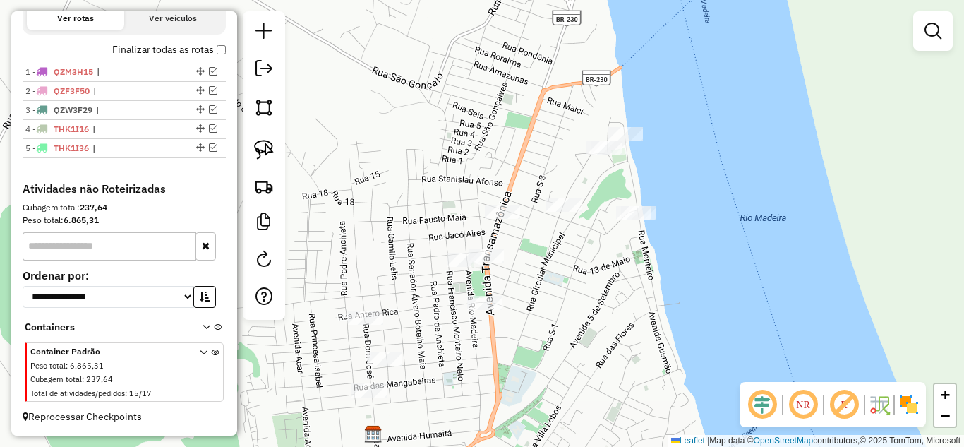
click at [481, 295] on div "Janela de atendimento Grade de atendimento Capacidade Transportadoras Veículos …" at bounding box center [482, 223] width 964 height 447
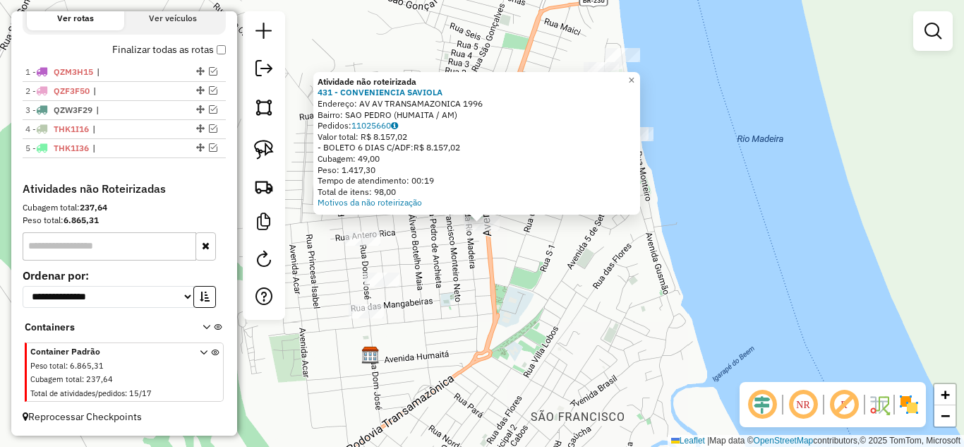
click at [531, 286] on div "Atividade não roteirizada 431 - CONVENIENCIA SAVIOLA Endereço: AV AV TRANSAMAZO…" at bounding box center [482, 223] width 964 height 447
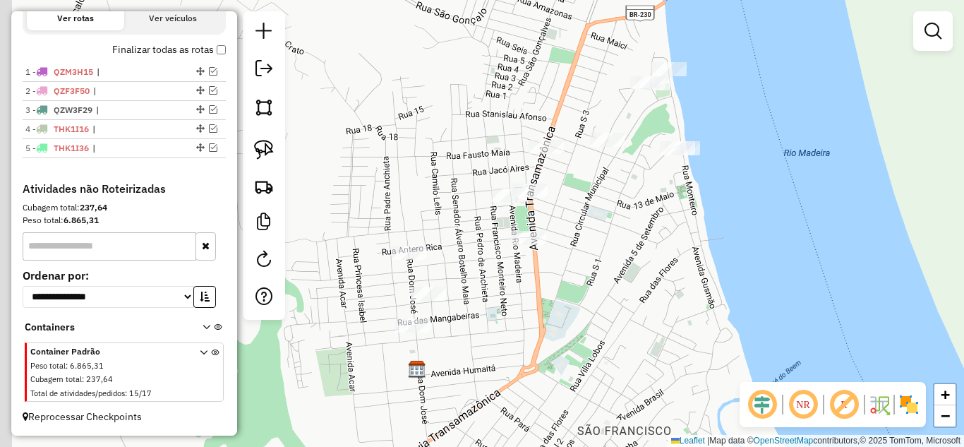
drag, startPoint x: 488, startPoint y: 279, endPoint x: 558, endPoint y: 304, distance: 74.3
click at [563, 305] on div "Janela de atendimento Grade de atendimento Capacidade Transportadoras Veículos …" at bounding box center [482, 223] width 964 height 447
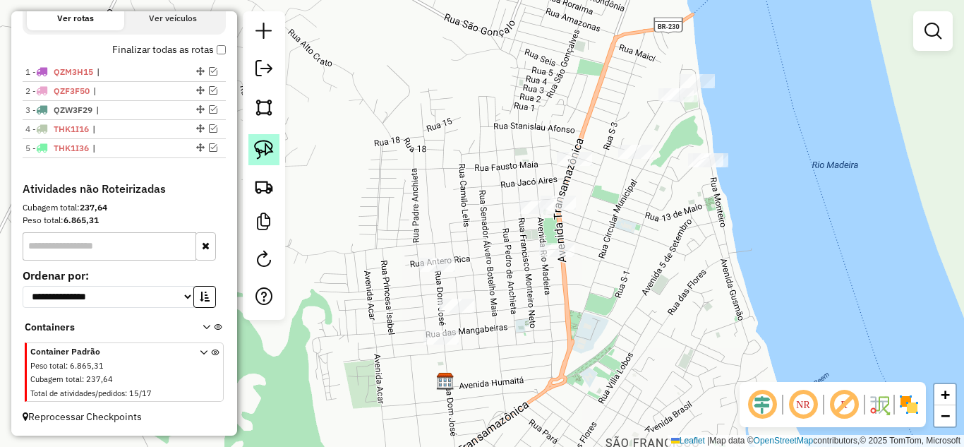
click at [262, 152] on img at bounding box center [264, 150] width 20 height 20
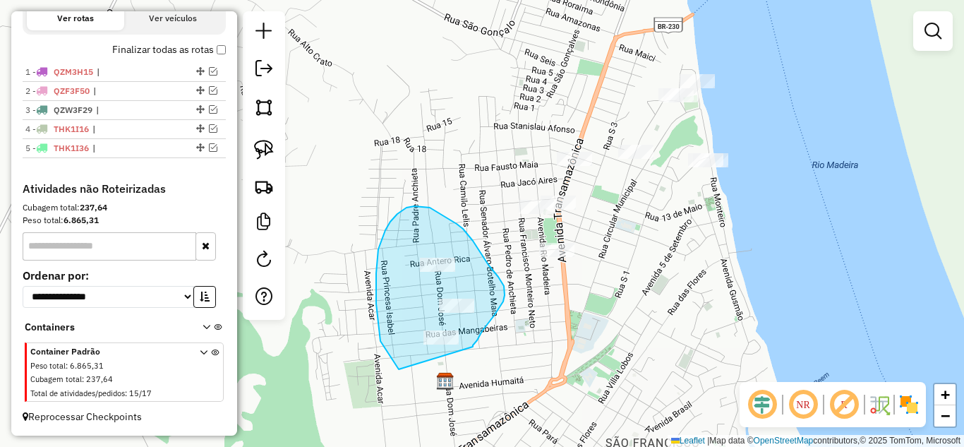
drag, startPoint x: 399, startPoint y: 369, endPoint x: 473, endPoint y: 347, distance: 77.5
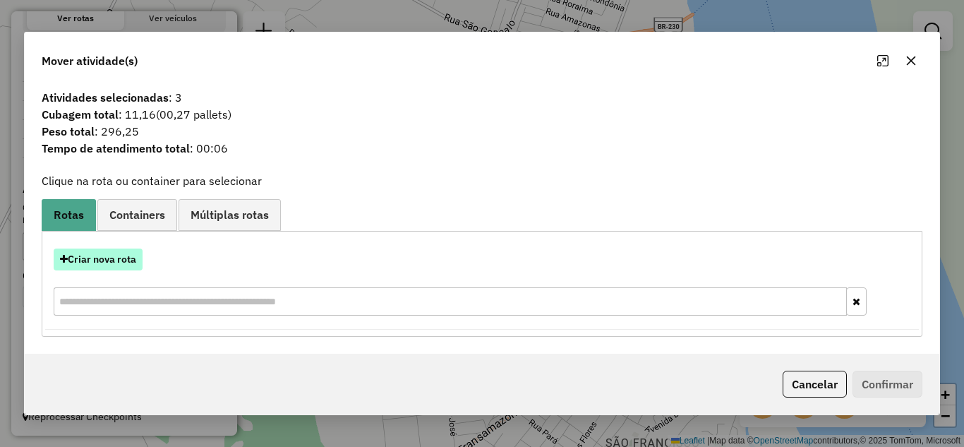
click at [125, 257] on button "Criar nova rota" at bounding box center [98, 259] width 89 height 22
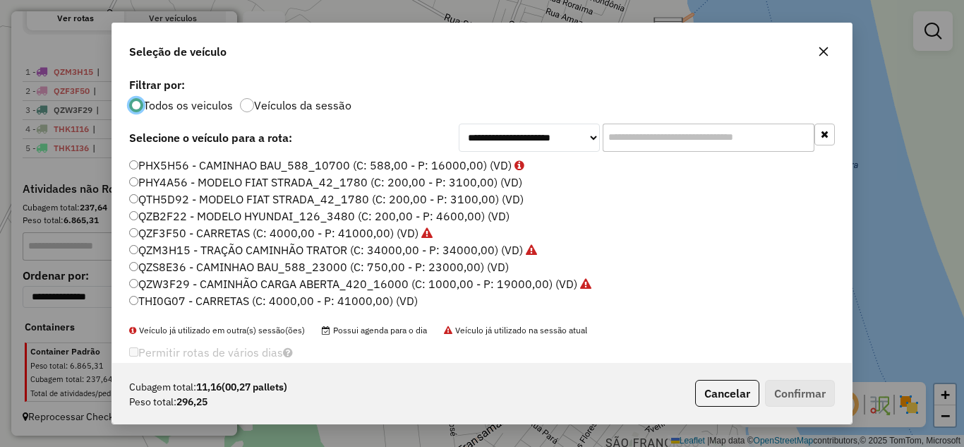
scroll to position [8, 4]
click at [198, 197] on label "QTH5D92 - MODELO FIAT STRADA_42_1780 (C: 200,00 - P: 3100,00) (VD)" at bounding box center [326, 199] width 395 height 17
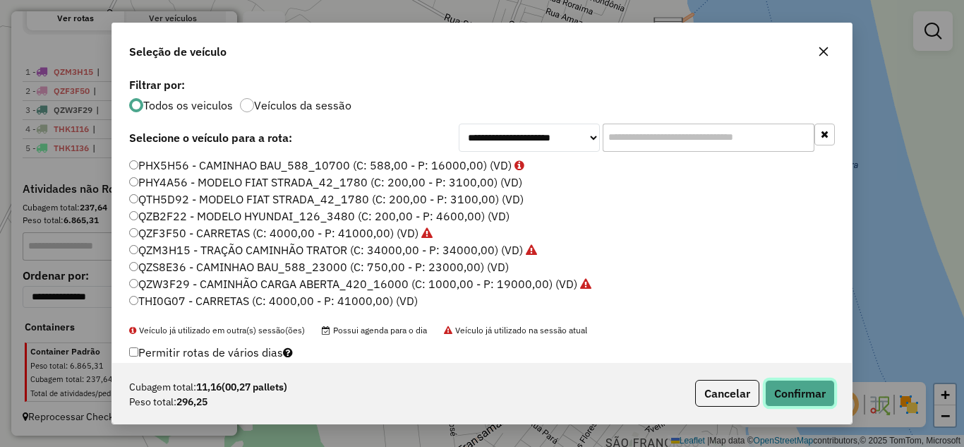
click at [786, 394] on button "Confirmar" at bounding box center [800, 393] width 70 height 27
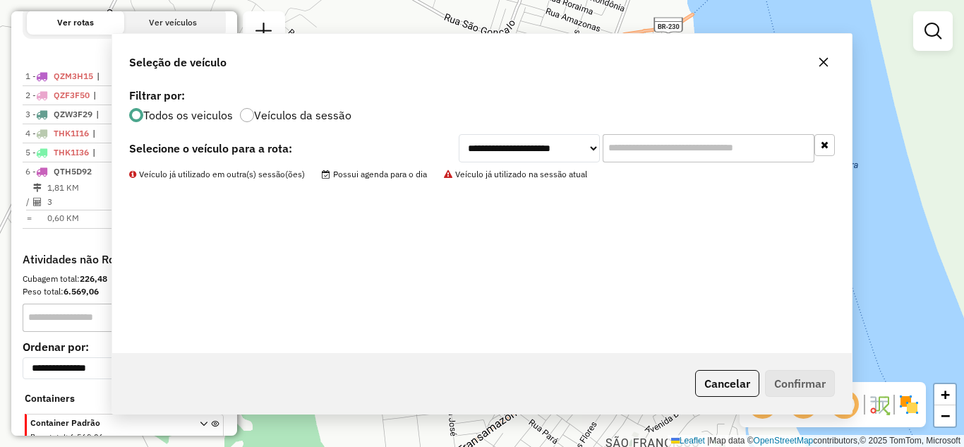
scroll to position [543, 0]
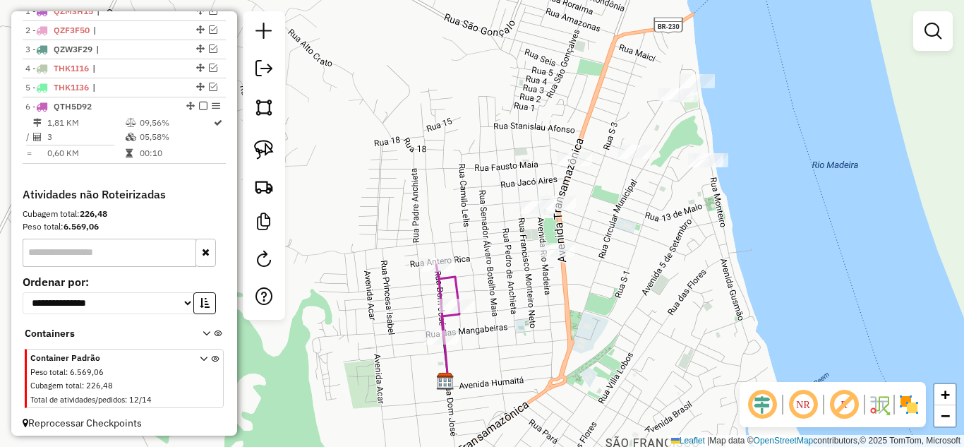
drag, startPoint x: 476, startPoint y: 194, endPoint x: 370, endPoint y: 239, distance: 115.1
click at [371, 239] on div "Janela de atendimento Grade de atendimento Capacidade Transportadoras Veículos …" at bounding box center [482, 223] width 964 height 447
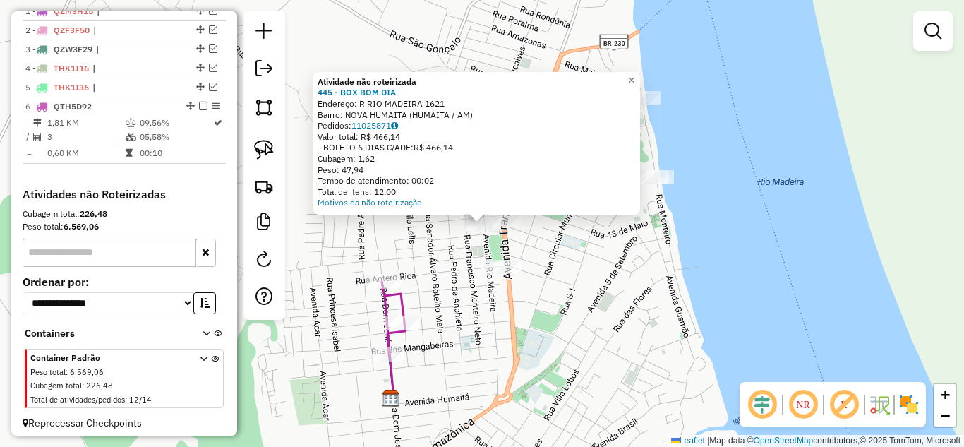
click at [627, 267] on div "Atividade não roteirizada 445 - BOX BOM DIA Endereço: R RIO MADEIRA 1621 Bairro…" at bounding box center [482, 223] width 964 height 447
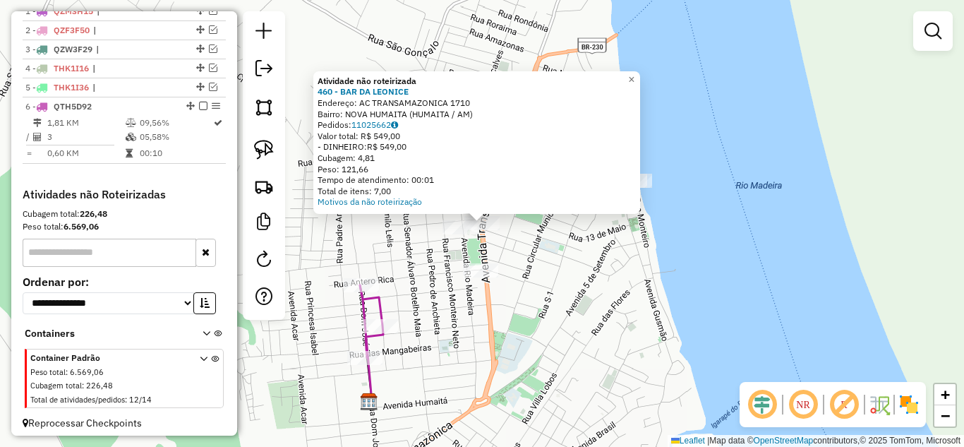
click at [516, 251] on div "Atividade não roteirizada 460 - BAR DA [PERSON_NAME]: AC TRANSAMAZONICA 1710 Ba…" at bounding box center [482, 223] width 964 height 447
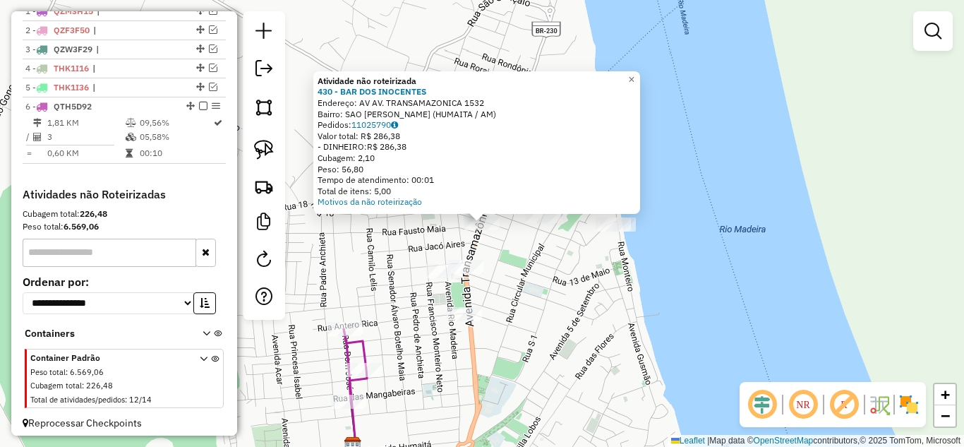
click at [525, 274] on div "Atividade não roteirizada 430 - BAR DOS INOCENTES Endereço: AV AV. TRANSAMAZONI…" at bounding box center [482, 223] width 964 height 447
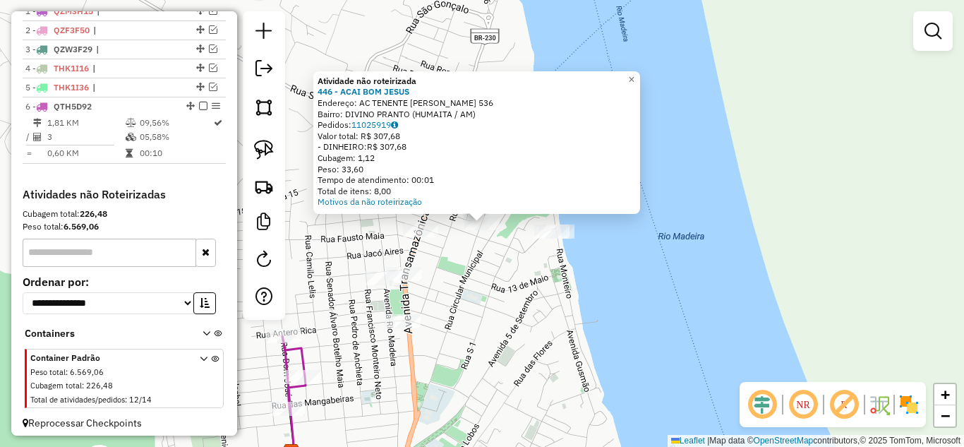
click at [497, 274] on div "Atividade não roteirizada 446 - ACAI BOM JESUS Endereço: AC TENENTE PIMENTA 536…" at bounding box center [482, 223] width 964 height 447
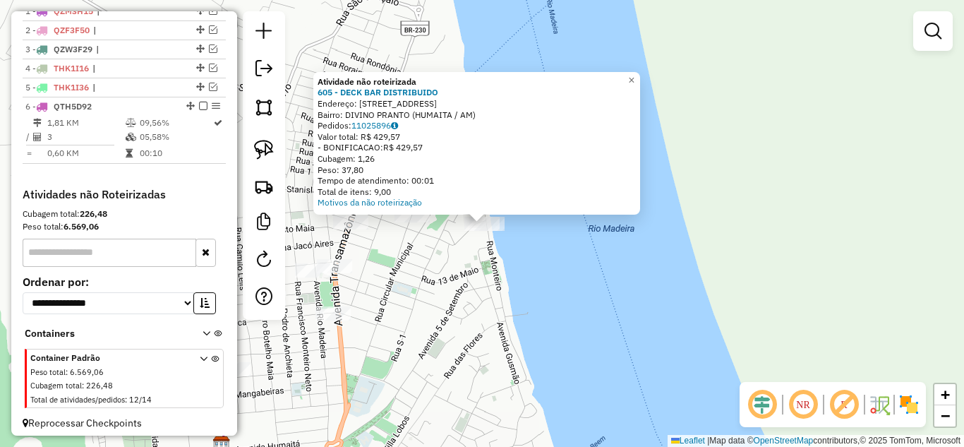
click at [443, 296] on div "Atividade não roteirizada 605 - DECK BAR DISTRIBUIDO Endereço: [STREET_ADDRESS]…" at bounding box center [482, 223] width 964 height 447
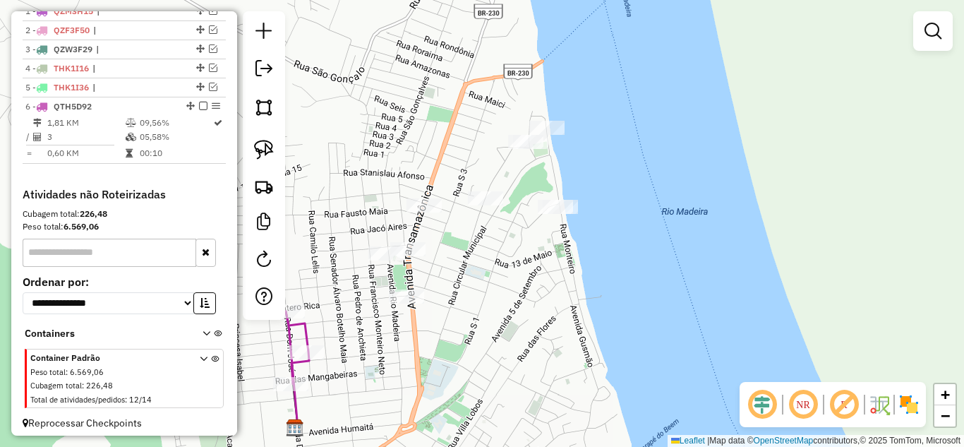
drag, startPoint x: 517, startPoint y: 296, endPoint x: 617, endPoint y: 272, distance: 102.2
click at [617, 272] on div "Janela de atendimento Grade de atendimento Capacidade Transportadoras Veículos …" at bounding box center [482, 223] width 964 height 447
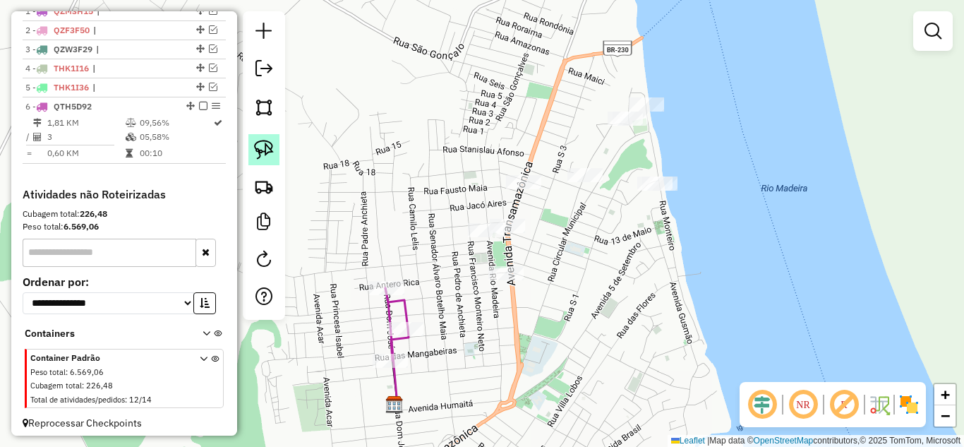
click at [267, 158] on img at bounding box center [264, 150] width 20 height 20
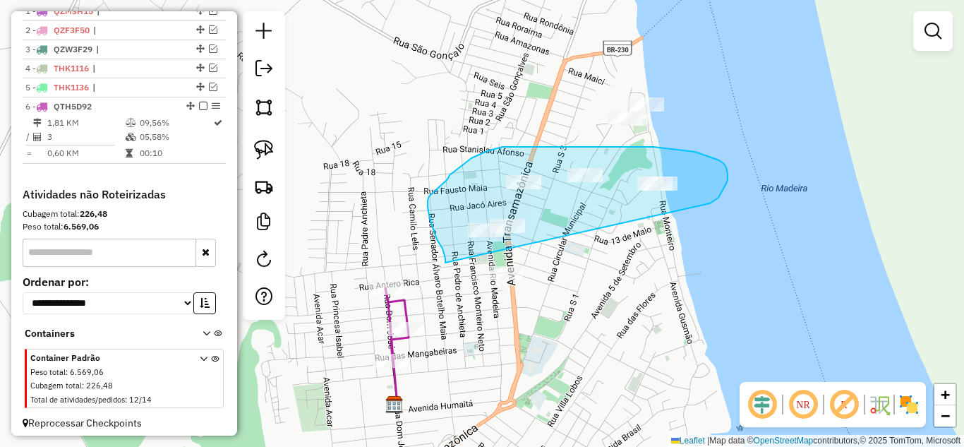
drag, startPoint x: 445, startPoint y: 263, endPoint x: 708, endPoint y: 205, distance: 268.7
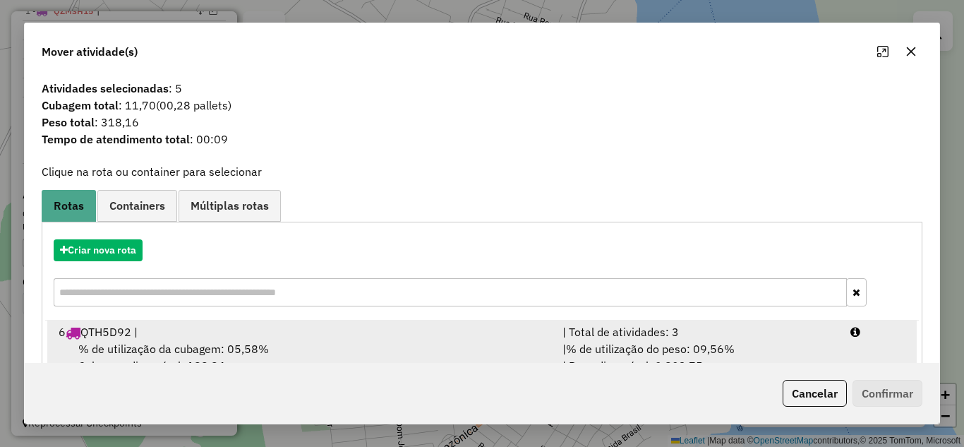
click at [660, 341] on div "| % de utilização do peso: 09,56% | Peso disponível: 2.803,75" at bounding box center [698, 357] width 288 height 34
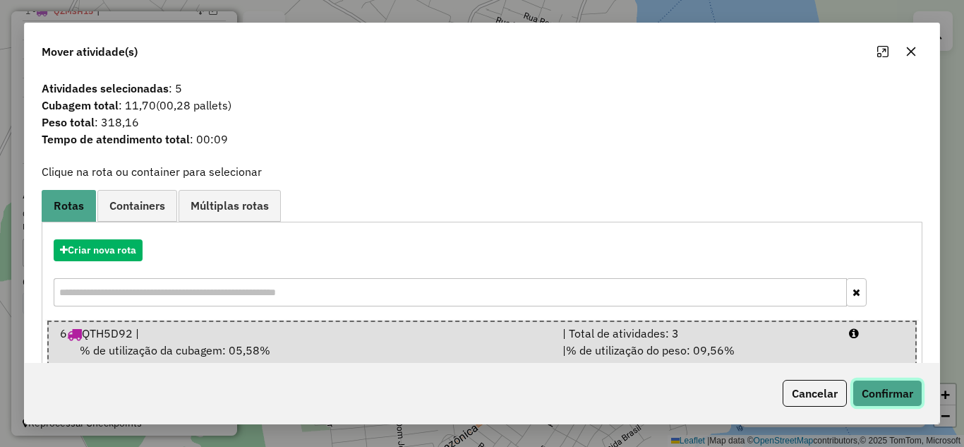
click at [914, 385] on button "Confirmar" at bounding box center [888, 393] width 70 height 27
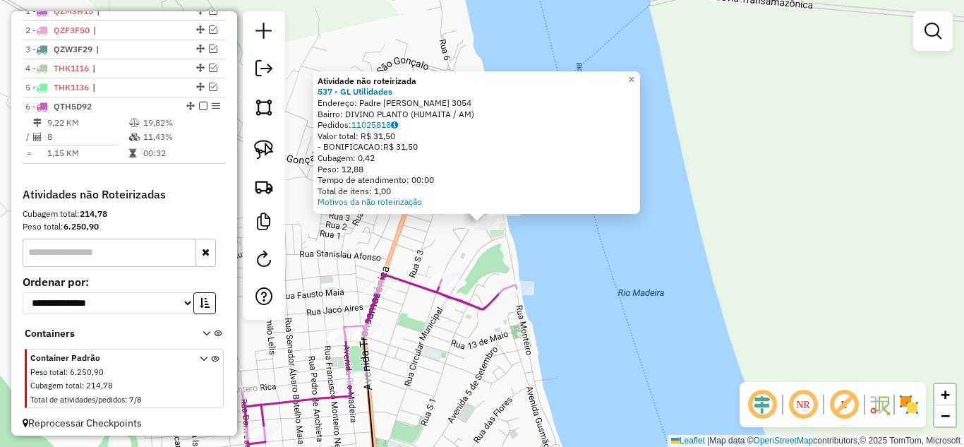
click at [555, 261] on div "Atividade não roteirizada 537 - GL Utilidades Endereço: Padre [PERSON_NAME] 305…" at bounding box center [482, 223] width 964 height 447
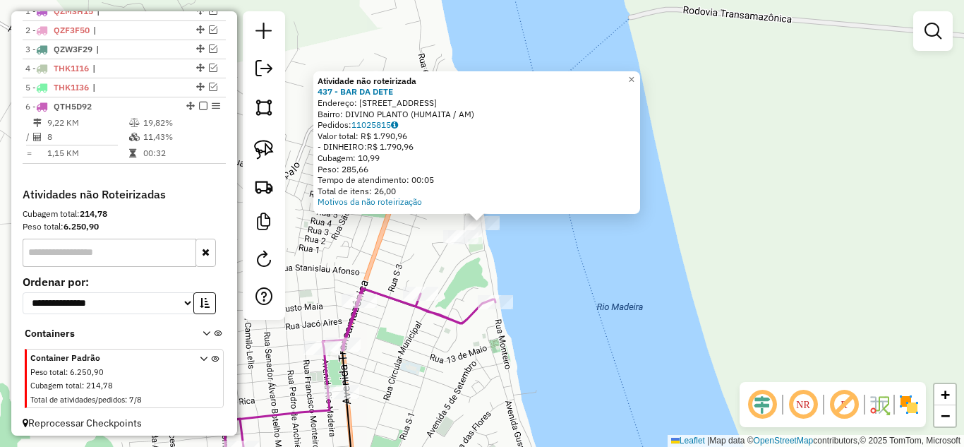
click at [517, 251] on div "Atividade não roteirizada 437 - BAR DA DETE Endereço: [STREET_ADDRESS] Pedidos:…" at bounding box center [482, 223] width 964 height 447
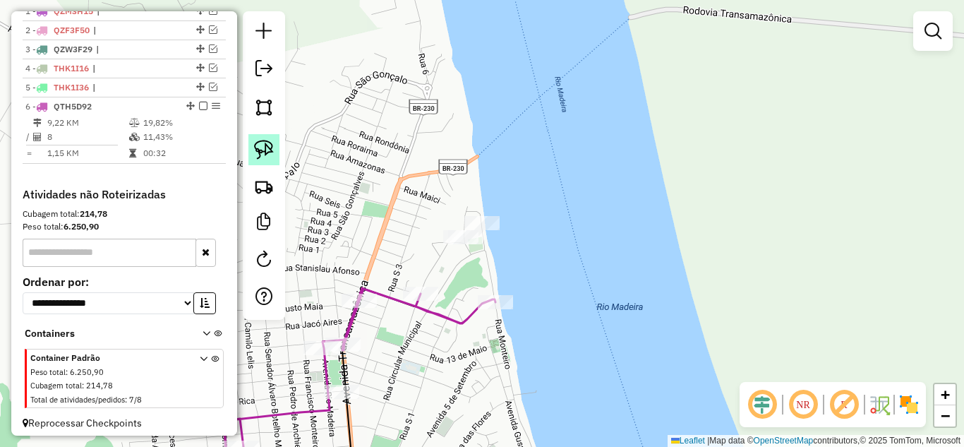
click at [277, 151] on link at bounding box center [263, 149] width 31 height 31
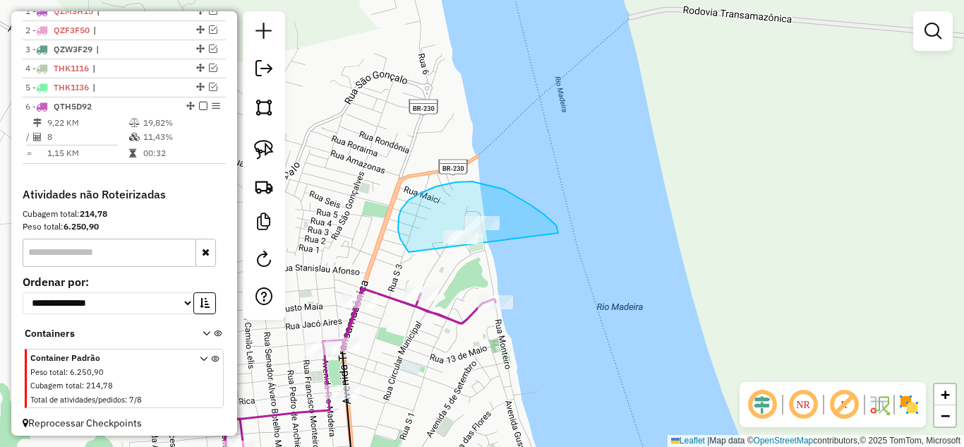
drag, startPoint x: 409, startPoint y: 252, endPoint x: 521, endPoint y: 252, distance: 112.2
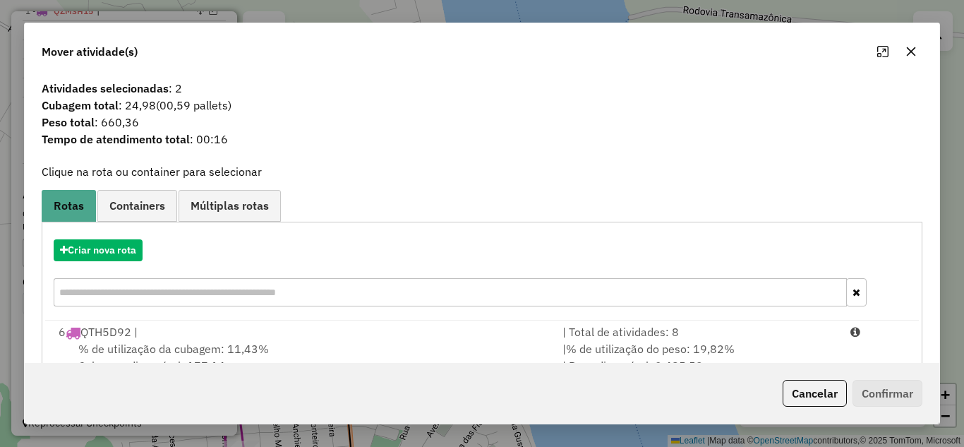
click at [638, 335] on div "| Total de atividades: 8" at bounding box center [698, 331] width 288 height 17
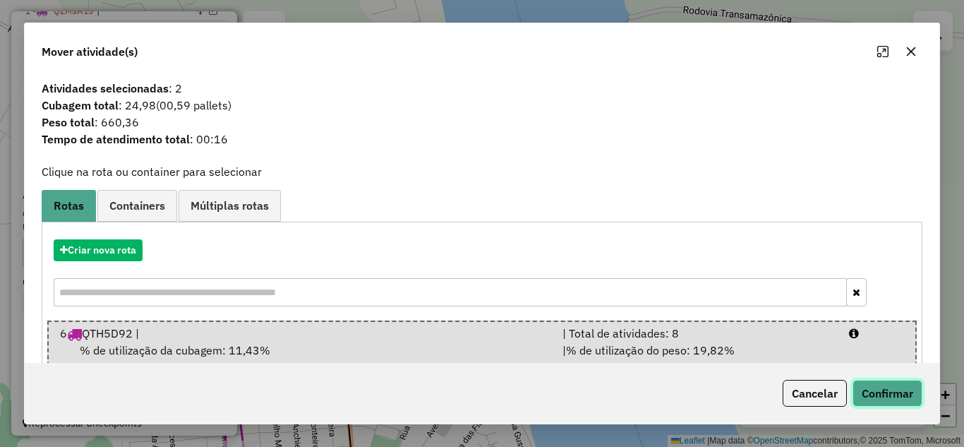
click at [880, 395] on button "Confirmar" at bounding box center [888, 393] width 70 height 27
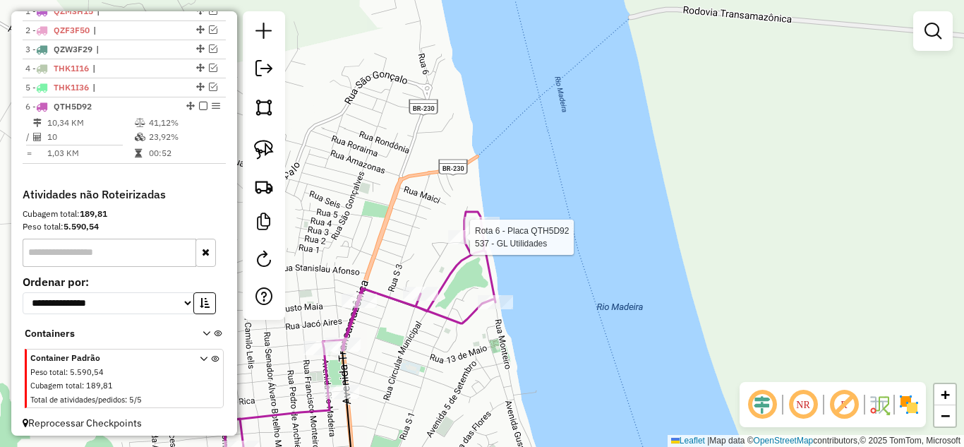
click at [464, 244] on div at bounding box center [465, 237] width 35 height 14
select select "**********"
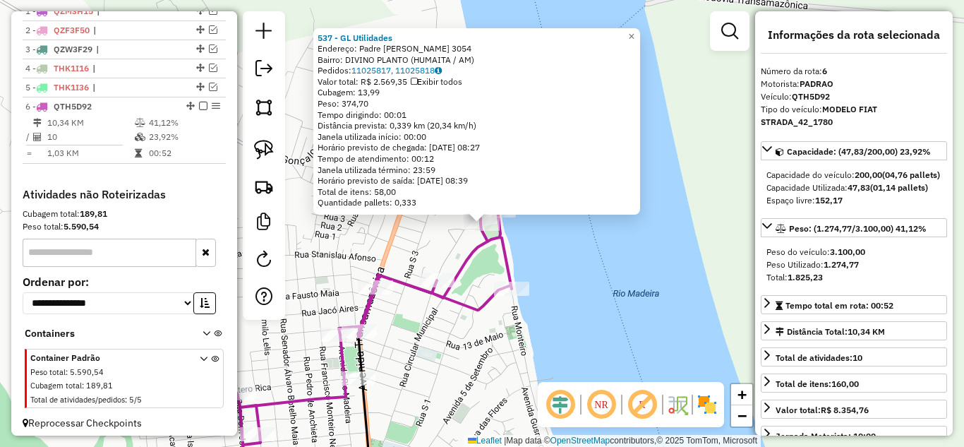
scroll to position [562, 0]
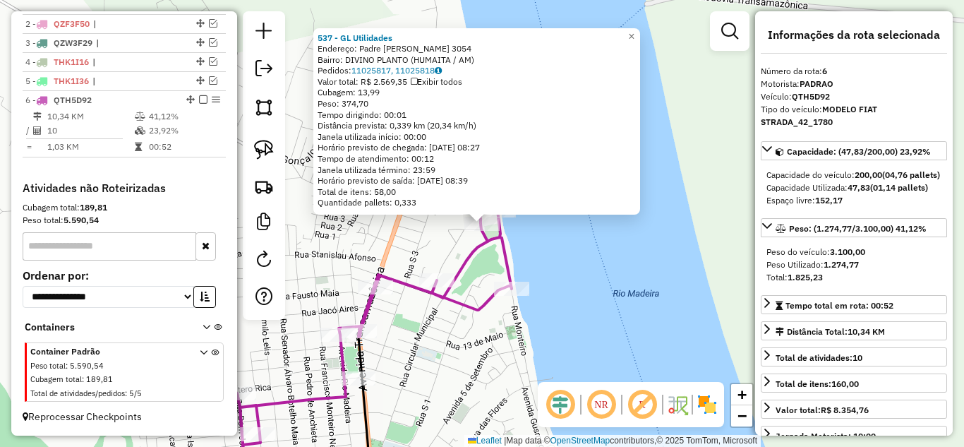
click at [579, 291] on div "537 - GL Utilidades Endereço: Padre [PERSON_NAME] 3054 Bairro: DIVINO PLANTO (H…" at bounding box center [482, 223] width 964 height 447
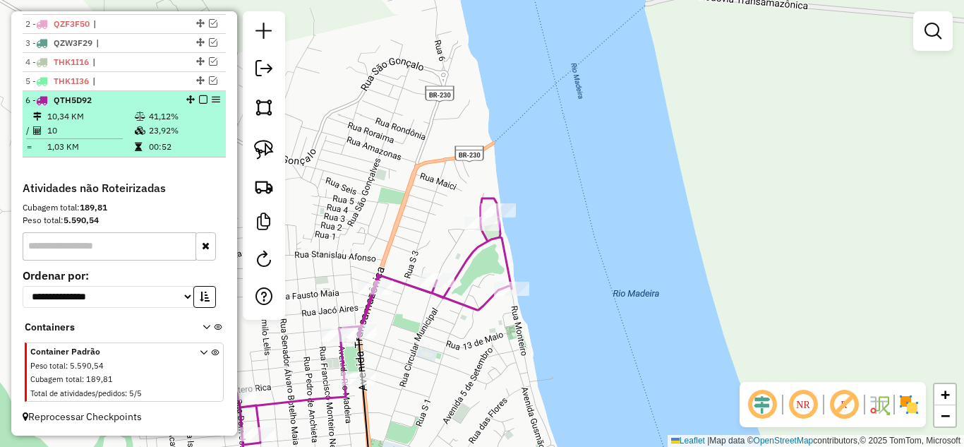
click at [199, 100] on em at bounding box center [203, 99] width 8 height 8
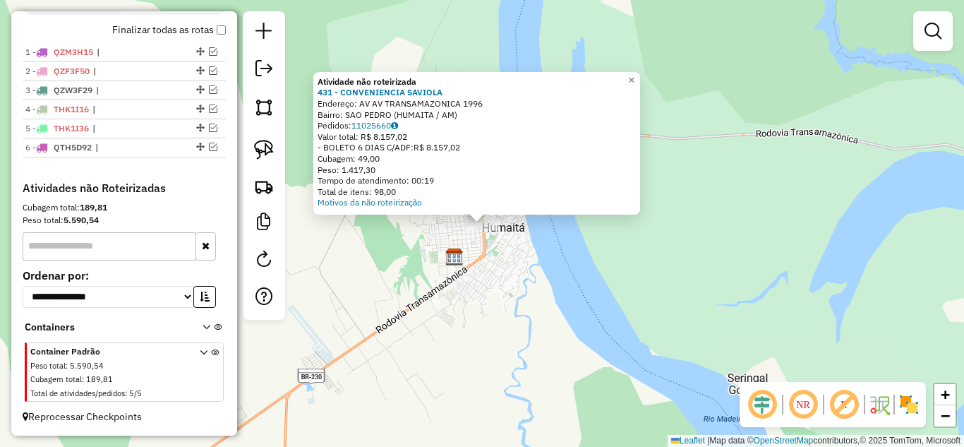
click at [486, 310] on div "Atividade não roteirizada 431 - CONVENIENCIA SAVIOLA Endereço: AV AV TRANSAMAZO…" at bounding box center [482, 223] width 964 height 447
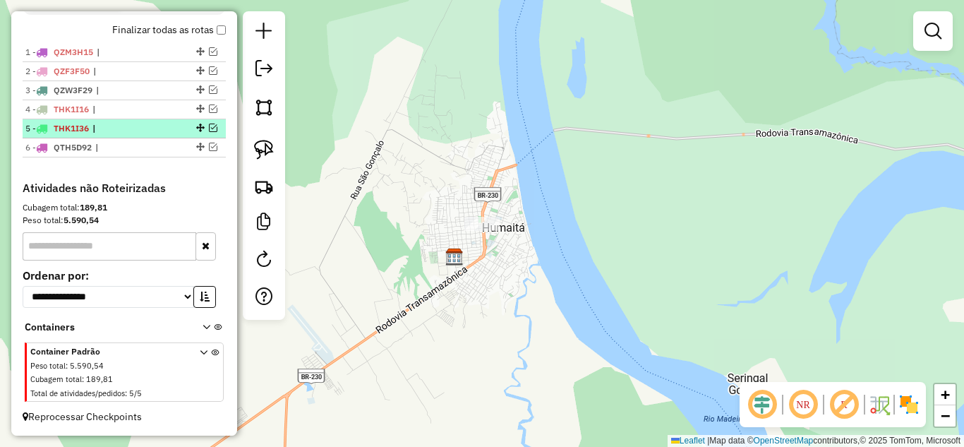
click at [209, 126] on em at bounding box center [213, 128] width 8 height 8
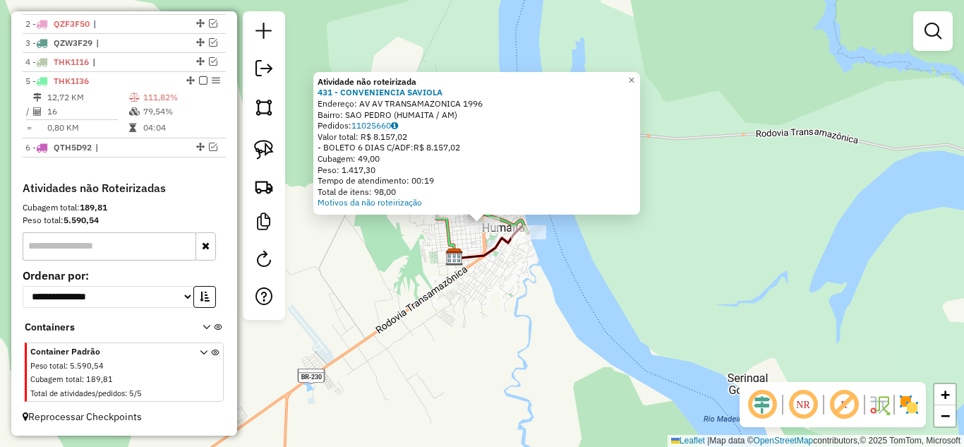
click at [496, 278] on div "Atividade não roteirizada 431 - CONVENIENCIA SAVIOLA Endereço: AV AV TRANSAMAZO…" at bounding box center [482, 223] width 964 height 447
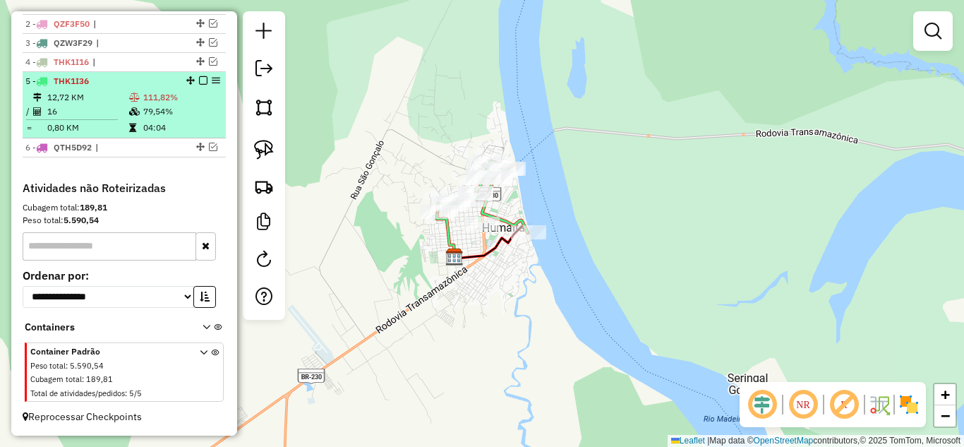
click at [200, 84] on em at bounding box center [203, 80] width 8 height 8
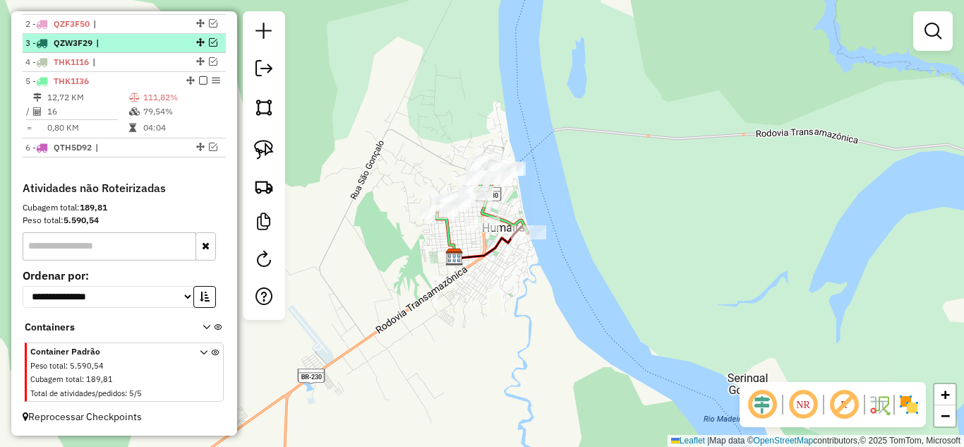
scroll to position [515, 0]
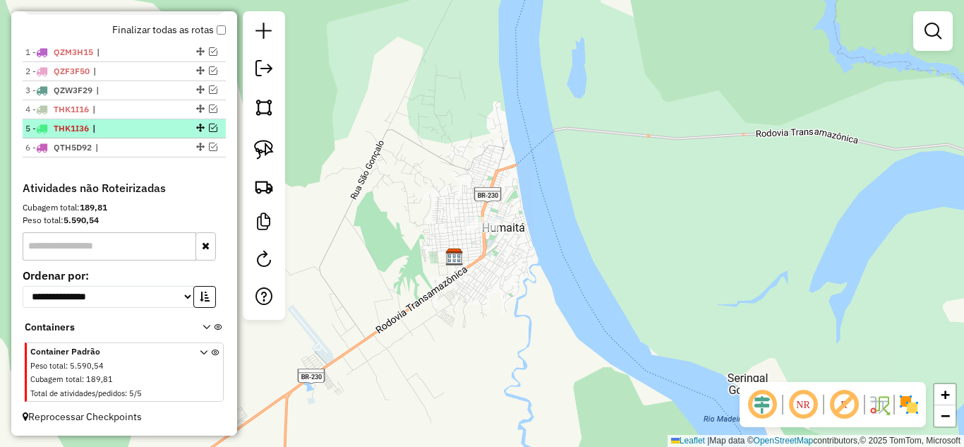
click at [209, 129] on em at bounding box center [213, 128] width 8 height 8
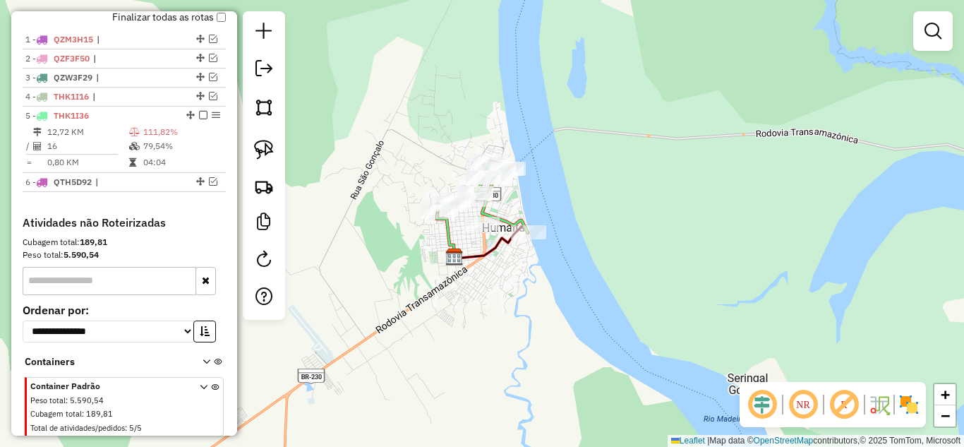
scroll to position [562, 0]
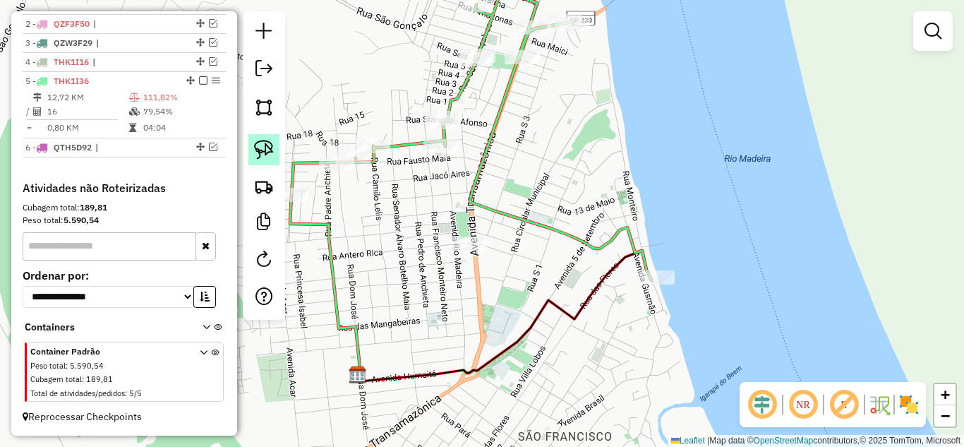
click at [260, 149] on img at bounding box center [264, 150] width 20 height 20
drag, startPoint x: 404, startPoint y: 250, endPoint x: 496, endPoint y: 268, distance: 94.3
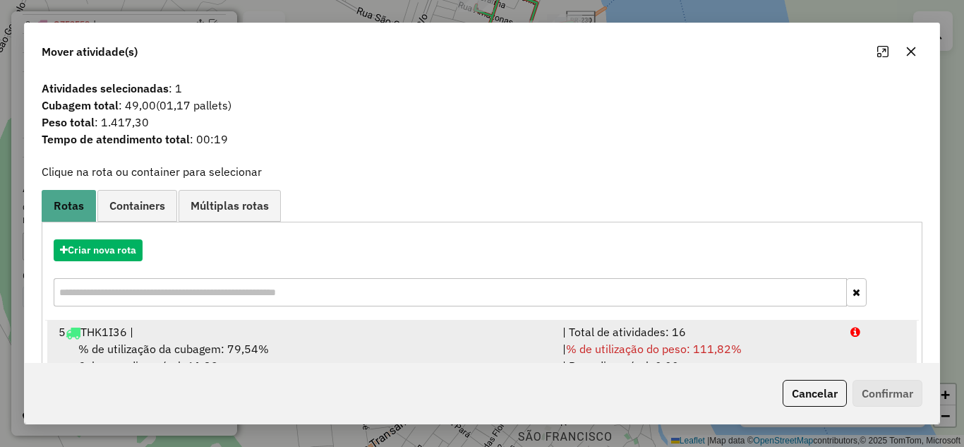
click at [586, 346] on span "% de utilização do peso: 111,82%" at bounding box center [654, 349] width 176 height 14
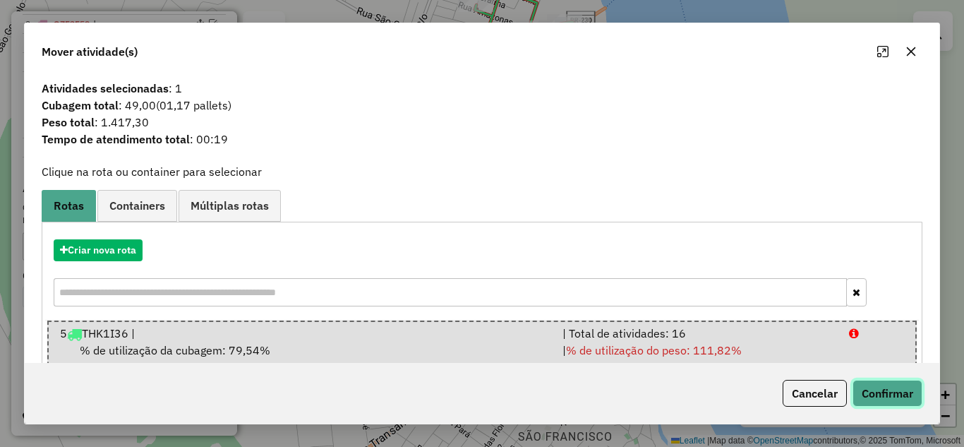
click at [889, 395] on button "Confirmar" at bounding box center [888, 393] width 70 height 27
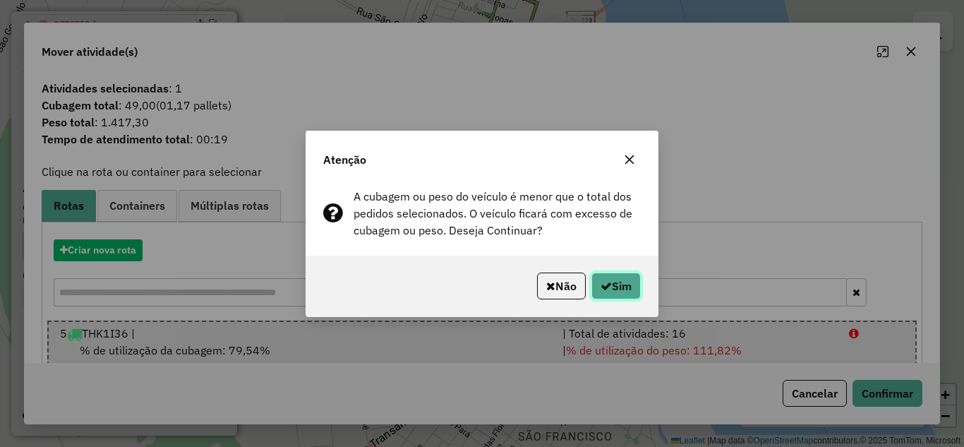
click at [630, 292] on button "Sim" at bounding box center [615, 285] width 49 height 27
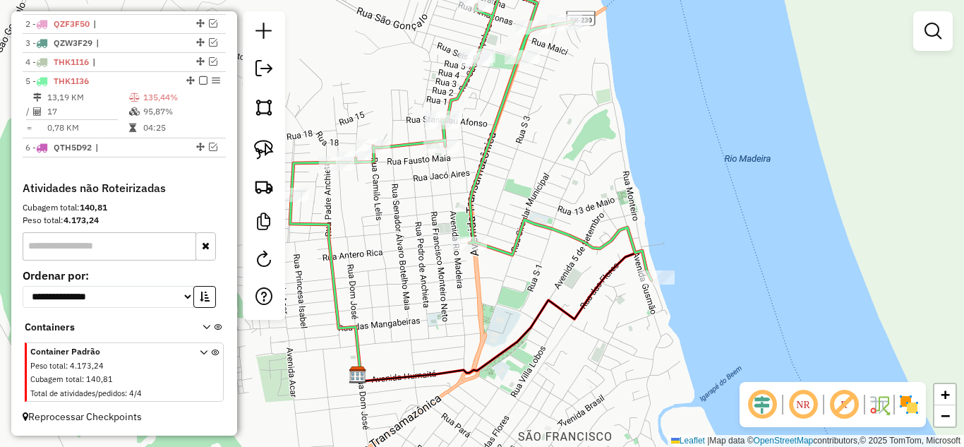
select select "**********"
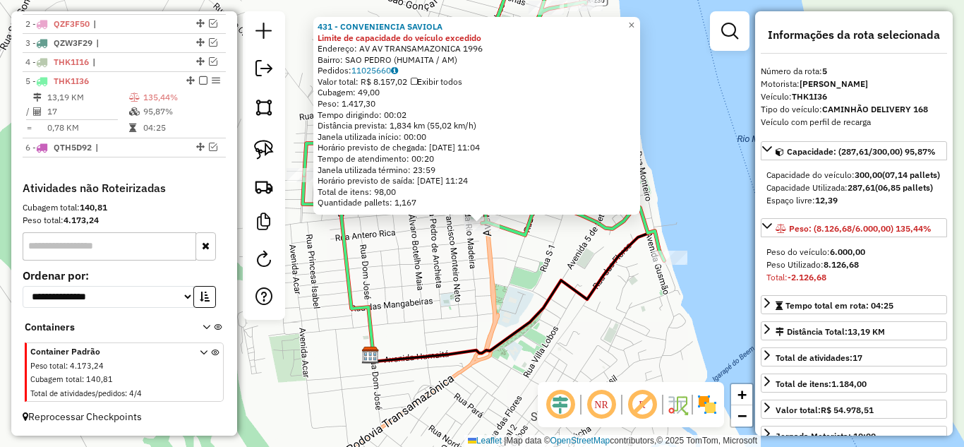
click at [702, 306] on div "431 - CONVENIENCIA SAVIOLA Limite de capacidade do veículo excedido Endereço: A…" at bounding box center [482, 223] width 964 height 447
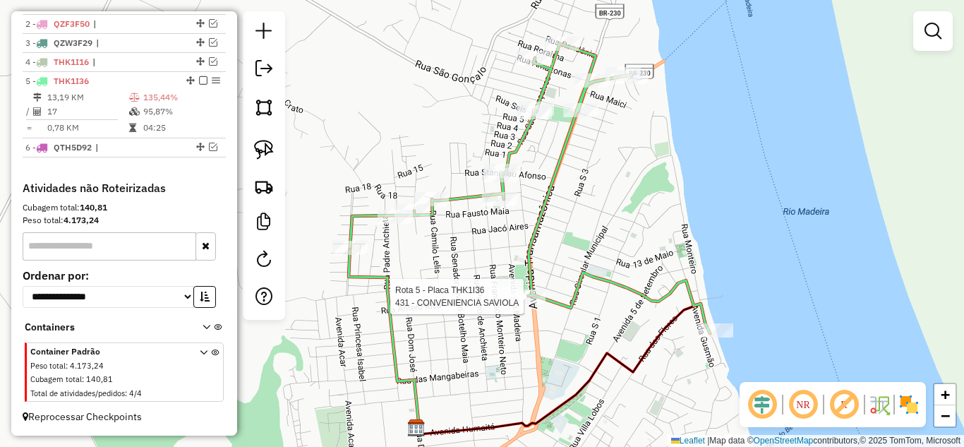
click at [537, 307] on div "Rota 5 - Placa THK1I36 431 - CONVENIENCIA SAVIOLA Janela de atendimento Grade d…" at bounding box center [482, 223] width 964 height 447
select select "**********"
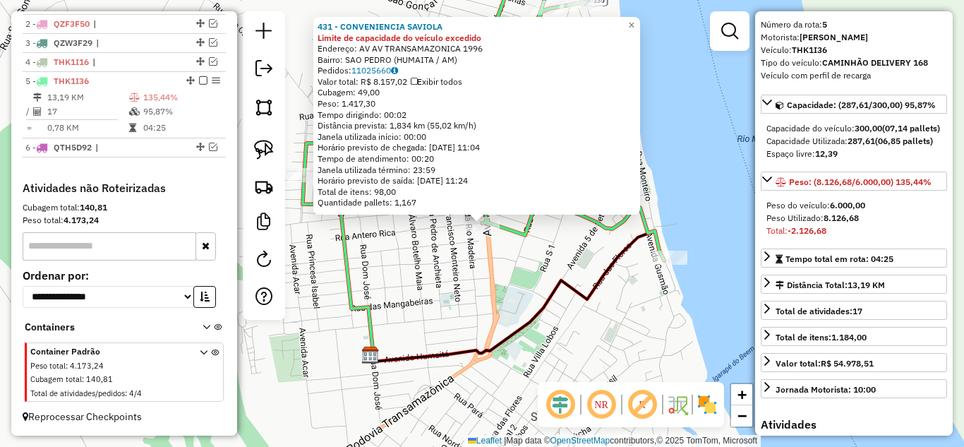
scroll to position [71, 0]
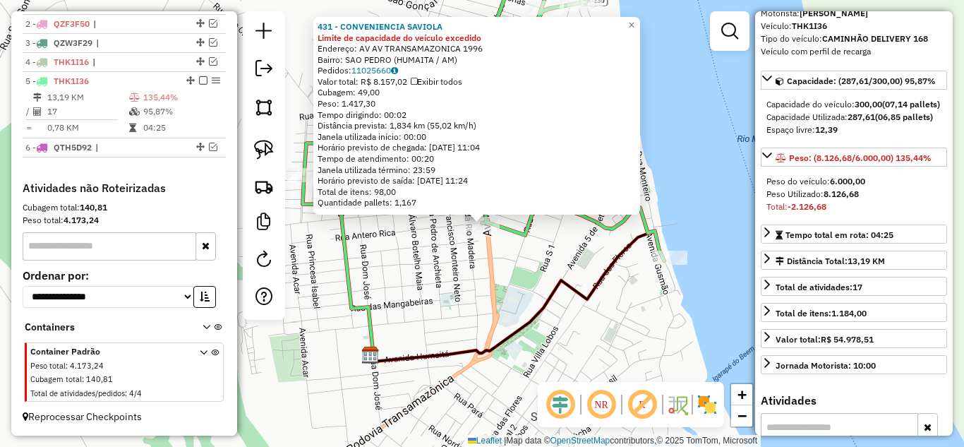
click at [543, 269] on div "431 - CONVENIENCIA SAVIOLA Limite de capacidade do veículo excedido Endereço: A…" at bounding box center [482, 223] width 964 height 447
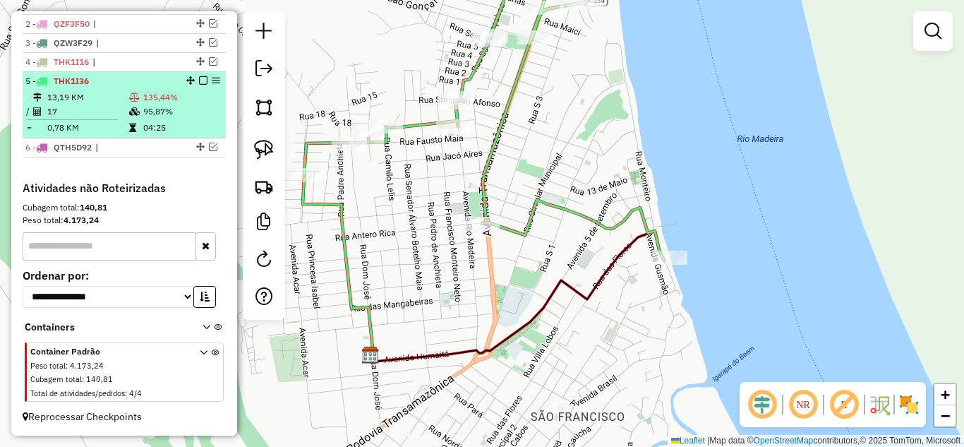
click at [202, 82] on em at bounding box center [203, 80] width 8 height 8
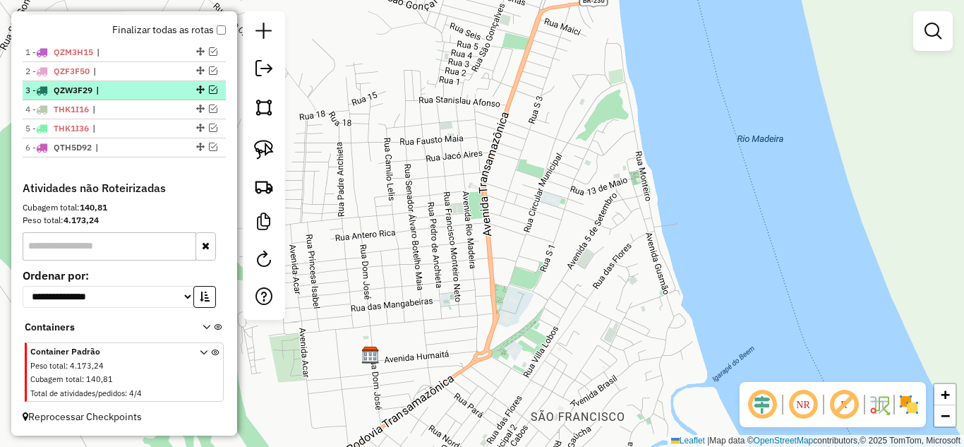
scroll to position [515, 0]
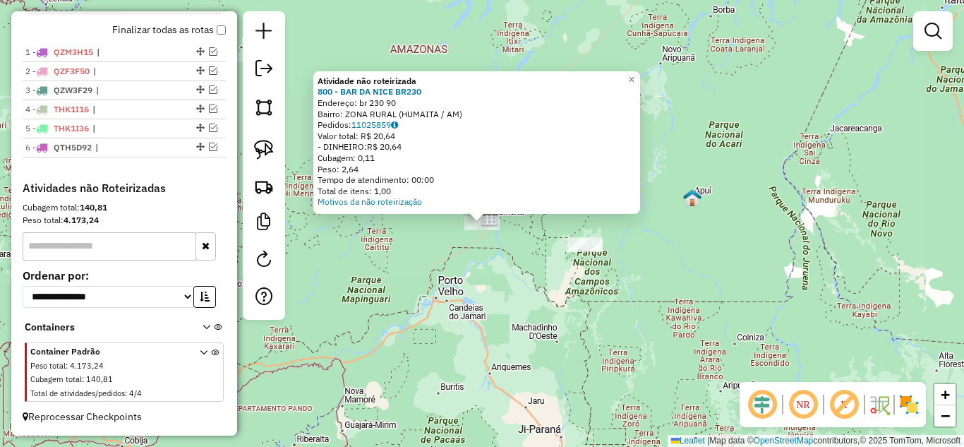
click at [474, 243] on div "Atividade não roteirizada 800 - BAR DA NICE BR230 Endereço: br 230 90 Bairro: Z…" at bounding box center [482, 223] width 964 height 447
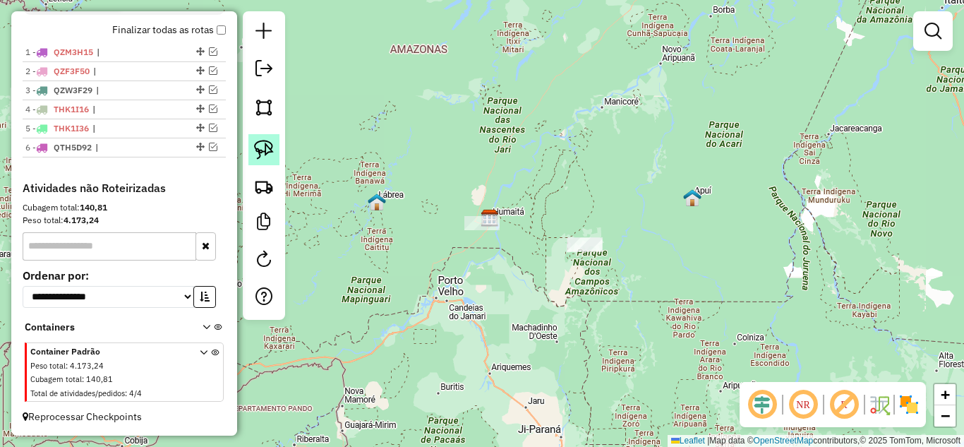
click at [259, 140] on img at bounding box center [264, 150] width 20 height 20
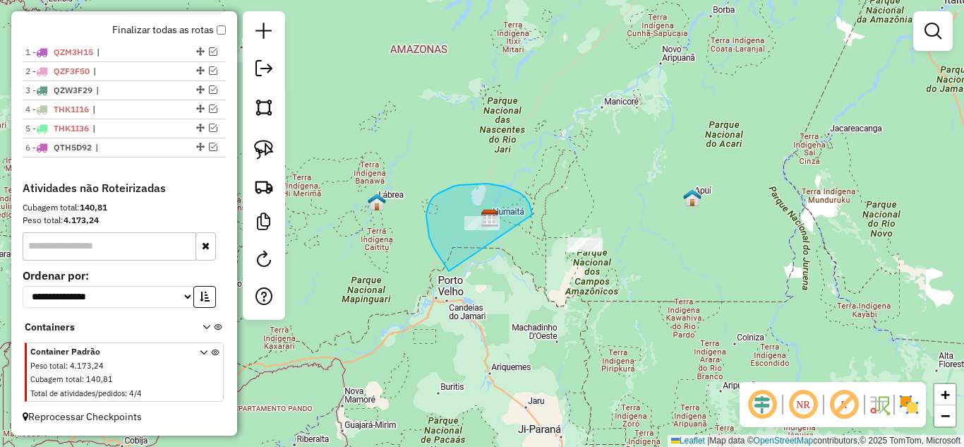
drag, startPoint x: 449, startPoint y: 271, endPoint x: 532, endPoint y: 215, distance: 100.6
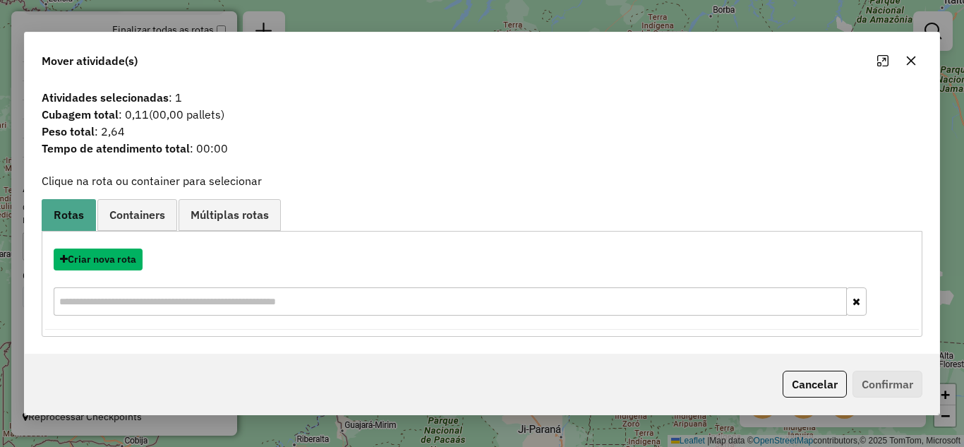
click at [130, 260] on button "Criar nova rota" at bounding box center [98, 259] width 89 height 22
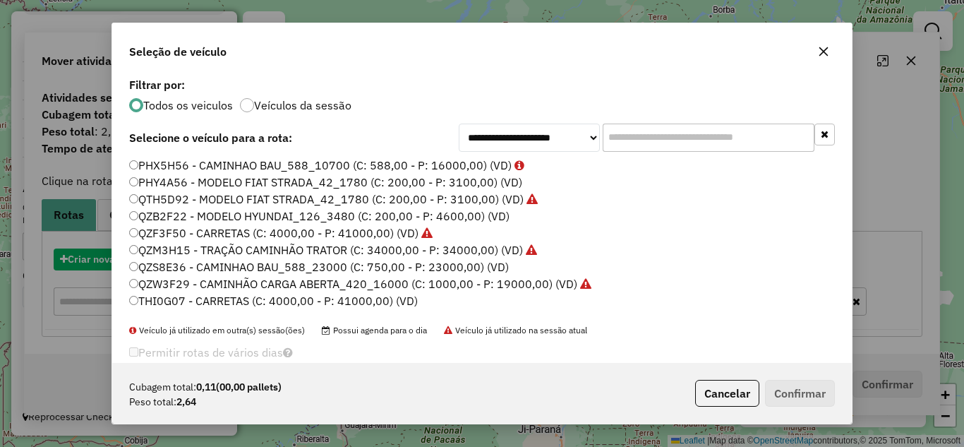
scroll to position [8, 4]
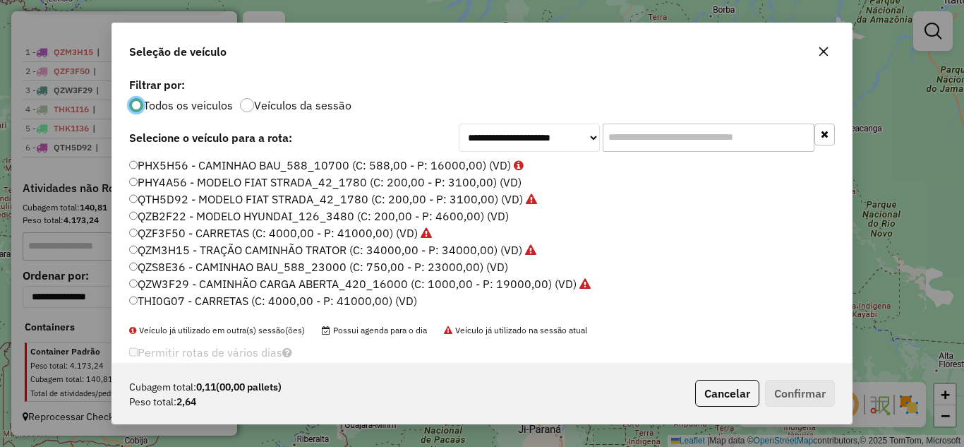
click at [202, 186] on label "PHY4A56 - MODELO FIAT STRADA_42_1780 (C: 200,00 - P: 3100,00) (VD)" at bounding box center [325, 182] width 392 height 17
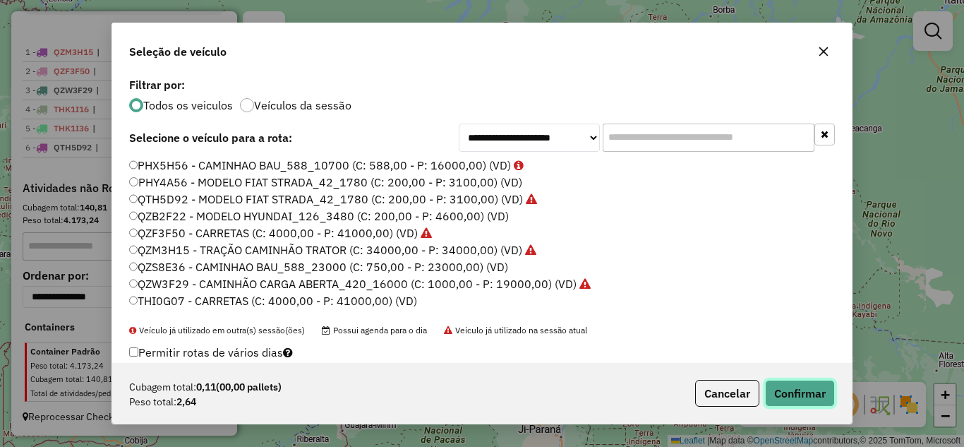
click at [807, 392] on button "Confirmar" at bounding box center [800, 393] width 70 height 27
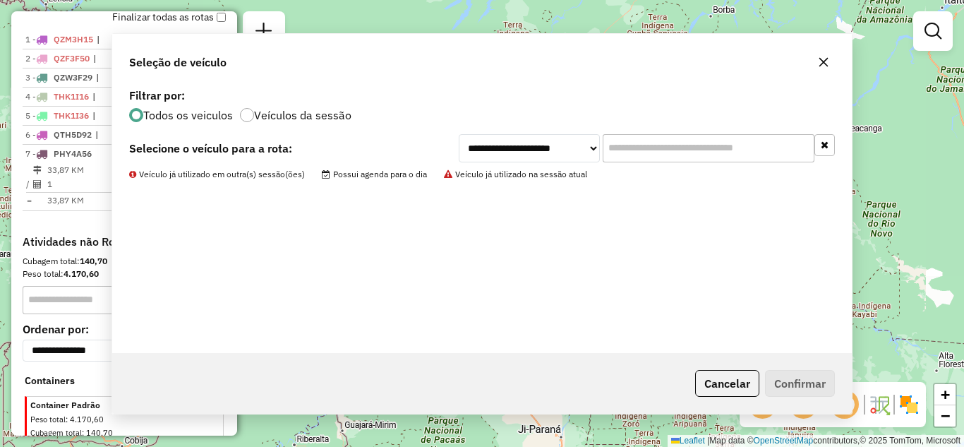
scroll to position [562, 0]
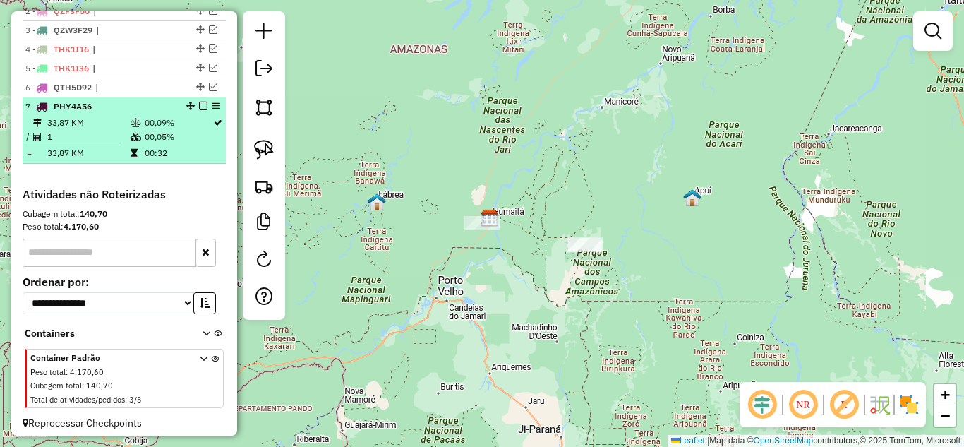
click at [200, 110] on em at bounding box center [203, 106] width 8 height 8
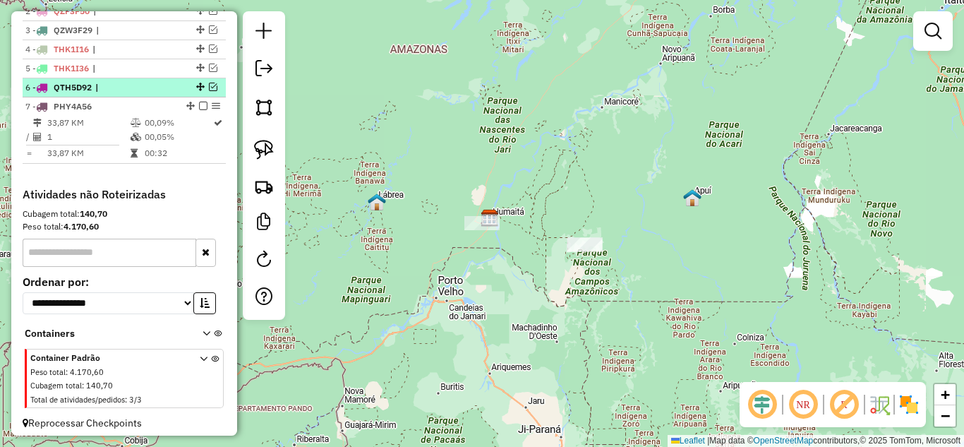
scroll to position [534, 0]
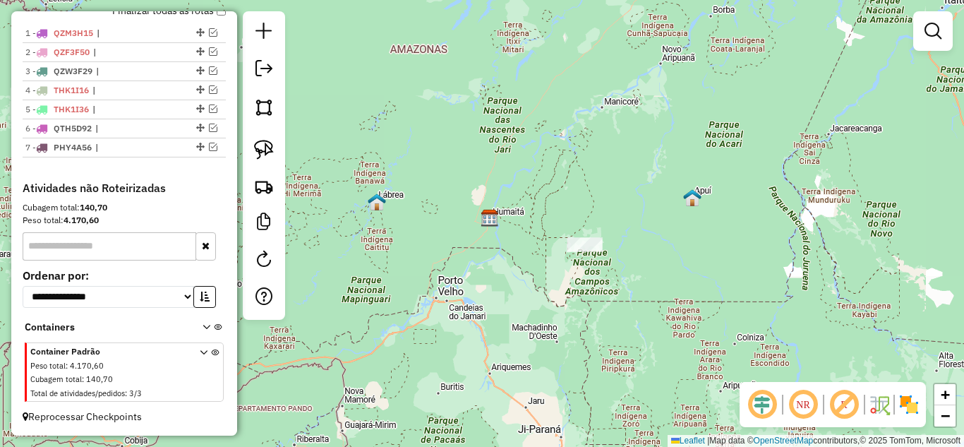
click at [589, 258] on div "Janela de atendimento Grade de atendimento Capacidade Transportadoras Veículos …" at bounding box center [482, 223] width 964 height 447
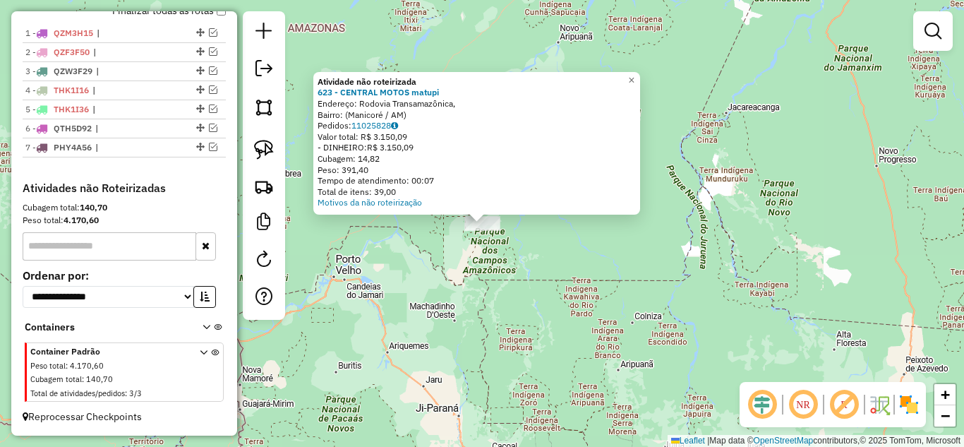
click at [560, 279] on div "Atividade não roteirizada 623 - CENTRAL MOTOS matupi Endereço: Rodovia Transama…" at bounding box center [482, 223] width 964 height 447
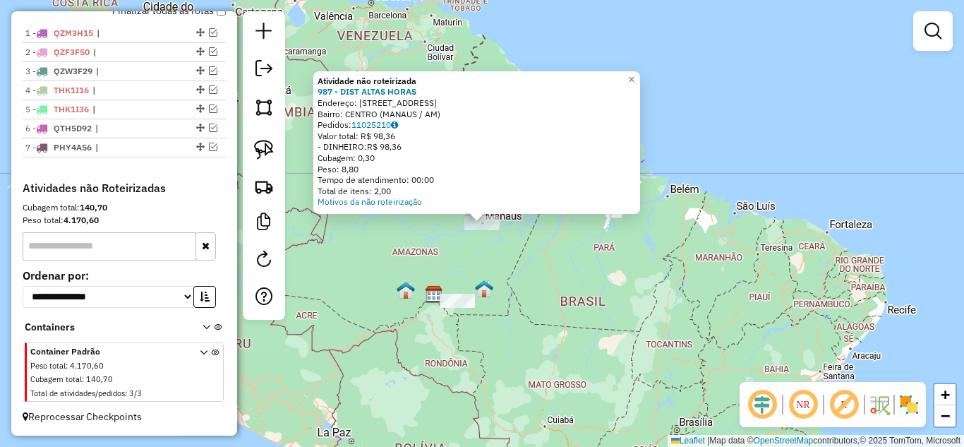
click at [531, 270] on div "Atividade não roteirizada 987 - DIST ALTAS HORAS Endereço: [STREET_ADDRESS] Ped…" at bounding box center [482, 223] width 964 height 447
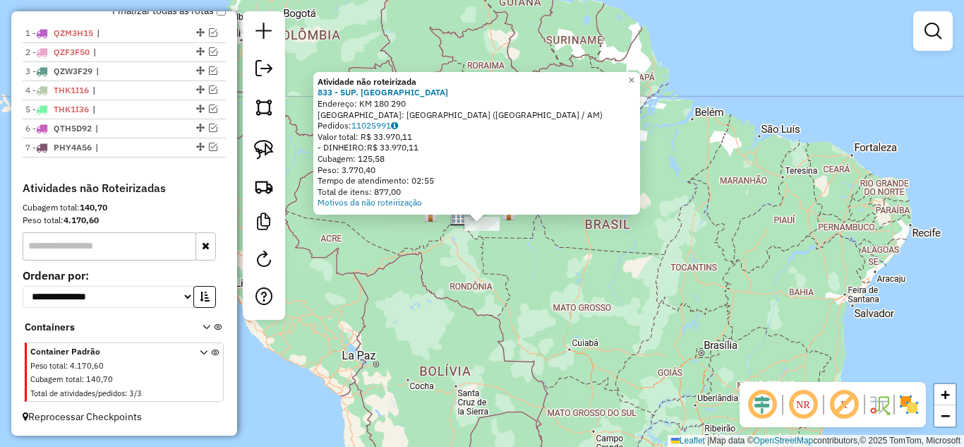
click at [481, 306] on div "Atividade não roteirizada 833 - SUP. LOS PAMPAS Endereço: KM 180 290 Bairro: [G…" at bounding box center [482, 223] width 964 height 447
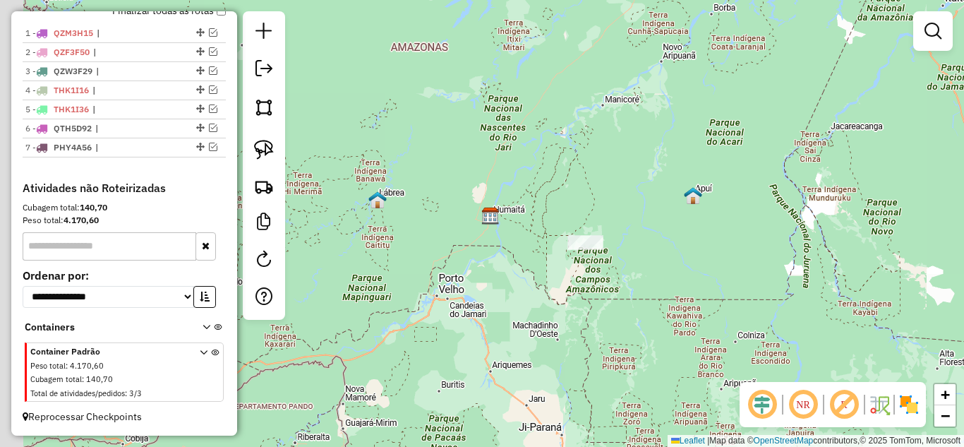
drag, startPoint x: 498, startPoint y: 297, endPoint x: 352, endPoint y: 261, distance: 150.5
click at [504, 299] on div "Janela de atendimento Grade de atendimento Capacidade Transportadoras Veículos …" at bounding box center [482, 223] width 964 height 447
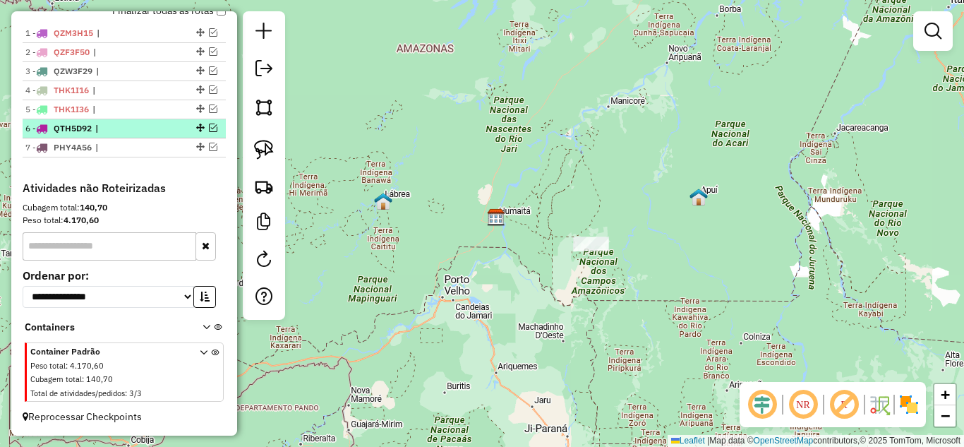
scroll to position [463, 0]
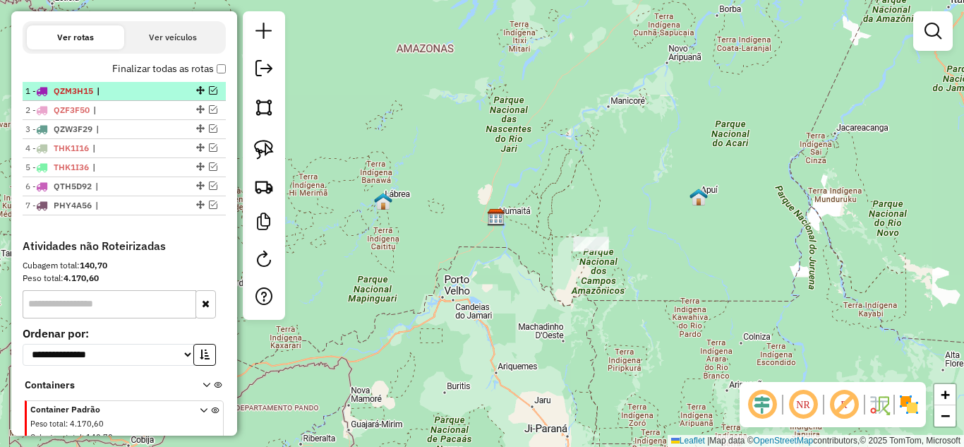
click at [210, 95] on em at bounding box center [213, 90] width 8 height 8
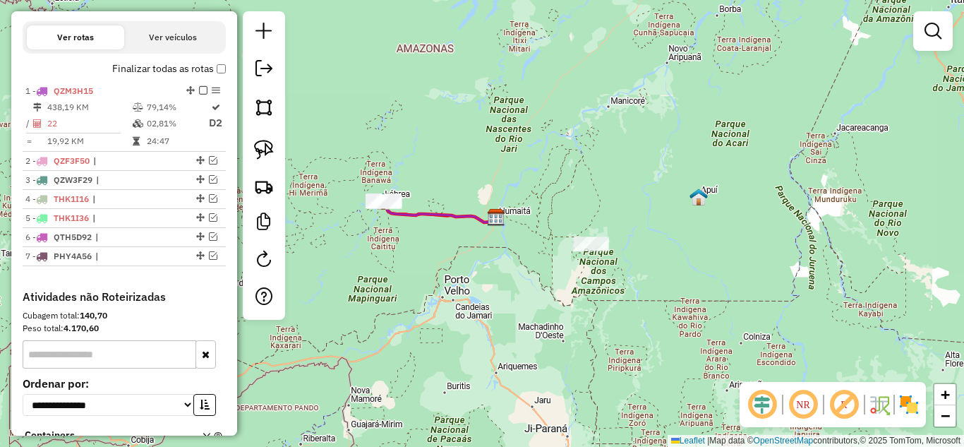
select select "**********"
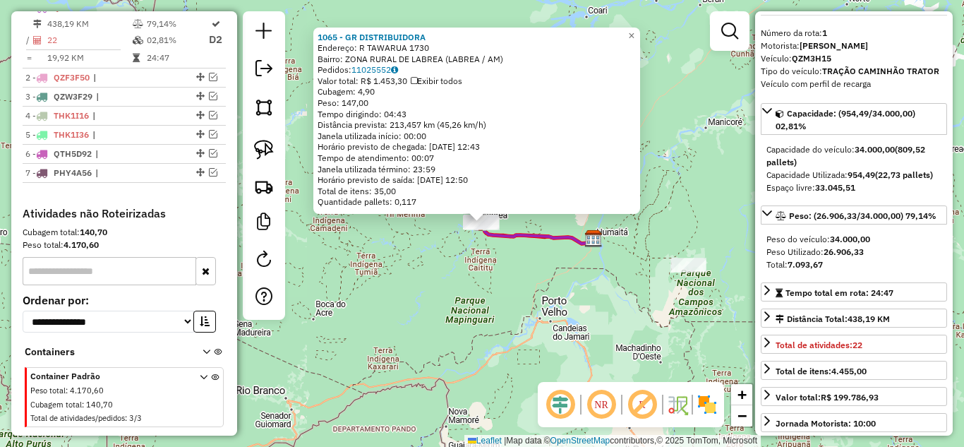
scroll to position [71, 0]
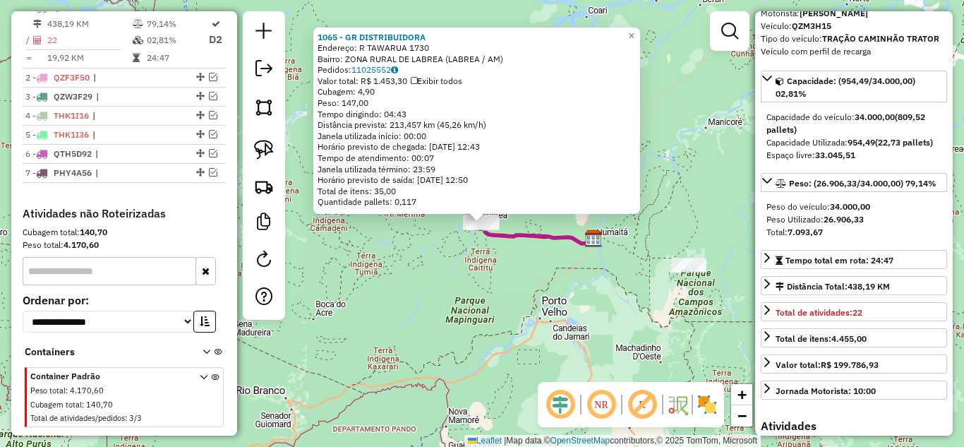
click at [498, 301] on div "1065 - GR DISTRIBUIDORA Endereço: R TAWARUA 1730 Bairro: ZONA RURAL DE LABREA (…" at bounding box center [482, 223] width 964 height 447
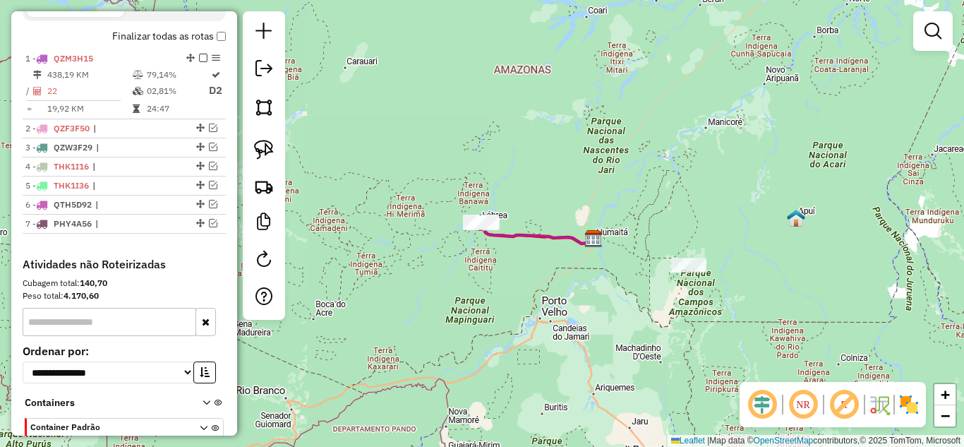
scroll to position [476, 0]
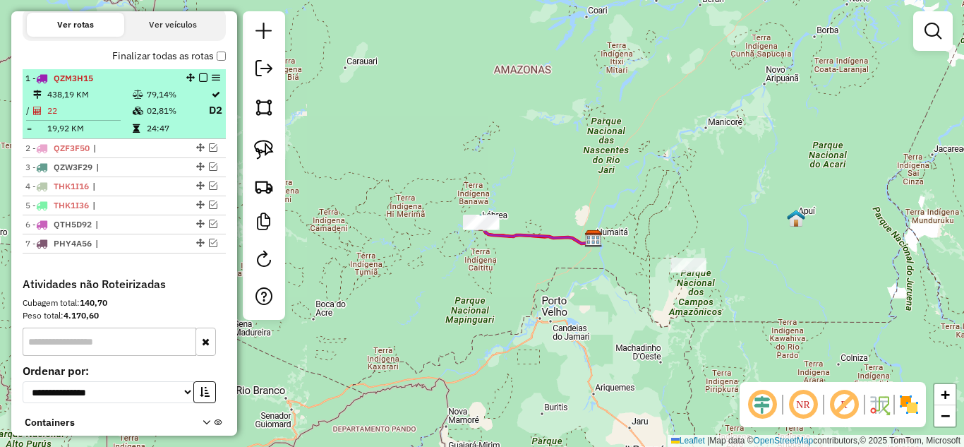
click at [199, 82] on em at bounding box center [203, 77] width 8 height 8
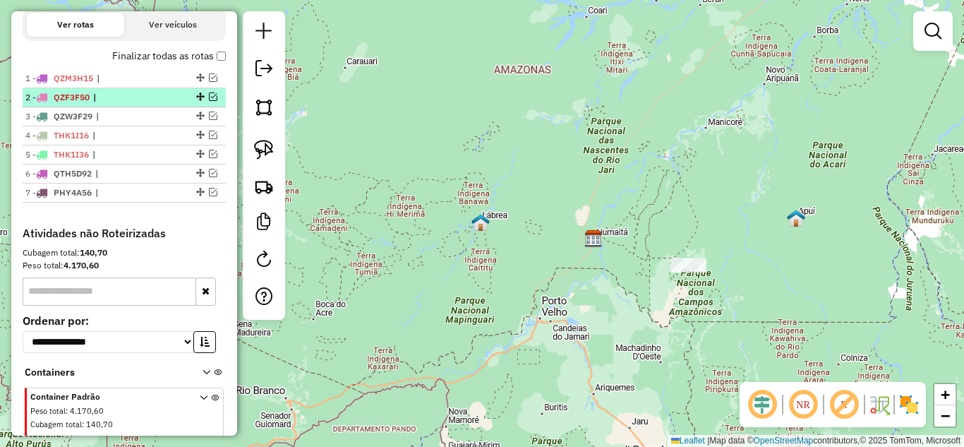
click at [209, 101] on em at bounding box center [213, 96] width 8 height 8
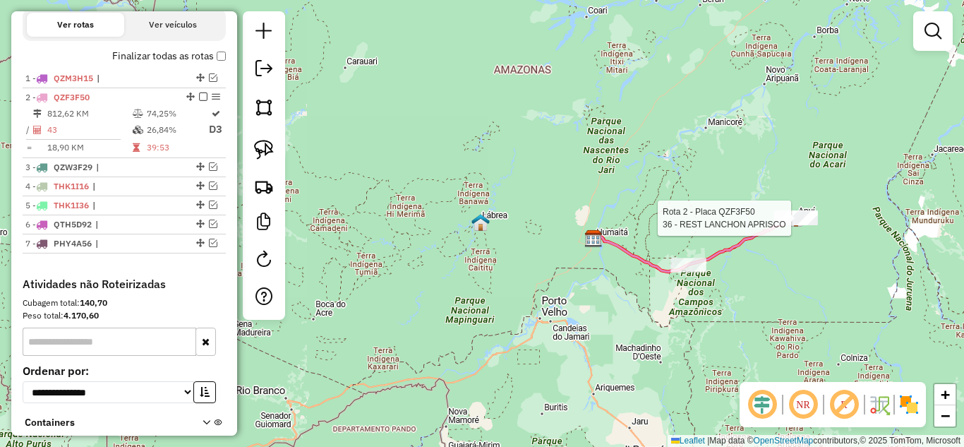
select select "**********"
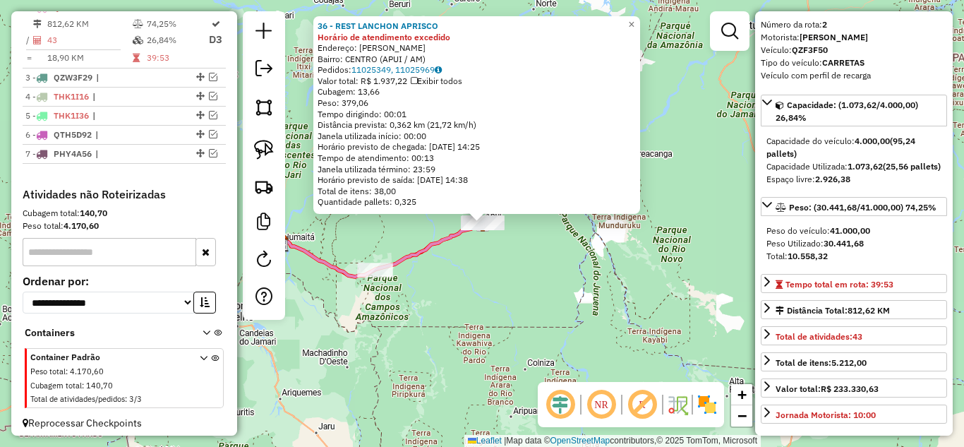
scroll to position [71, 0]
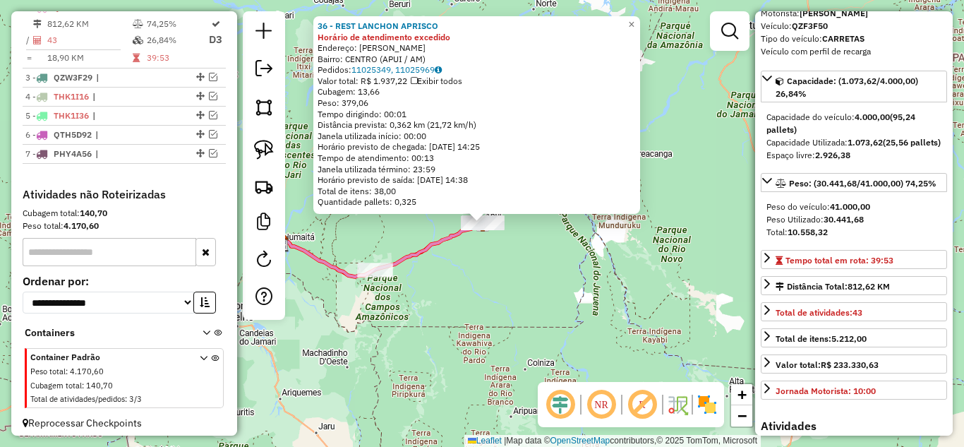
click at [625, 327] on div "36 - REST LANCHON APRISCO Horário de atendimento excedido Endereço: [PERSON_NAM…" at bounding box center [482, 223] width 964 height 447
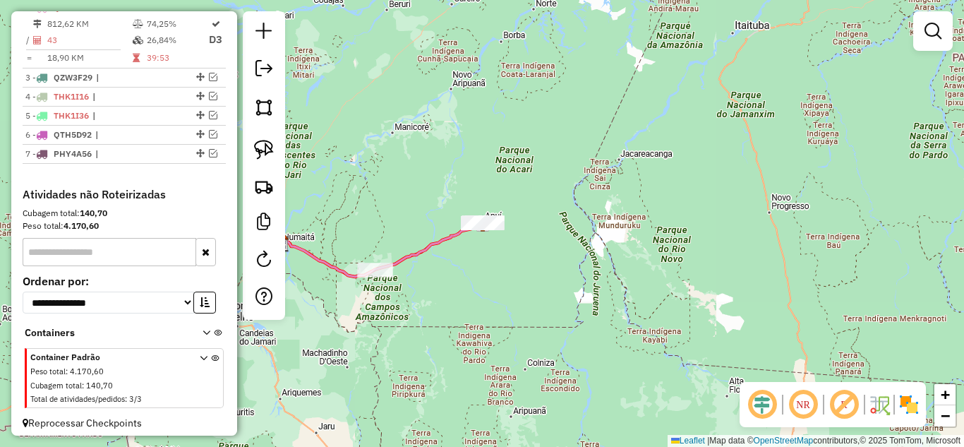
drag, startPoint x: 198, startPoint y: 18, endPoint x: 199, endPoint y: 27, distance: 8.5
click at [199, 11] on em at bounding box center [203, 7] width 8 height 8
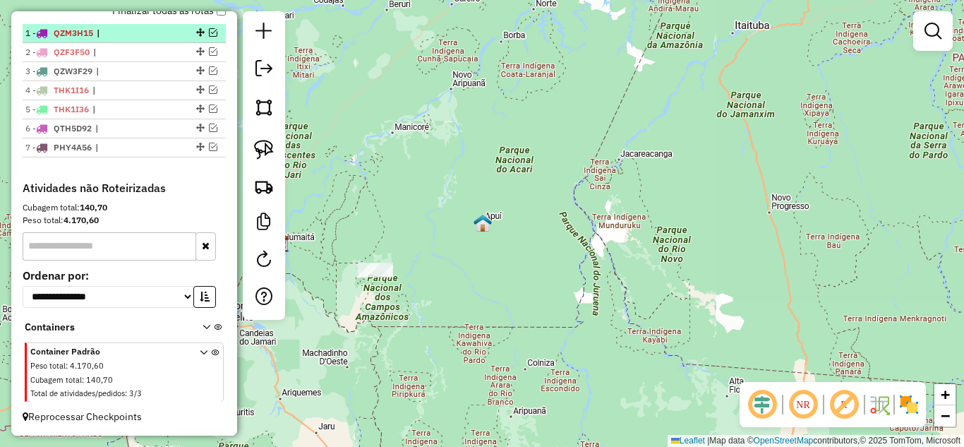
scroll to position [534, 0]
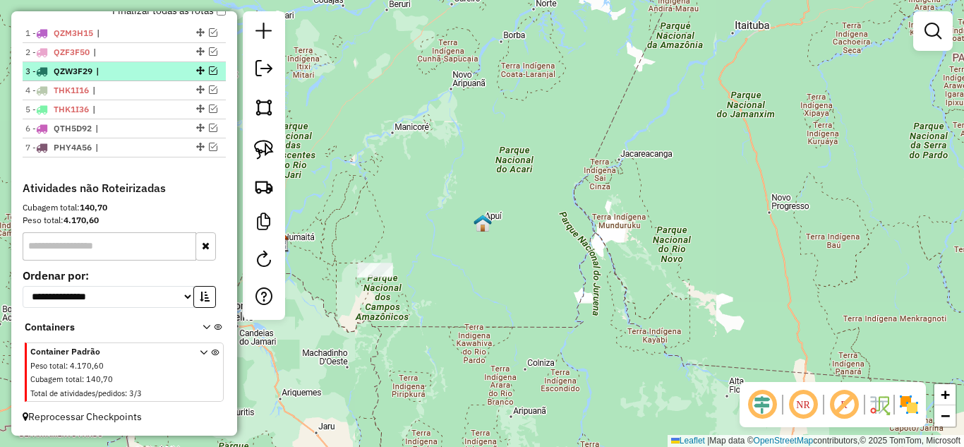
click at [209, 71] on em at bounding box center [213, 70] width 8 height 8
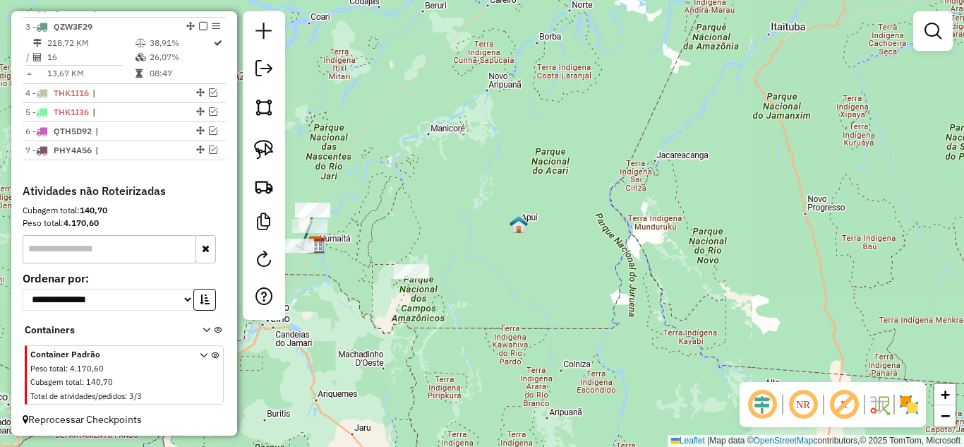
drag, startPoint x: 399, startPoint y: 221, endPoint x: 515, endPoint y: 222, distance: 115.8
click at [515, 222] on div "Janela de atendimento Grade de atendimento Capacidade Transportadoras Veículos …" at bounding box center [482, 223] width 964 height 447
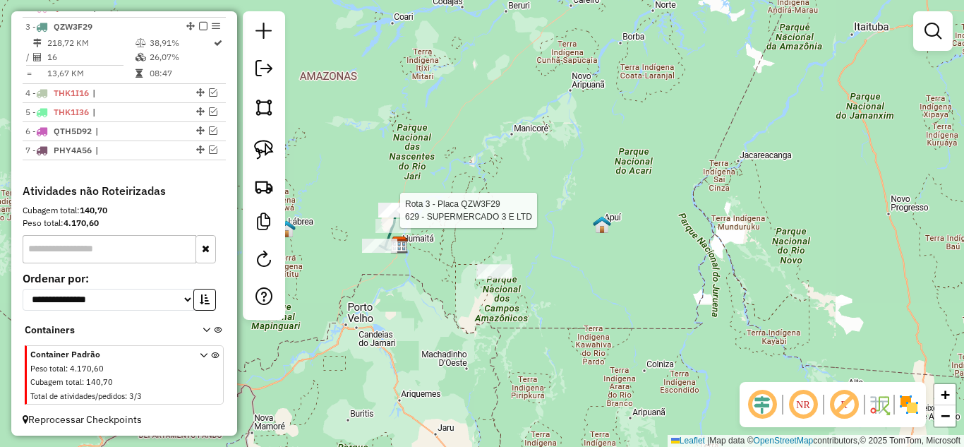
select select "**********"
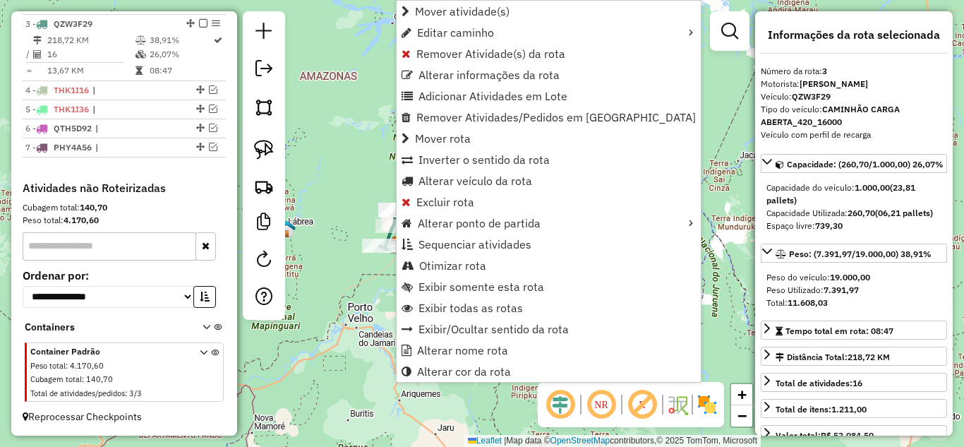
scroll to position [581, 0]
click at [428, 202] on span "Excluir rota" at bounding box center [445, 201] width 58 height 11
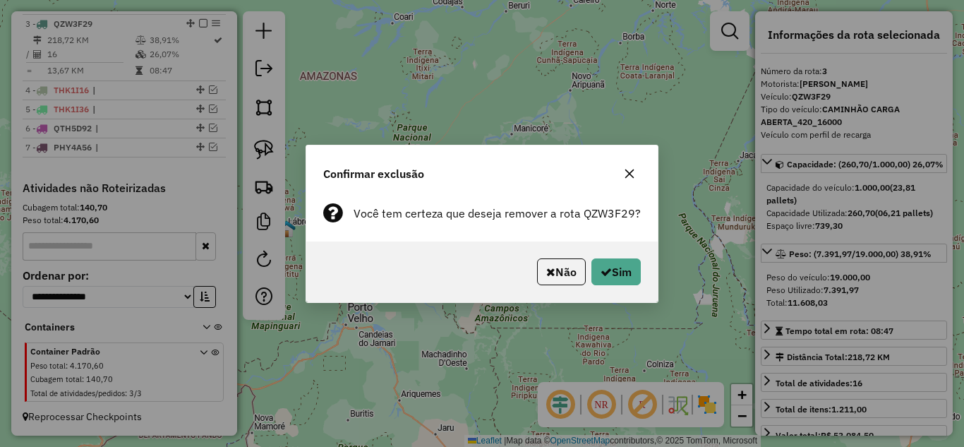
click at [620, 290] on div "Não Sim" at bounding box center [481, 271] width 351 height 61
click at [616, 277] on button "Sim" at bounding box center [615, 271] width 49 height 27
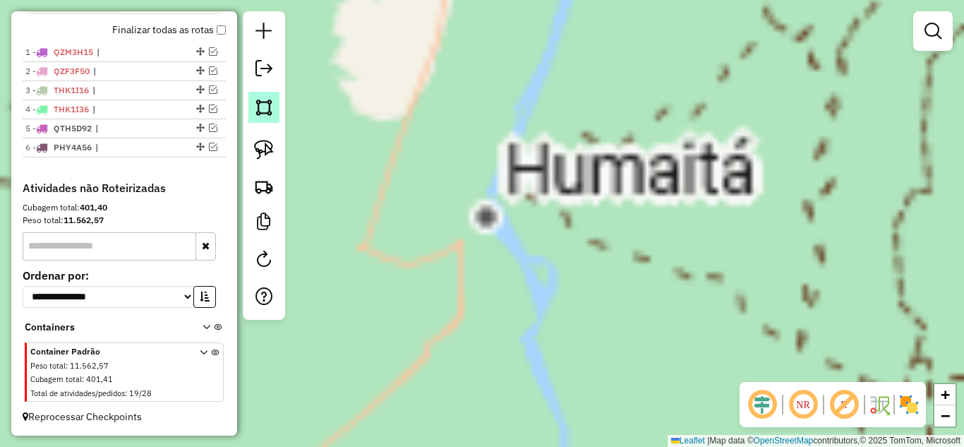
scroll to position [515, 0]
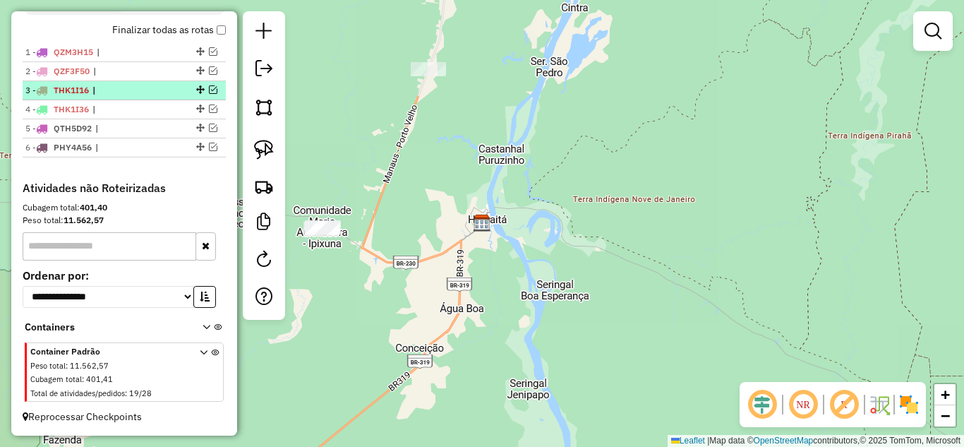
click at [209, 90] on em at bounding box center [213, 89] width 8 height 8
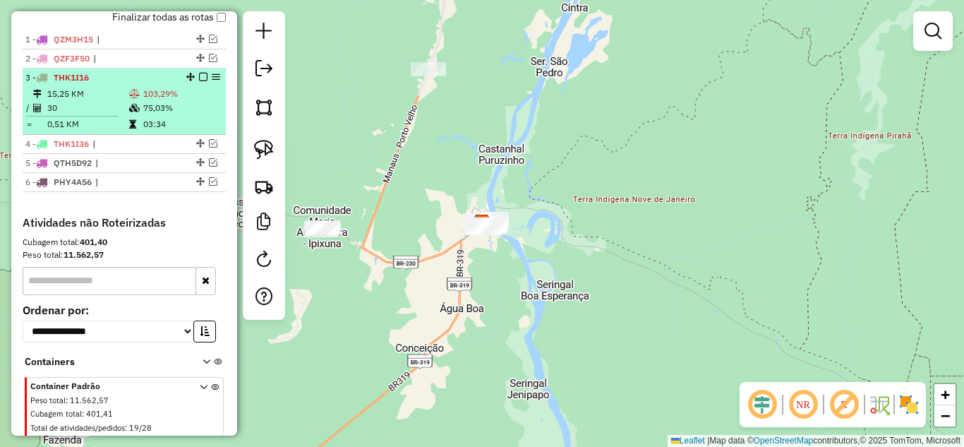
scroll to position [562, 0]
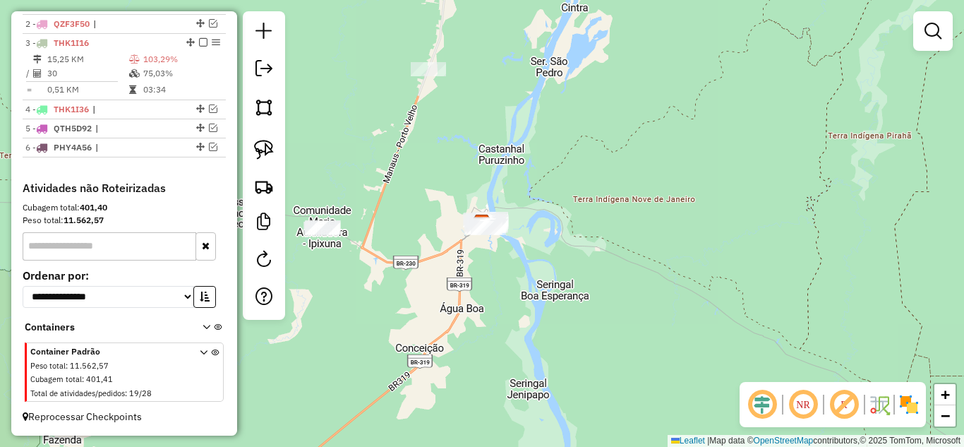
select select "**********"
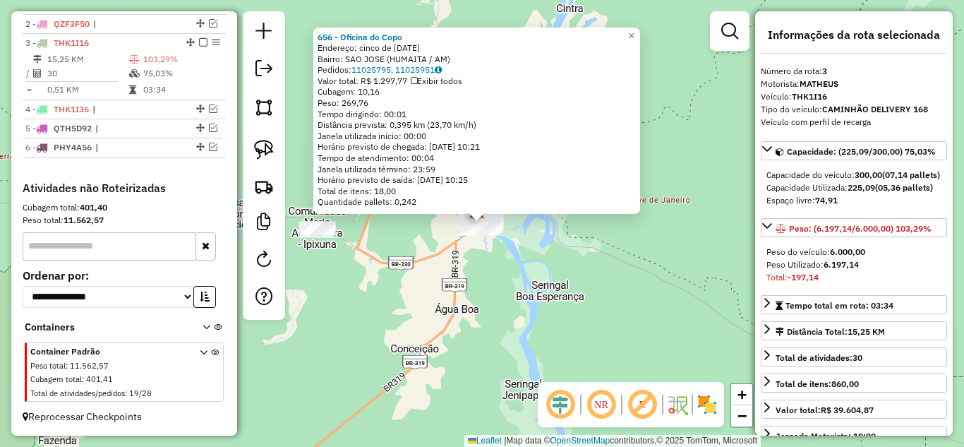
click at [672, 289] on div "656 - Oficina do Copo Endereço: cinco de [DATE] Bairro: [GEOGRAPHIC_DATA] (HUMA…" at bounding box center [482, 223] width 964 height 447
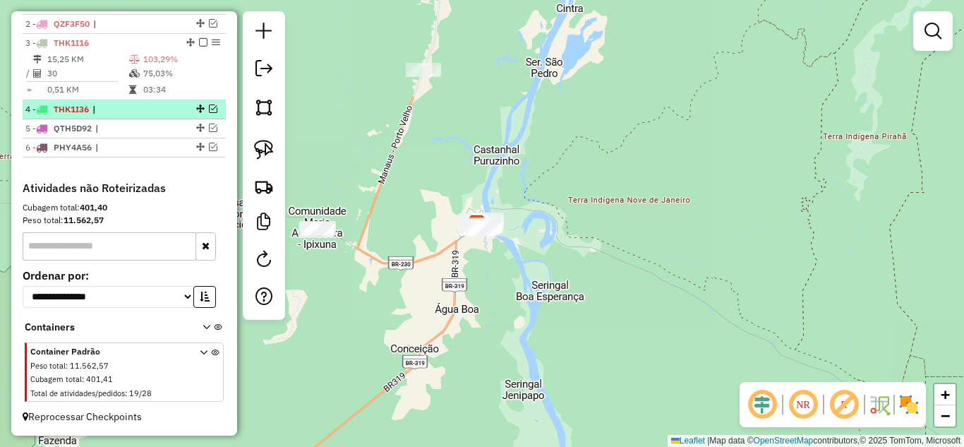
click at [209, 108] on em at bounding box center [213, 108] width 8 height 8
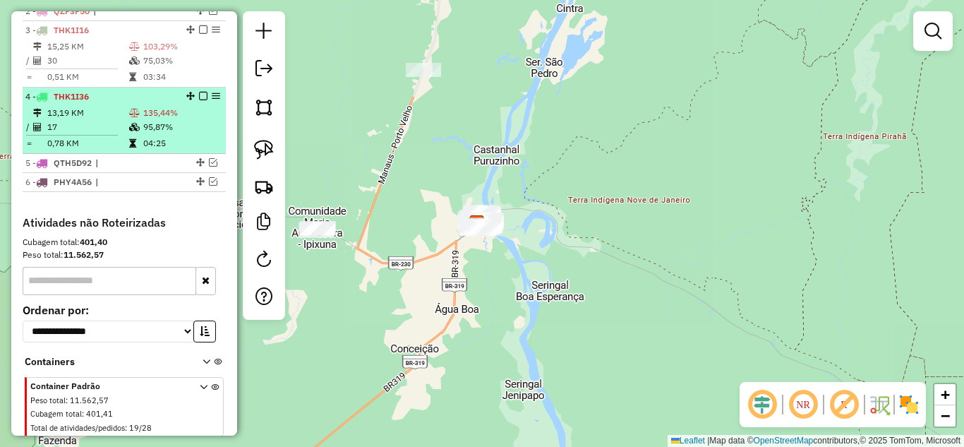
scroll to position [581, 0]
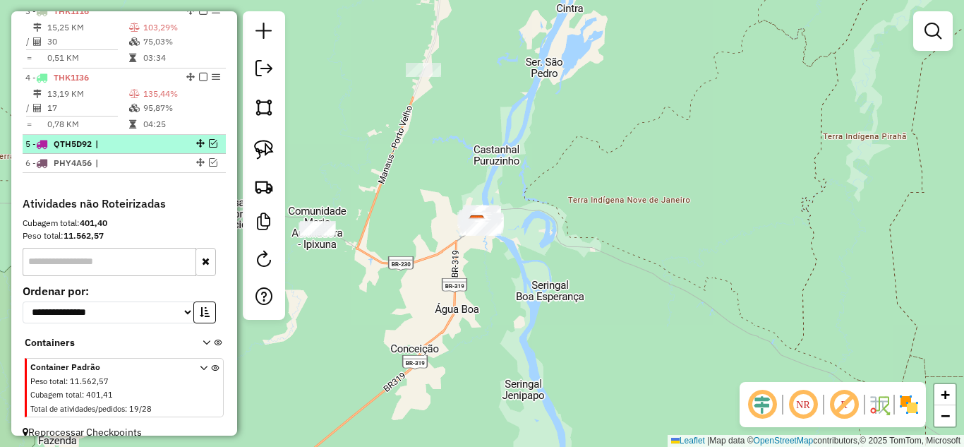
click at [210, 148] on em at bounding box center [213, 143] width 8 height 8
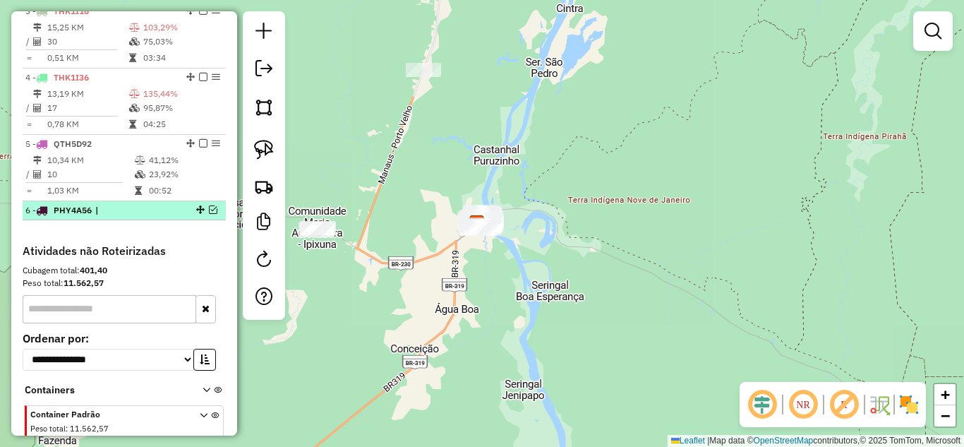
click at [210, 214] on em at bounding box center [213, 209] width 8 height 8
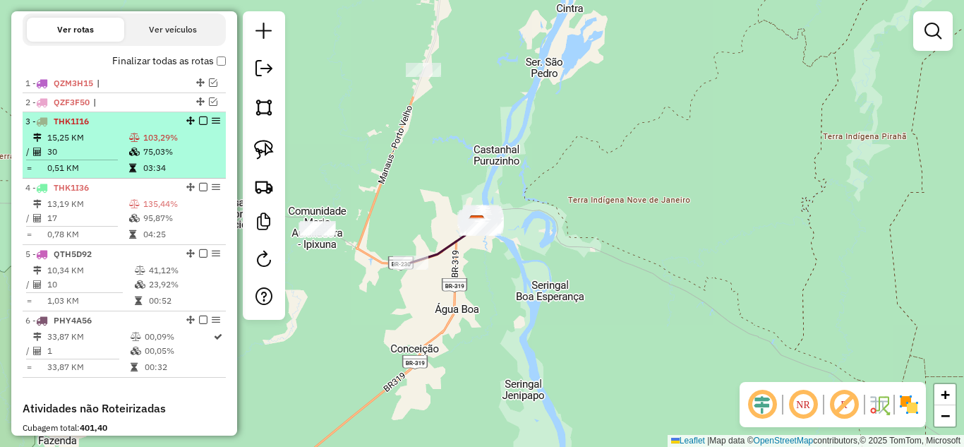
scroll to position [440, 0]
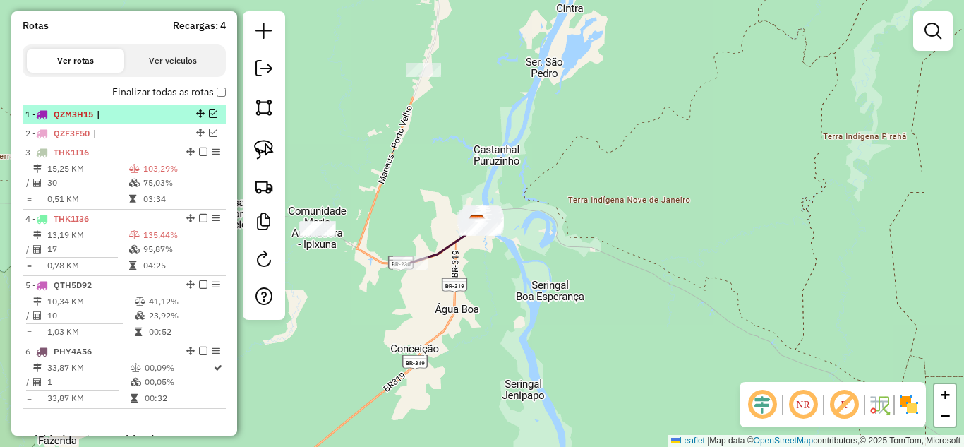
click at [209, 118] on em at bounding box center [213, 113] width 8 height 8
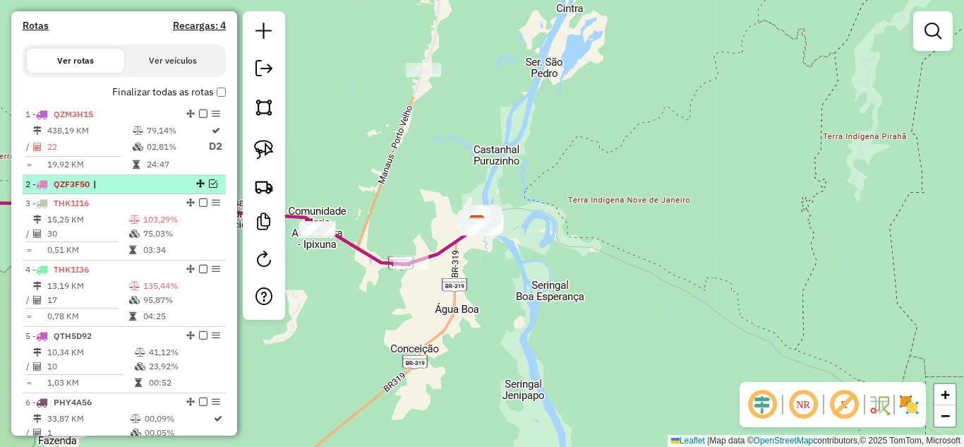
click at [210, 188] on em at bounding box center [213, 183] width 8 height 8
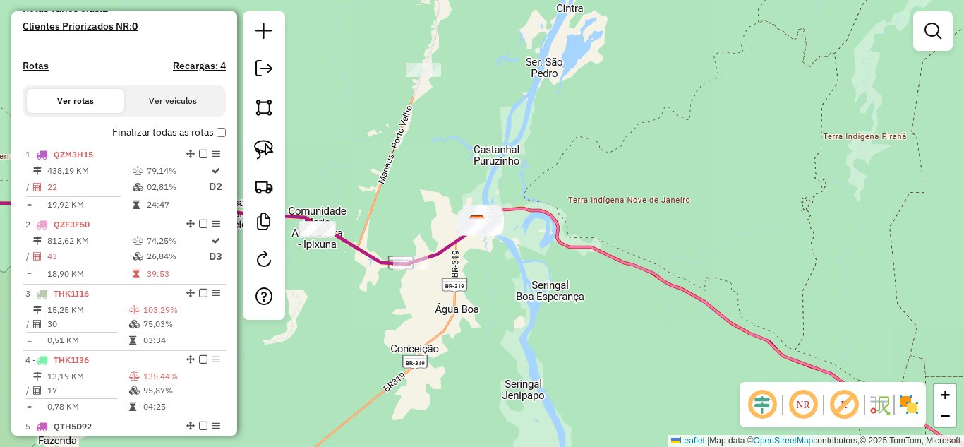
scroll to position [369, 0]
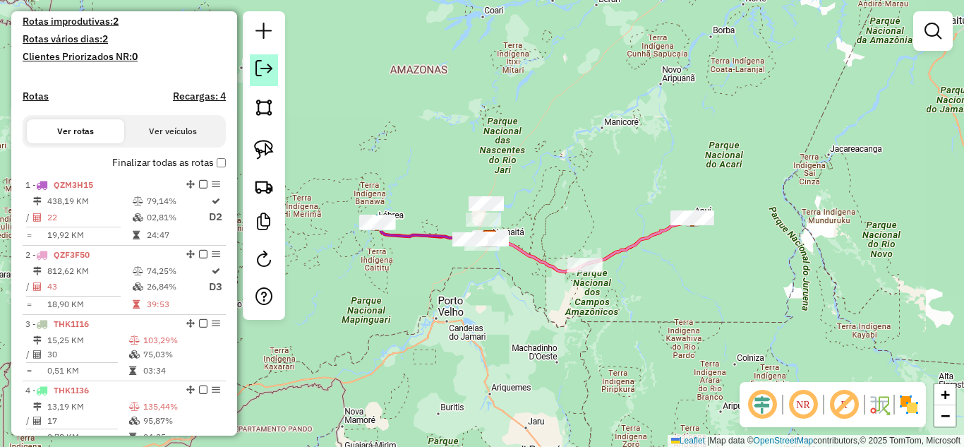
click at [265, 68] on em at bounding box center [263, 68] width 17 height 17
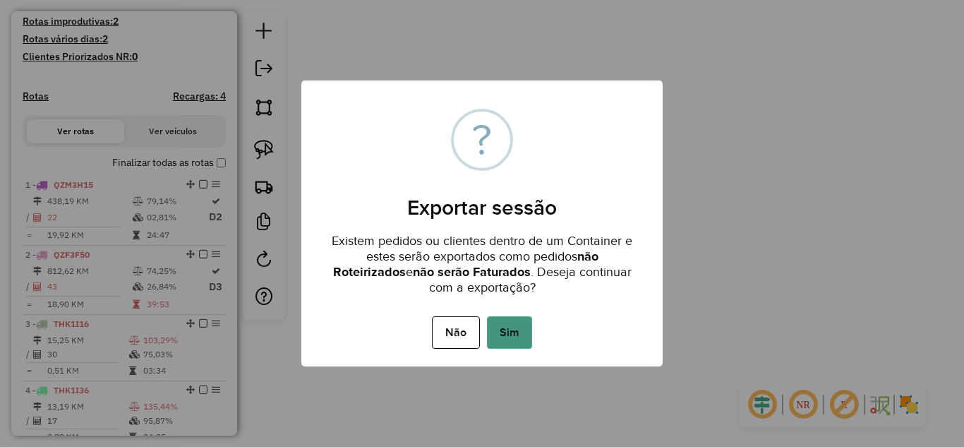
click at [526, 332] on button "Sim" at bounding box center [509, 332] width 45 height 32
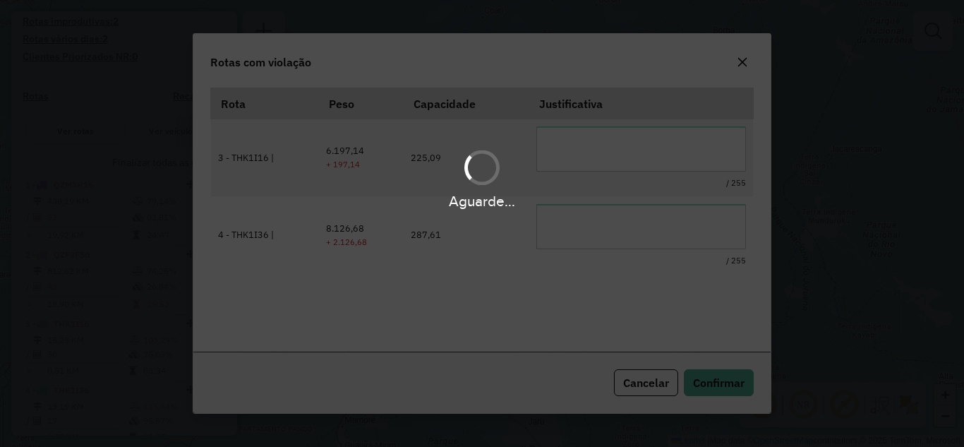
scroll to position [31, 0]
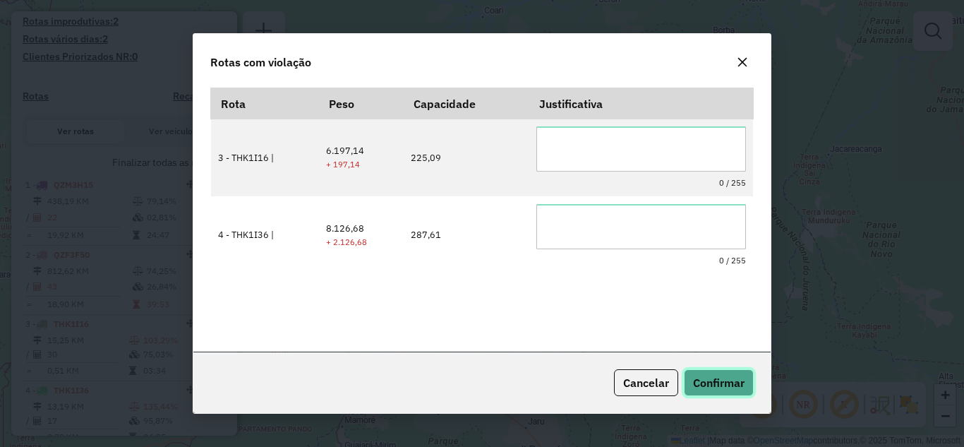
click at [702, 383] on span "Confirmar" at bounding box center [719, 382] width 52 height 14
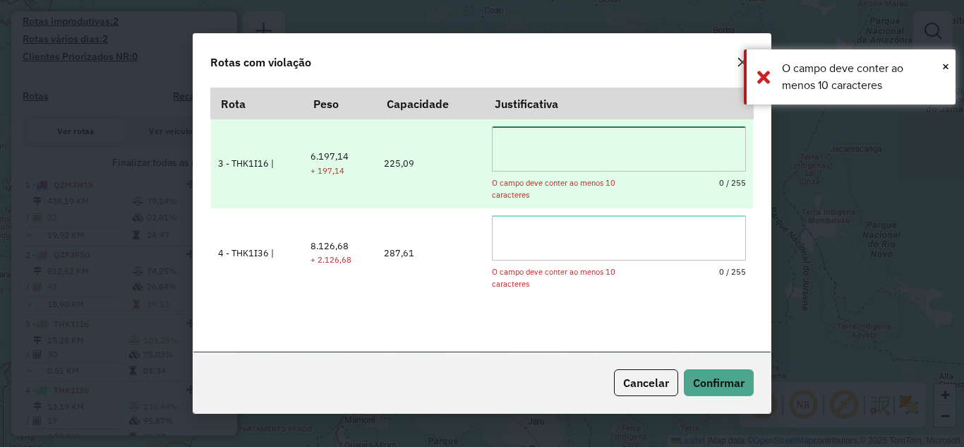
click at [596, 143] on textarea at bounding box center [619, 148] width 254 height 45
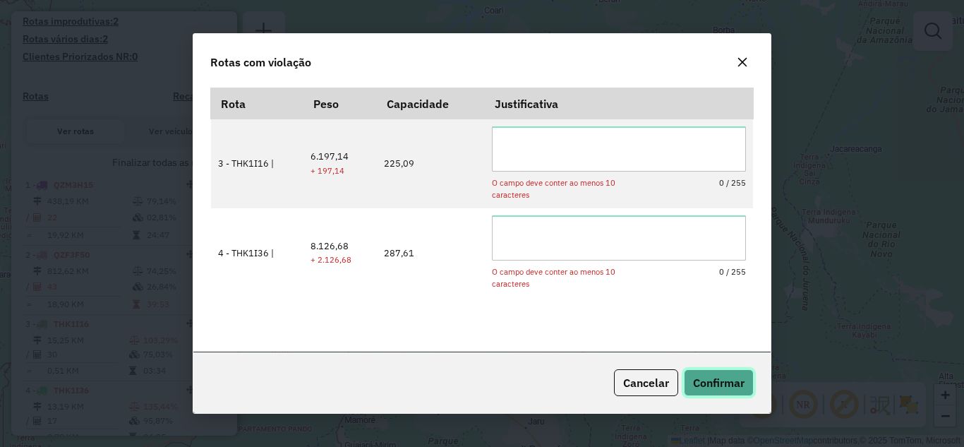
click at [703, 383] on span "Confirmar" at bounding box center [719, 382] width 52 height 14
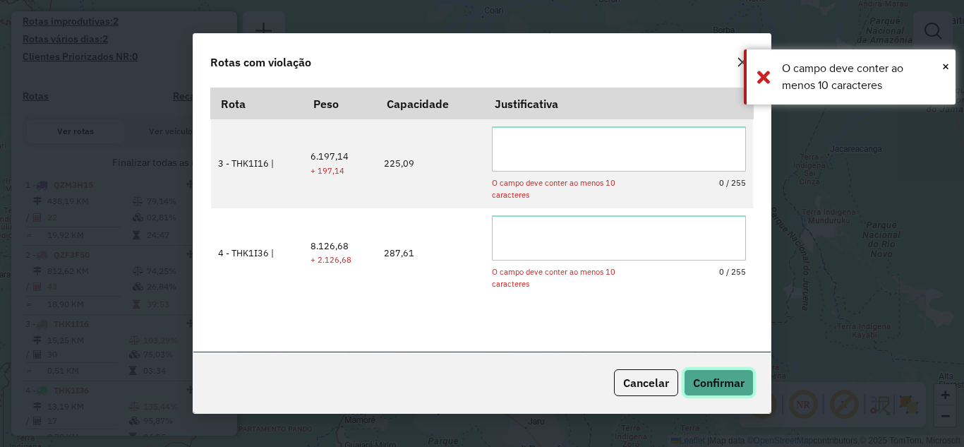
click at [702, 382] on span "Confirmar" at bounding box center [719, 382] width 52 height 14
click at [703, 382] on span "Confirmar" at bounding box center [719, 382] width 52 height 14
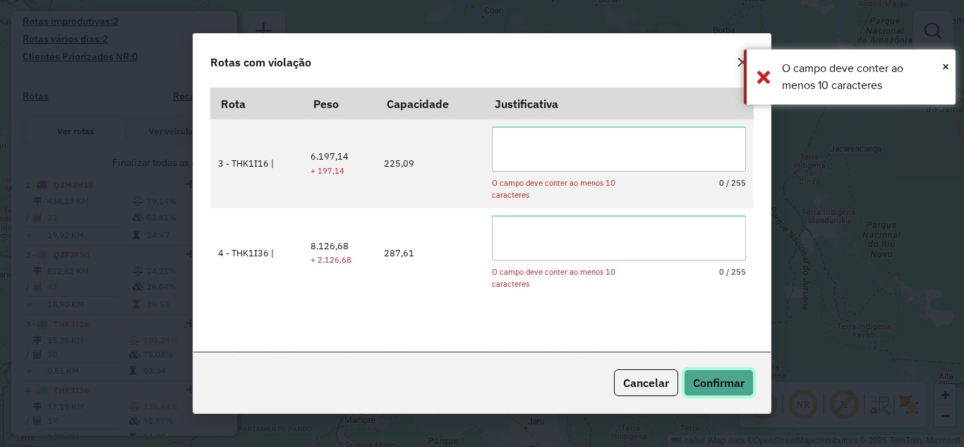
click at [703, 382] on span "Confirmar" at bounding box center [719, 382] width 52 height 14
click at [659, 383] on span "Cancelar" at bounding box center [646, 382] width 46 height 14
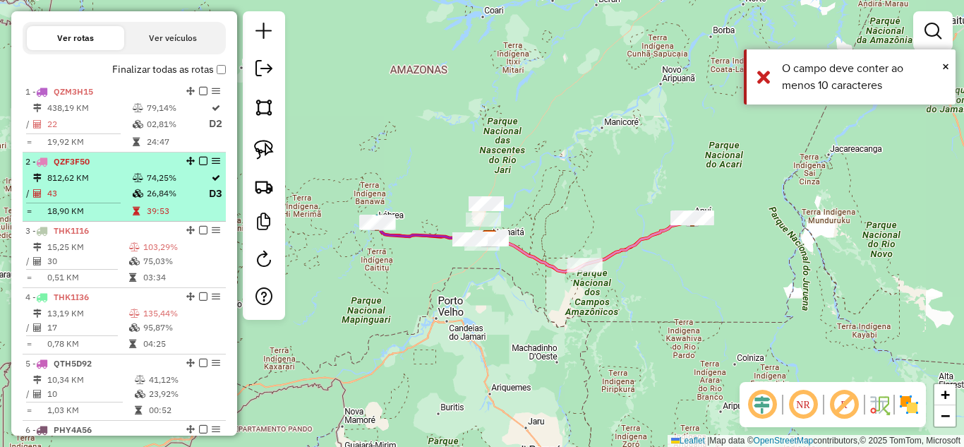
scroll to position [440, 0]
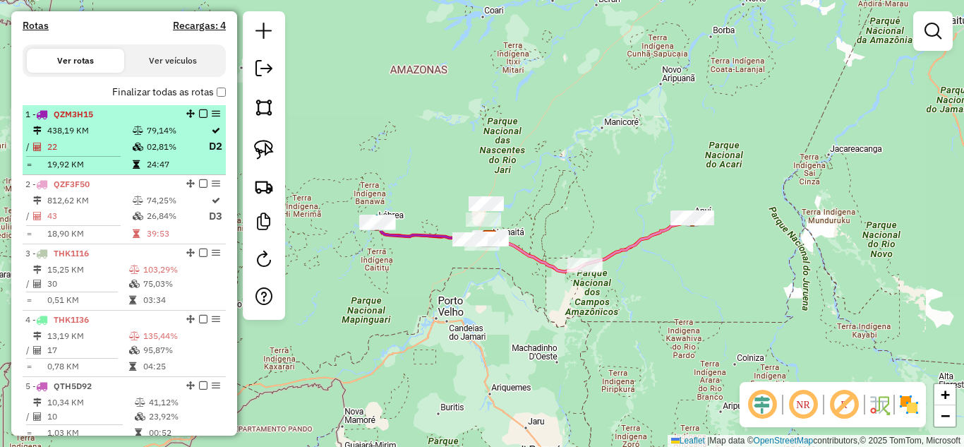
click at [199, 118] on em at bounding box center [203, 113] width 8 height 8
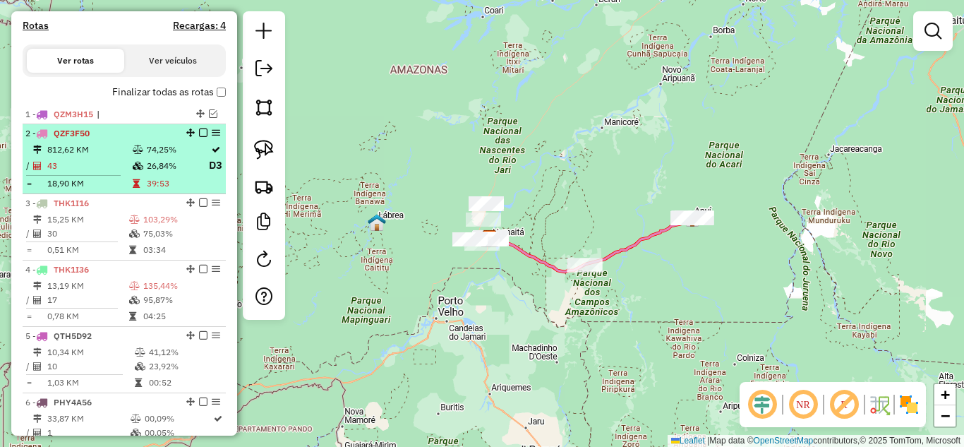
click at [199, 137] on em at bounding box center [203, 132] width 8 height 8
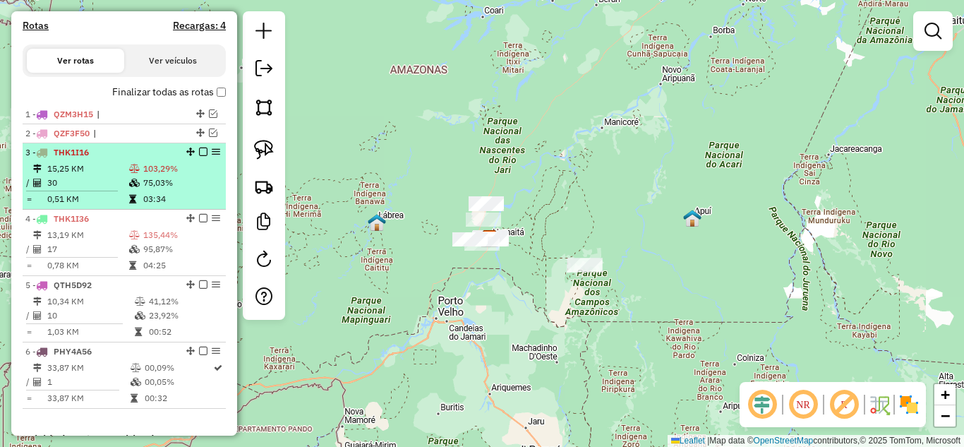
click at [199, 156] on em at bounding box center [203, 152] width 8 height 8
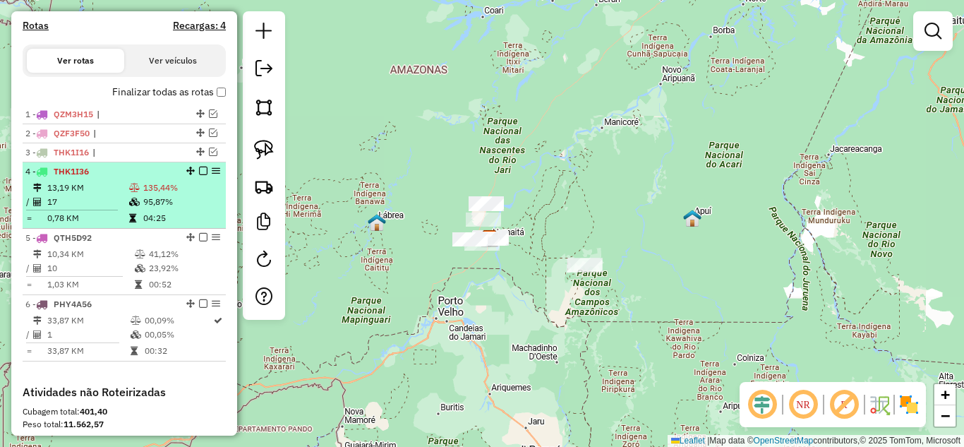
click at [199, 175] on em at bounding box center [203, 171] width 8 height 8
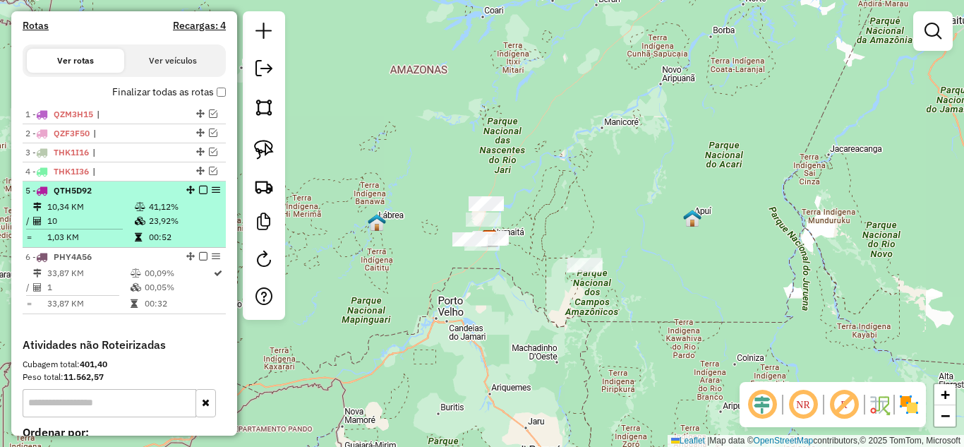
click at [199, 194] on em at bounding box center [203, 190] width 8 height 8
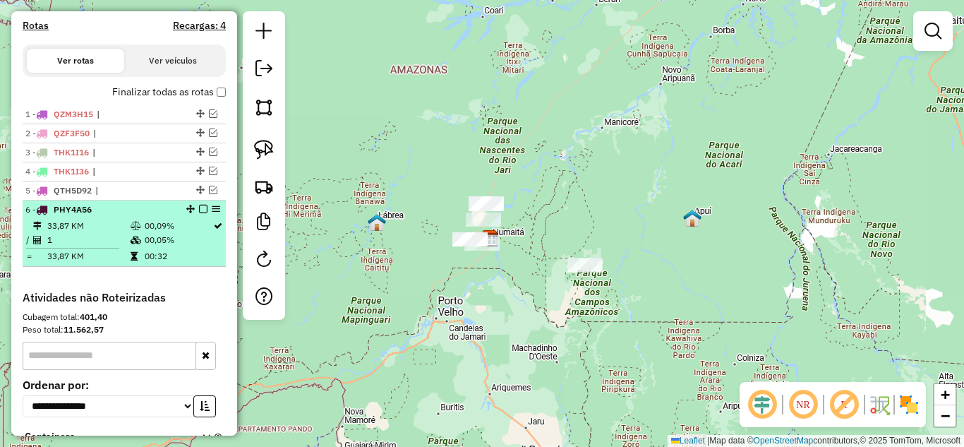
click at [200, 213] on em at bounding box center [203, 209] width 8 height 8
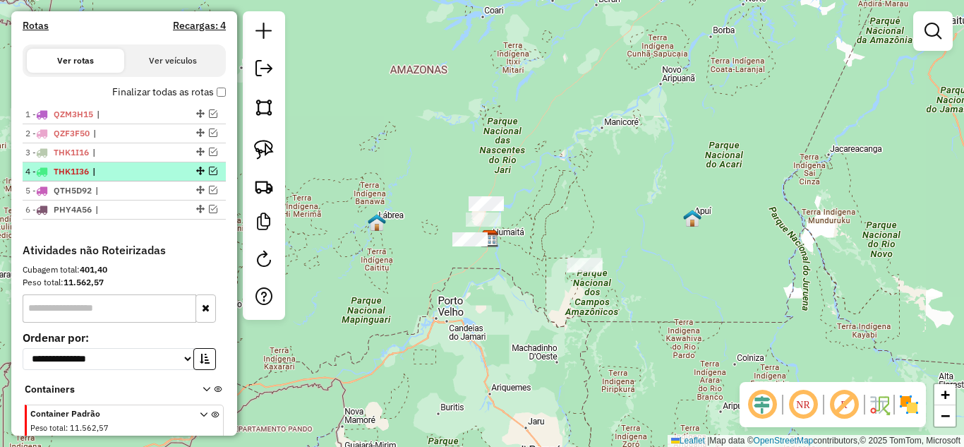
click at [209, 175] on em at bounding box center [213, 171] width 8 height 8
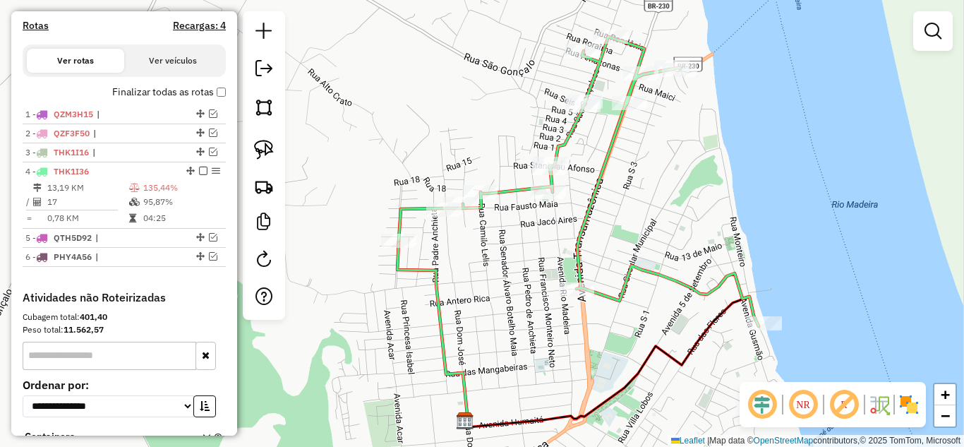
drag, startPoint x: 591, startPoint y: 285, endPoint x: 520, endPoint y: 252, distance: 78.0
click at [520, 252] on div "Janela de atendimento Grade de atendimento Capacidade Transportadoras Veículos …" at bounding box center [482, 223] width 964 height 447
select select "**********"
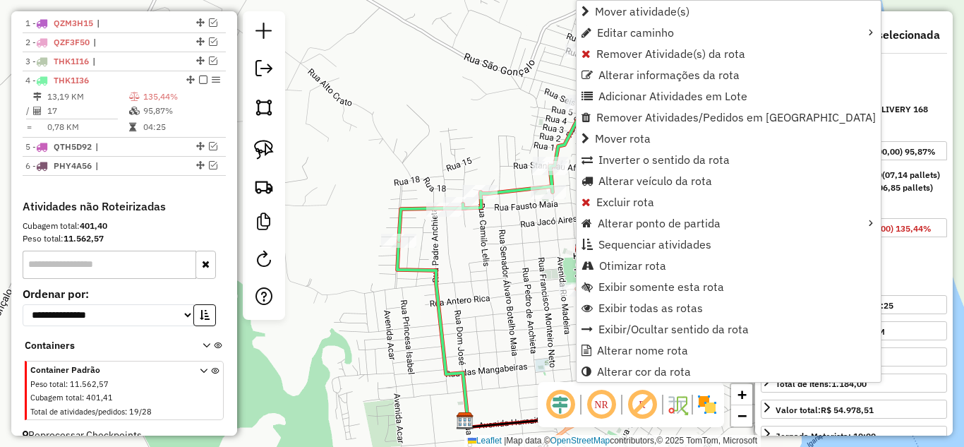
scroll to position [562, 0]
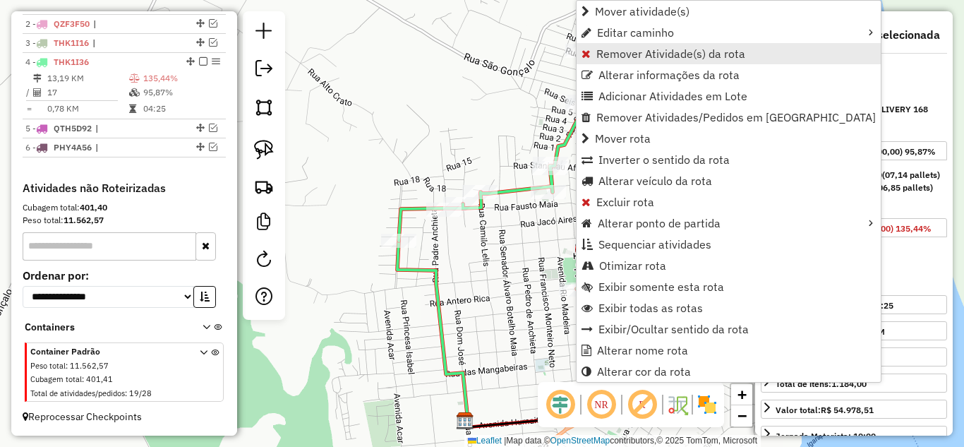
click at [637, 59] on span "Remover Atividade(s) da rota" at bounding box center [670, 53] width 149 height 11
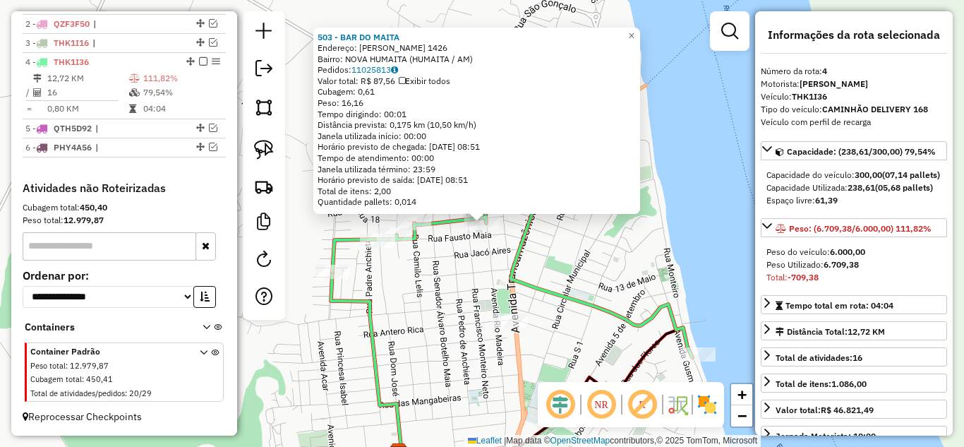
click at [635, 270] on div "503 - BAR DO MAITA Endereço: Bezerra de Noronha 1426 Bairro: NOVA HUMAITA (HUMA…" at bounding box center [482, 223] width 964 height 447
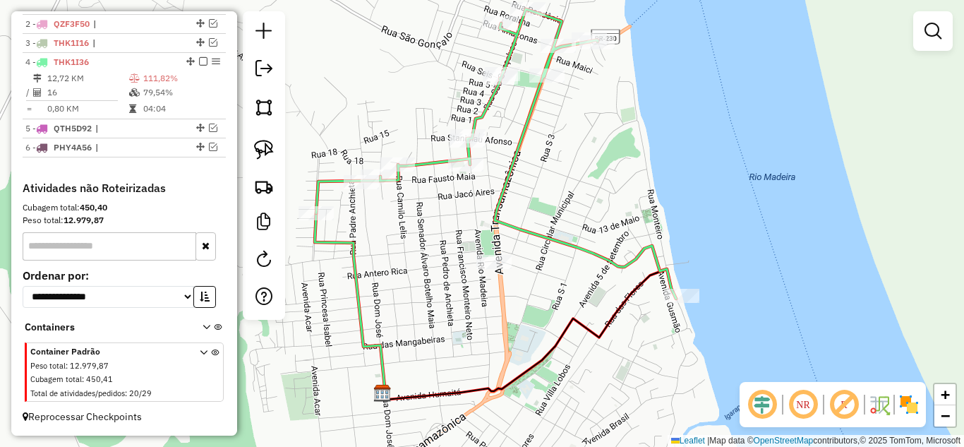
drag, startPoint x: 606, startPoint y: 302, endPoint x: 594, endPoint y: 201, distance: 101.6
click at [587, 193] on icon at bounding box center [496, 153] width 360 height 289
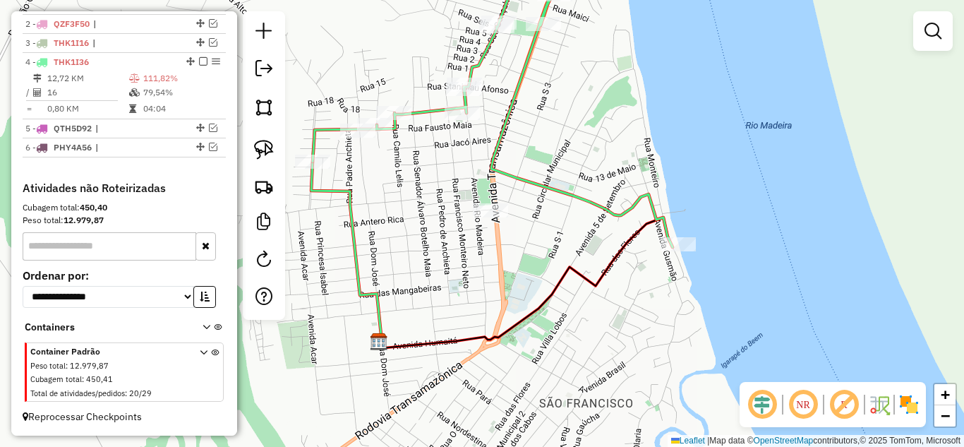
drag, startPoint x: 561, startPoint y: 258, endPoint x: 716, endPoint y: 286, distance: 157.0
click at [716, 286] on div "Janela de atendimento Grade de atendimento Capacidade Transportadoras Veículos …" at bounding box center [482, 223] width 964 height 447
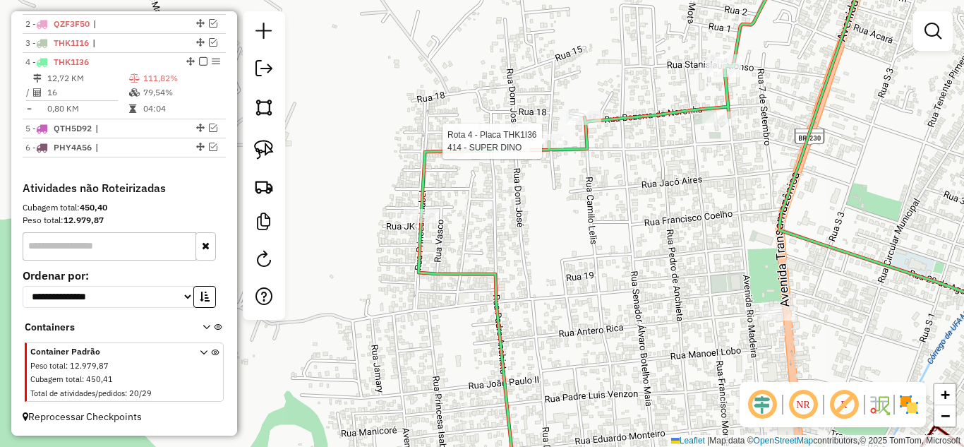
select select "**********"
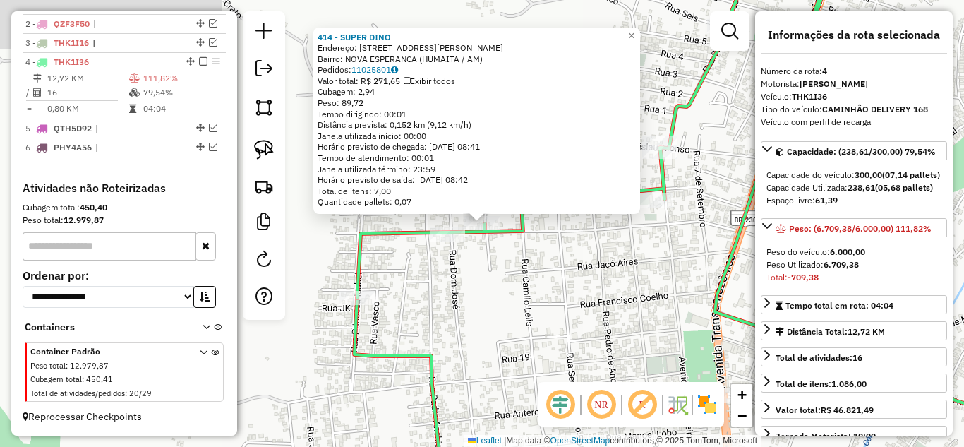
click at [531, 266] on div "414 - SUPER [PERSON_NAME]: [STREET_ADDRESS][PERSON_NAME] (HUMAITA / AM) Pedidos…" at bounding box center [482, 223] width 964 height 447
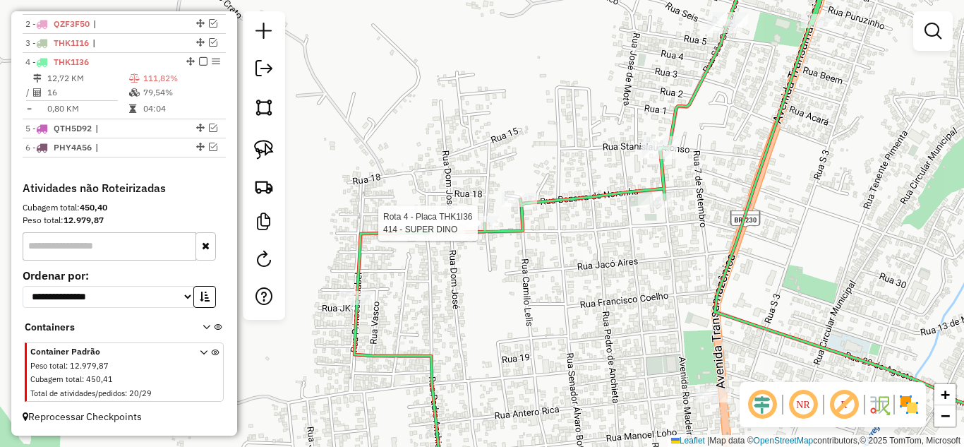
select select "**********"
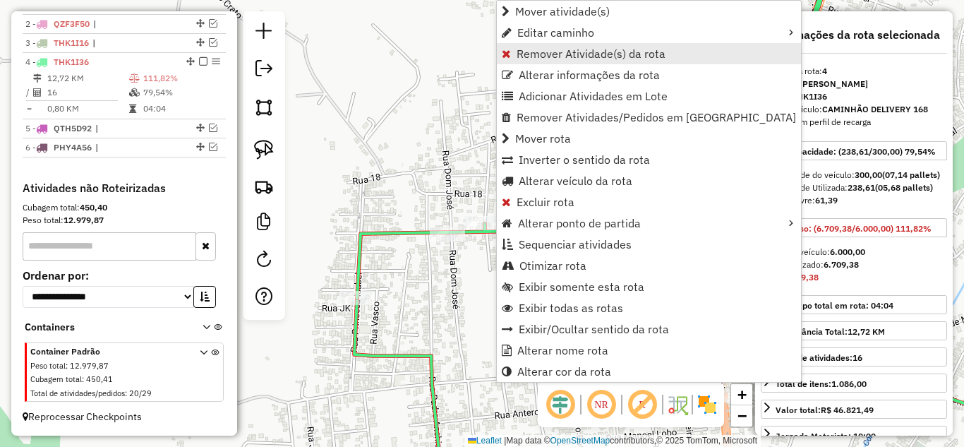
click at [554, 52] on span "Remover Atividade(s) da rota" at bounding box center [591, 53] width 149 height 11
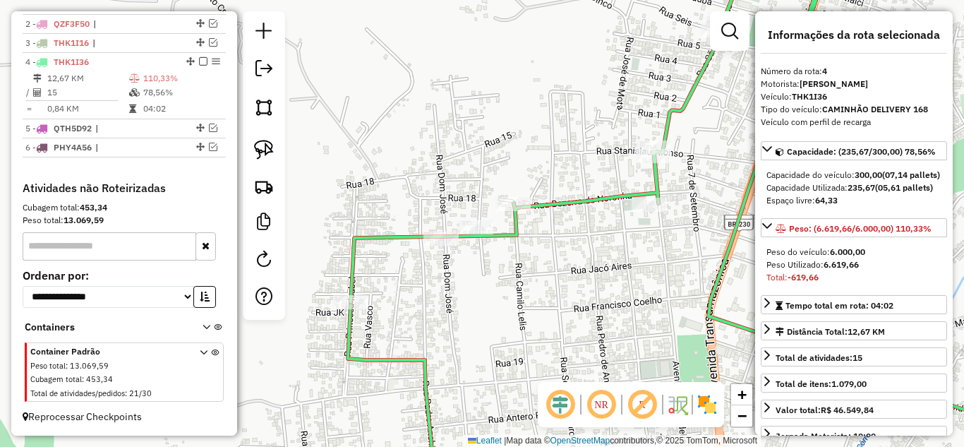
drag, startPoint x: 661, startPoint y: 253, endPoint x: 567, endPoint y: 269, distance: 94.6
click at [570, 269] on div "Janela de atendimento Grade de atendimento Capacidade Transportadoras Veículos …" at bounding box center [482, 223] width 964 height 447
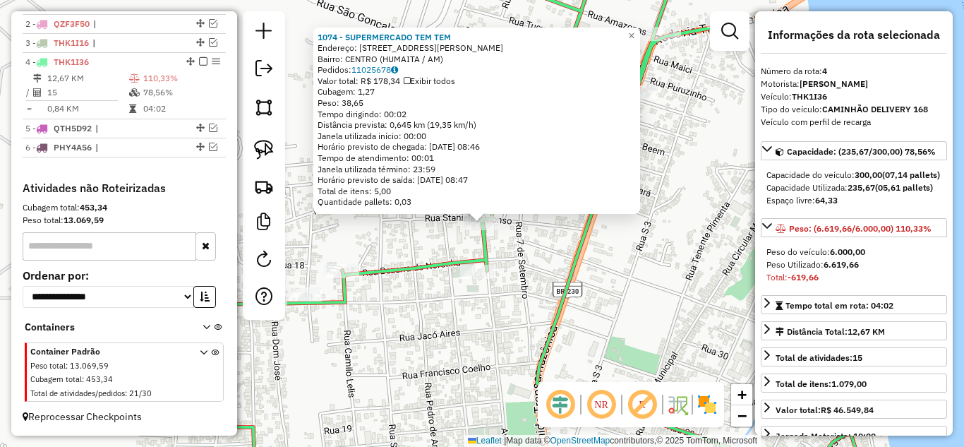
click at [565, 222] on div "1074 - SUPERMERCADO TEM TEM Endereço: [STREET_ADDRESS][PERSON_NAME] Bairro: CEN…" at bounding box center [482, 223] width 964 height 447
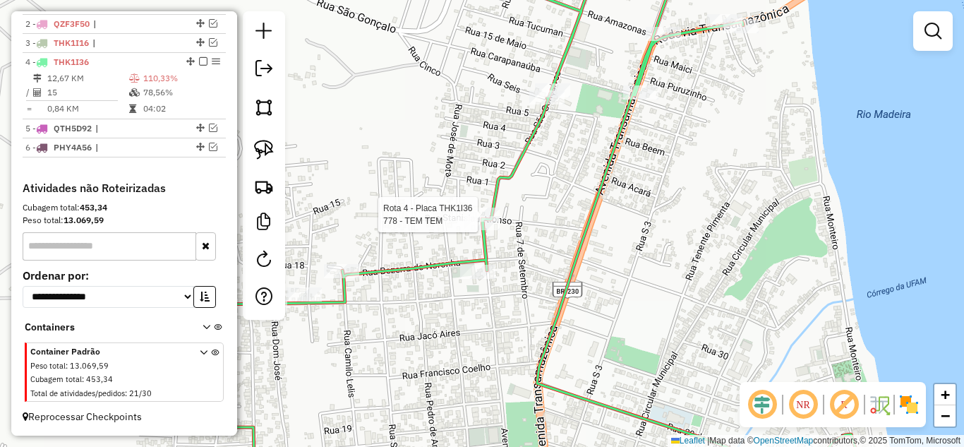
select select "**********"
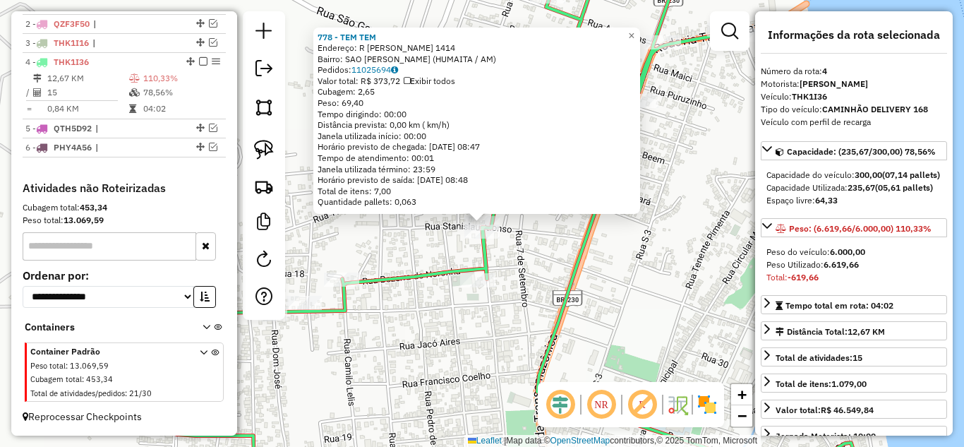
click at [551, 258] on div "778 - TEM TEM Endereço: R [PERSON_NAME] 1414 Bairro: SAO [PERSON_NAME] (HUMAITA…" at bounding box center [482, 223] width 964 height 447
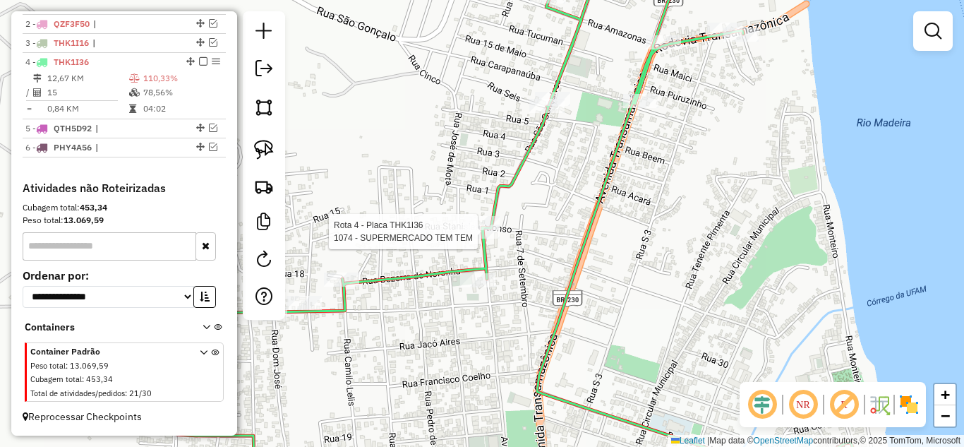
select select "**********"
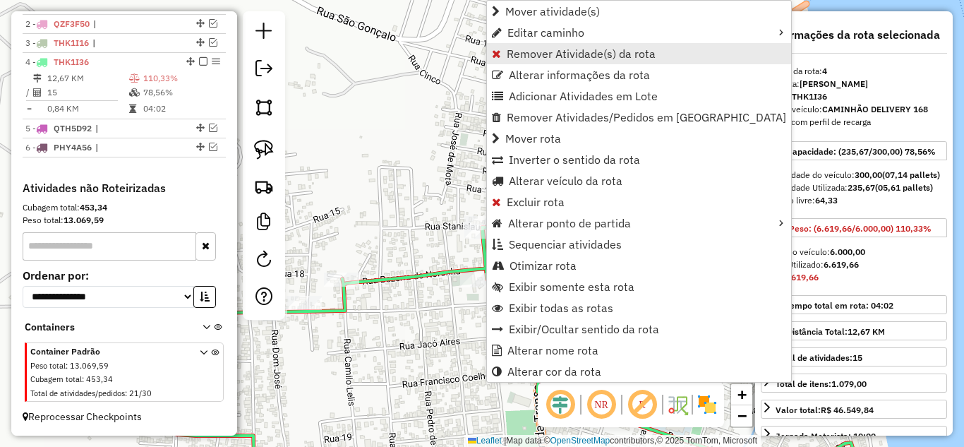
click at [528, 56] on span "Remover Atividade(s) da rota" at bounding box center [581, 53] width 149 height 11
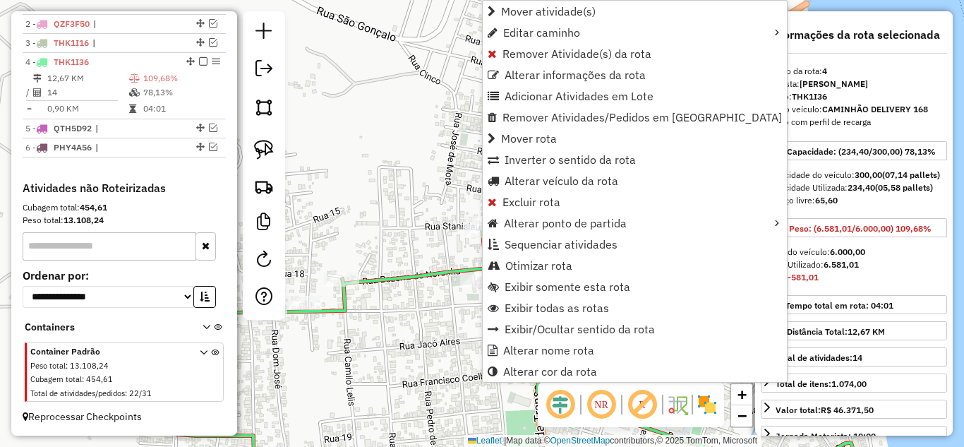
click at [543, 56] on span "Remover Atividade(s) da rota" at bounding box center [577, 53] width 149 height 11
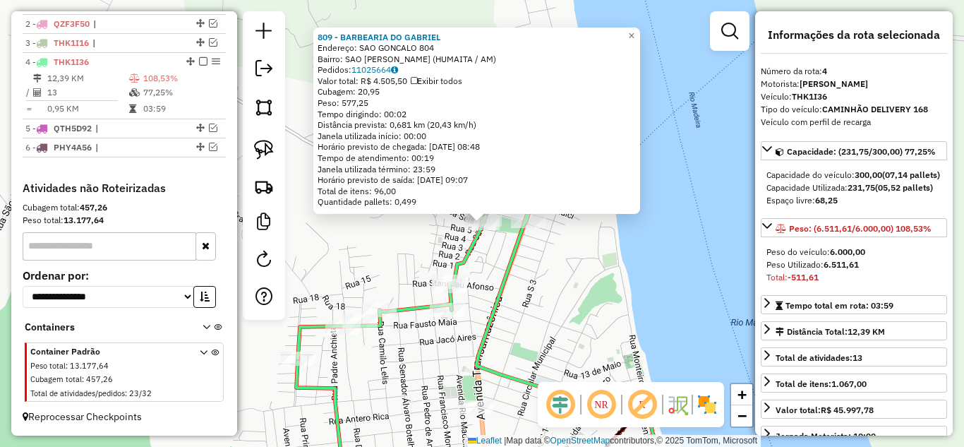
click at [565, 323] on div "Rota 4 - Placa THK1I36 754 - DISTRIBUIDORA CAITAN 809 - BARBEARIA DO [PERSON_NA…" at bounding box center [482, 223] width 964 height 447
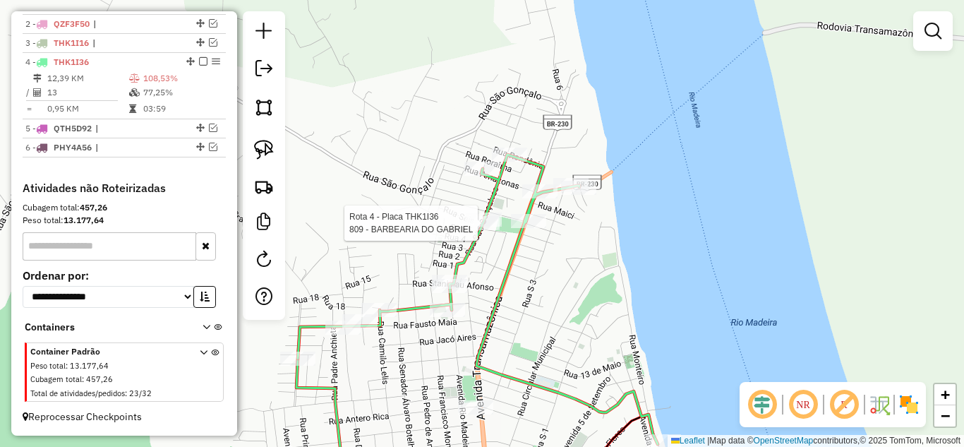
click at [482, 230] on div at bounding box center [481, 223] width 35 height 14
select select "**********"
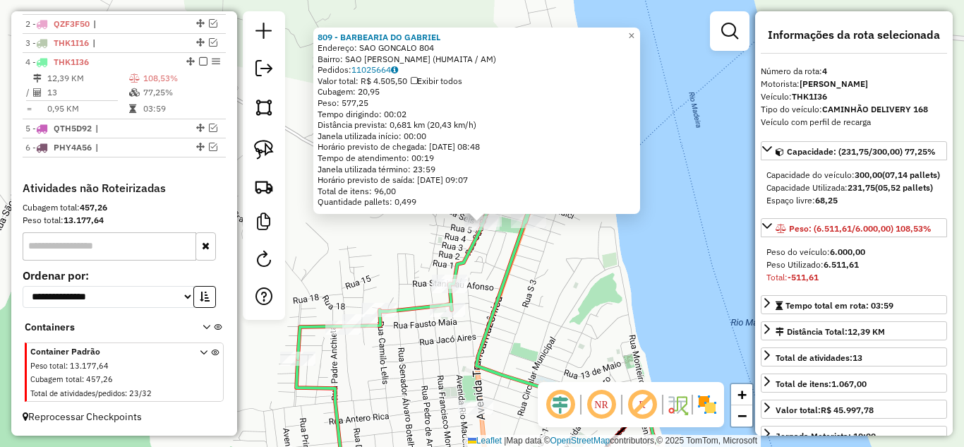
click at [606, 287] on div "809 - BARBEARIA DO [PERSON_NAME]: SAO GONCALO 804 Bairro: [GEOGRAPHIC_DATA][PER…" at bounding box center [482, 223] width 964 height 447
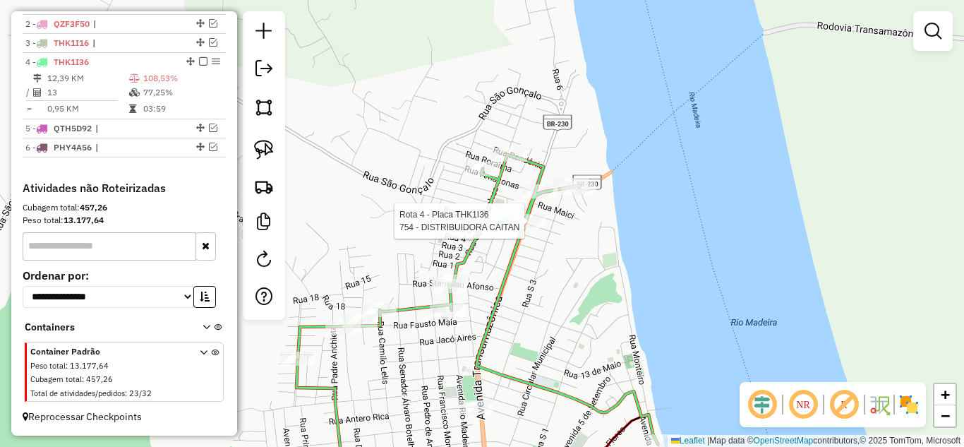
select select "**********"
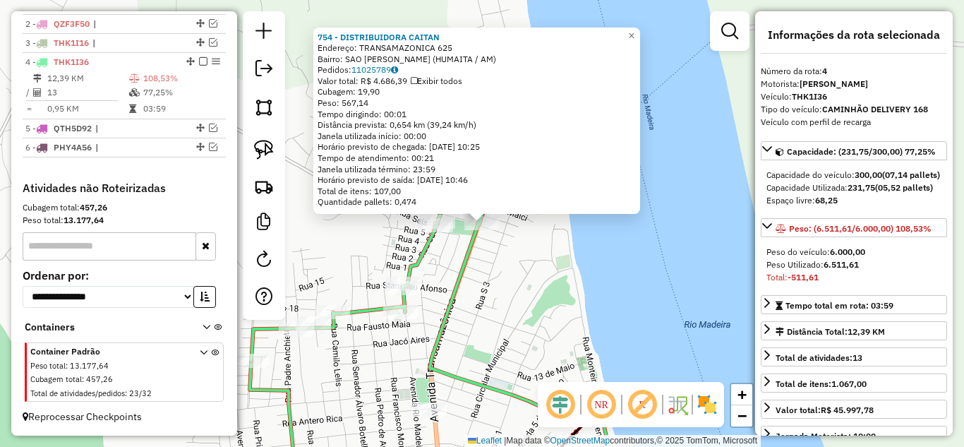
click at [544, 250] on div "754 - DISTRIBUIDORA CAITAN Endereço: TRANSAMAZONICA 625 Bairro: SAO [PERSON_NAM…" at bounding box center [482, 223] width 964 height 447
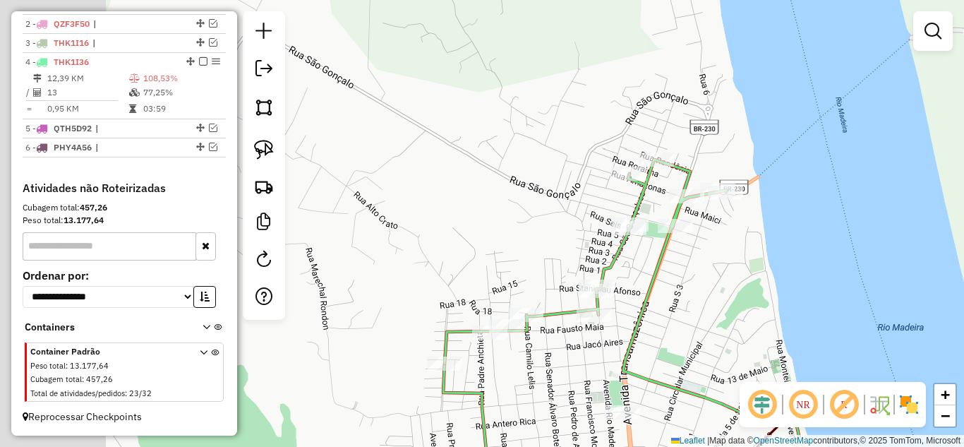
click at [733, 311] on div "Janela de atendimento Grade de atendimento Capacidade Transportadoras Veículos …" at bounding box center [482, 223] width 964 height 447
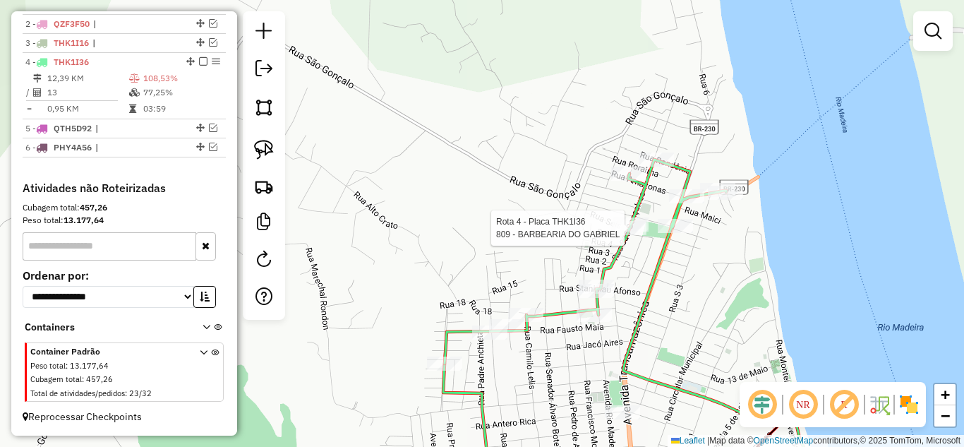
select select "**********"
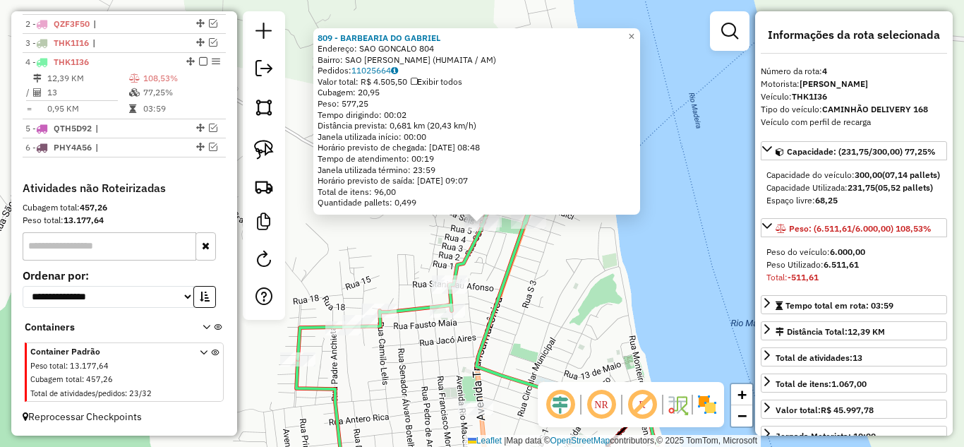
click at [603, 344] on div "809 - BARBEARIA DO [PERSON_NAME]: SAO GONCALO 804 Bairro: [GEOGRAPHIC_DATA][PER…" at bounding box center [482, 223] width 964 height 447
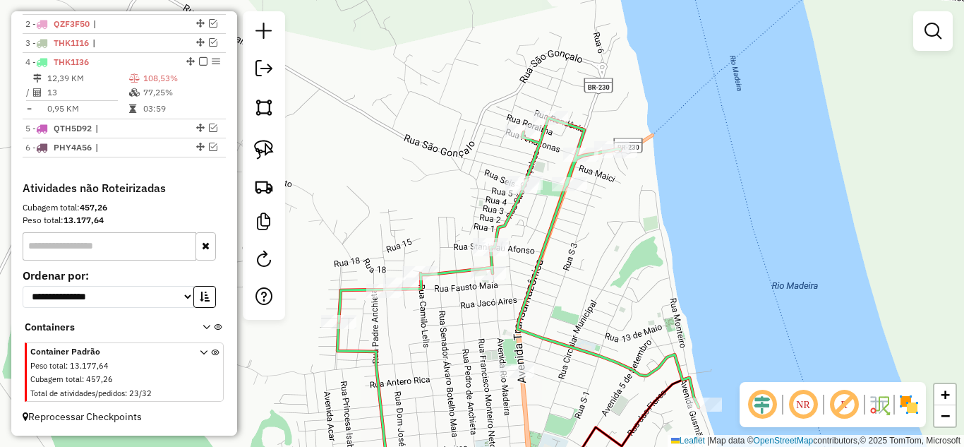
drag, startPoint x: 587, startPoint y: 336, endPoint x: 587, endPoint y: 284, distance: 51.5
click at [639, 287] on div "Janela de atendimento Grade de atendimento Capacidade Transportadoras Veículos …" at bounding box center [482, 223] width 964 height 447
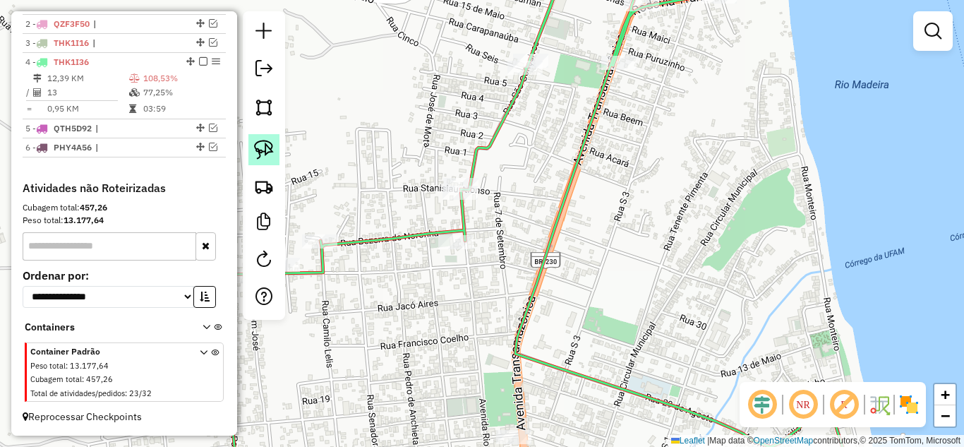
click at [262, 145] on img at bounding box center [264, 150] width 20 height 20
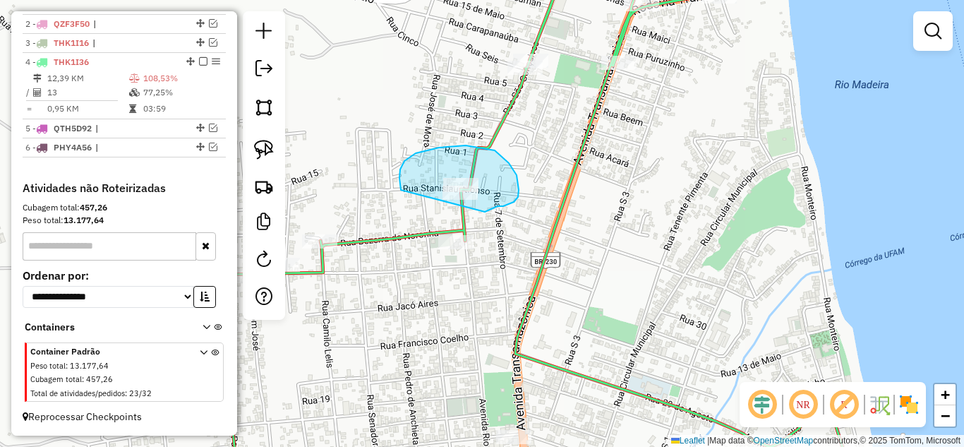
drag, startPoint x: 401, startPoint y: 190, endPoint x: 485, endPoint y: 212, distance: 86.8
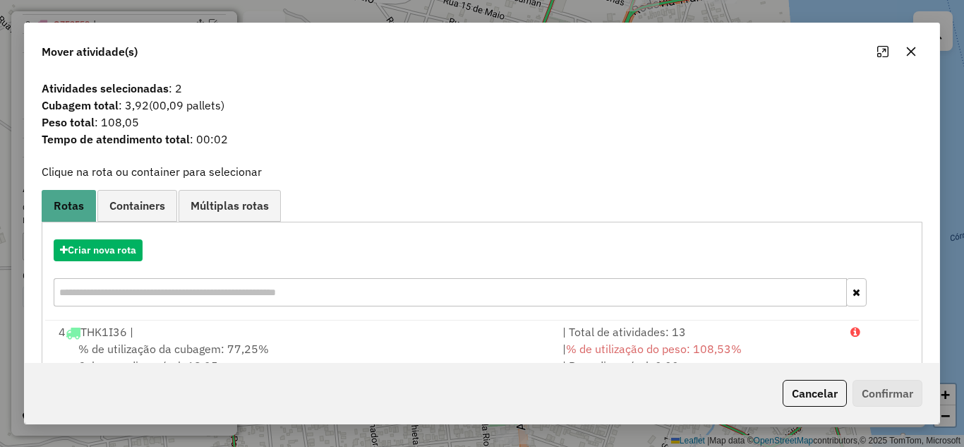
click at [723, 344] on span "% de utilização do peso: 108,53%" at bounding box center [654, 349] width 176 height 14
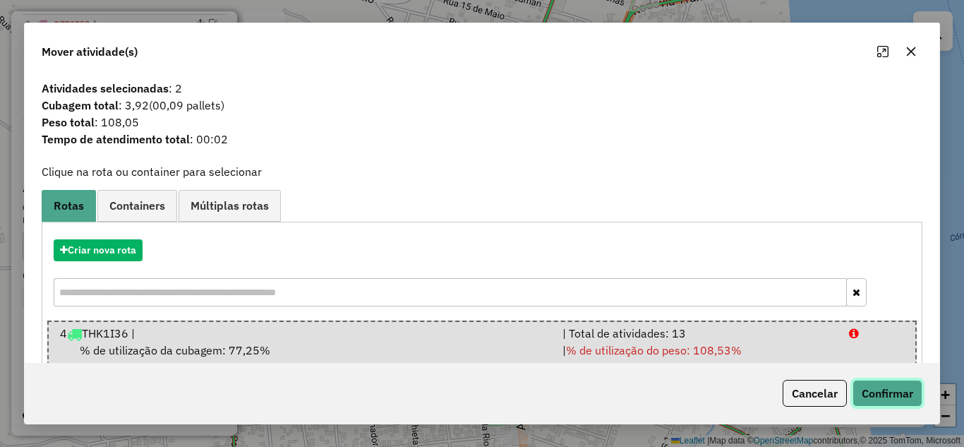
click at [887, 389] on button "Confirmar" at bounding box center [888, 393] width 70 height 27
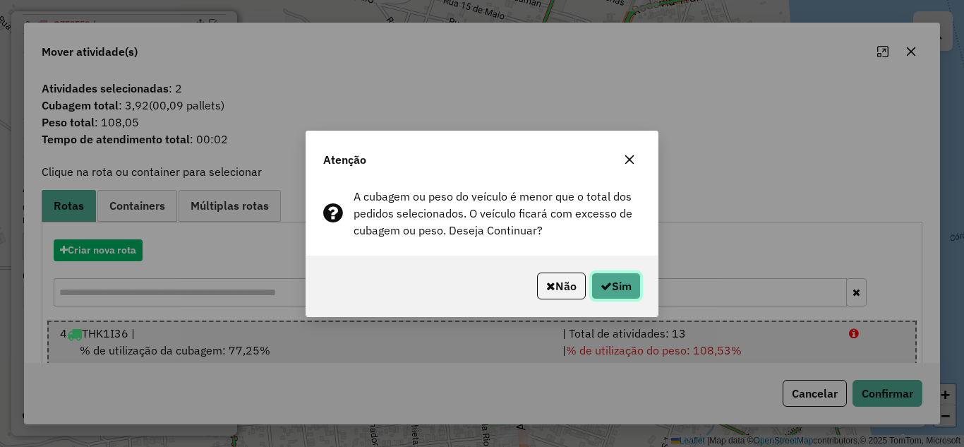
click at [621, 293] on button "Sim" at bounding box center [615, 285] width 49 height 27
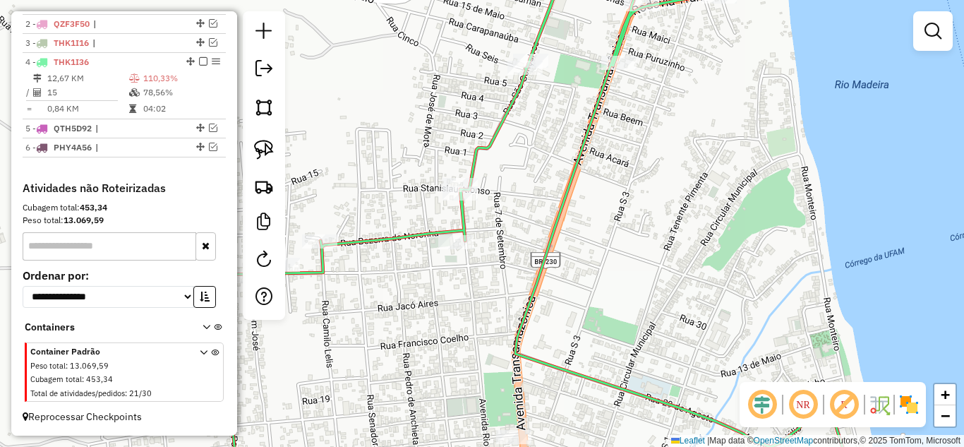
click at [627, 305] on div "Janela de atendimento Grade de atendimento Capacidade Transportadoras Veículos …" at bounding box center [482, 223] width 964 height 447
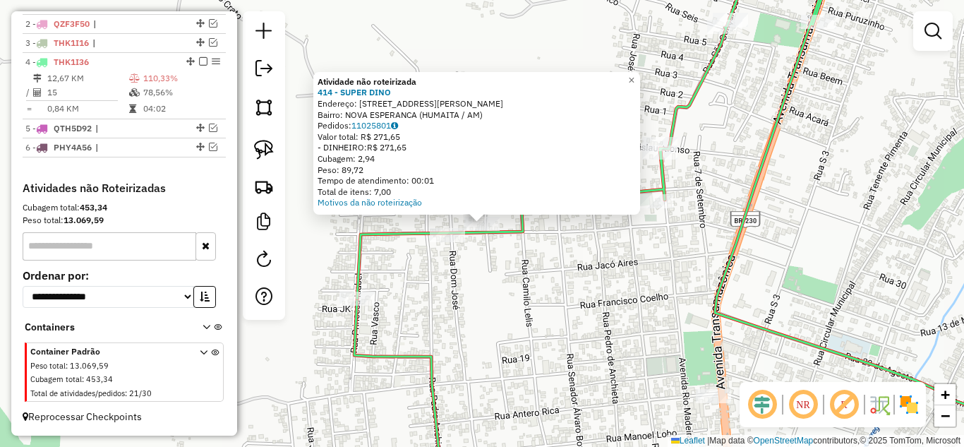
click at [478, 269] on div "Rota 4 - Placa THK1I36 426 - COMERCIAL REIS Atividade não roteirizada 414 - SUP…" at bounding box center [482, 223] width 964 height 447
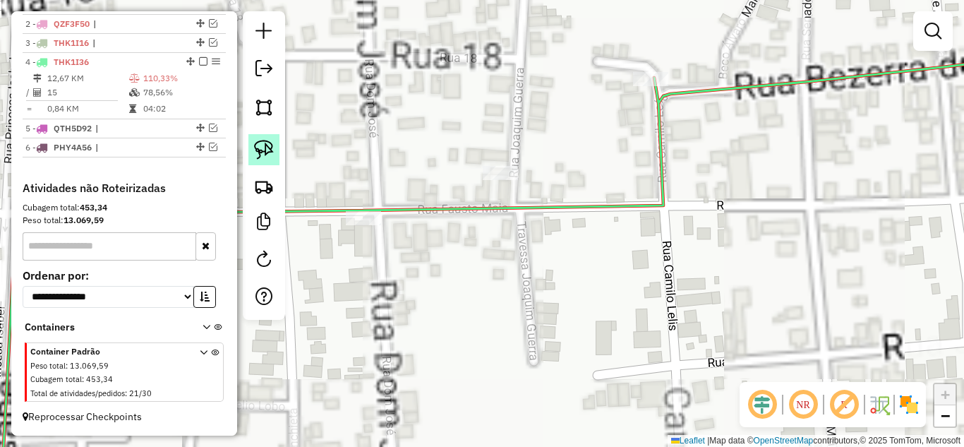
click at [269, 147] on img at bounding box center [264, 150] width 20 height 20
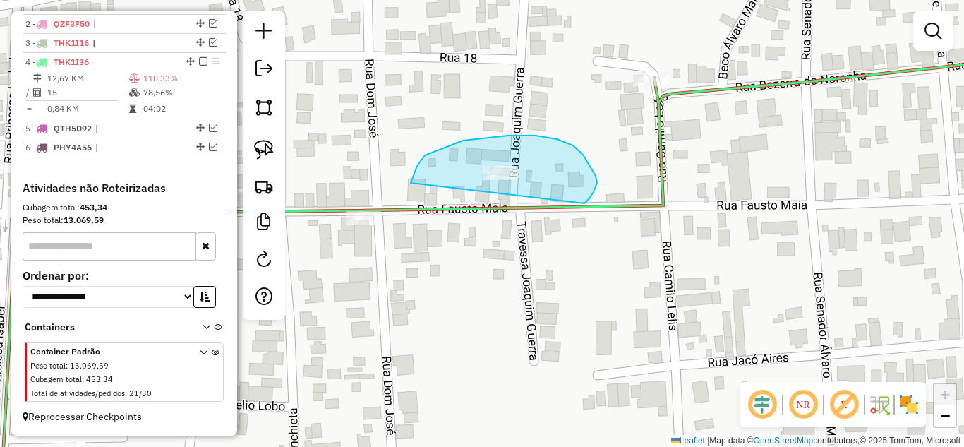
drag, startPoint x: 411, startPoint y: 183, endPoint x: 581, endPoint y: 200, distance: 171.0
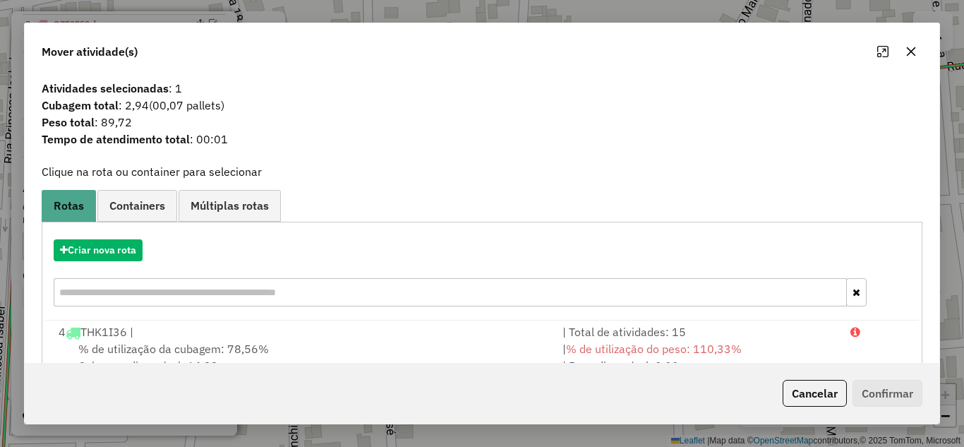
click at [634, 335] on div "| Total de atividades: 15" at bounding box center [698, 331] width 288 height 17
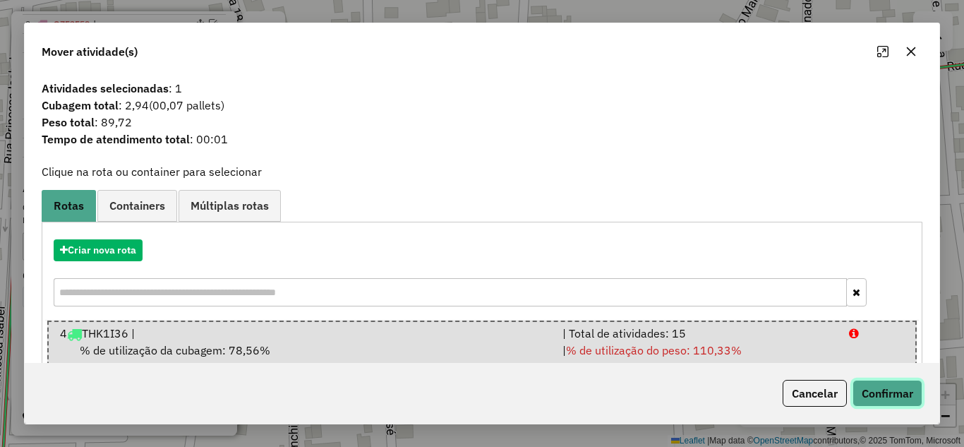
click at [863, 390] on button "Confirmar" at bounding box center [888, 393] width 70 height 27
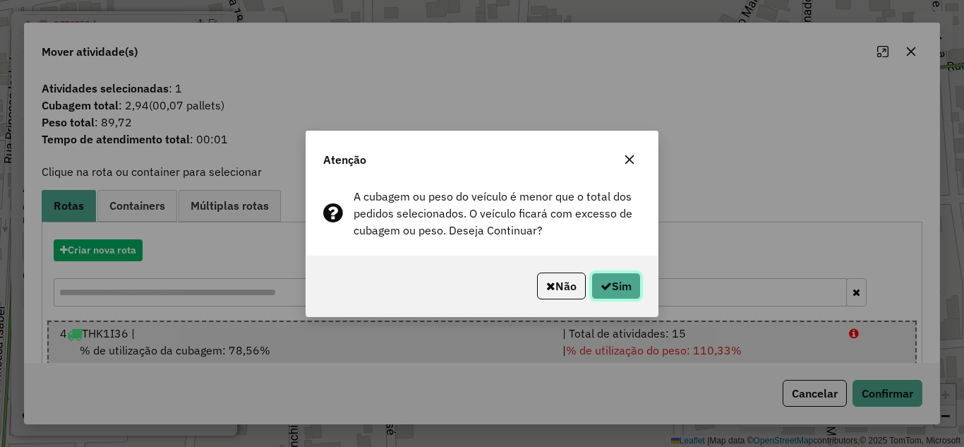
click at [618, 281] on button "Sim" at bounding box center [615, 285] width 49 height 27
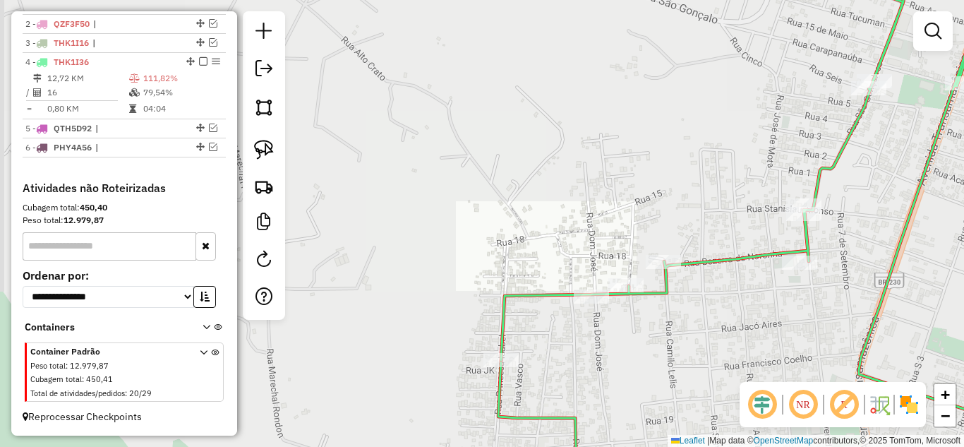
drag, startPoint x: 498, startPoint y: 193, endPoint x: 483, endPoint y: 171, distance: 26.8
click at [485, 173] on div "Janela de atendimento Grade de atendimento Capacidade Transportadoras Veículos …" at bounding box center [482, 223] width 964 height 447
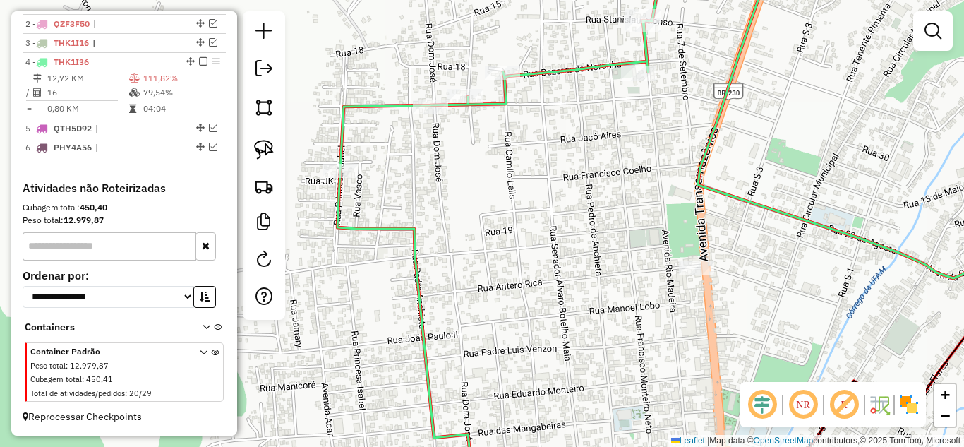
click at [697, 260] on div "Janela de atendimento Grade de atendimento Capacidade Transportadoras Veículos …" at bounding box center [482, 223] width 964 height 447
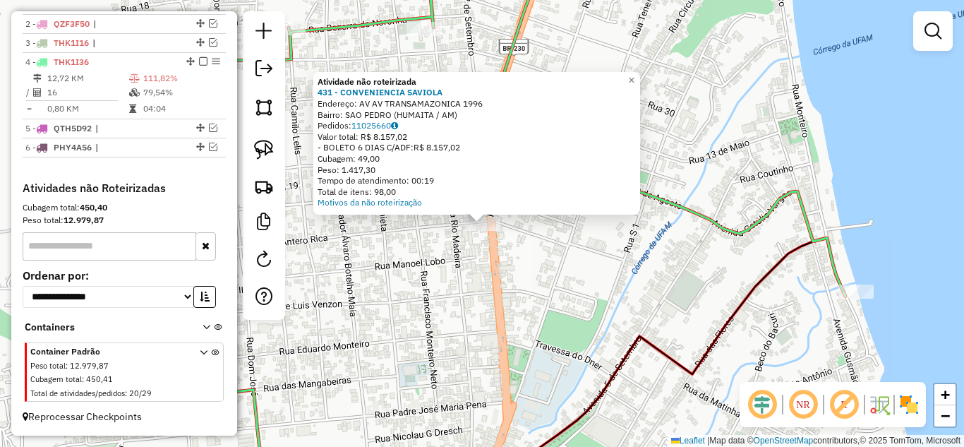
click at [510, 270] on div "Atividade não roteirizada 431 - CONVENIENCIA SAVIOLA Endereço: AV AV TRANSAMAZO…" at bounding box center [482, 223] width 964 height 447
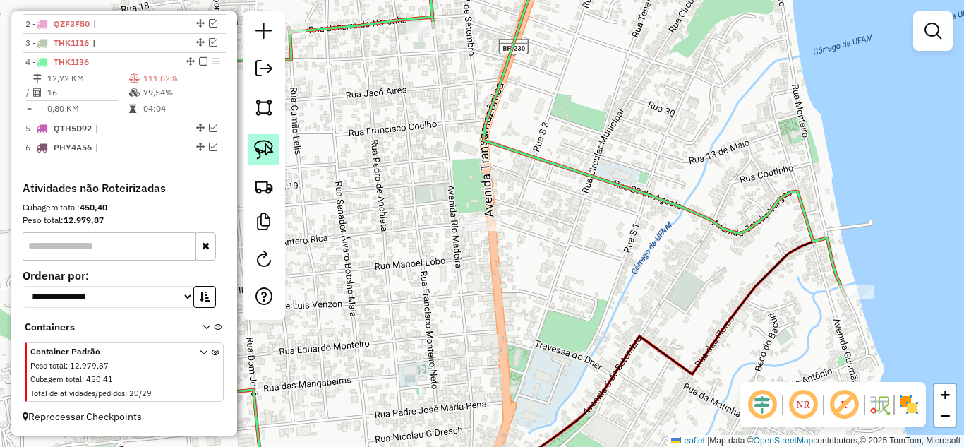
click at [270, 151] on img at bounding box center [264, 150] width 20 height 20
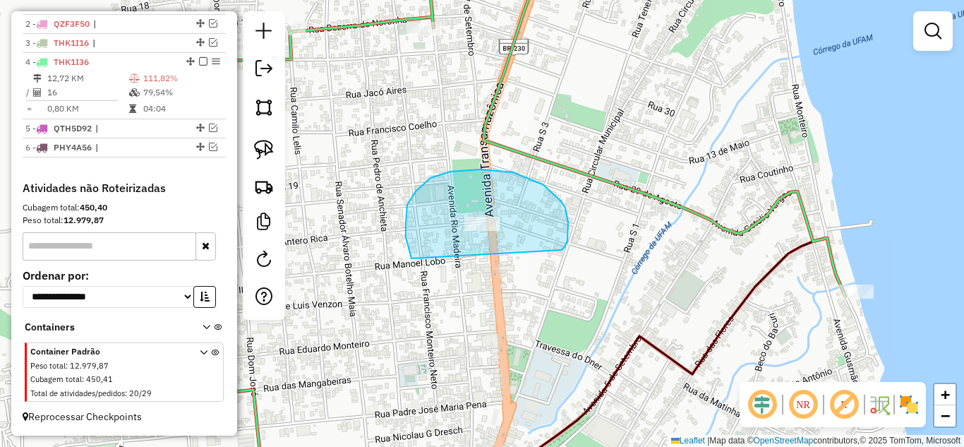
drag, startPoint x: 409, startPoint y: 252, endPoint x: 555, endPoint y: 254, distance: 146.1
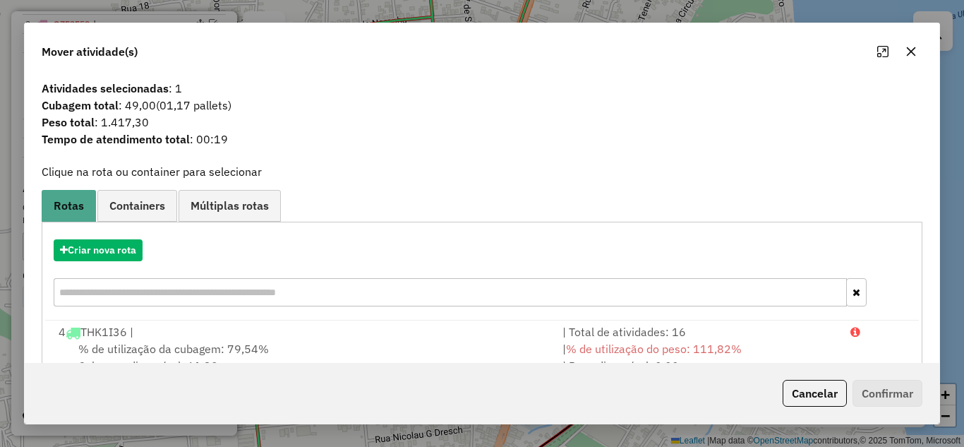
click at [639, 337] on div "| Total de atividades: 16" at bounding box center [698, 331] width 288 height 17
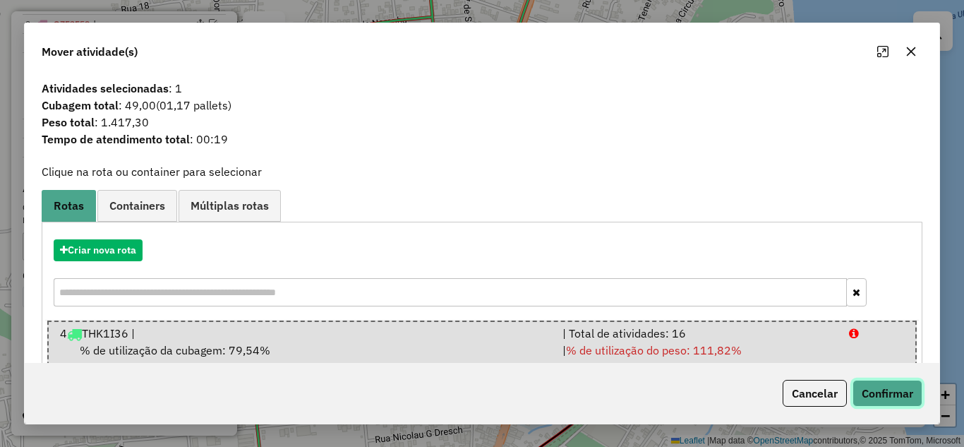
click at [874, 388] on button "Confirmar" at bounding box center [888, 393] width 70 height 27
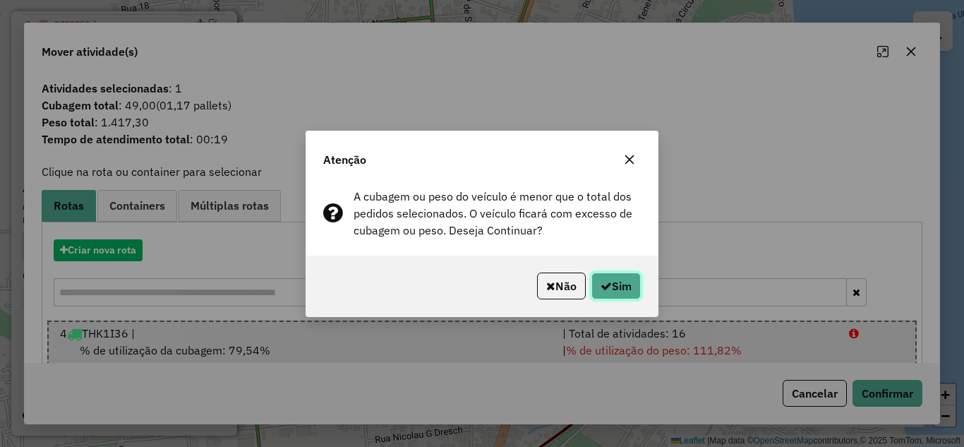
click at [629, 287] on button "Sim" at bounding box center [615, 285] width 49 height 27
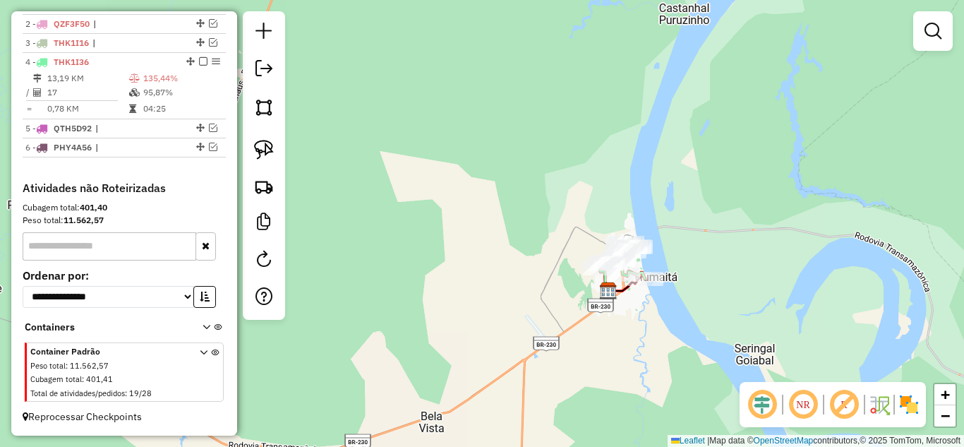
select select "**********"
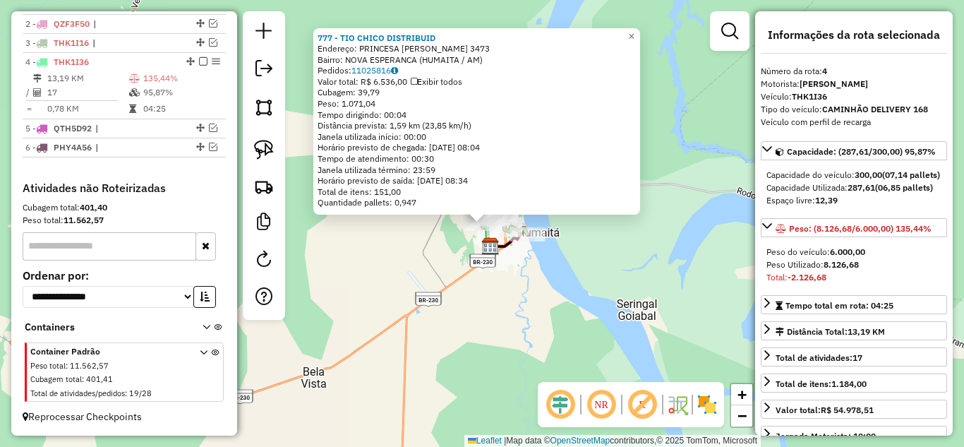
click at [448, 314] on div "777 - TIO CHICO DISTRIBUID Endereço: PRINCESA [PERSON_NAME] 3473 Bairro: NOVA E…" at bounding box center [482, 223] width 964 height 447
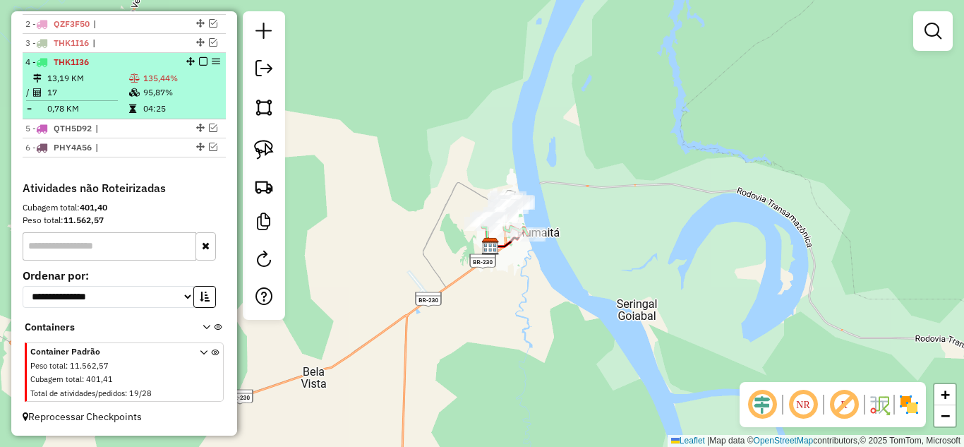
click at [199, 61] on em at bounding box center [203, 61] width 8 height 8
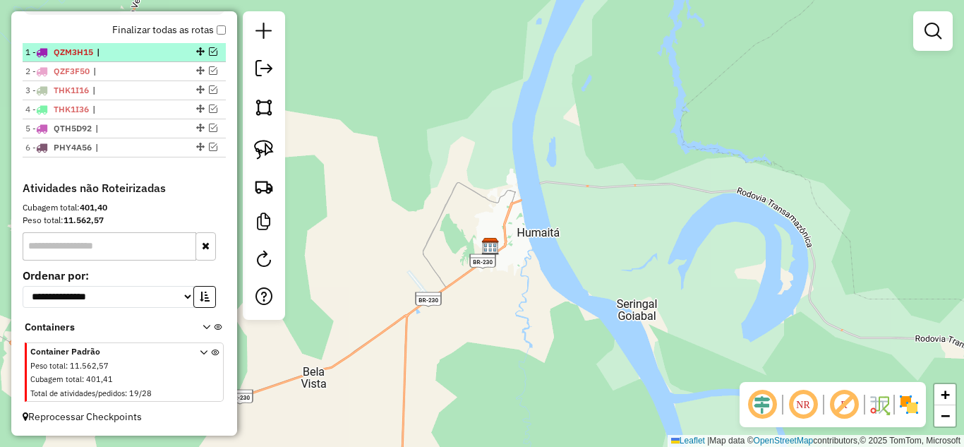
click at [211, 52] on em at bounding box center [213, 51] width 8 height 8
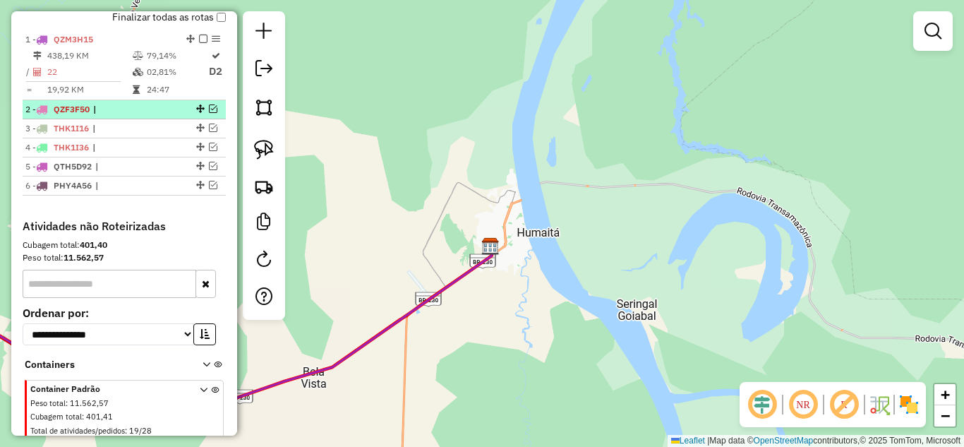
click at [209, 113] on em at bounding box center [213, 108] width 8 height 8
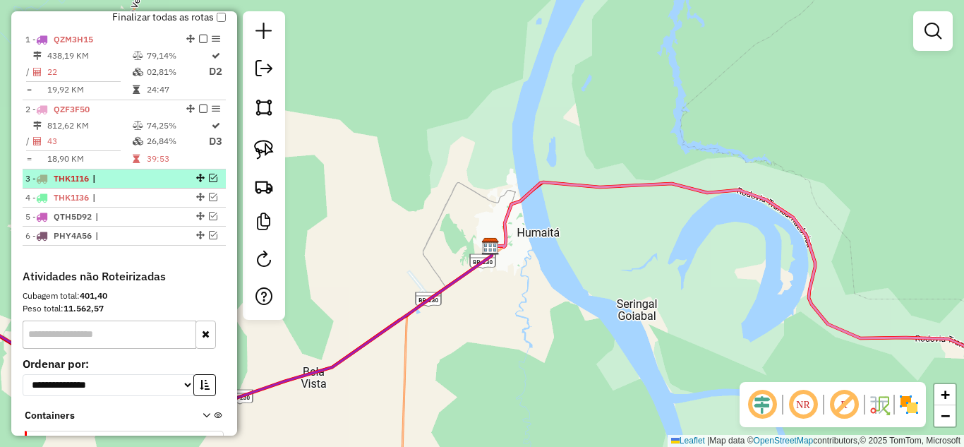
click at [209, 182] on em at bounding box center [213, 178] width 8 height 8
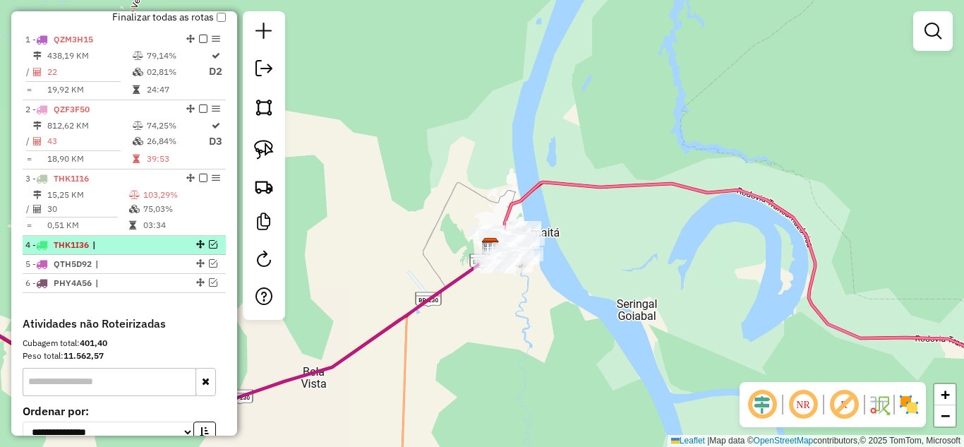
click at [209, 248] on em at bounding box center [213, 244] width 8 height 8
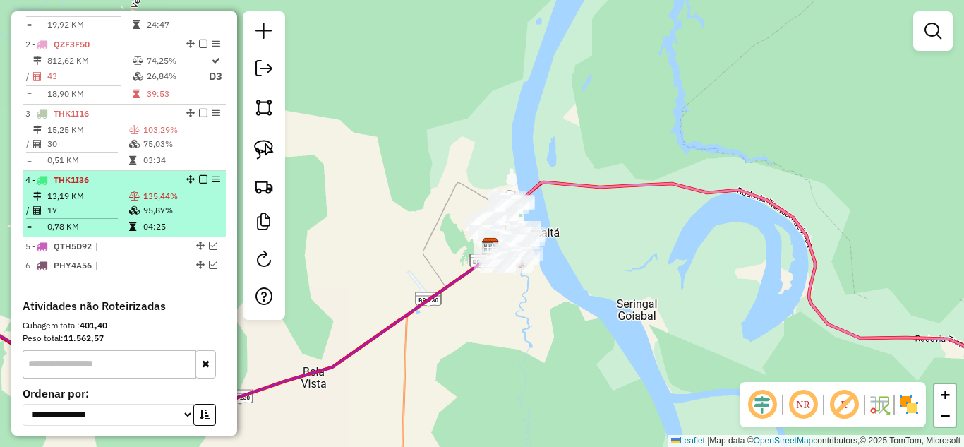
scroll to position [656, 0]
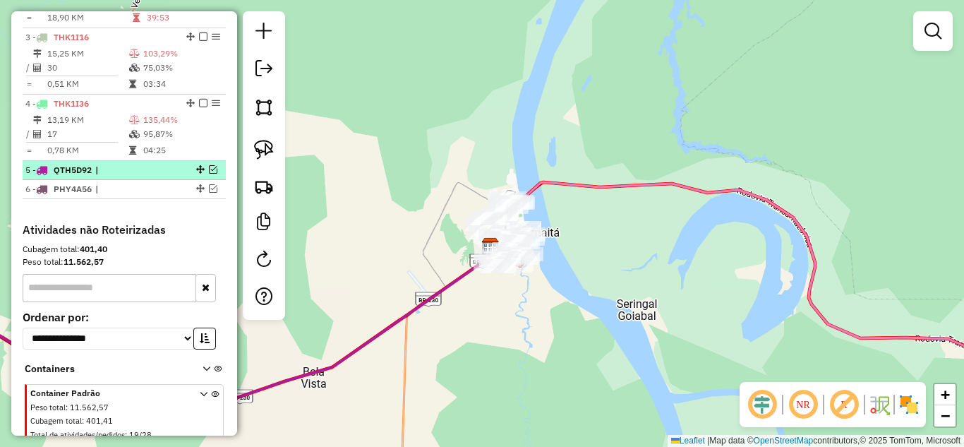
click at [209, 174] on em at bounding box center [213, 169] width 8 height 8
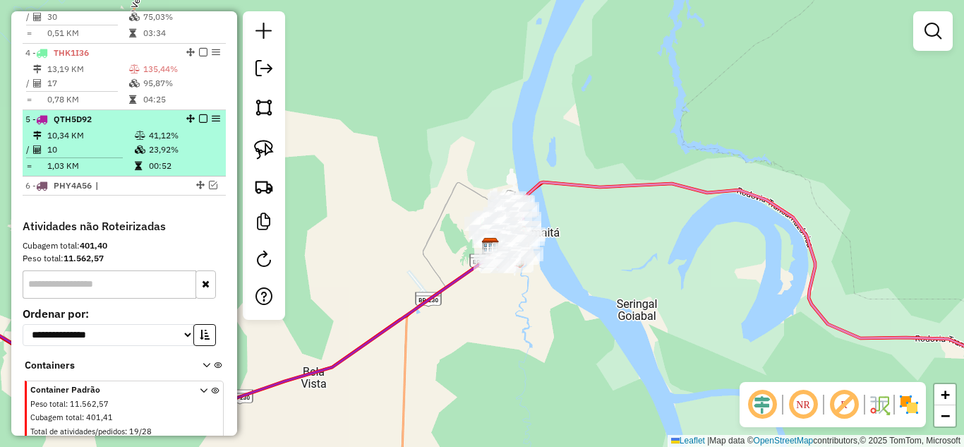
scroll to position [726, 0]
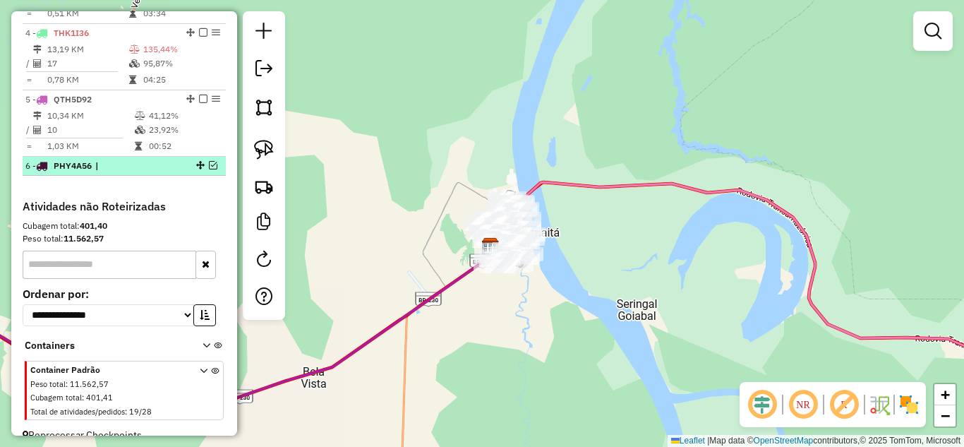
click at [209, 169] on em at bounding box center [213, 165] width 8 height 8
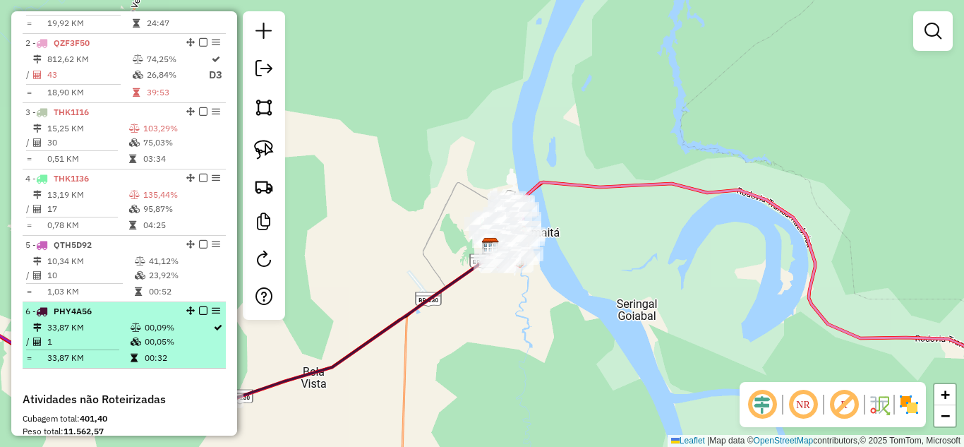
scroll to position [373, 0]
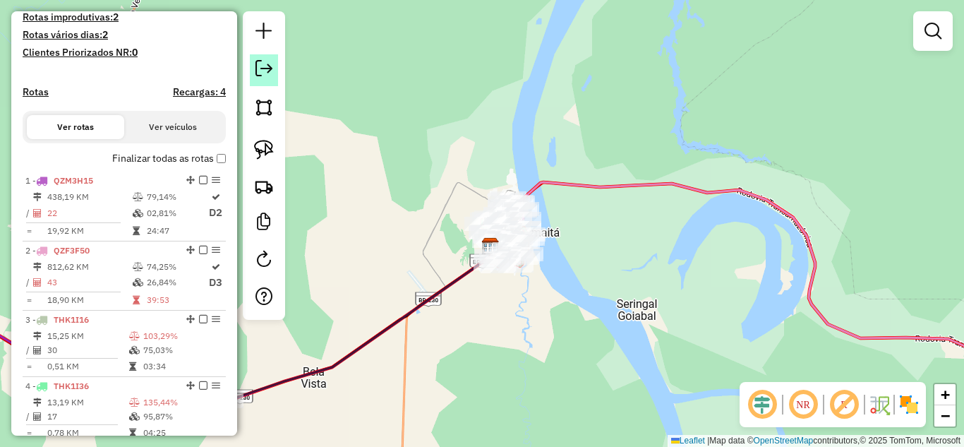
click at [270, 78] on link at bounding box center [264, 70] width 28 height 32
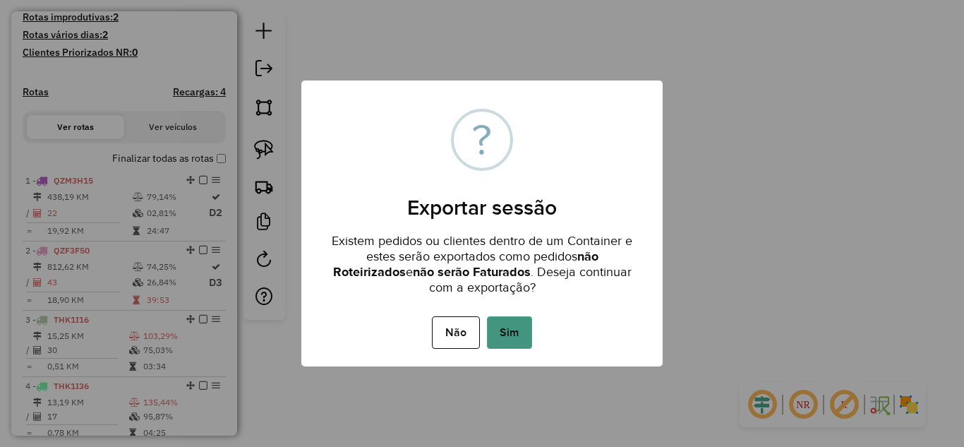
click at [521, 337] on button "Sim" at bounding box center [509, 332] width 45 height 32
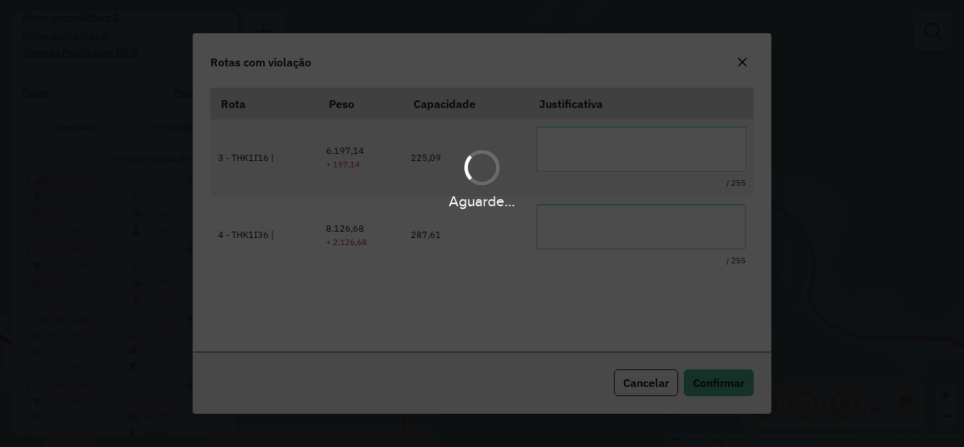
scroll to position [31, 0]
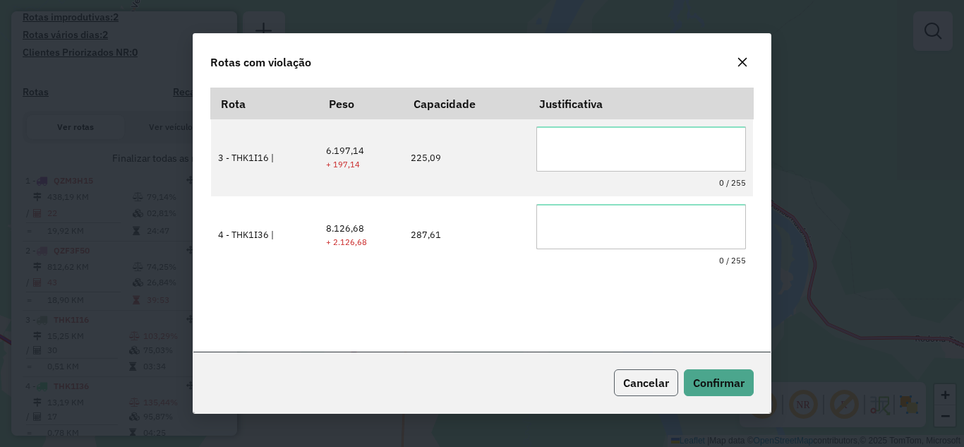
click at [653, 378] on span "Cancelar" at bounding box center [646, 382] width 46 height 14
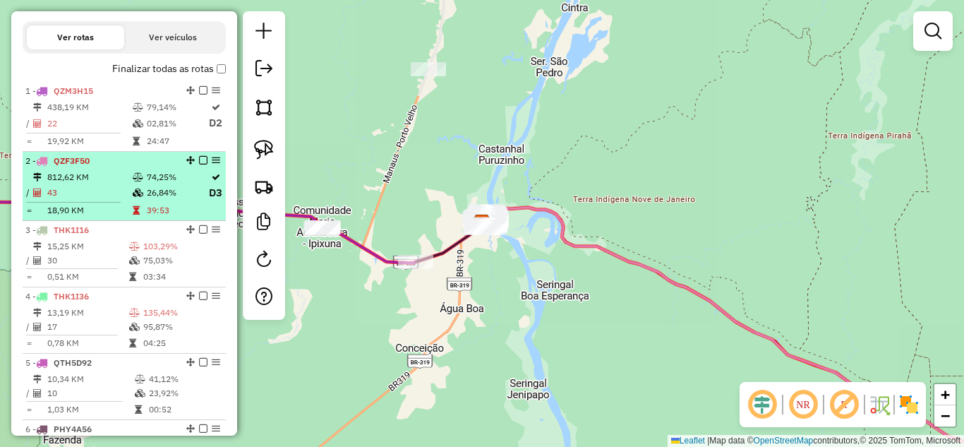
scroll to position [494, 0]
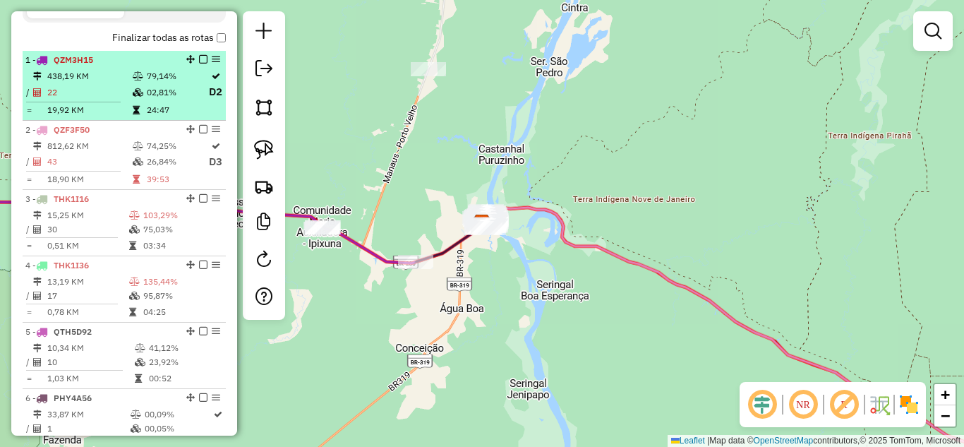
click at [201, 64] on em at bounding box center [203, 59] width 8 height 8
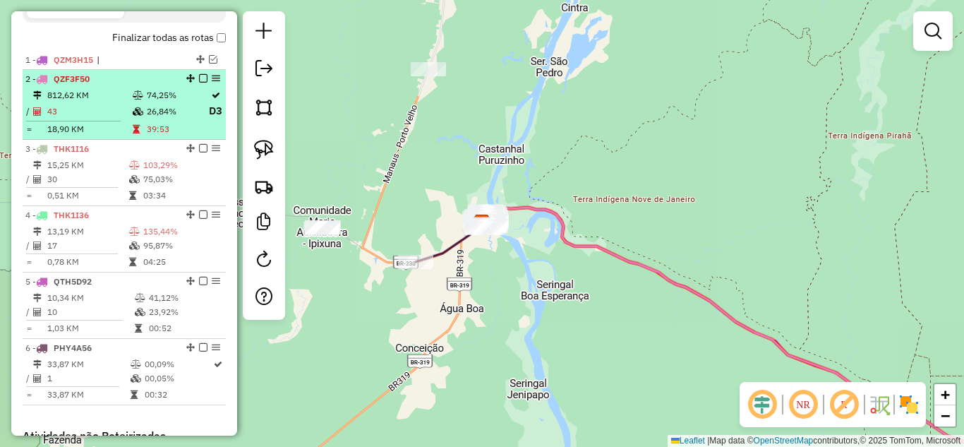
click at [199, 83] on em at bounding box center [203, 78] width 8 height 8
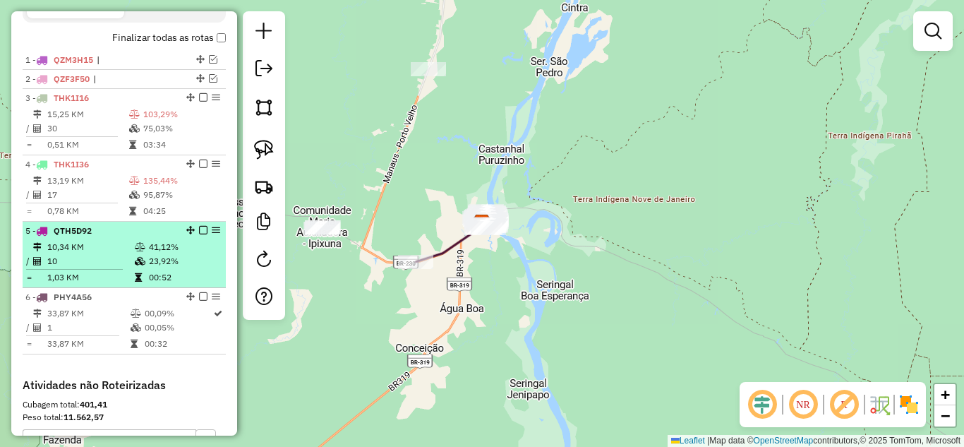
click at [199, 234] on em at bounding box center [203, 230] width 8 height 8
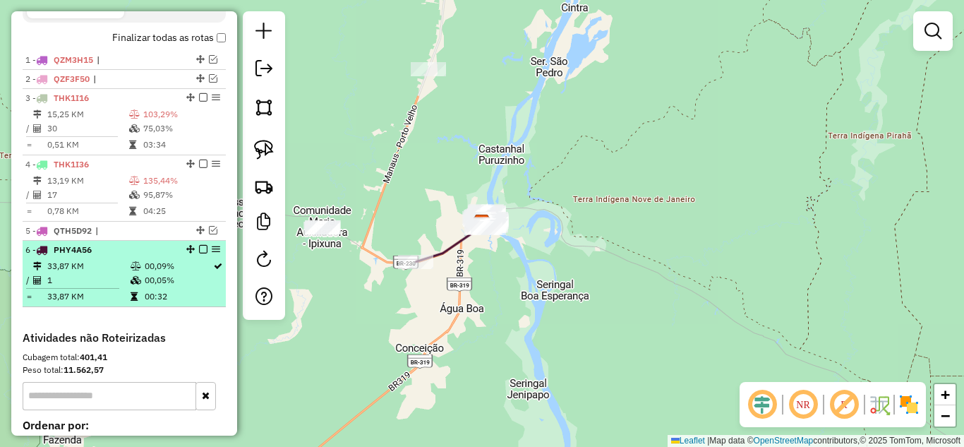
click at [199, 253] on em at bounding box center [203, 249] width 8 height 8
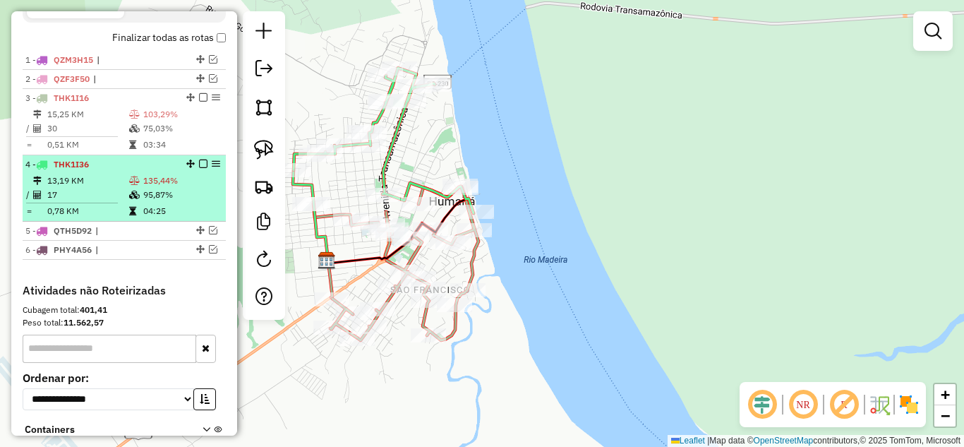
click at [199, 168] on em at bounding box center [203, 164] width 8 height 8
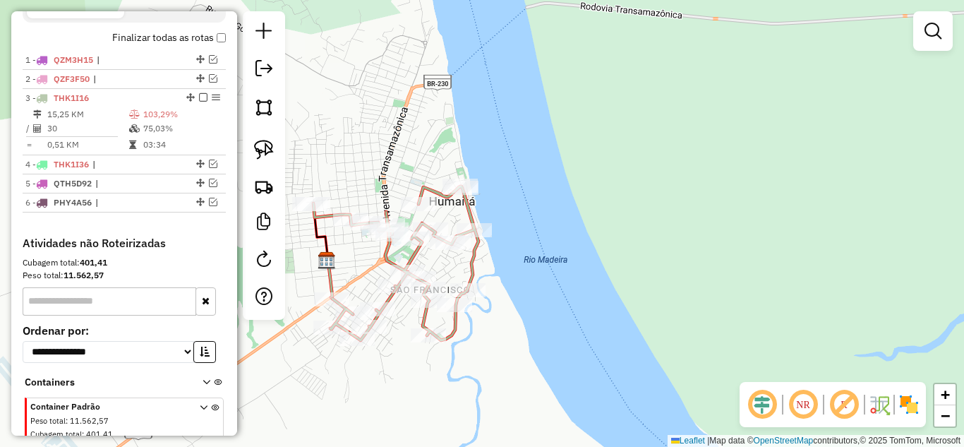
drag, startPoint x: 393, startPoint y: 160, endPoint x: 402, endPoint y: 157, distance: 9.6
click at [402, 157] on div "Janela de atendimento Grade de atendimento Capacidade Transportadoras Veículos …" at bounding box center [482, 223] width 964 height 447
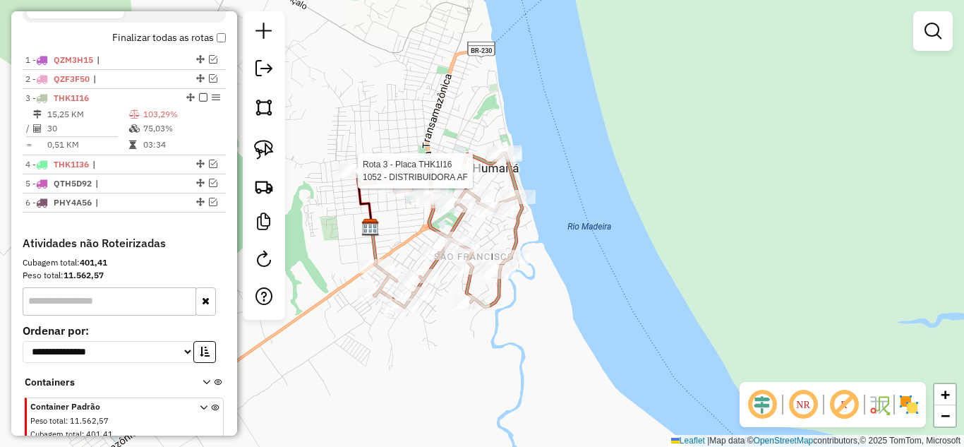
select select "**********"
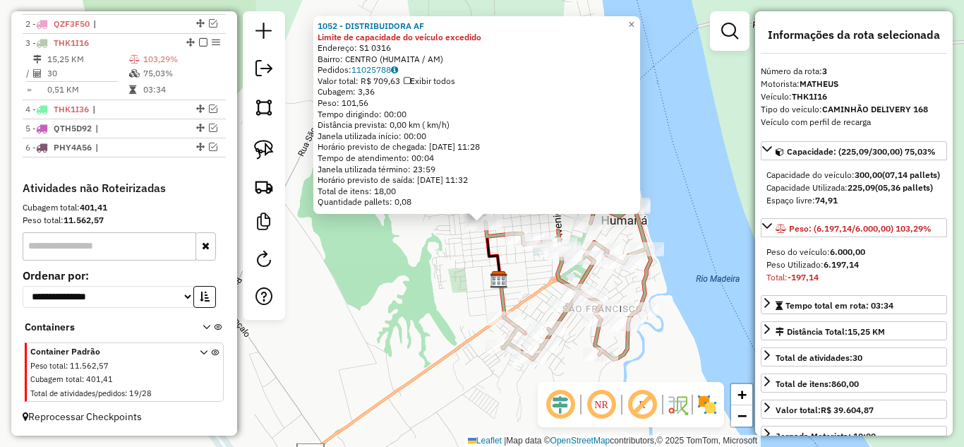
scroll to position [562, 0]
click at [387, 280] on div "1052 - DISTRIBUIDORA AF Limite de capacidade do veículo excedido Endereço: S1 0…" at bounding box center [482, 223] width 964 height 447
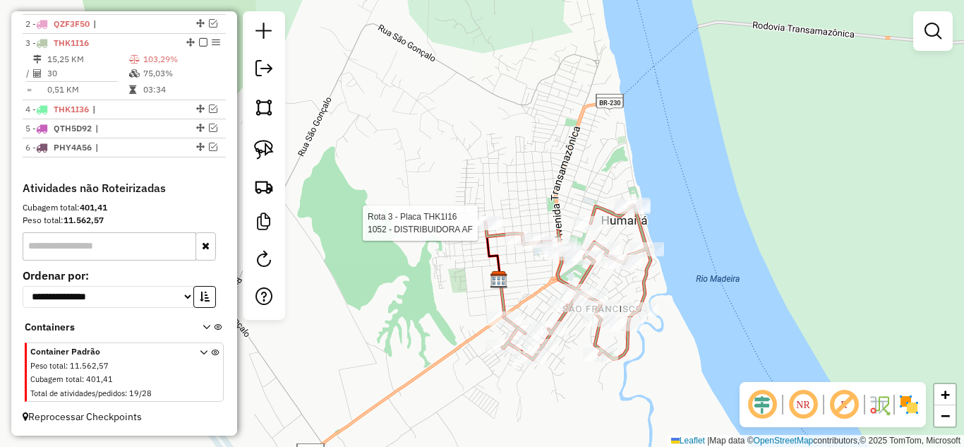
select select "**********"
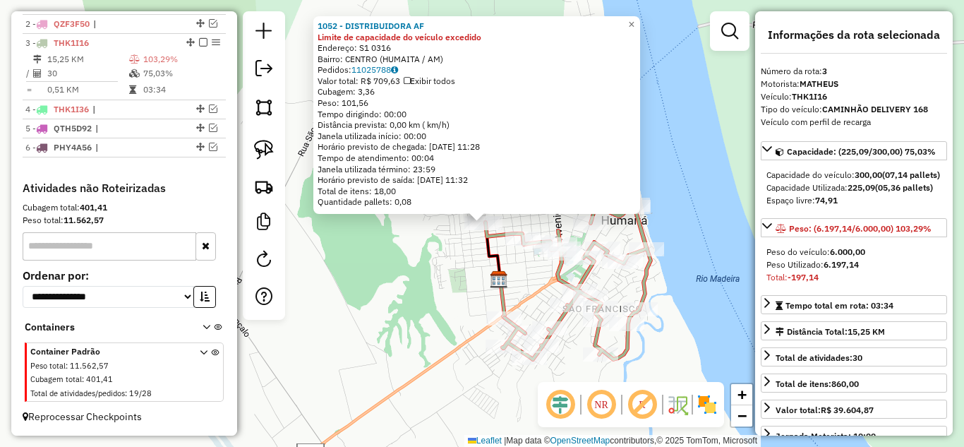
click at [407, 373] on div "1052 - DISTRIBUIDORA AF Limite de capacidade do veículo excedido Endereço: S1 0…" at bounding box center [482, 223] width 964 height 447
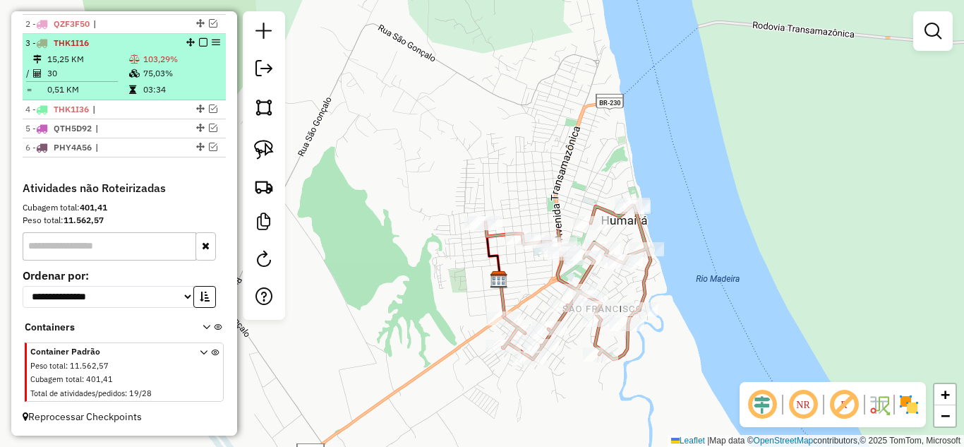
click at [202, 42] on em at bounding box center [203, 42] width 8 height 8
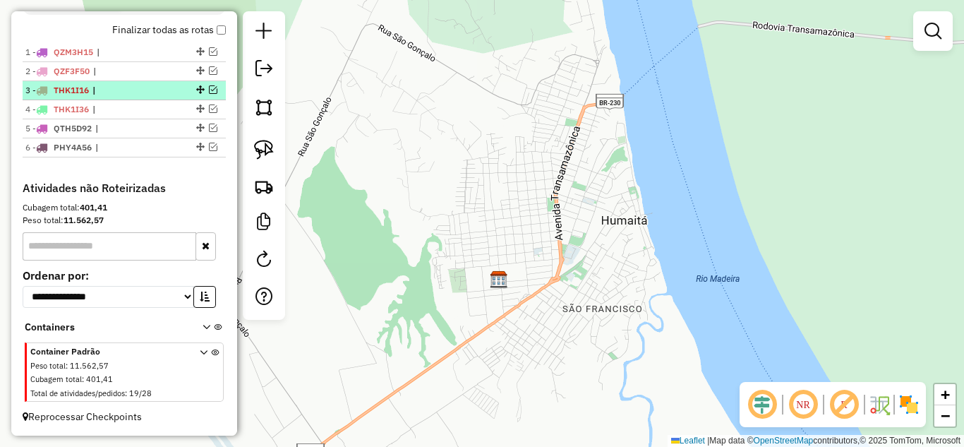
scroll to position [515, 0]
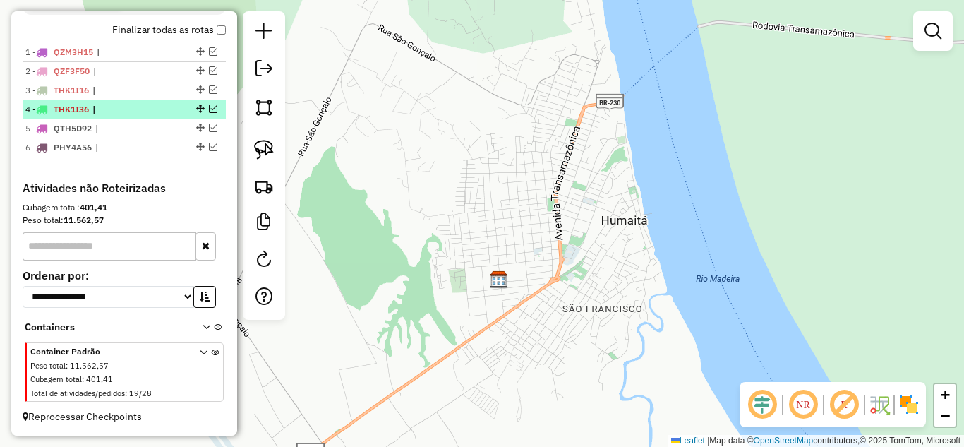
click at [209, 106] on em at bounding box center [213, 108] width 8 height 8
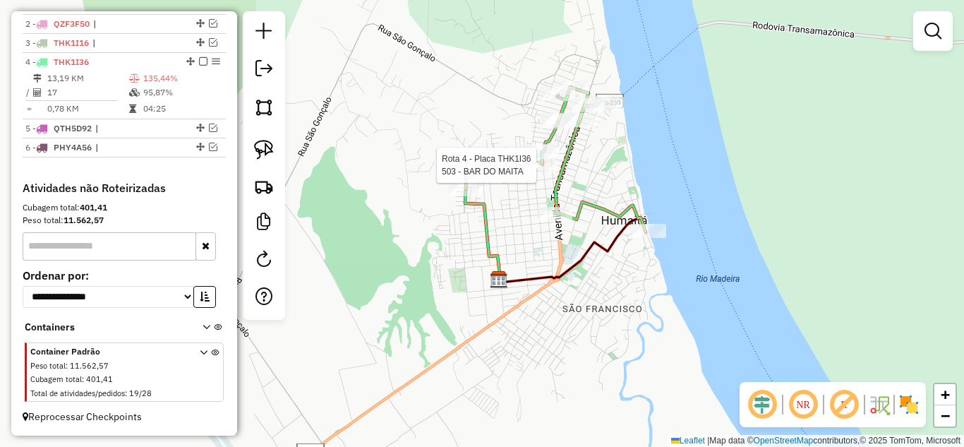
select select "**********"
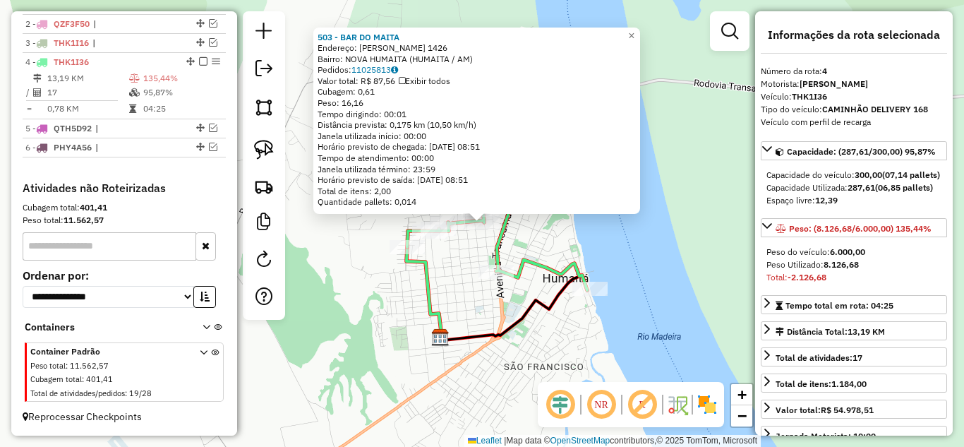
click at [654, 248] on div "503 - BAR DO MAITA Endereço: Bezerra de Noronha 1426 Bairro: NOVA HUMAITA (HUMA…" at bounding box center [482, 223] width 964 height 447
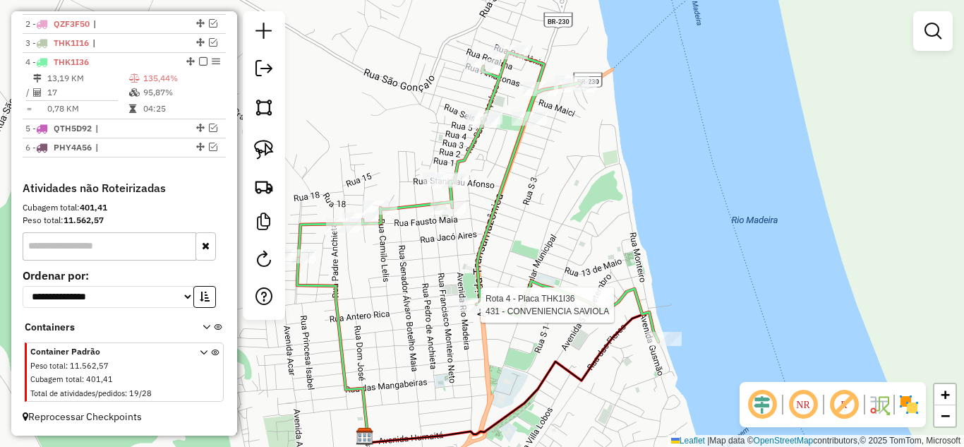
select select "**********"
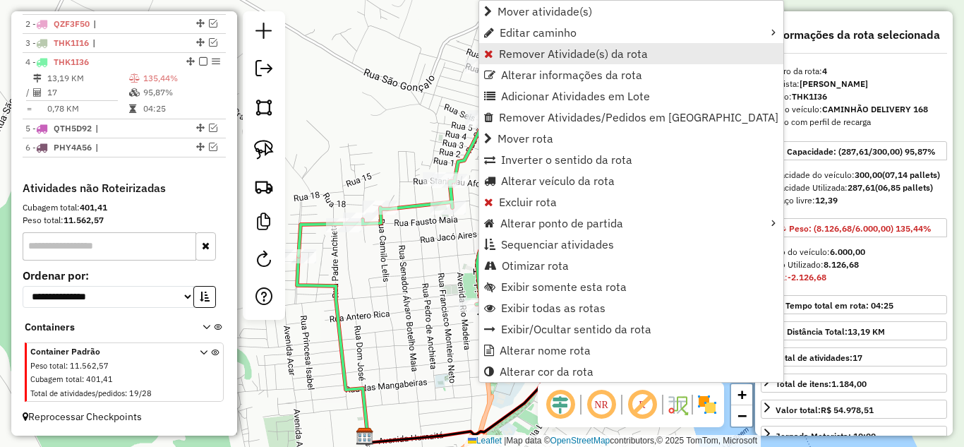
click at [546, 52] on span "Remover Atividade(s) da rota" at bounding box center [573, 53] width 149 height 11
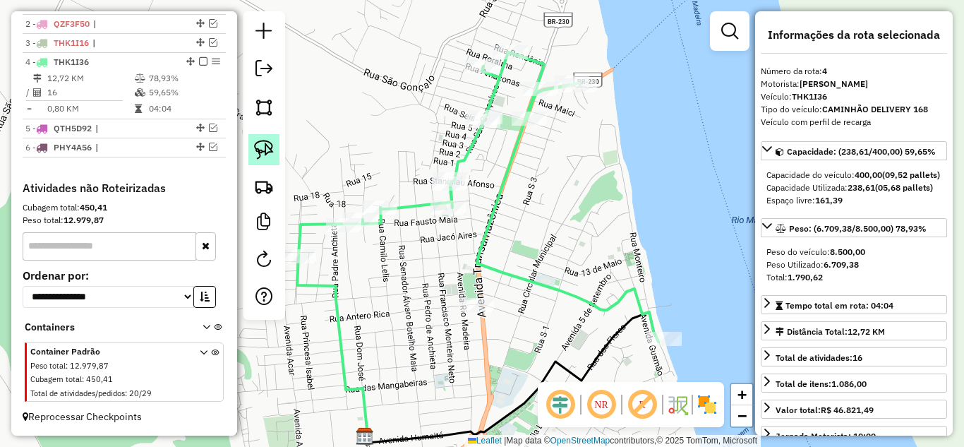
click at [263, 155] on img at bounding box center [264, 150] width 20 height 20
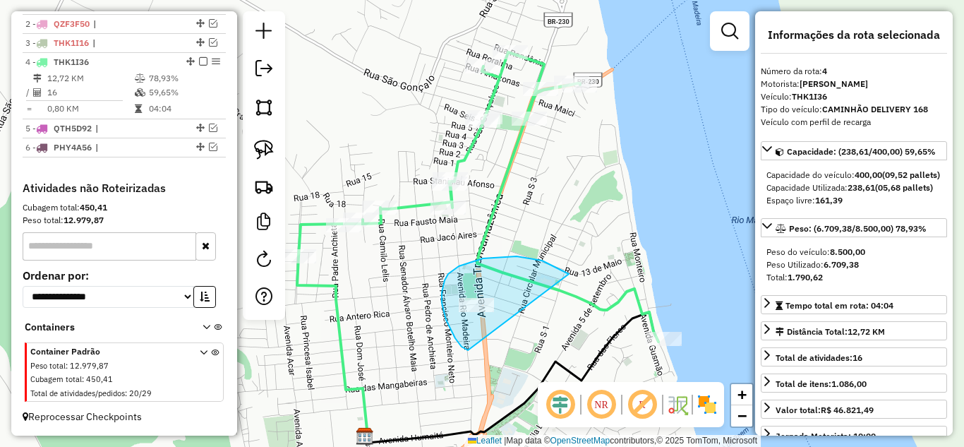
drag, startPoint x: 444, startPoint y: 311, endPoint x: 569, endPoint y: 274, distance: 130.2
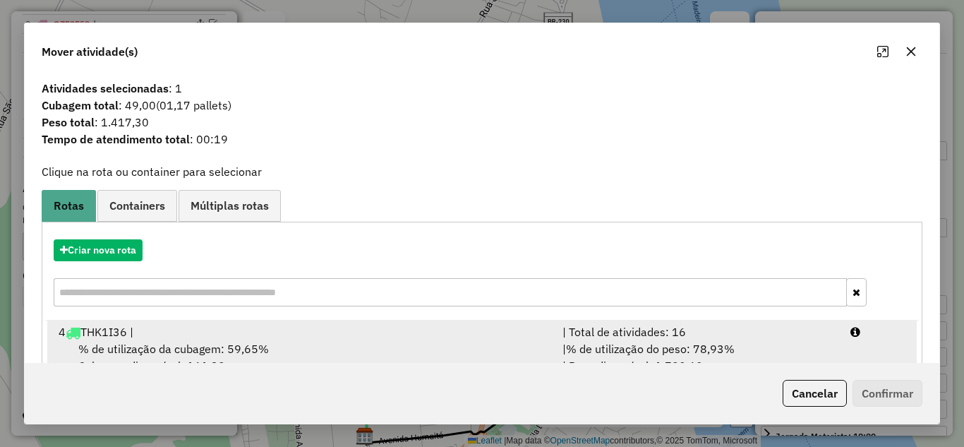
click at [645, 325] on div "| Total de atividades: 16" at bounding box center [698, 331] width 288 height 17
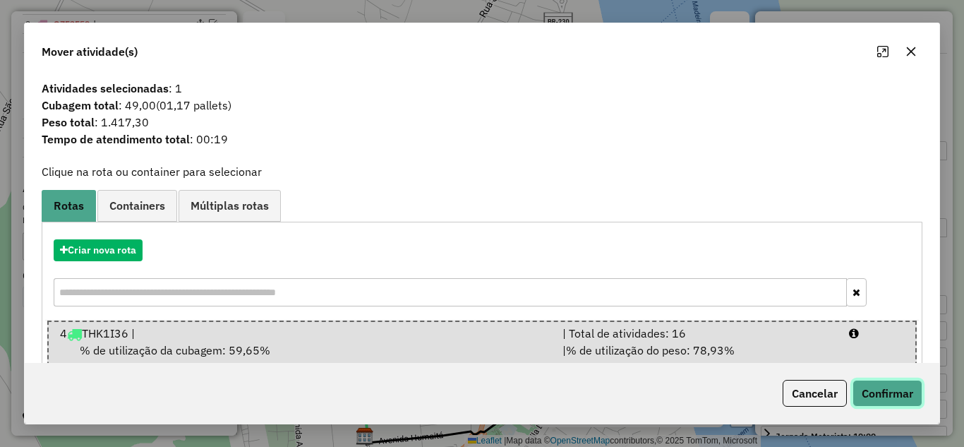
click at [866, 386] on button "Confirmar" at bounding box center [888, 393] width 70 height 27
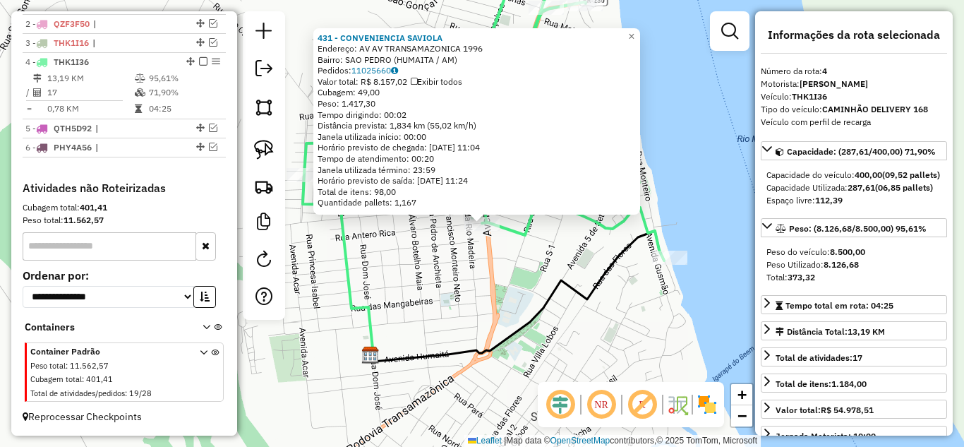
click at [483, 298] on div "431 - CONVENIENCIA SAVIOLA Endereço: AV AV TRANSAMAZONICA 1996 Bairro: SAO PEDR…" at bounding box center [482, 223] width 964 height 447
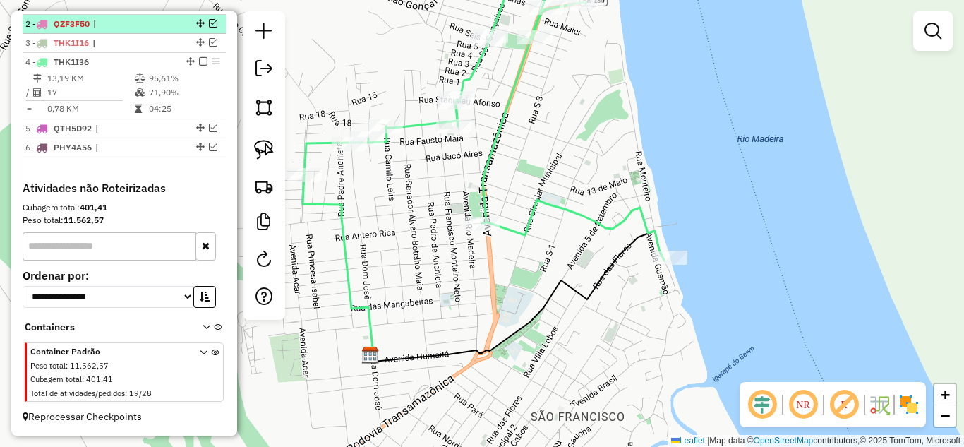
click at [199, 63] on em at bounding box center [203, 61] width 8 height 8
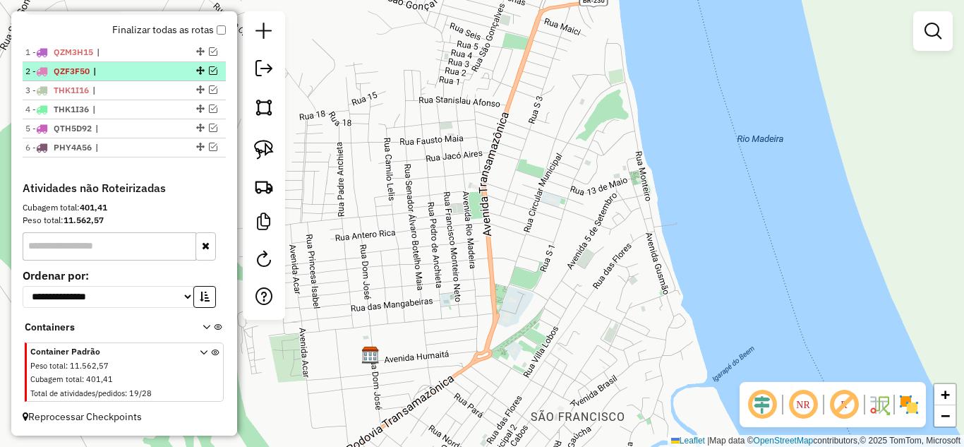
scroll to position [515, 0]
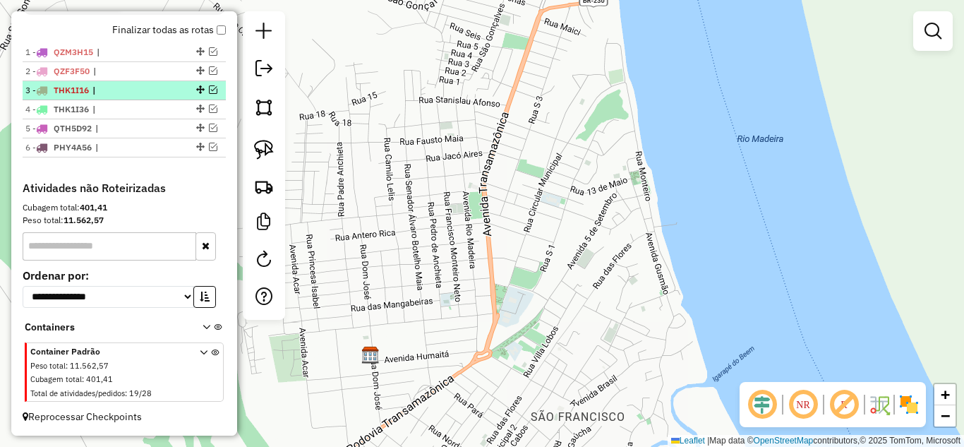
click at [211, 88] on em at bounding box center [213, 89] width 8 height 8
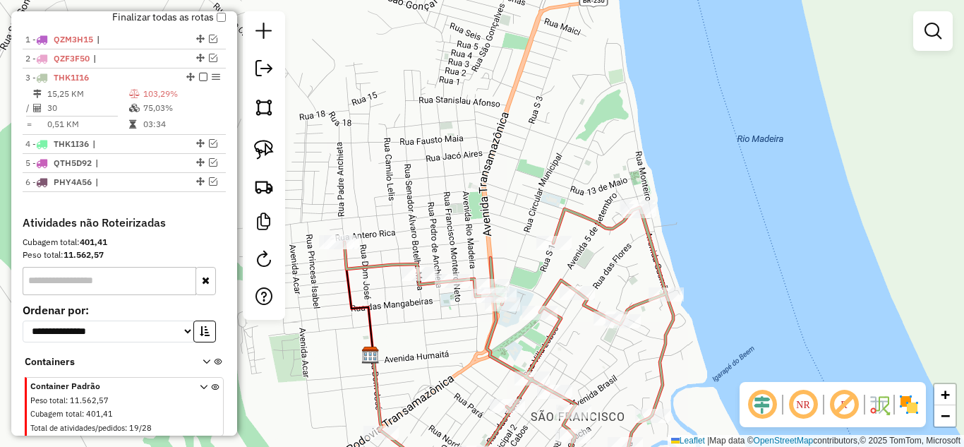
scroll to position [562, 0]
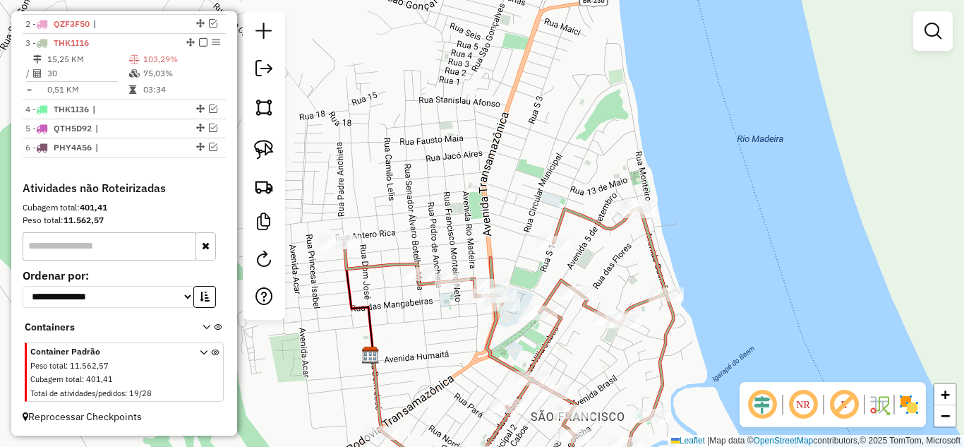
drag, startPoint x: 433, startPoint y: 243, endPoint x: 503, endPoint y: 200, distance: 82.3
click at [503, 200] on div "Janela de atendimento Grade de atendimento Capacidade Transportadoras Veículos …" at bounding box center [482, 223] width 964 height 447
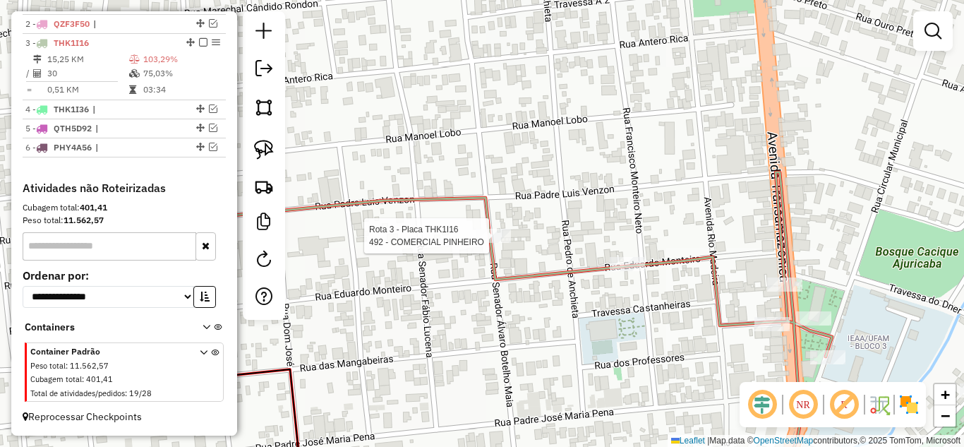
select select "**********"
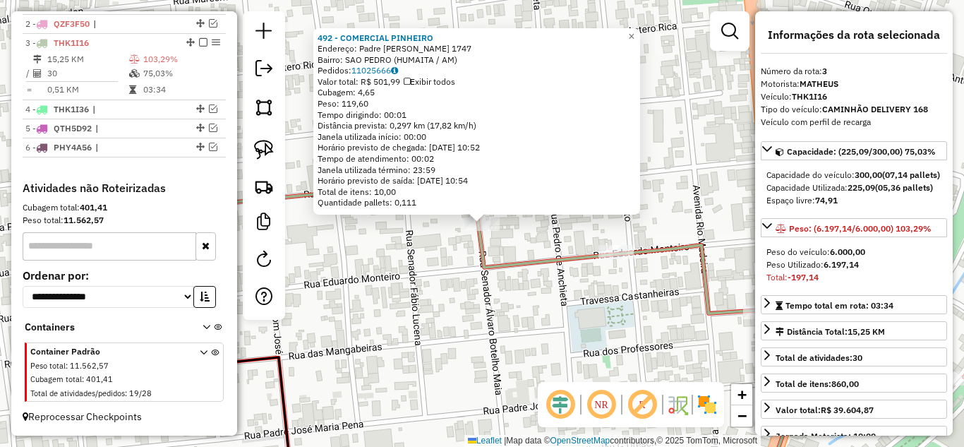
click at [457, 289] on div "492 - COMERCIAL PINHEIRO Endereço: Padre Luiz Vezon 1747 Bairro: SAO PEDRO (HUM…" at bounding box center [482, 223] width 964 height 447
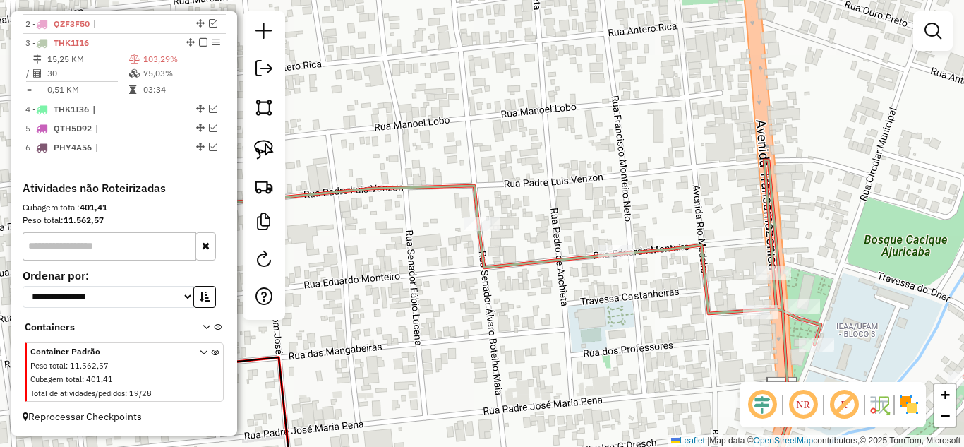
select select "**********"
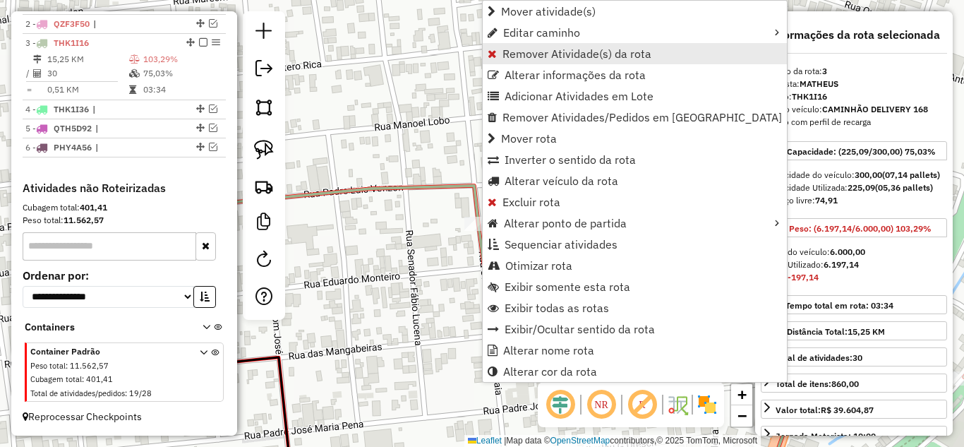
click at [546, 53] on span "Remover Atividade(s) da rota" at bounding box center [577, 53] width 149 height 11
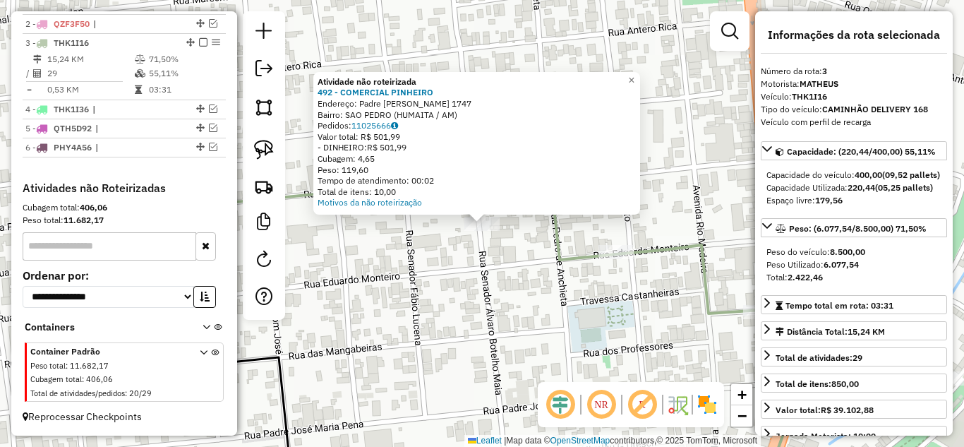
click at [456, 279] on div "Atividade não roteirizada 492 - COMERCIAL PINHEIRO Endereço: Padre Luiz Vezon 1…" at bounding box center [482, 223] width 964 height 447
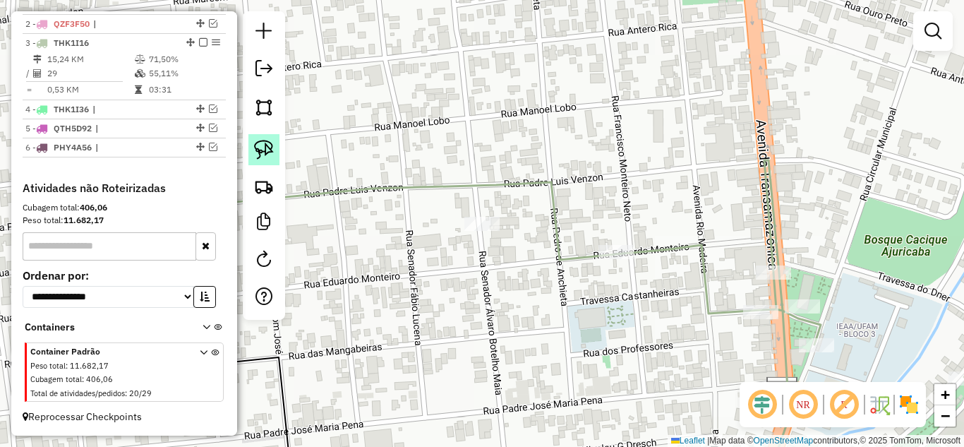
click at [272, 155] on img at bounding box center [264, 150] width 20 height 20
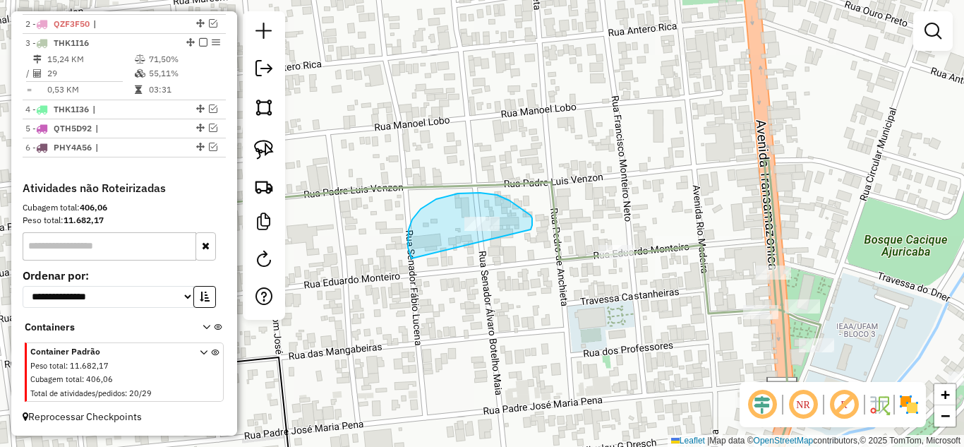
drag, startPoint x: 411, startPoint y: 258, endPoint x: 531, endPoint y: 229, distance: 122.7
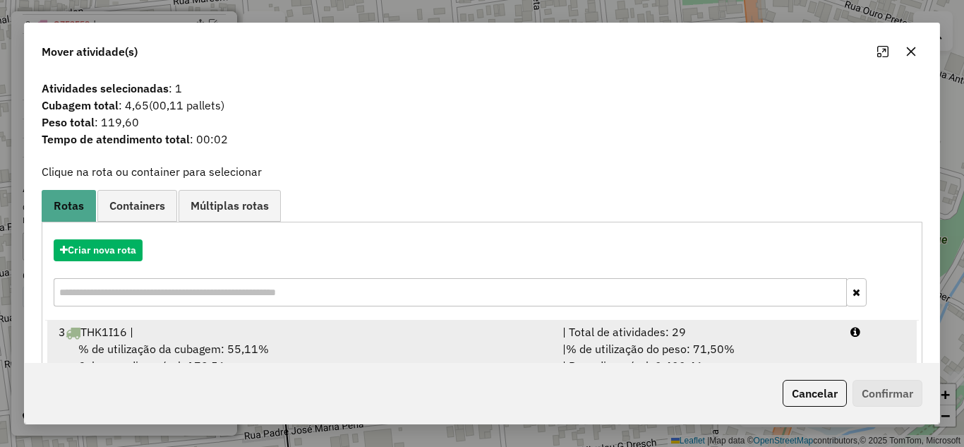
click at [594, 342] on span "% de utilização do peso: 71,50%" at bounding box center [650, 349] width 169 height 14
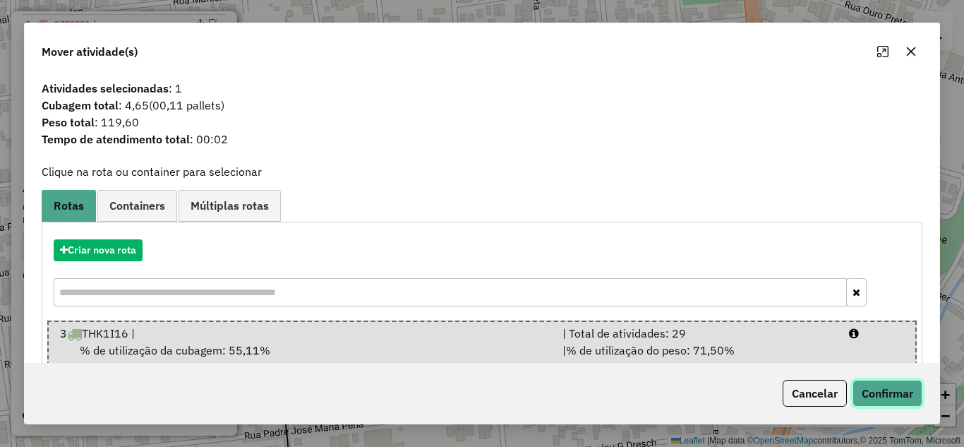
click at [886, 395] on button "Confirmar" at bounding box center [888, 393] width 70 height 27
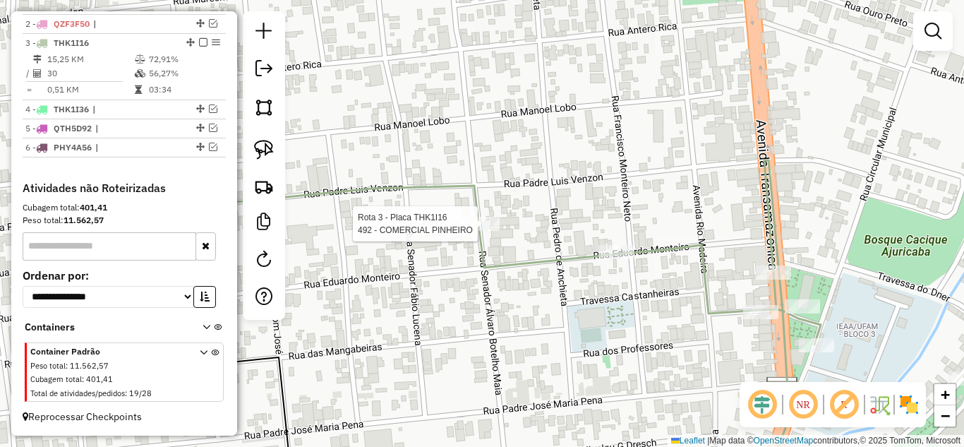
select select "**********"
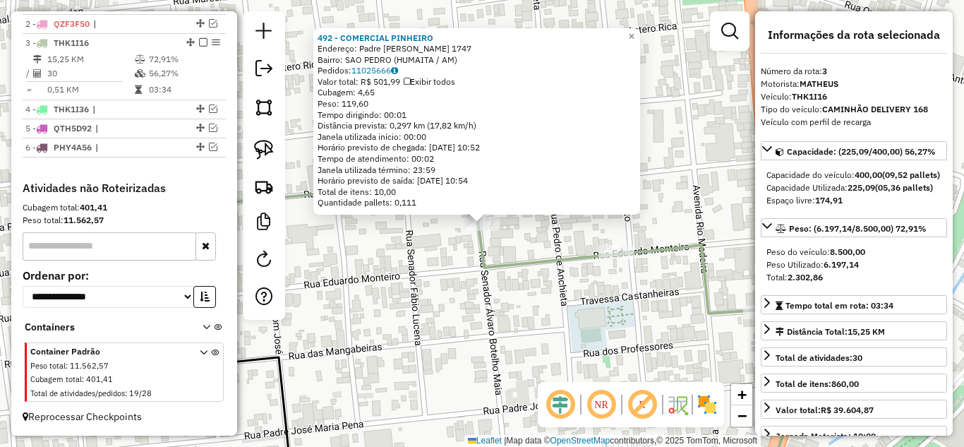
click at [517, 315] on div "492 - COMERCIAL PINHEIRO Endereço: Padre Luiz Vezon 1747 Bairro: SAO PEDRO (HUM…" at bounding box center [482, 223] width 964 height 447
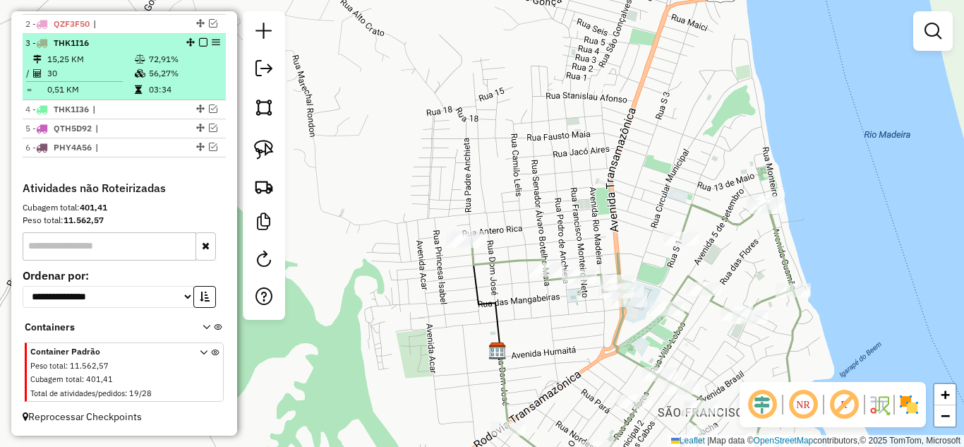
click at [203, 42] on div at bounding box center [199, 42] width 42 height 8
select select "**********"
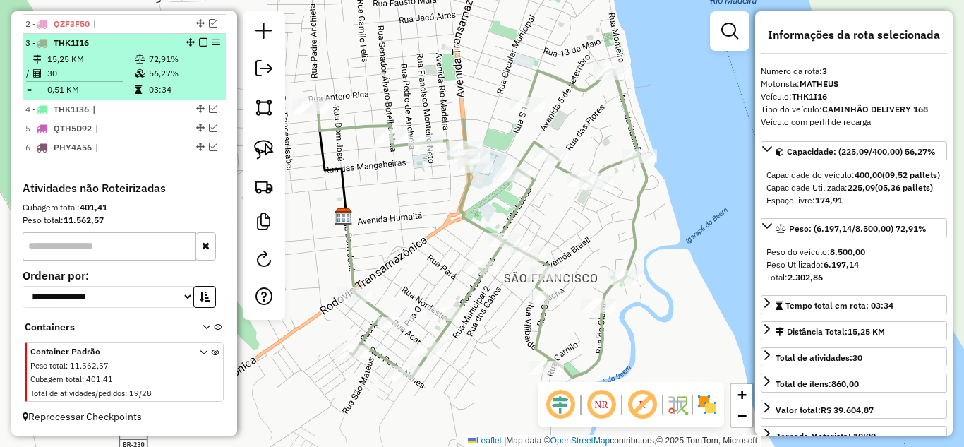
click at [201, 40] on em at bounding box center [203, 42] width 8 height 8
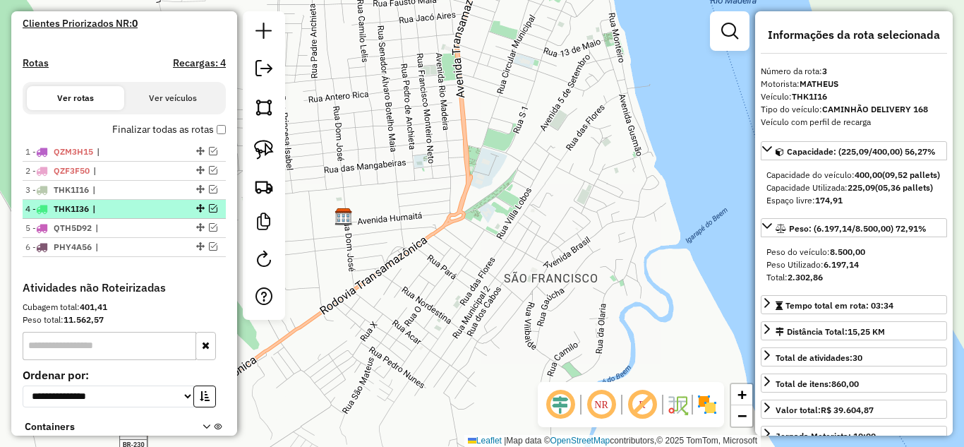
scroll to position [373, 0]
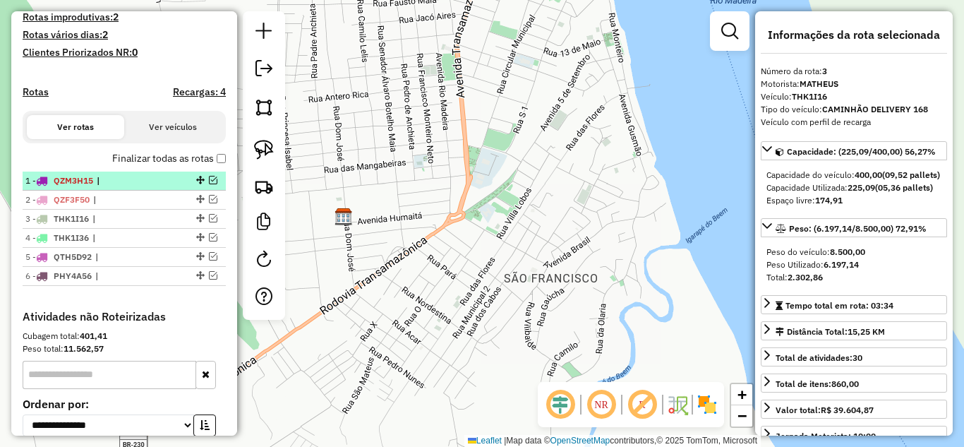
click at [209, 184] on em at bounding box center [213, 180] width 8 height 8
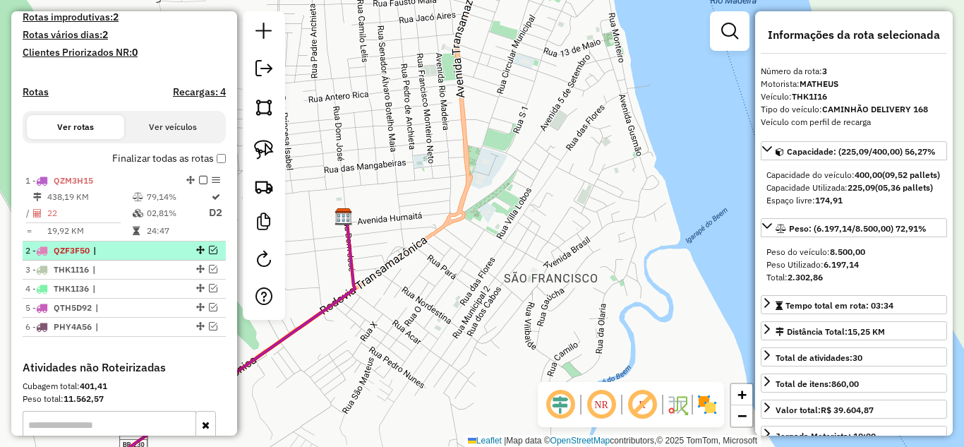
click at [209, 254] on em at bounding box center [213, 250] width 8 height 8
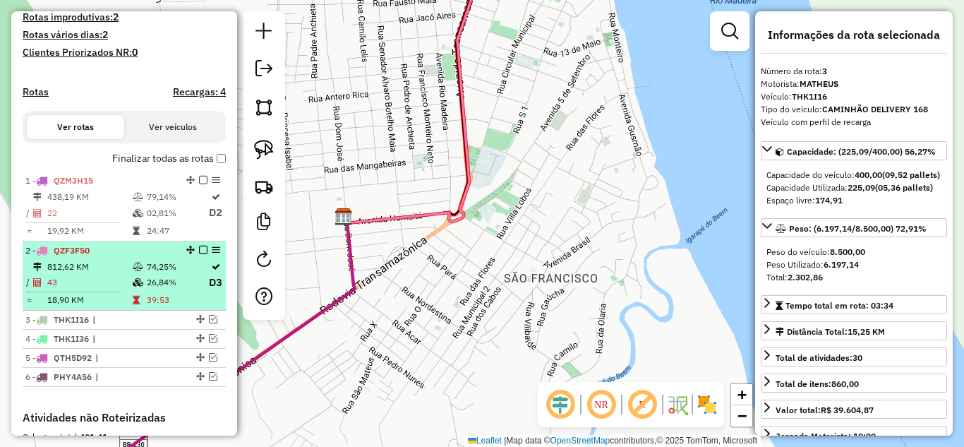
scroll to position [444, 0]
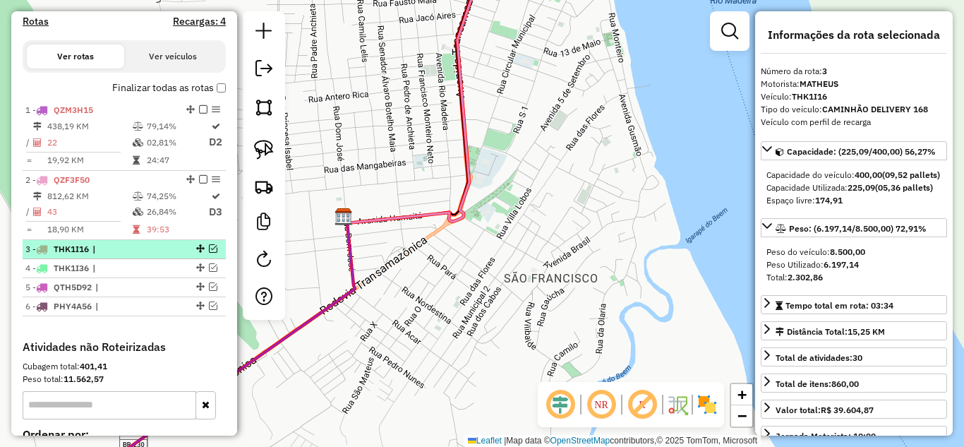
click at [210, 253] on em at bounding box center [213, 248] width 8 height 8
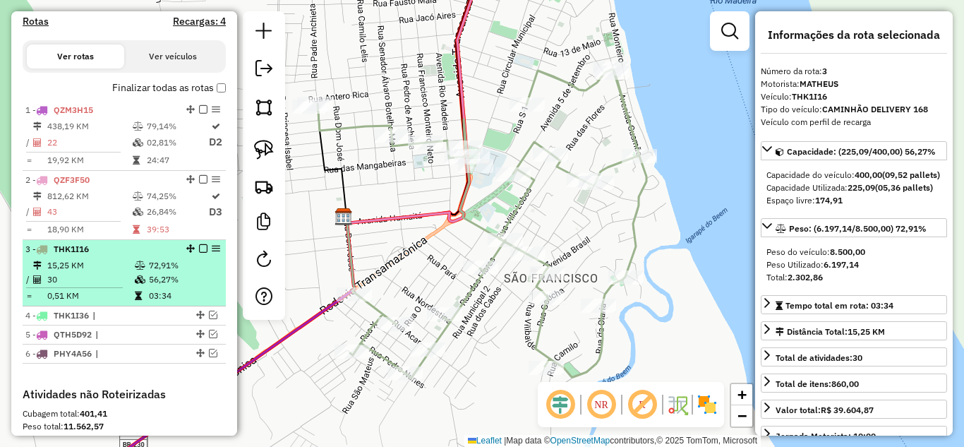
scroll to position [515, 0]
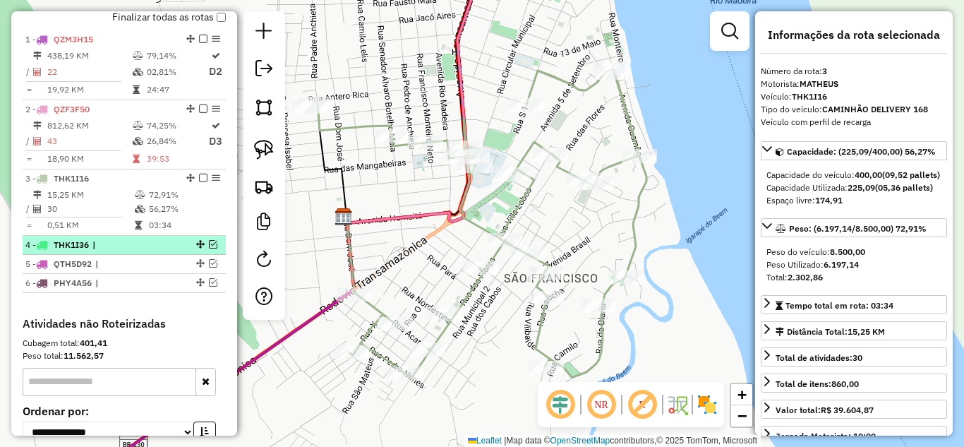
click at [203, 248] on div at bounding box center [199, 244] width 42 height 8
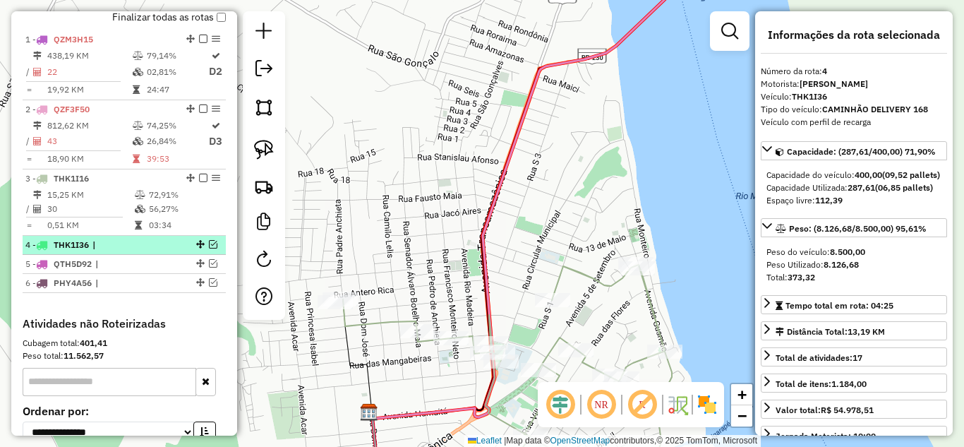
click at [209, 248] on em at bounding box center [213, 244] width 8 height 8
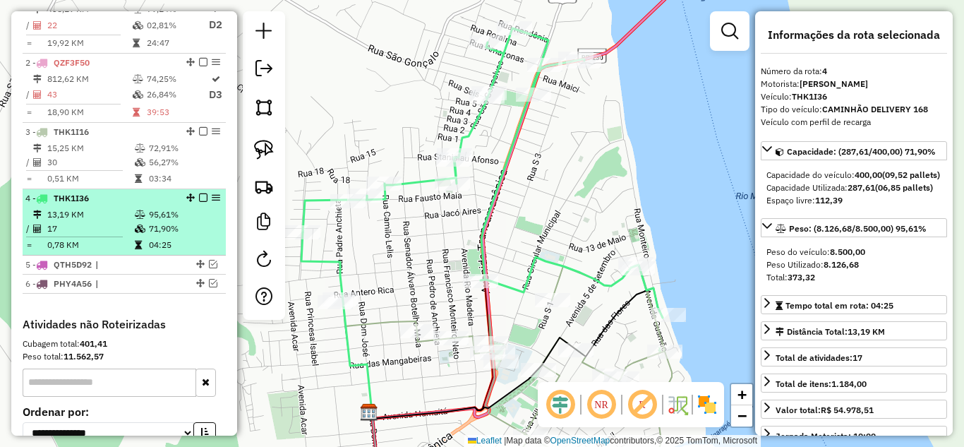
scroll to position [585, 0]
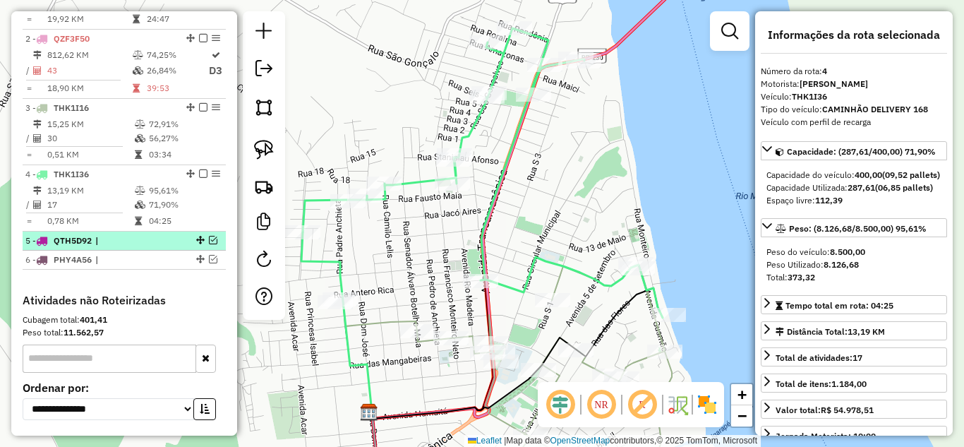
click at [210, 244] on em at bounding box center [213, 240] width 8 height 8
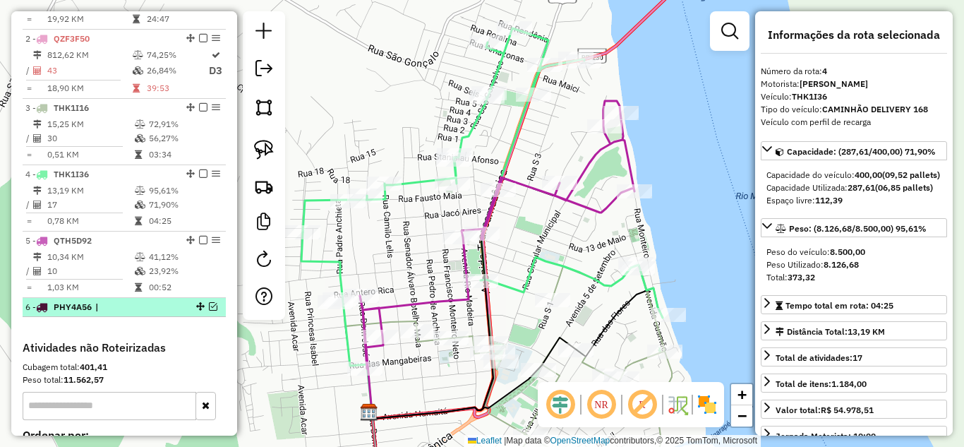
click at [210, 311] on em at bounding box center [213, 306] width 8 height 8
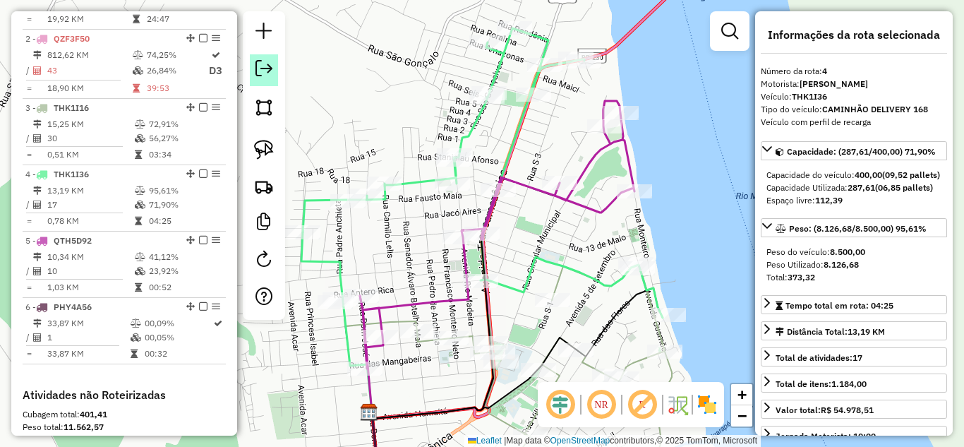
click at [276, 65] on link at bounding box center [264, 70] width 28 height 32
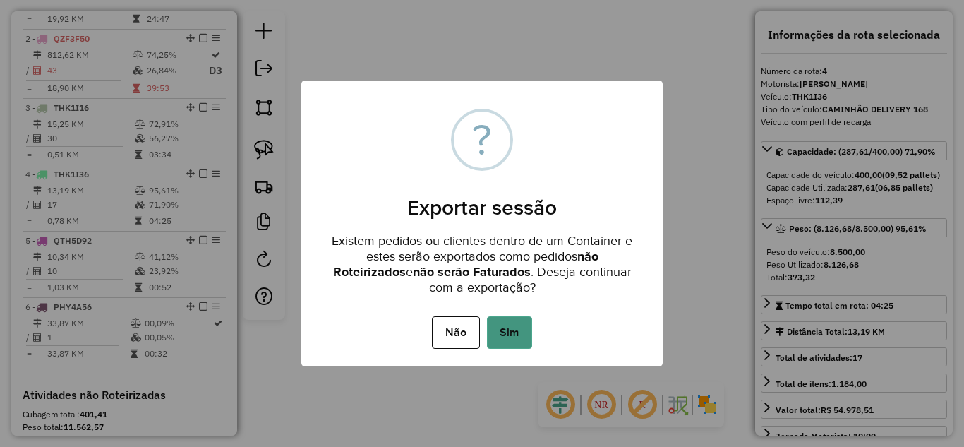
click at [526, 332] on button "Sim" at bounding box center [509, 332] width 45 height 32
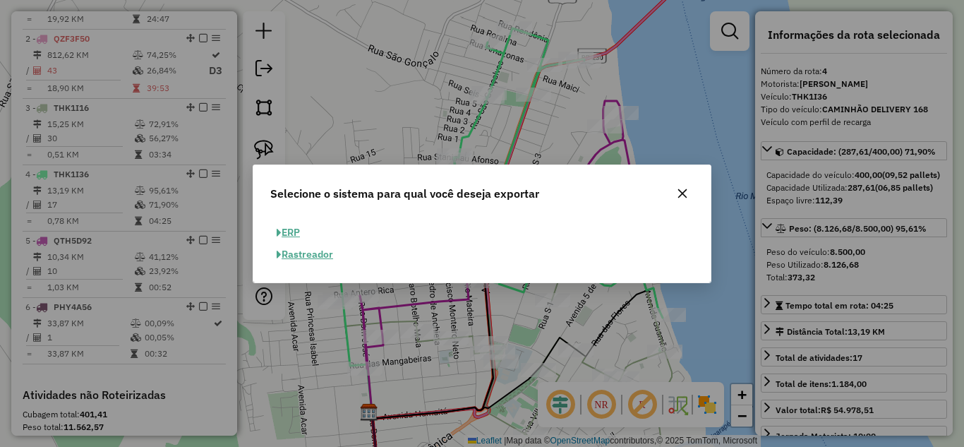
click at [284, 235] on button "ERP" at bounding box center [288, 233] width 36 height 22
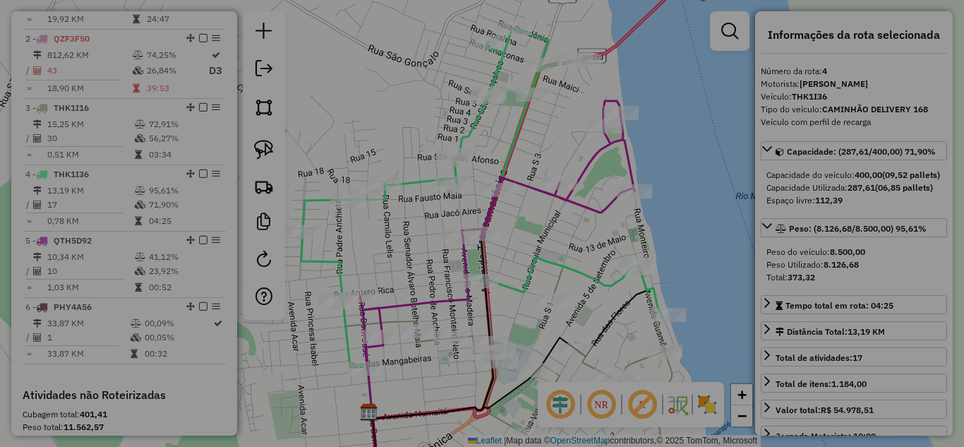
select select "**"
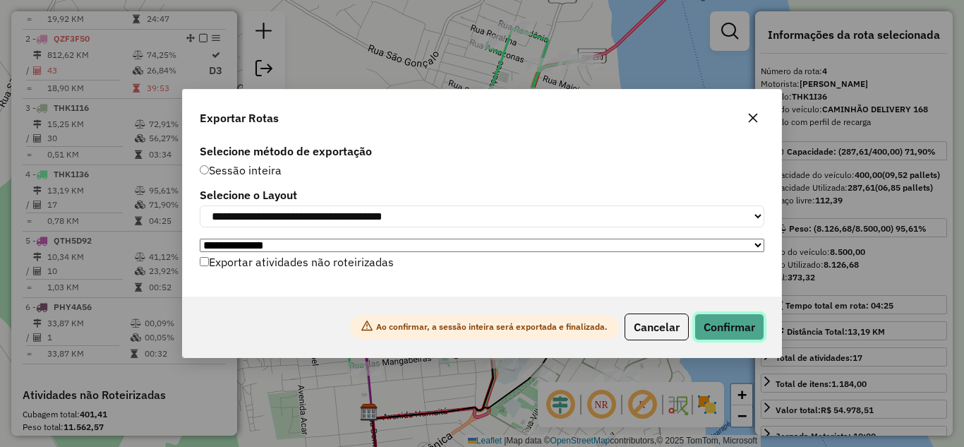
click at [727, 340] on button "Confirmar" at bounding box center [729, 326] width 70 height 27
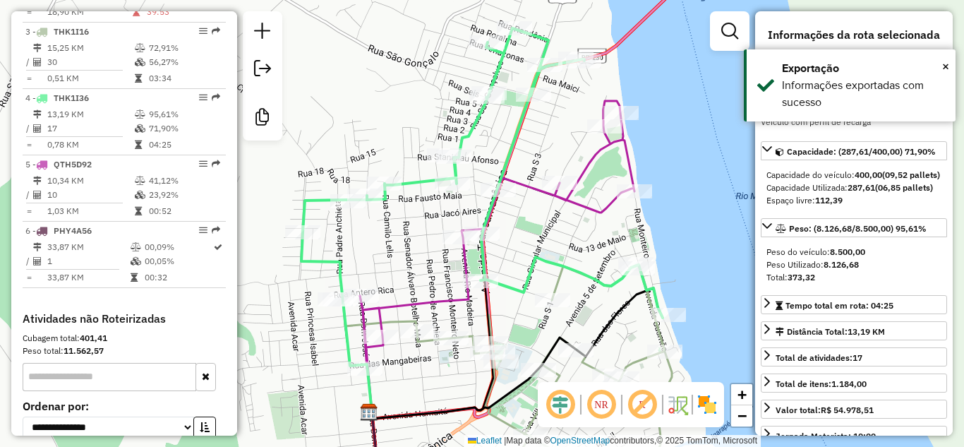
scroll to position [762, 0]
